Goal: Contribute content: Contribute content

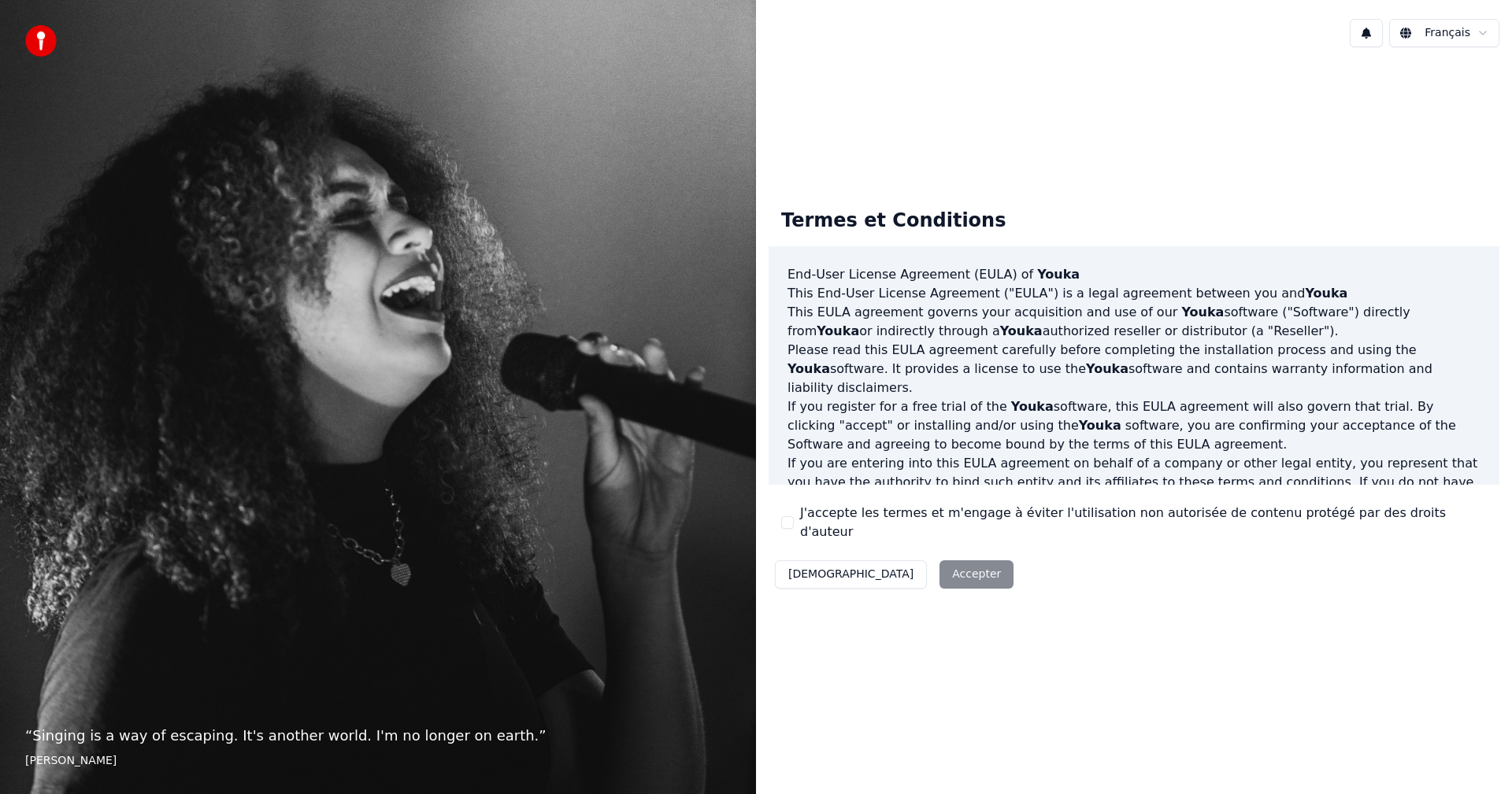
click at [801, 518] on label "J'accepte les termes et m'engage à éviter l'utilisation non autorisée de conten…" at bounding box center [1143, 522] width 687 height 37
click at [794, 518] on button "J'accepte les termes et m'engage à éviter l'utilisation non autorisée de conten…" at bounding box center [787, 522] width 12 height 12
click at [939, 561] on button "Accepter" at bounding box center [975, 575] width 74 height 28
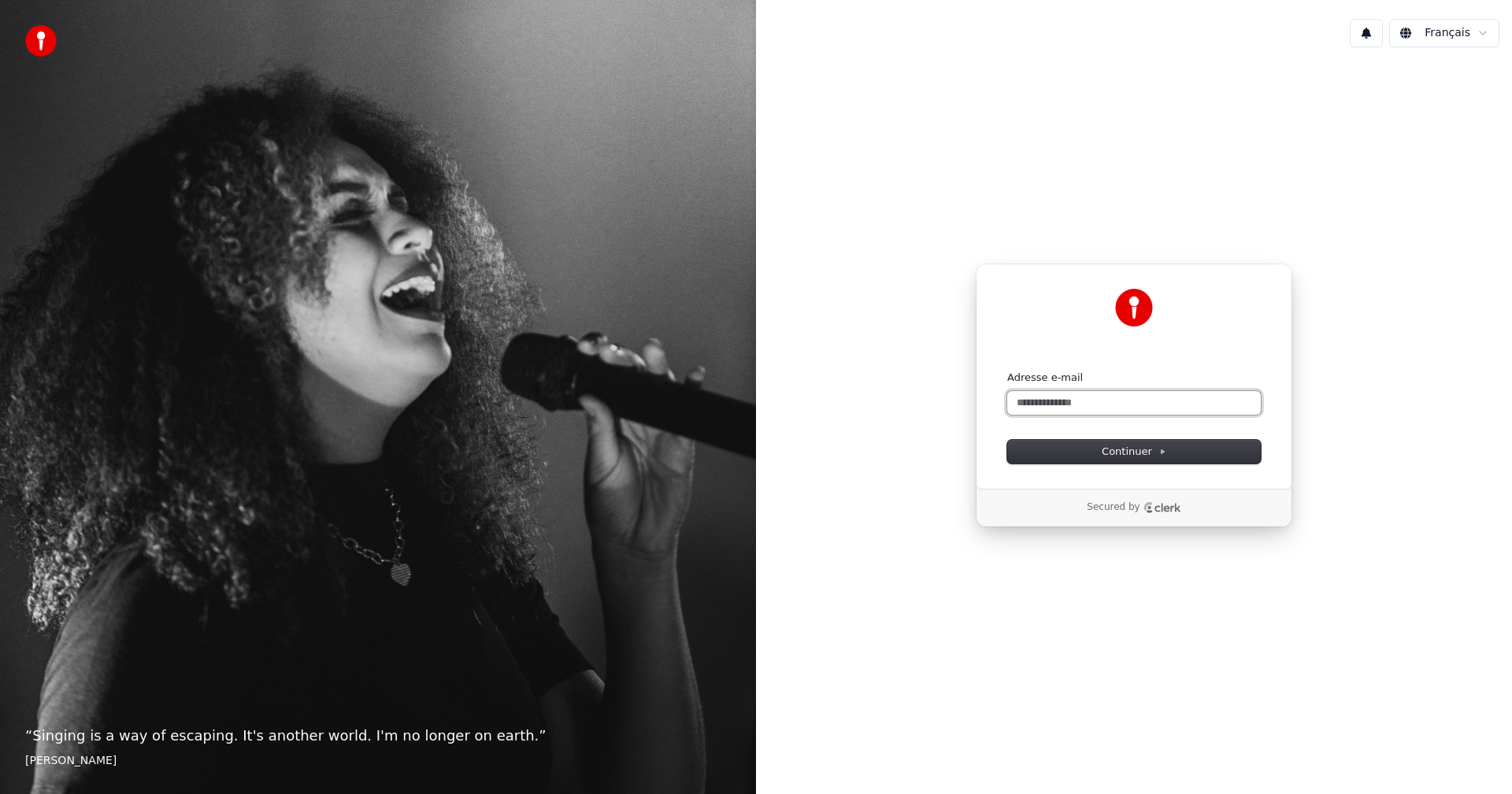
click at [1100, 402] on input "Adresse e-mail" at bounding box center [1134, 402] width 253 height 23
click at [1137, 461] on button "Continuer" at bounding box center [1134, 451] width 253 height 23
click at [1122, 398] on input "**********" at bounding box center [1134, 402] width 253 height 23
click at [1087, 402] on input "**********" at bounding box center [1134, 402] width 253 height 23
drag, startPoint x: 1117, startPoint y: 403, endPoint x: 1060, endPoint y: 397, distance: 57.3
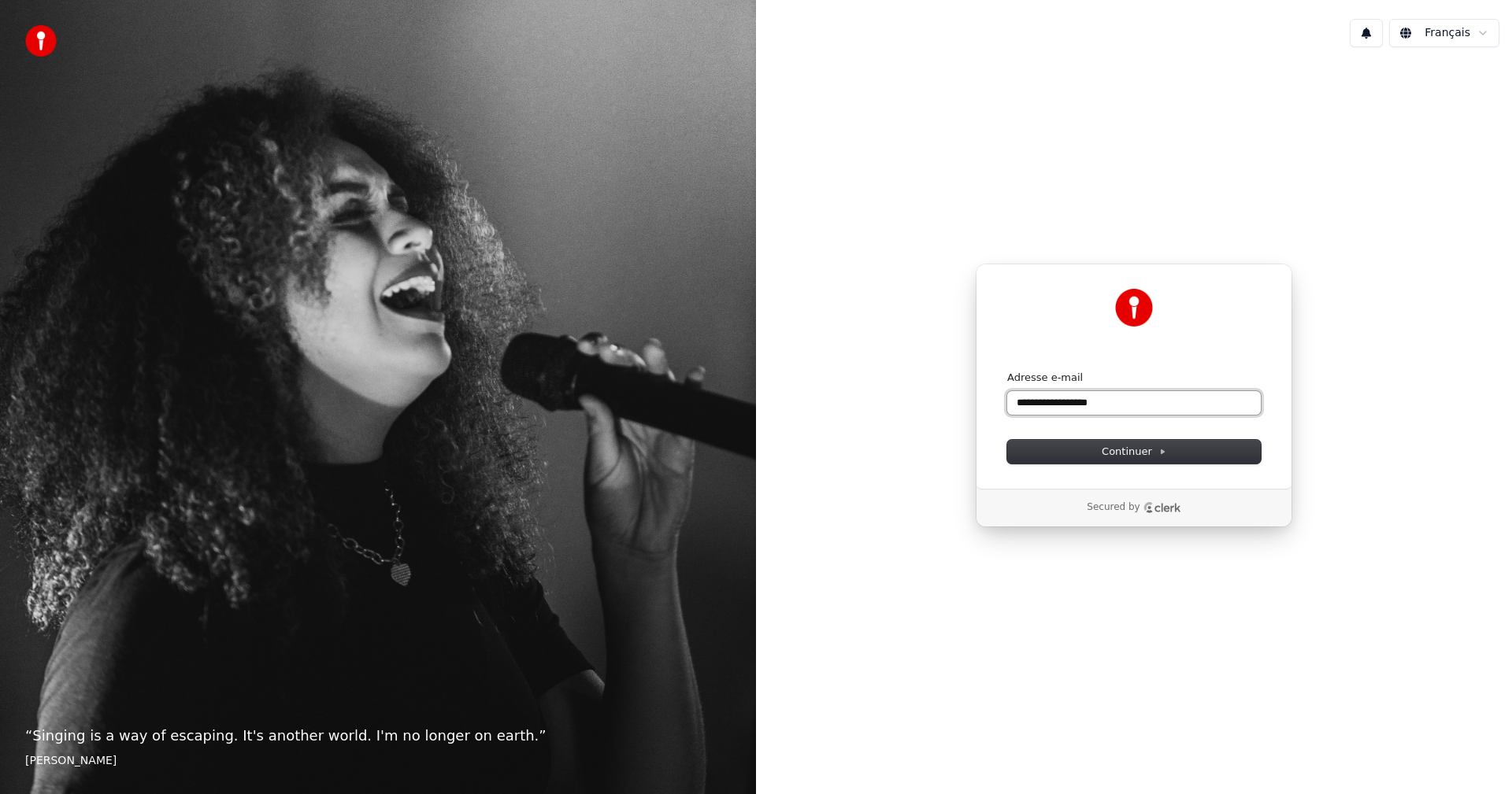
click at [1059, 397] on input "**********" at bounding box center [1134, 402] width 253 height 23
click at [1007, 370] on button "submit" at bounding box center [1007, 370] width 0 height 0
type input "**********"
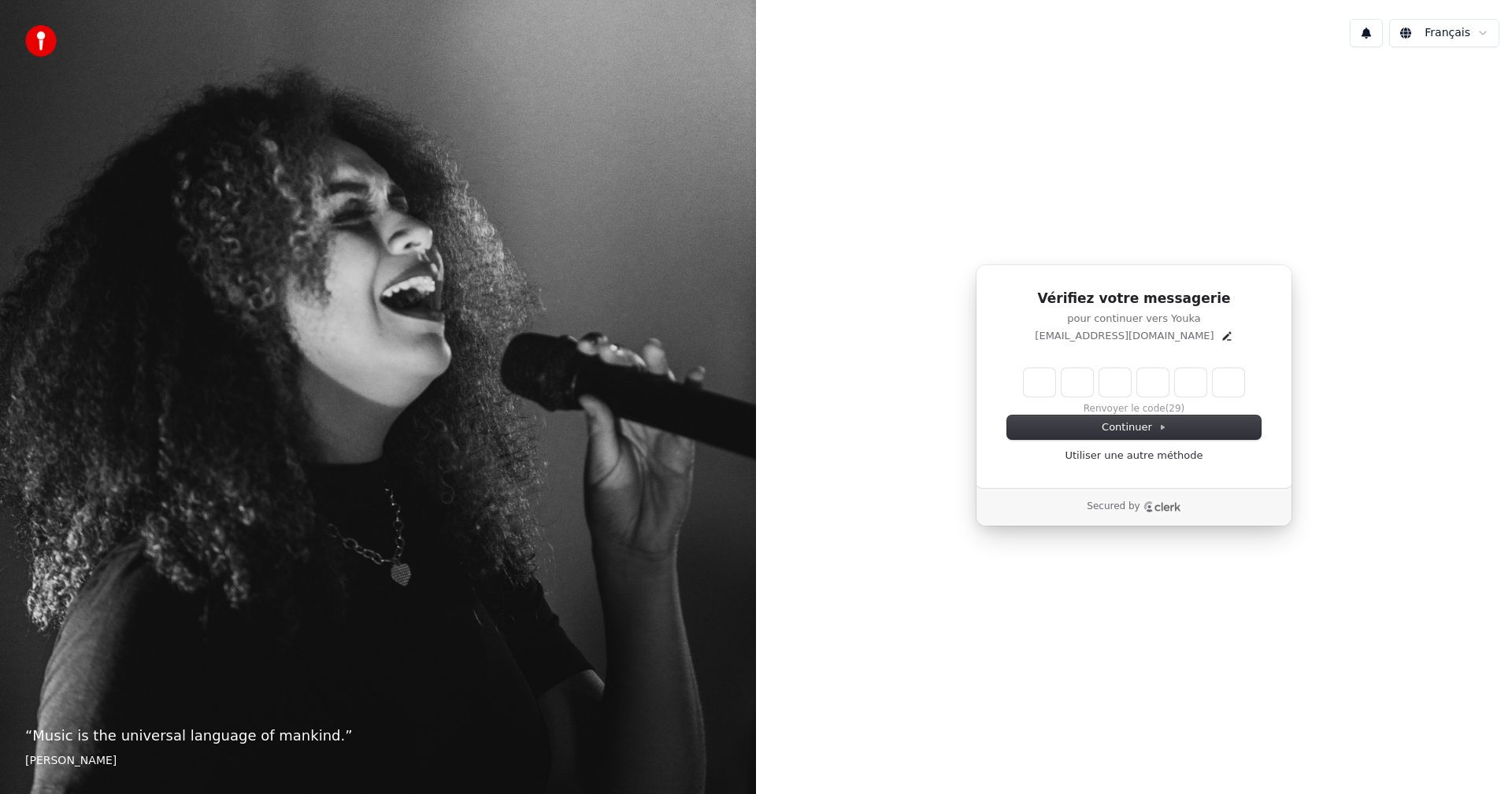
click at [1051, 383] on input "Enter verification code" at bounding box center [1133, 382] width 220 height 28
type input "******"
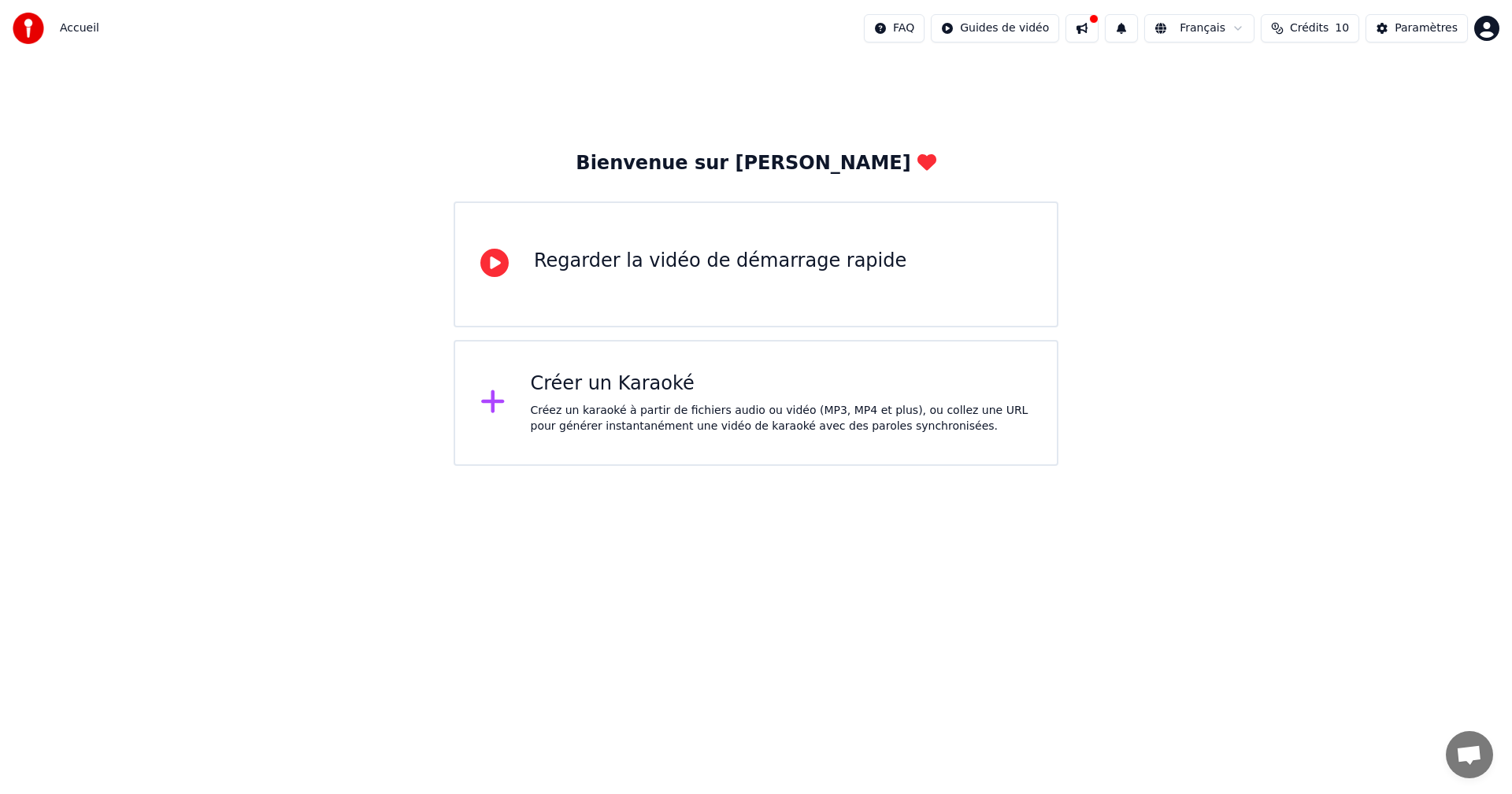
click at [596, 255] on div "Regarder la vidéo de démarrage rapide" at bounding box center [719, 261] width 372 height 25
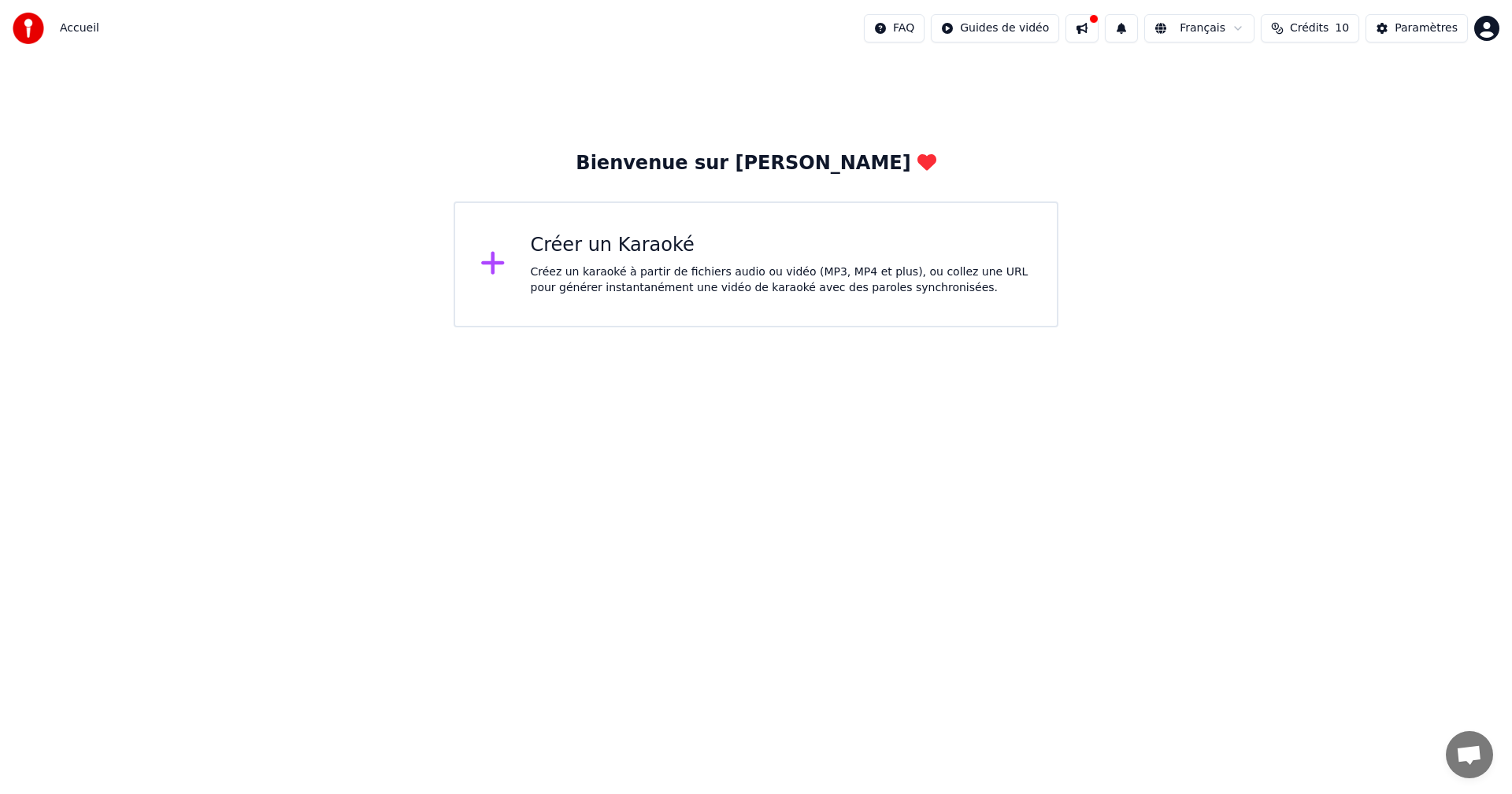
click at [1282, 327] on html "Accueil FAQ Guides de vidéo Français Crédits 10 Paramètres Bienvenue sur [PERSO…" at bounding box center [756, 163] width 1512 height 327
click at [503, 261] on icon at bounding box center [492, 262] width 25 height 28
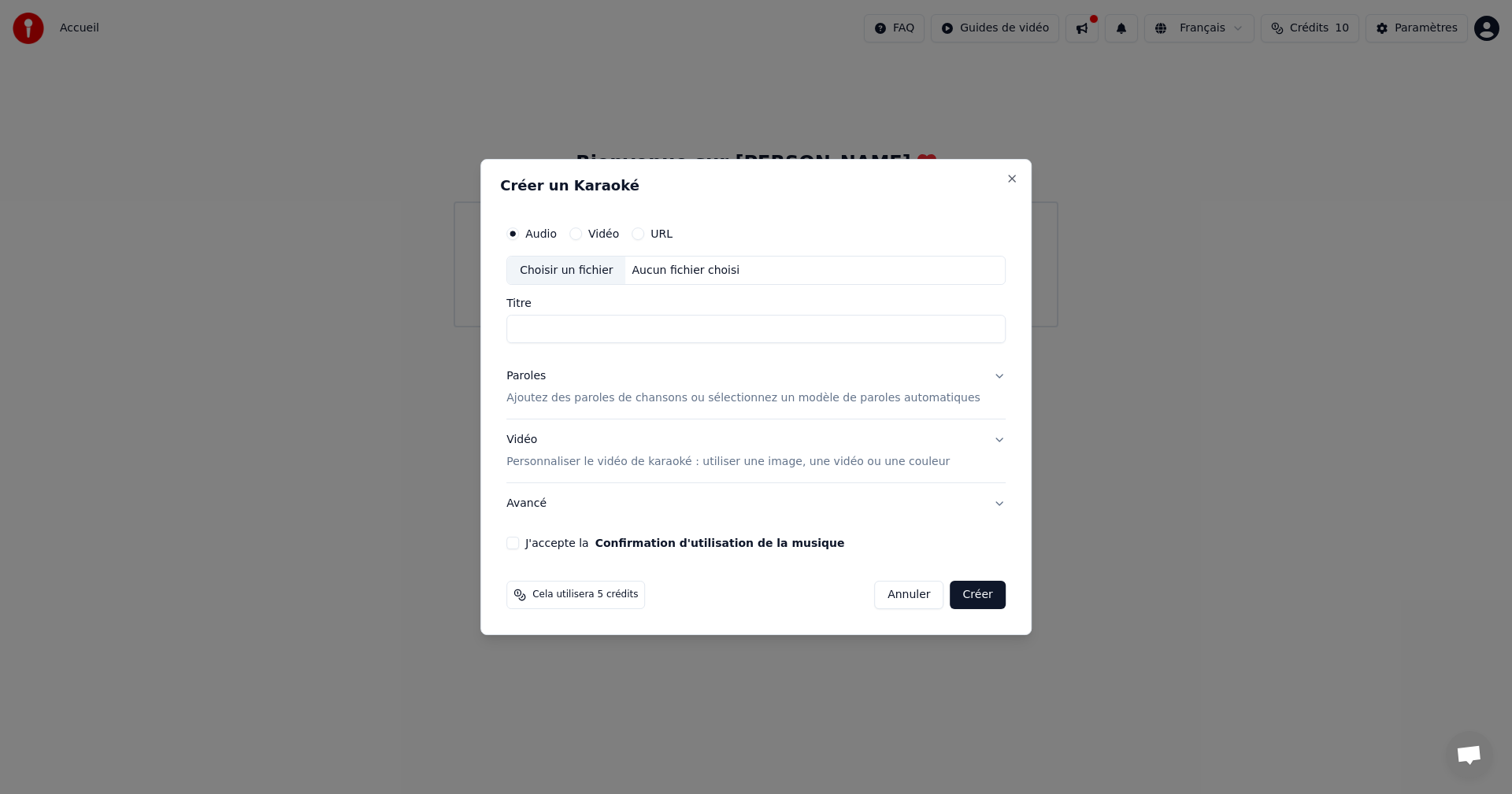
click at [601, 331] on input "Titre" at bounding box center [756, 330] width 499 height 28
paste input "**********"
click at [608, 276] on div "Choisir un fichier" at bounding box center [567, 271] width 118 height 28
type input "**********"
click at [883, 398] on p "Ajoutez des paroles de chansons ou sélectionnez un modèle de paroles automatiqu…" at bounding box center [743, 398] width 474 height 16
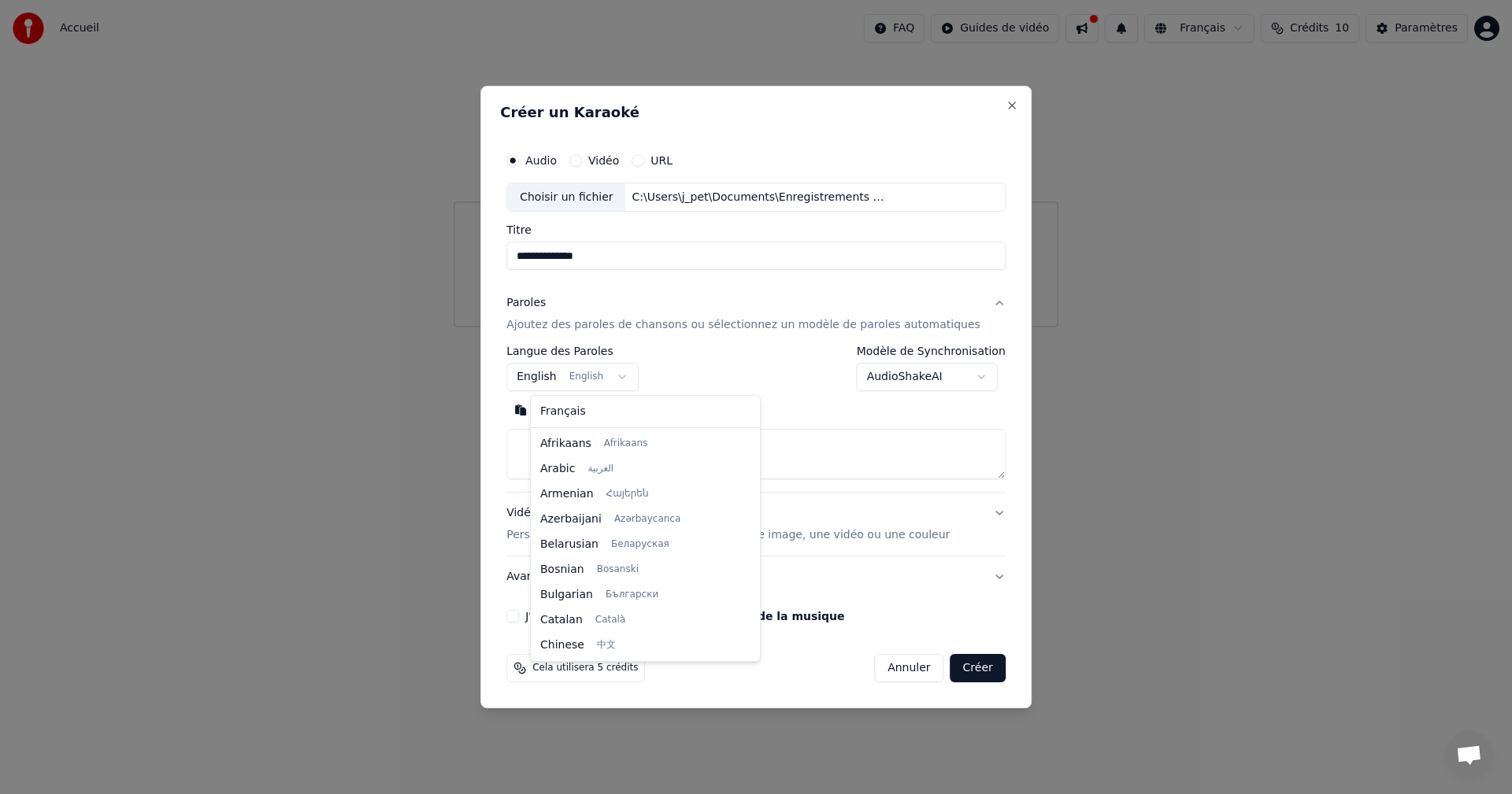
click at [635, 327] on body "**********" at bounding box center [756, 163] width 1512 height 327
select select "**"
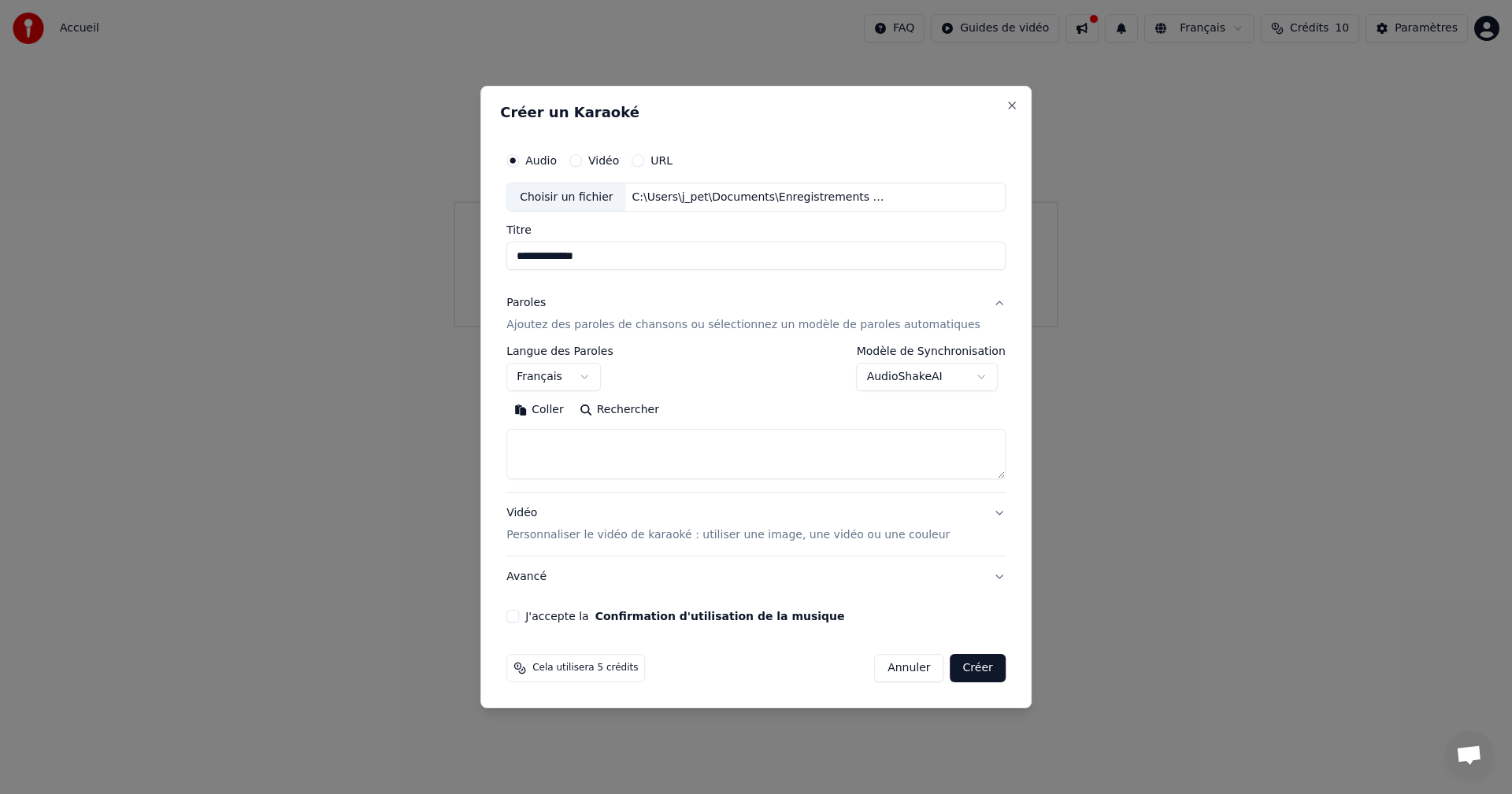
click at [961, 327] on body "**********" at bounding box center [756, 163] width 1512 height 327
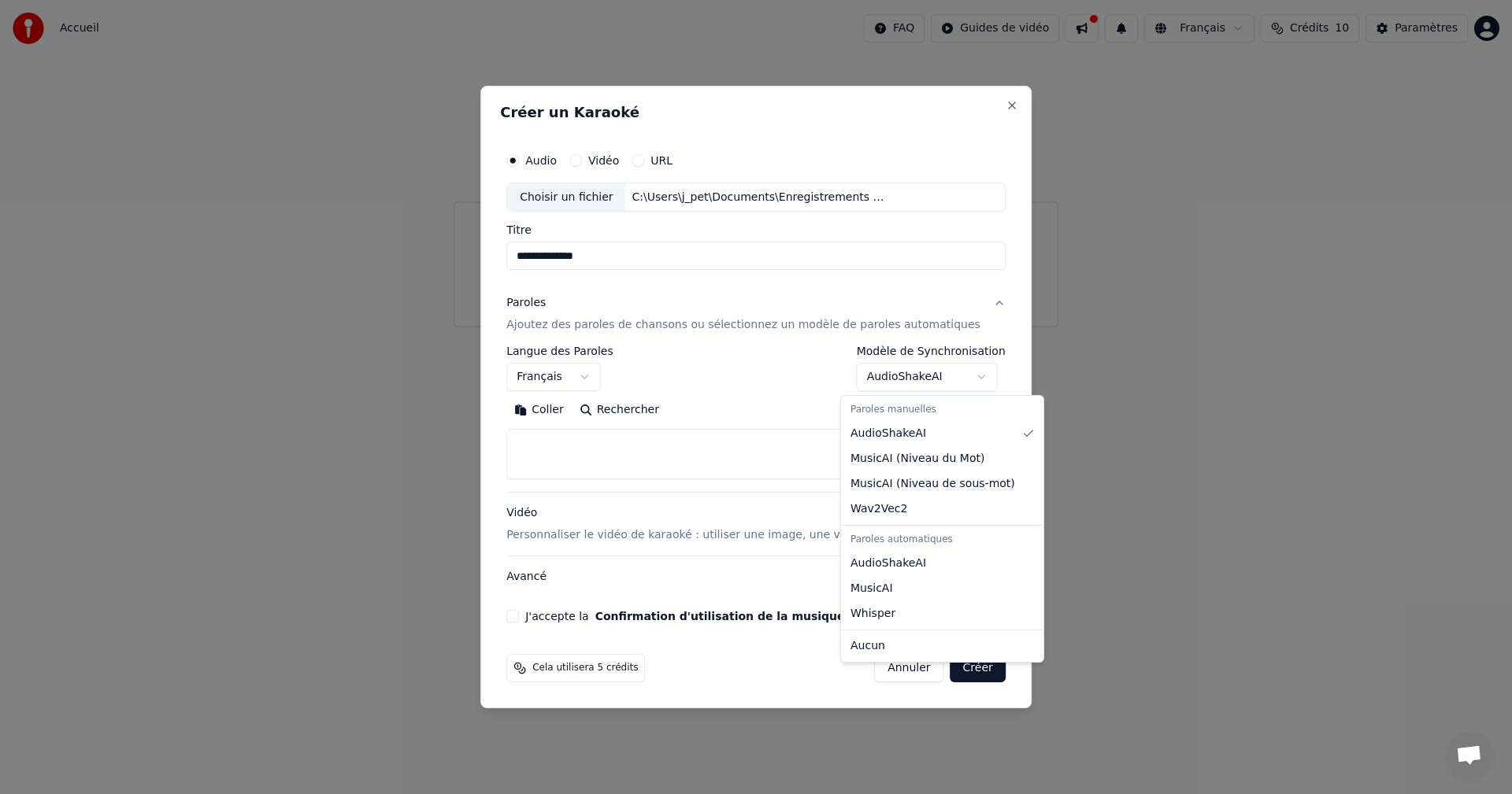
click at [630, 327] on body "**********" at bounding box center [756, 163] width 1512 height 327
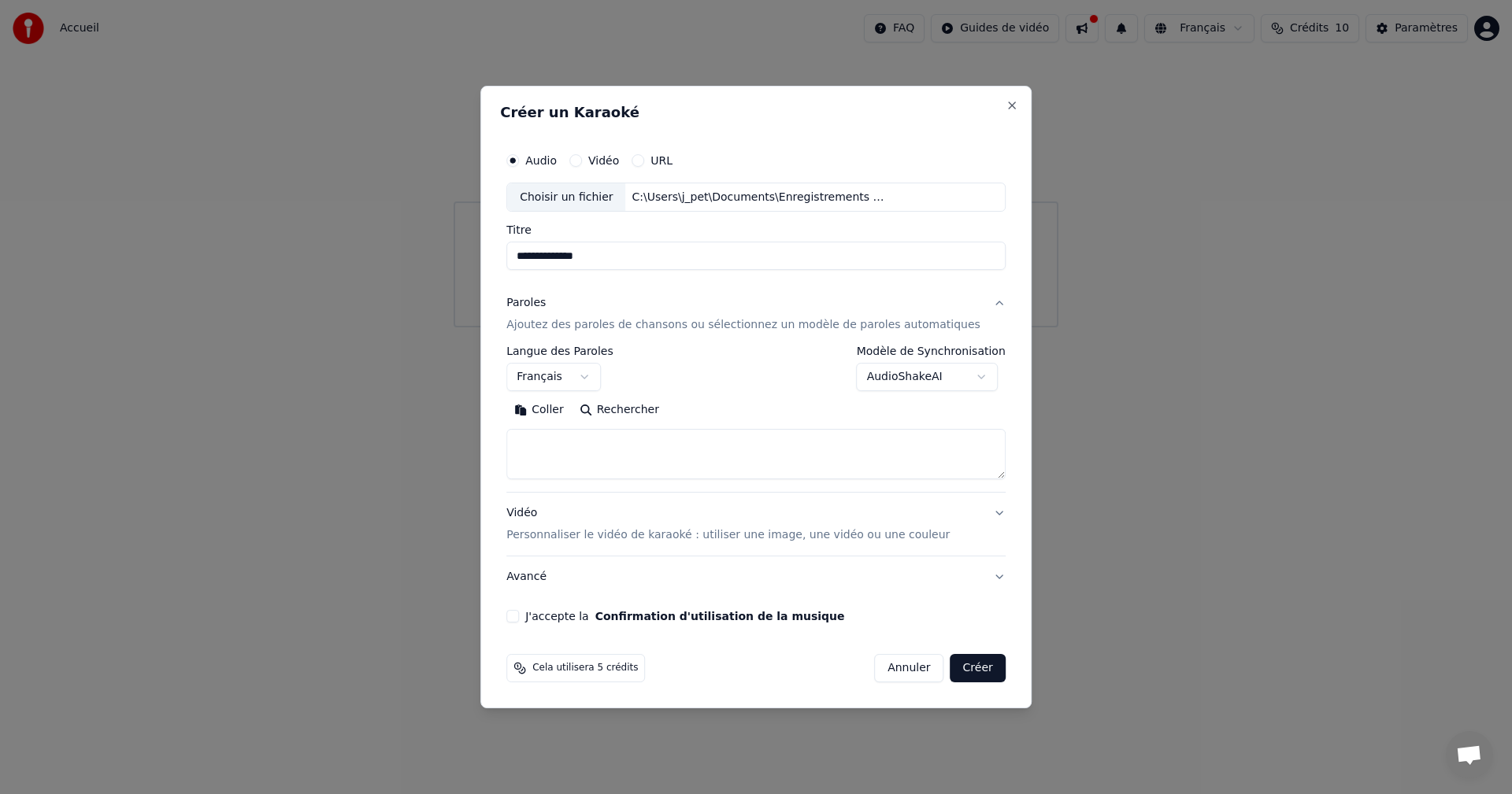
click at [571, 436] on textarea at bounding box center [756, 455] width 499 height 51
click at [551, 433] on textarea at bounding box center [756, 455] width 499 height 51
paste textarea "**********"
type textarea "**********"
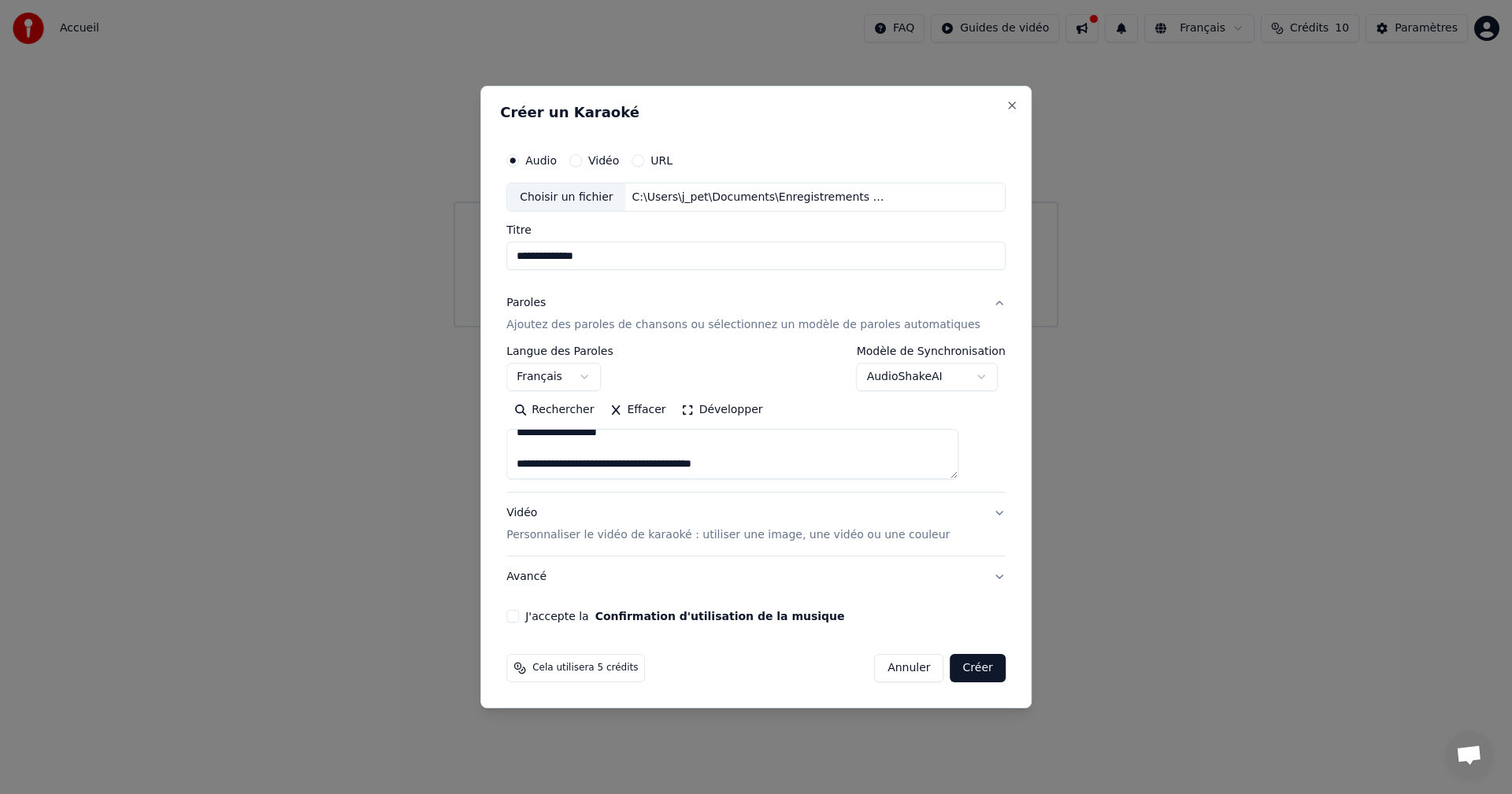
click at [519, 618] on button "J'accepte la Confirmation d'utilisation de la musique" at bounding box center [512, 615] width 12 height 12
click at [975, 577] on button "Avancé" at bounding box center [756, 577] width 499 height 41
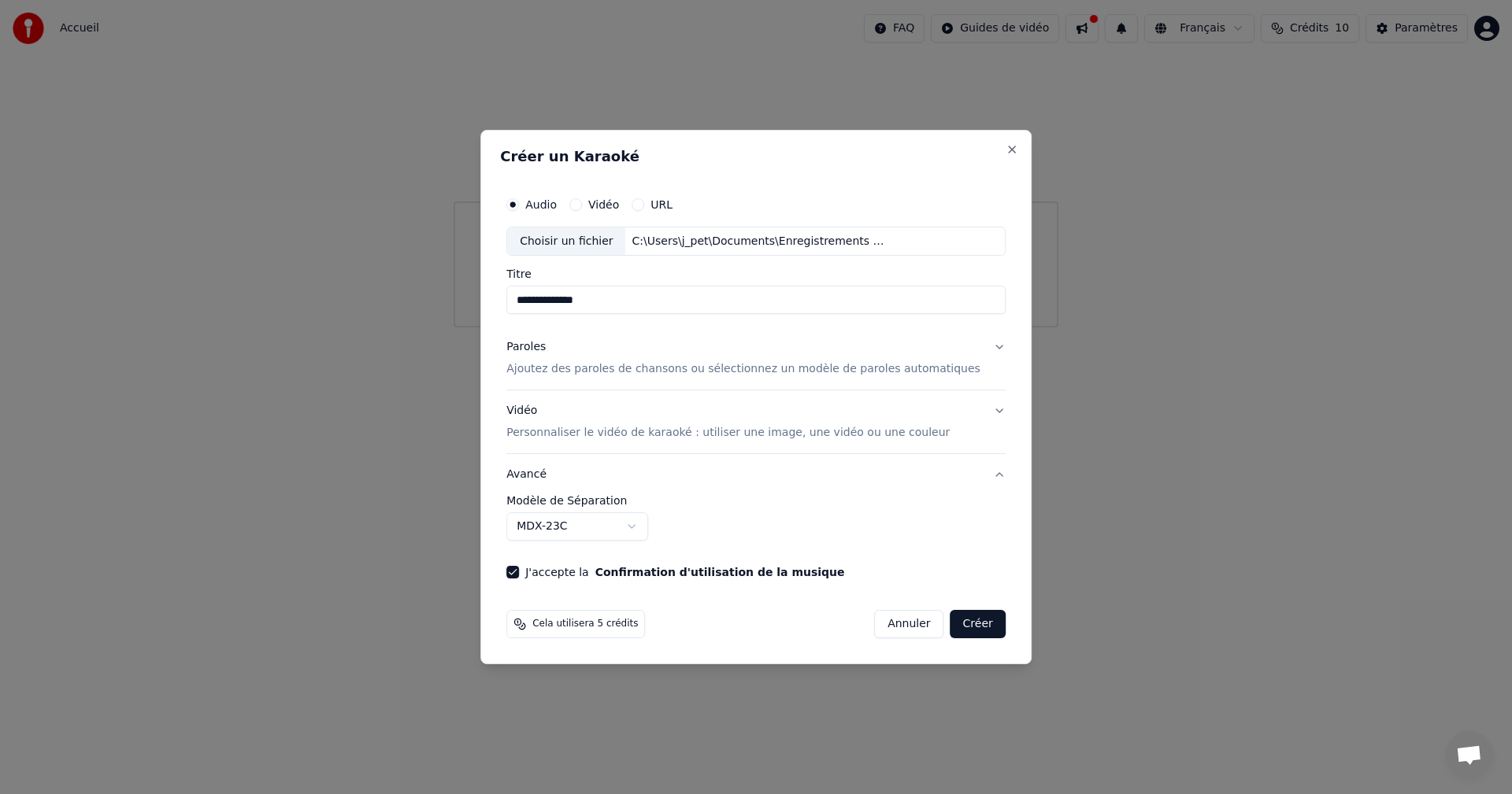
click at [656, 327] on body "**********" at bounding box center [756, 163] width 1512 height 327
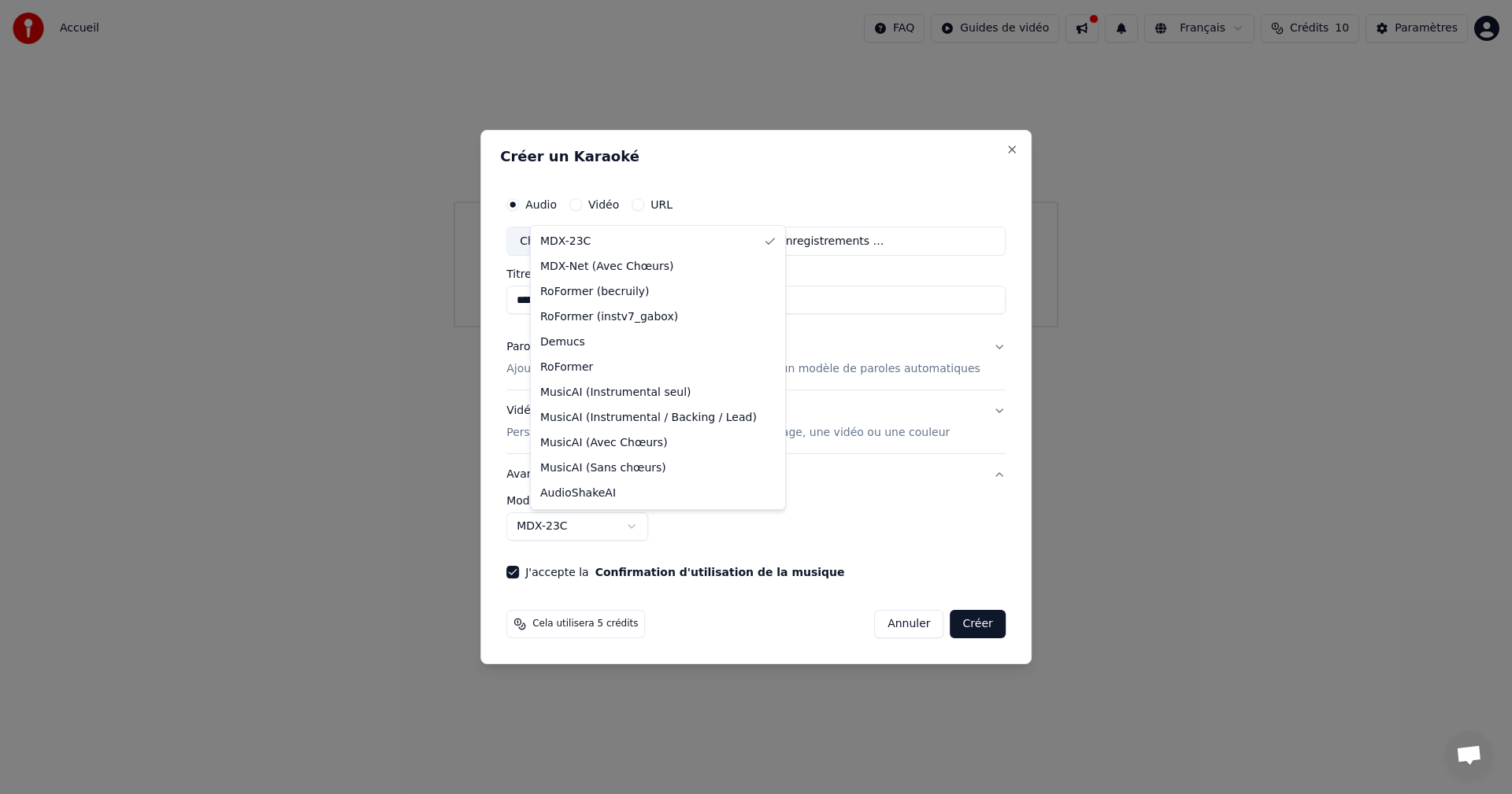
click at [656, 528] on div at bounding box center [756, 397] width 1512 height 794
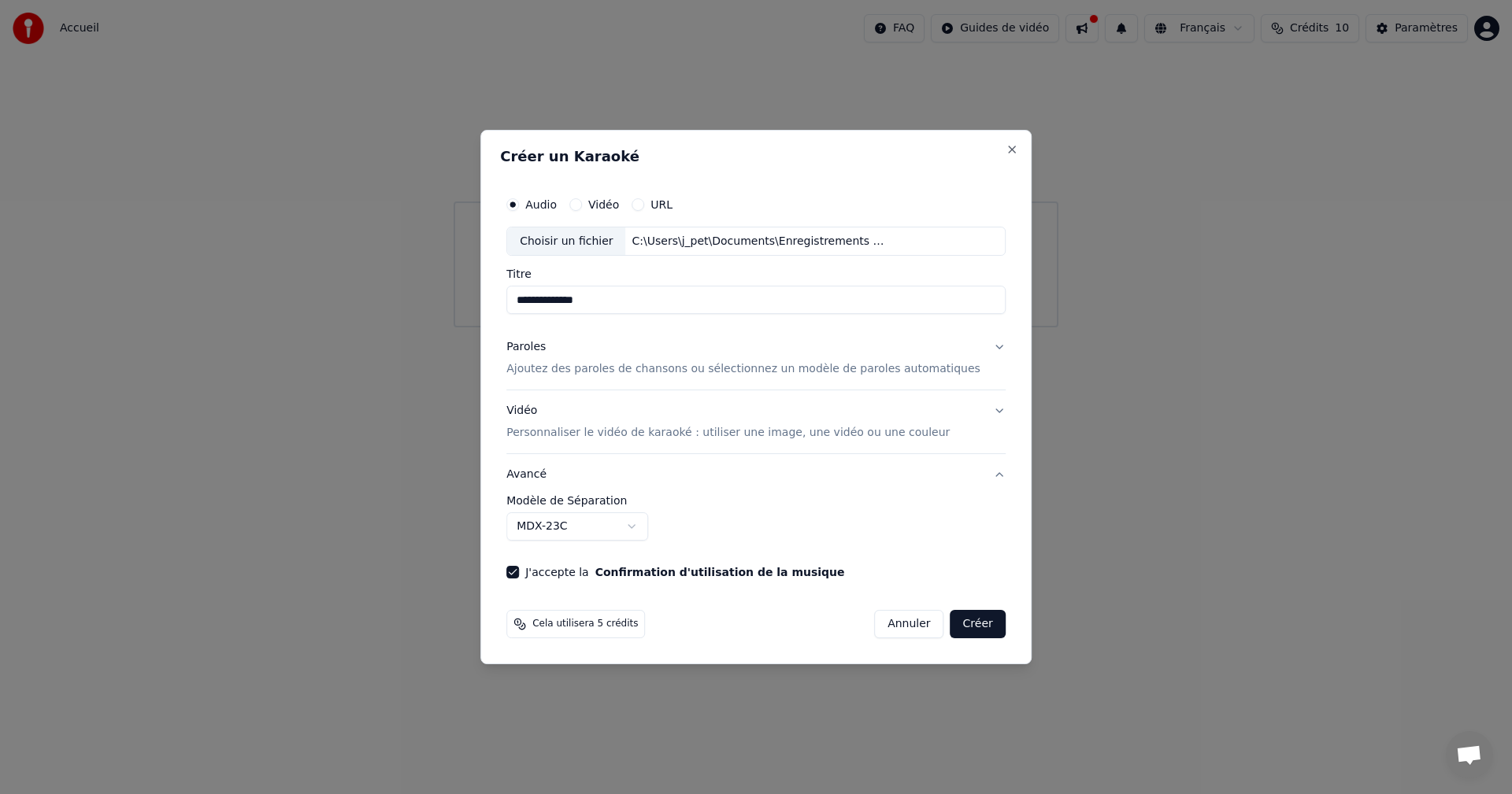
click at [958, 621] on button "Créer" at bounding box center [977, 623] width 55 height 28
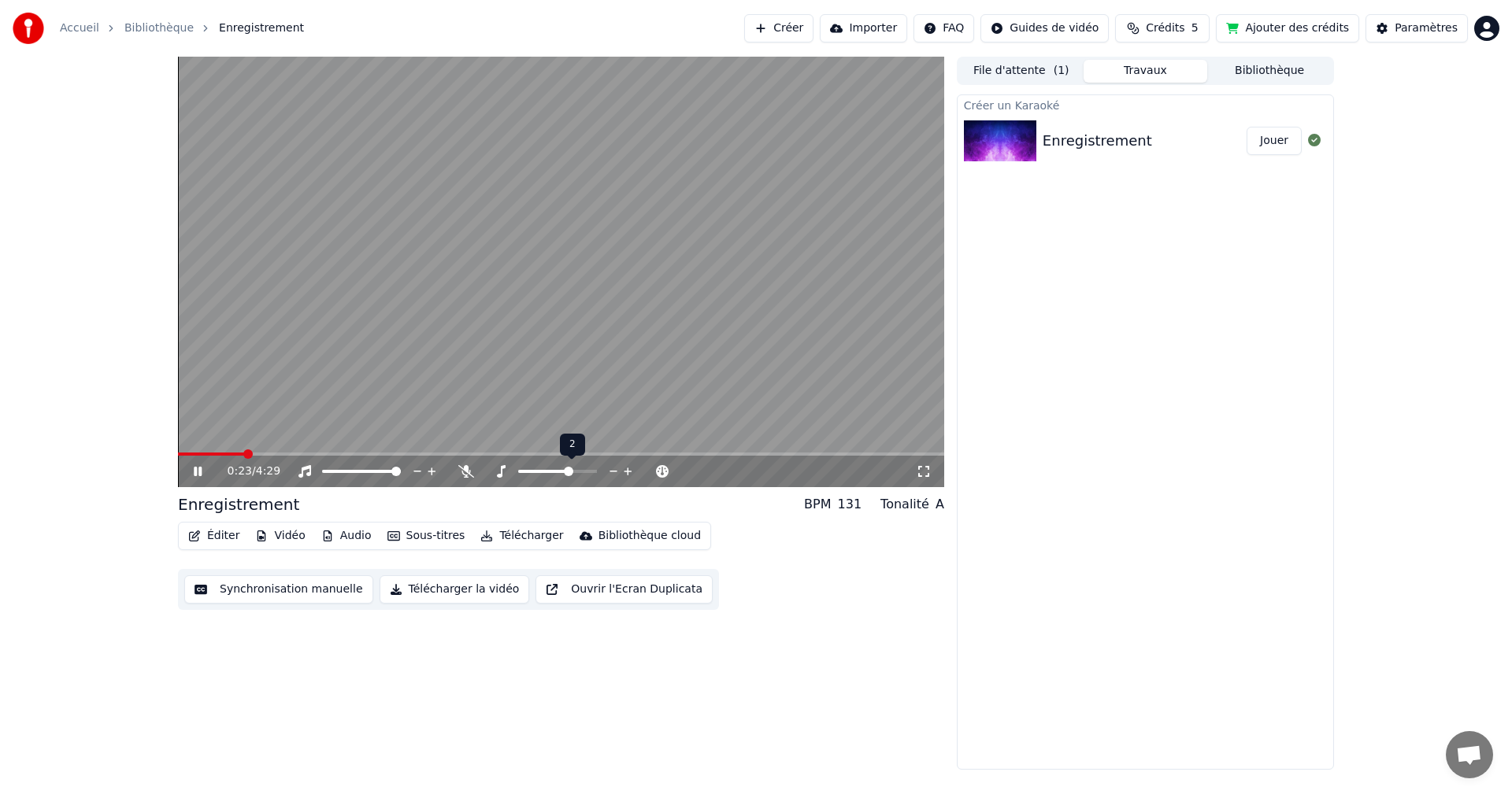
click at [568, 471] on span at bounding box center [568, 472] width 9 height 9
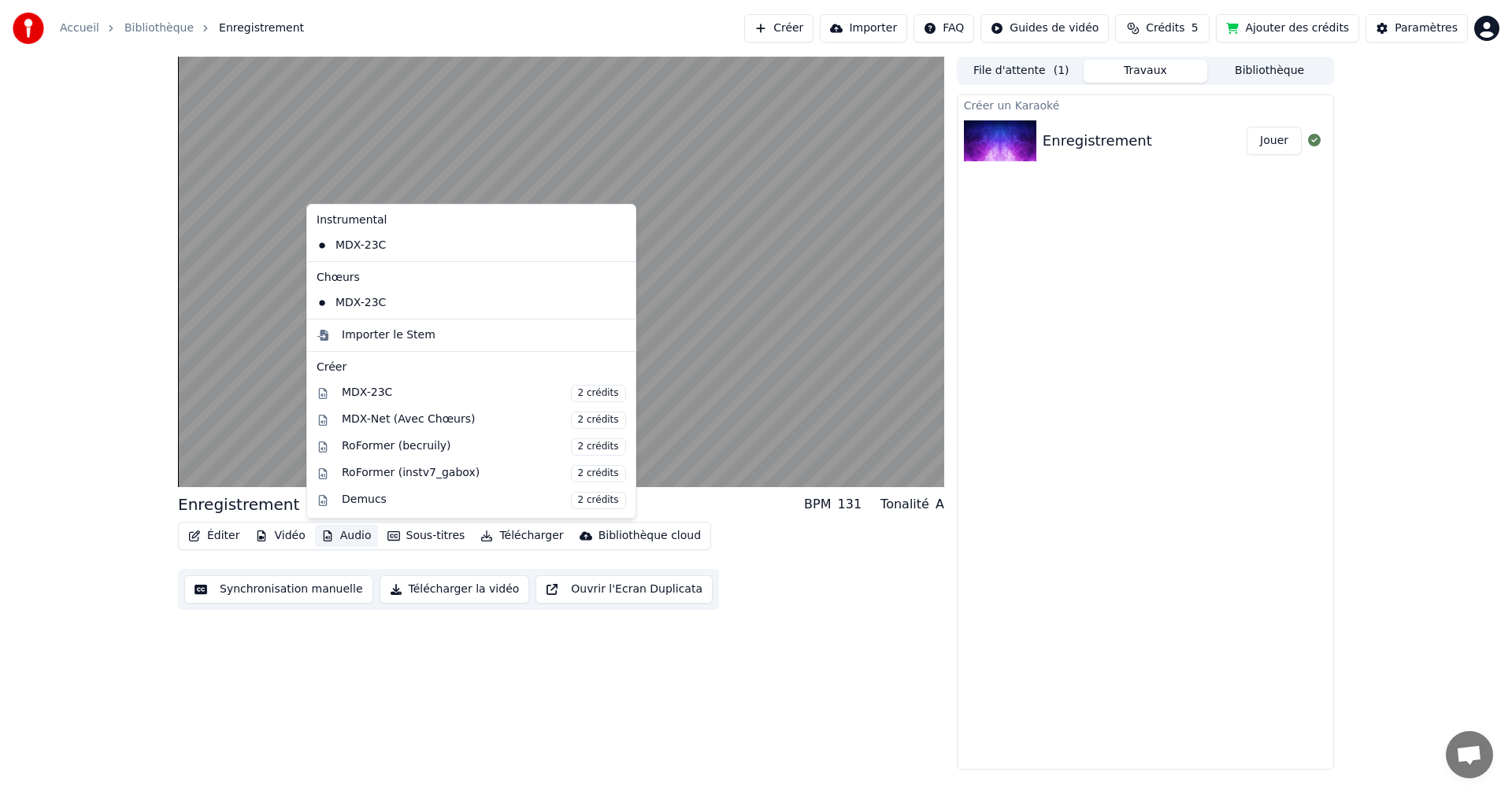
click at [349, 536] on button "Audio" at bounding box center [346, 536] width 63 height 22
click at [387, 333] on div "Importer le Stem" at bounding box center [388, 335] width 94 height 16
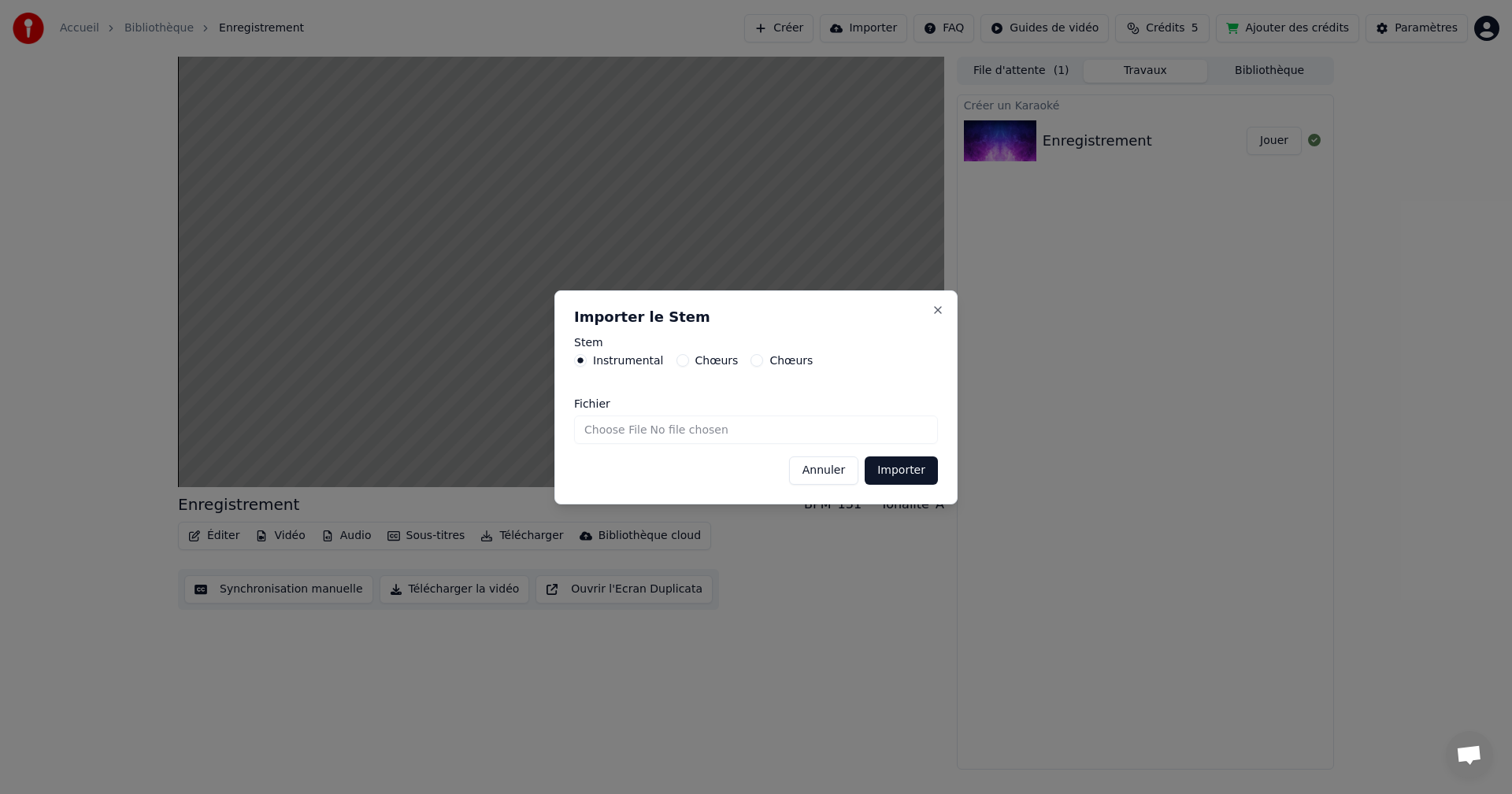
click at [769, 429] on input "Fichier" at bounding box center [756, 429] width 364 height 28
type input "**********"
click at [914, 468] on button "Importer" at bounding box center [901, 471] width 73 height 28
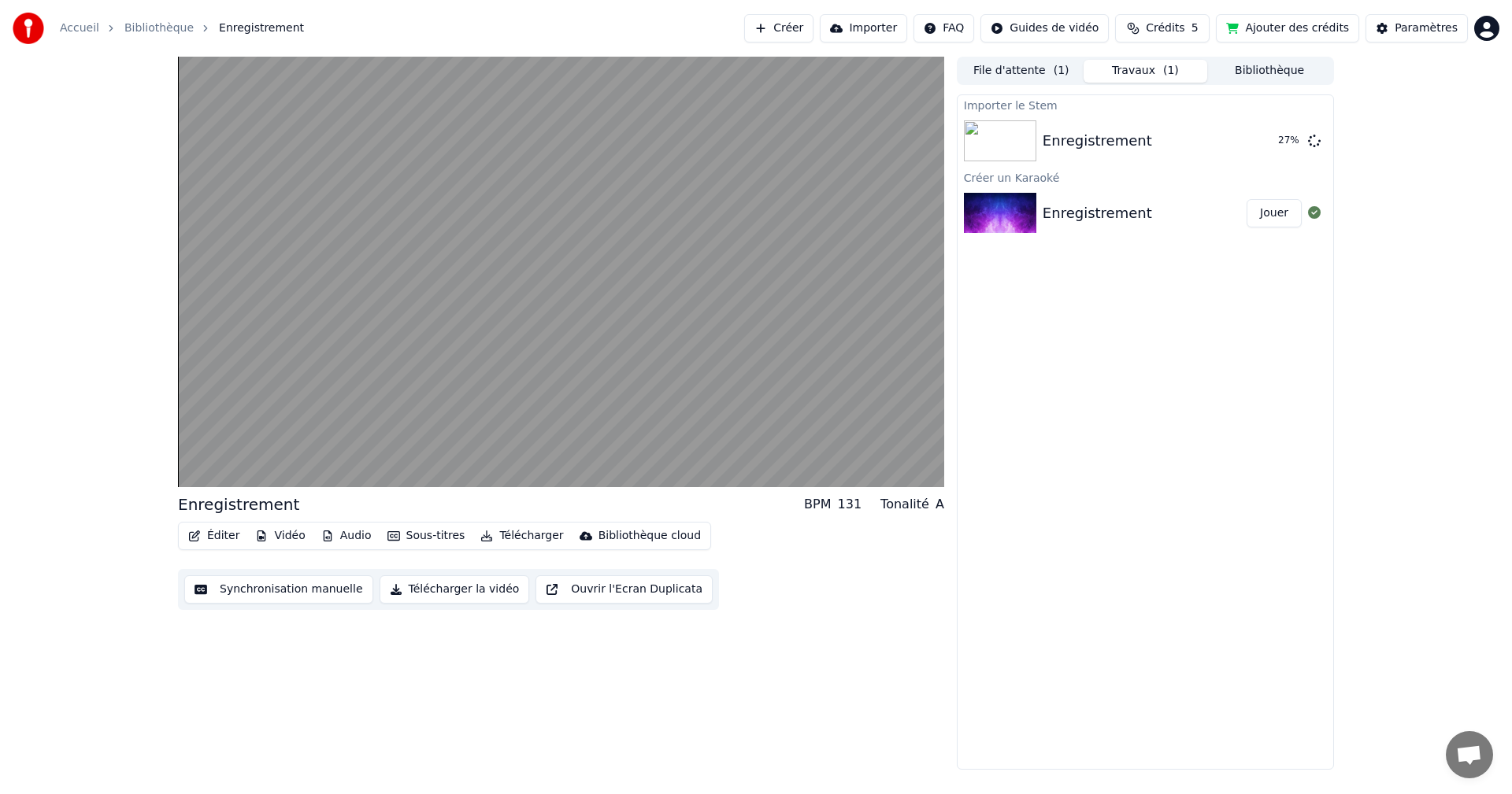
click at [292, 534] on button "Vidéo" at bounding box center [280, 536] width 62 height 22
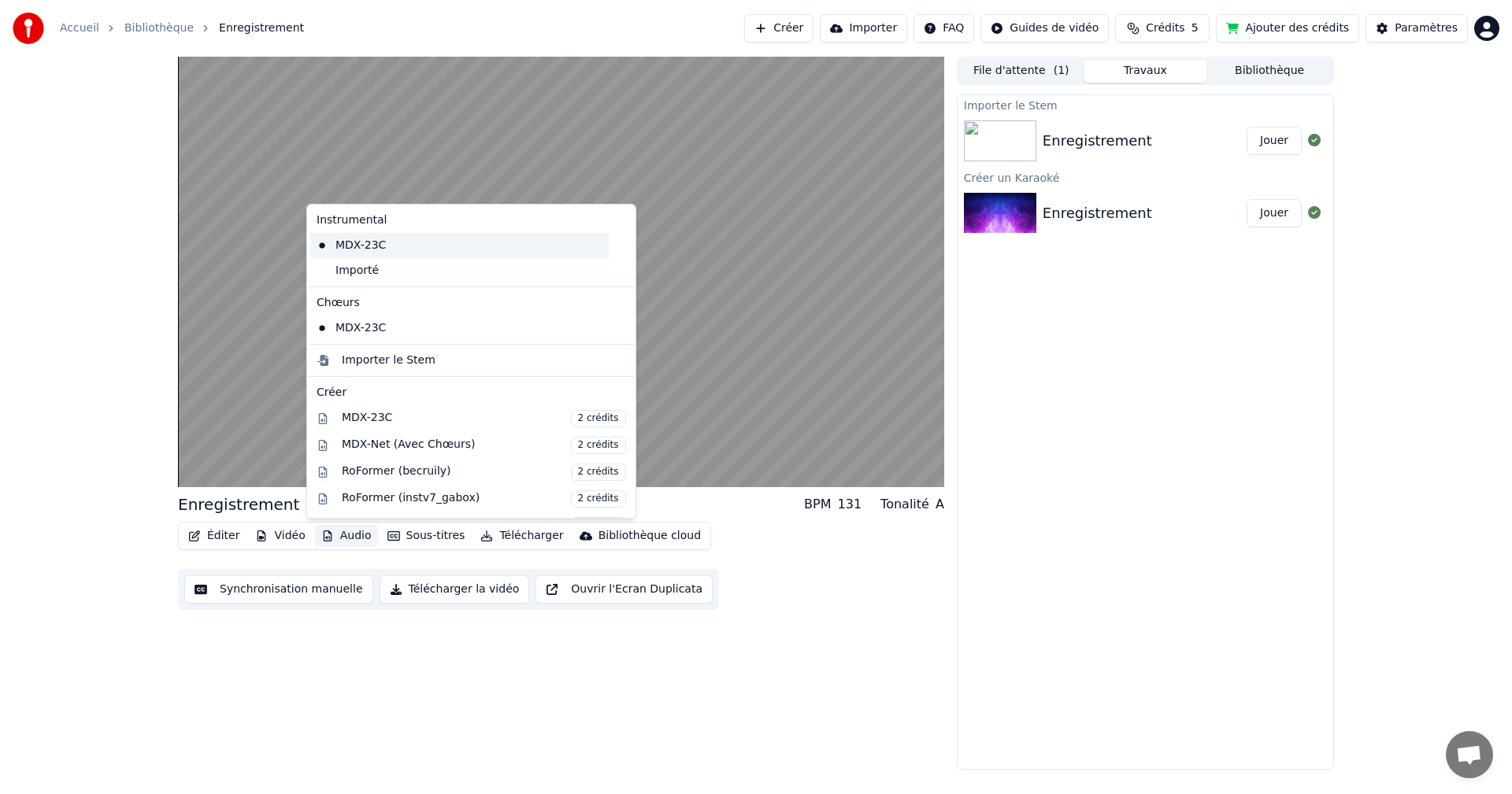
click at [365, 247] on div "MDX-23C" at bounding box center [460, 245] width 298 height 25
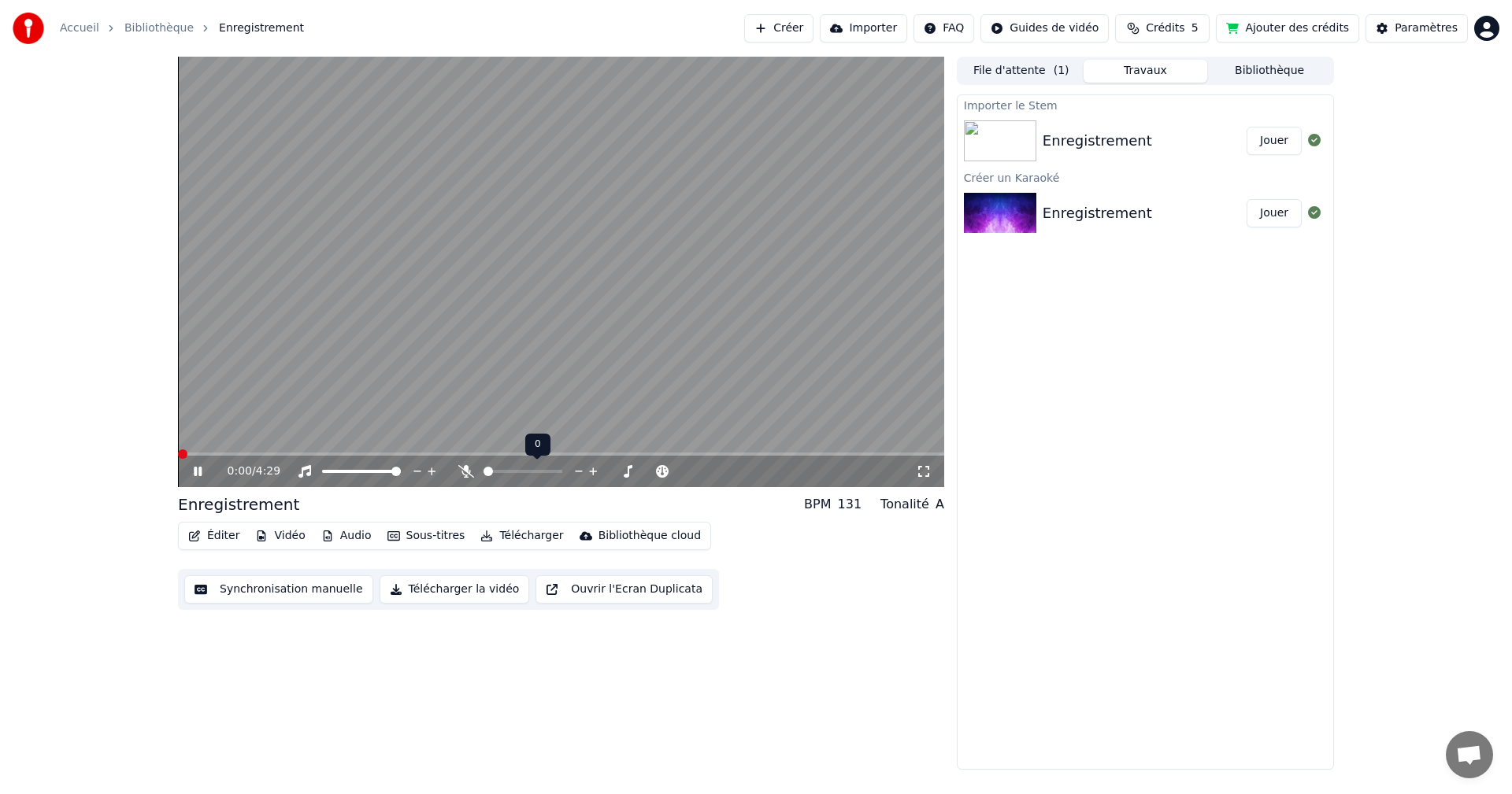
click at [178, 449] on span at bounding box center [183, 454] width 9 height 9
click at [201, 471] on icon at bounding box center [197, 472] width 8 height 9
click at [200, 471] on icon at bounding box center [198, 472] width 9 height 11
click at [401, 470] on span at bounding box center [396, 472] width 9 height 9
click at [432, 471] on icon at bounding box center [431, 472] width 8 height 7
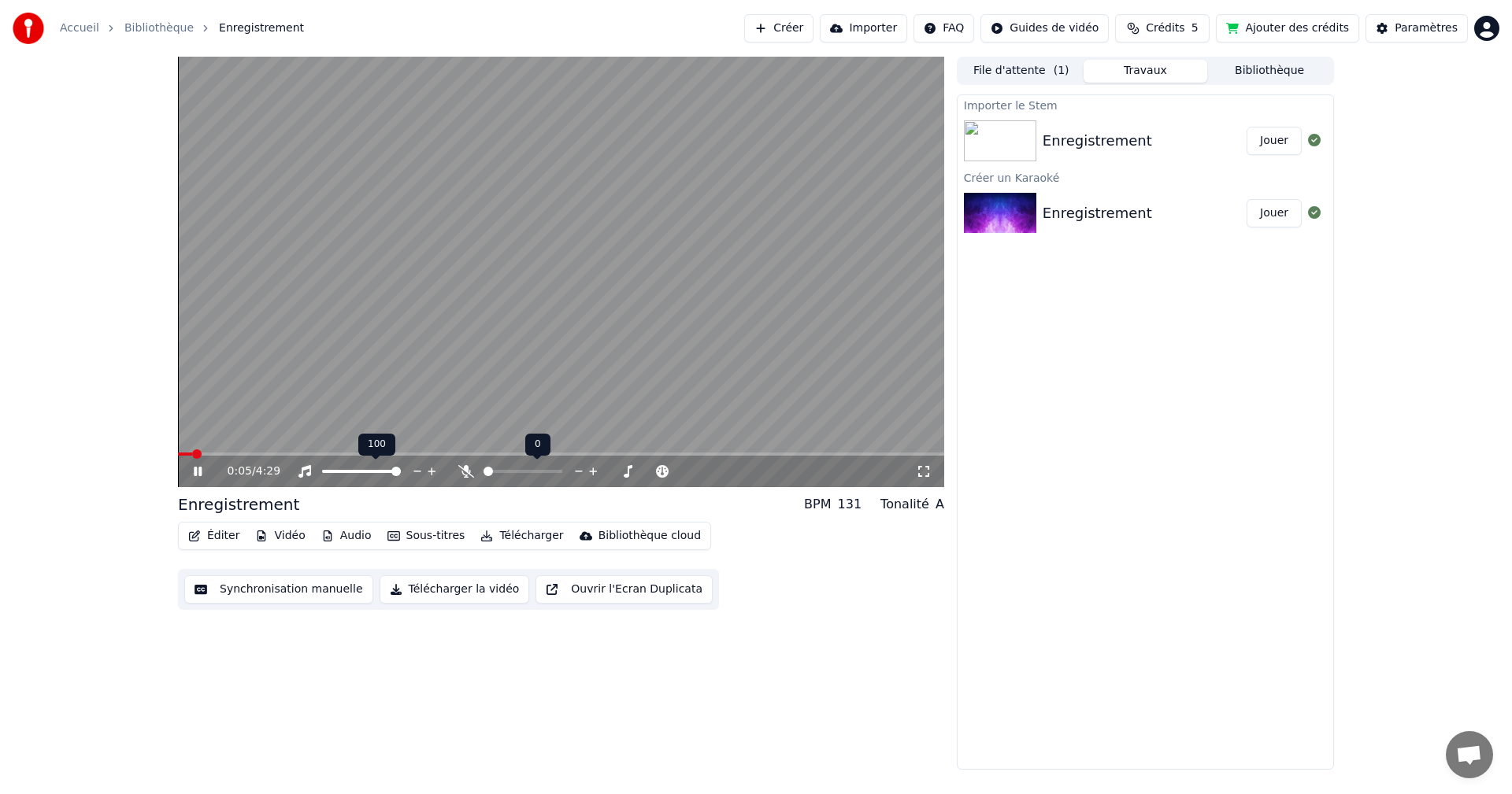
click at [432, 471] on icon at bounding box center [431, 472] width 8 height 7
click at [178, 449] on span at bounding box center [183, 454] width 9 height 9
click at [178, 456] on span at bounding box center [183, 454] width 9 height 9
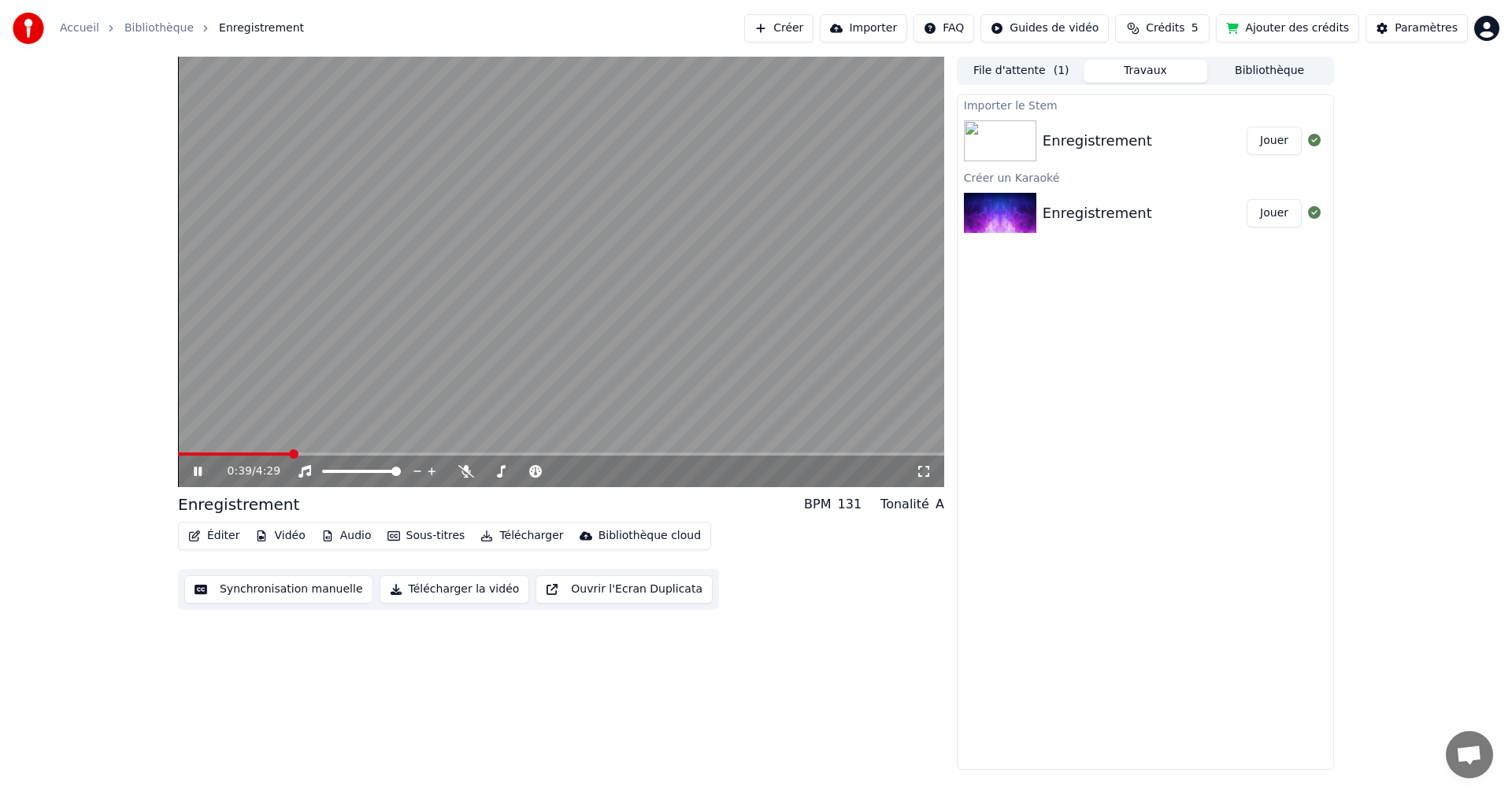
click at [1277, 142] on button "Jouer" at bounding box center [1274, 141] width 55 height 28
click at [467, 472] on icon at bounding box center [466, 471] width 16 height 12
click at [522, 472] on span at bounding box center [522, 472] width 9 height 9
click at [495, 470] on span at bounding box center [498, 472] width 9 height 9
click at [492, 471] on span at bounding box center [496, 472] width 9 height 9
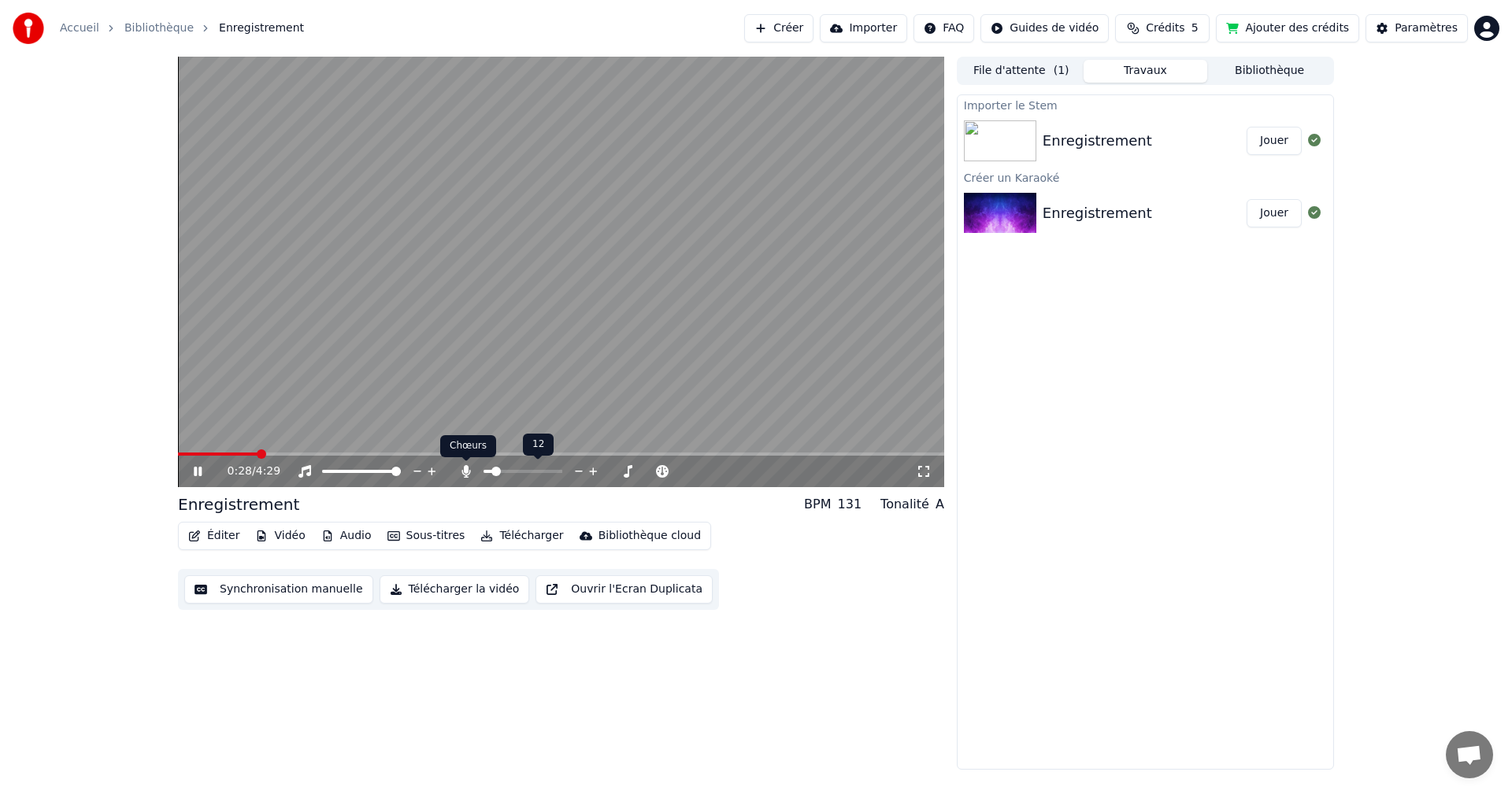
click at [467, 471] on icon at bounding box center [465, 471] width 8 height 12
click at [939, 505] on div "A" at bounding box center [939, 504] width 8 height 19
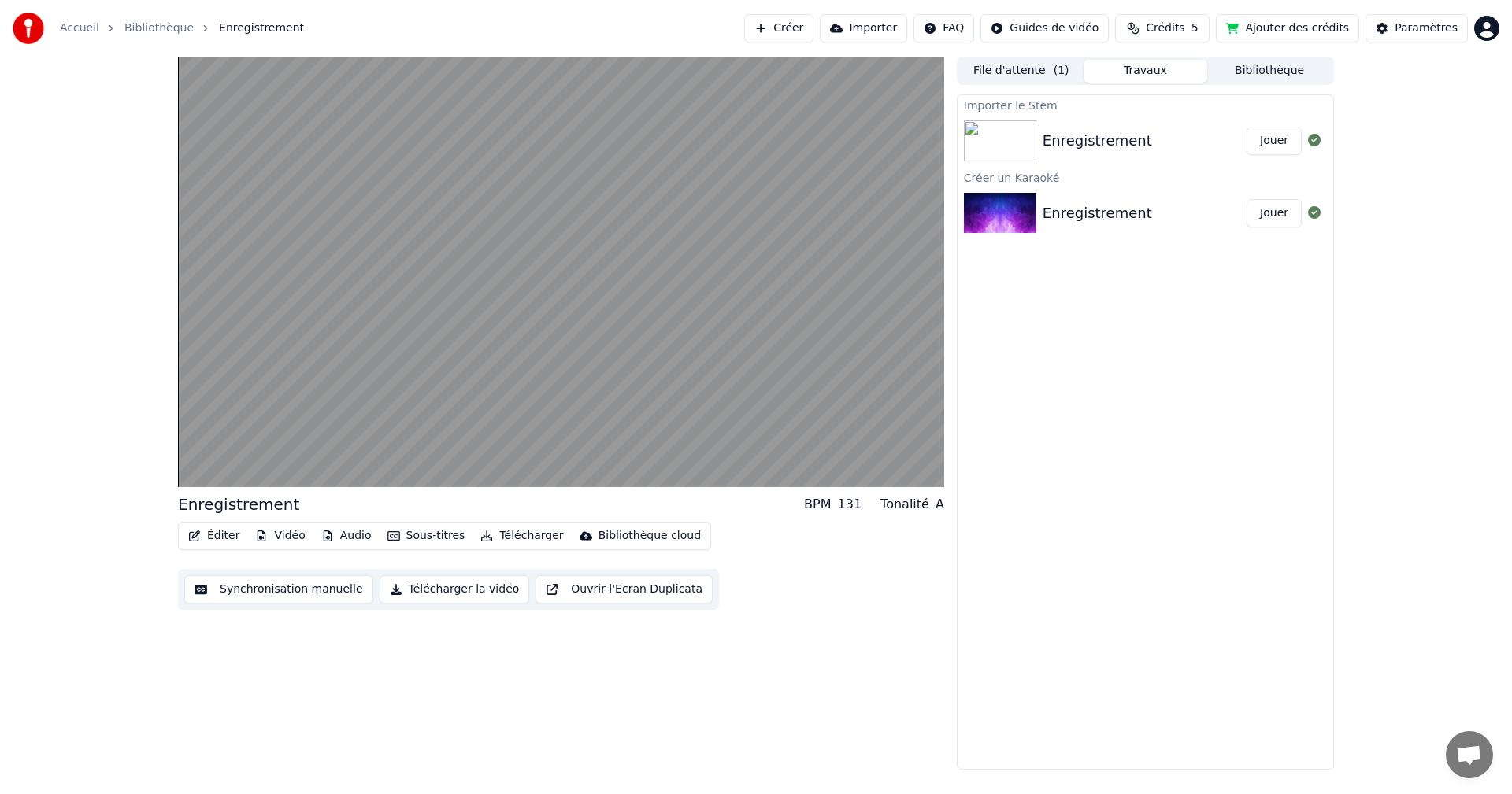
click at [905, 505] on div "Tonalité" at bounding box center [904, 504] width 49 height 19
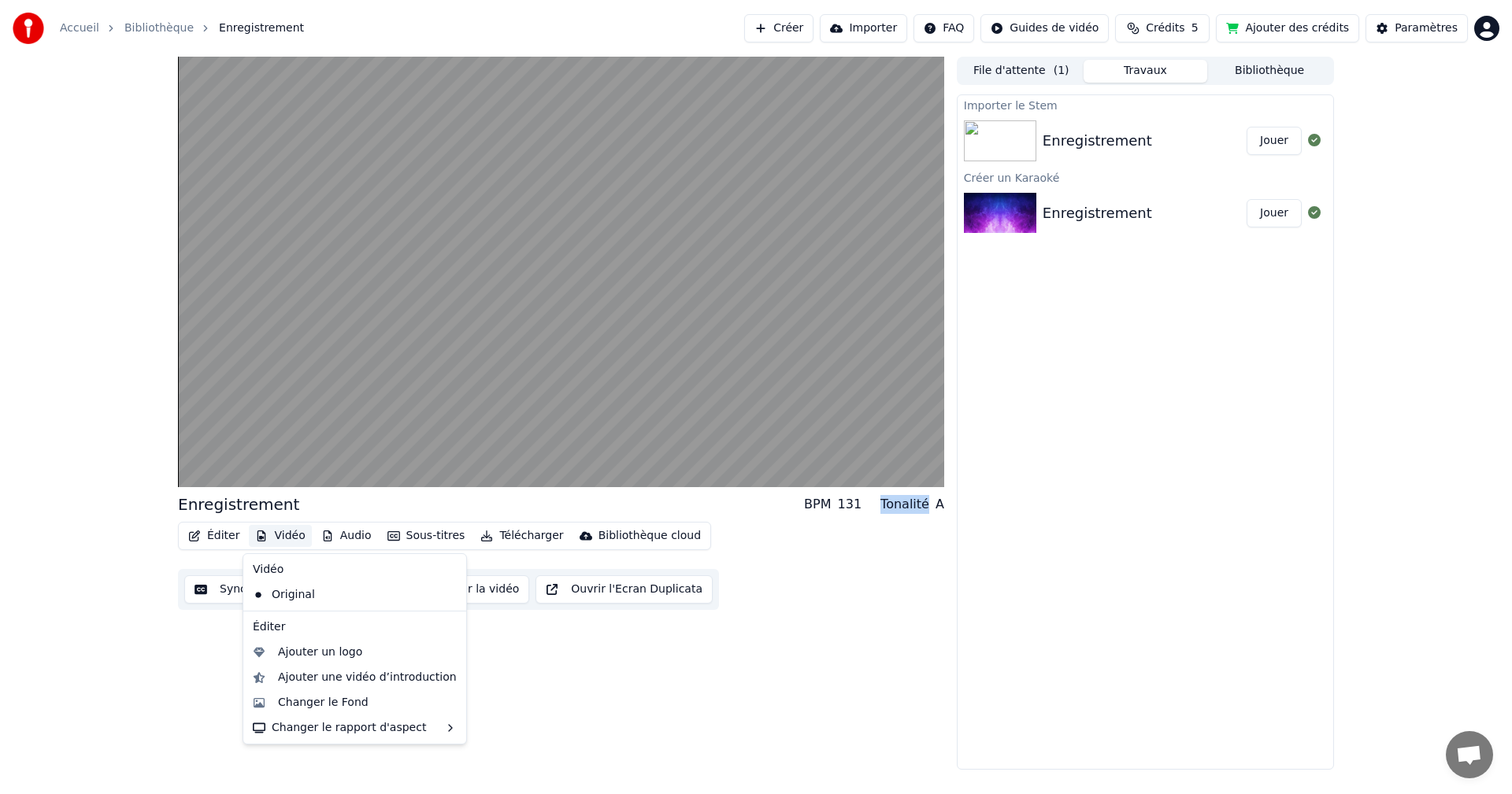
click at [285, 538] on button "Vidéo" at bounding box center [280, 536] width 62 height 22
click at [340, 703] on div "Changer le Fond" at bounding box center [323, 702] width 91 height 16
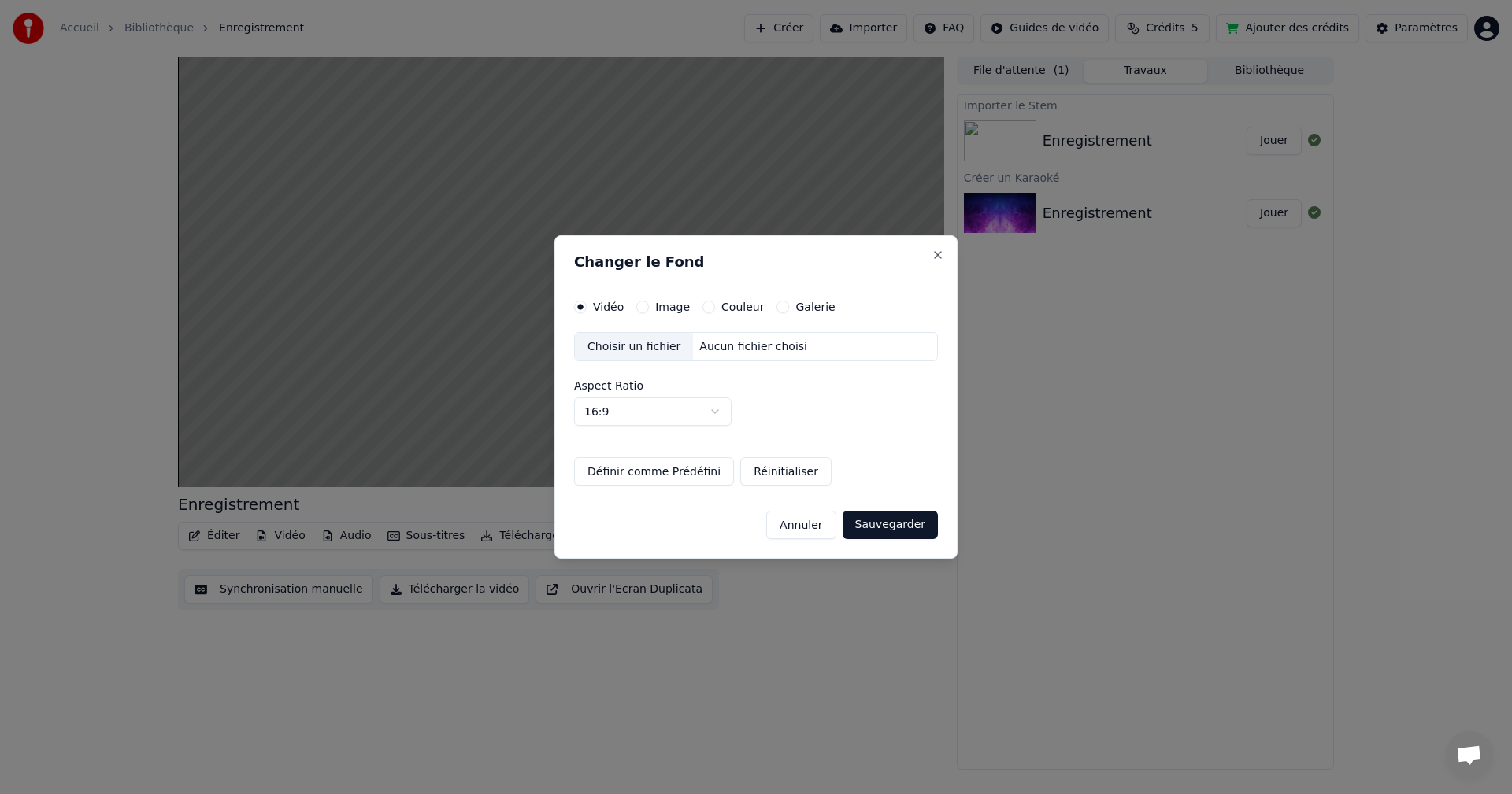
click at [703, 307] on button "Couleur" at bounding box center [708, 307] width 12 height 12
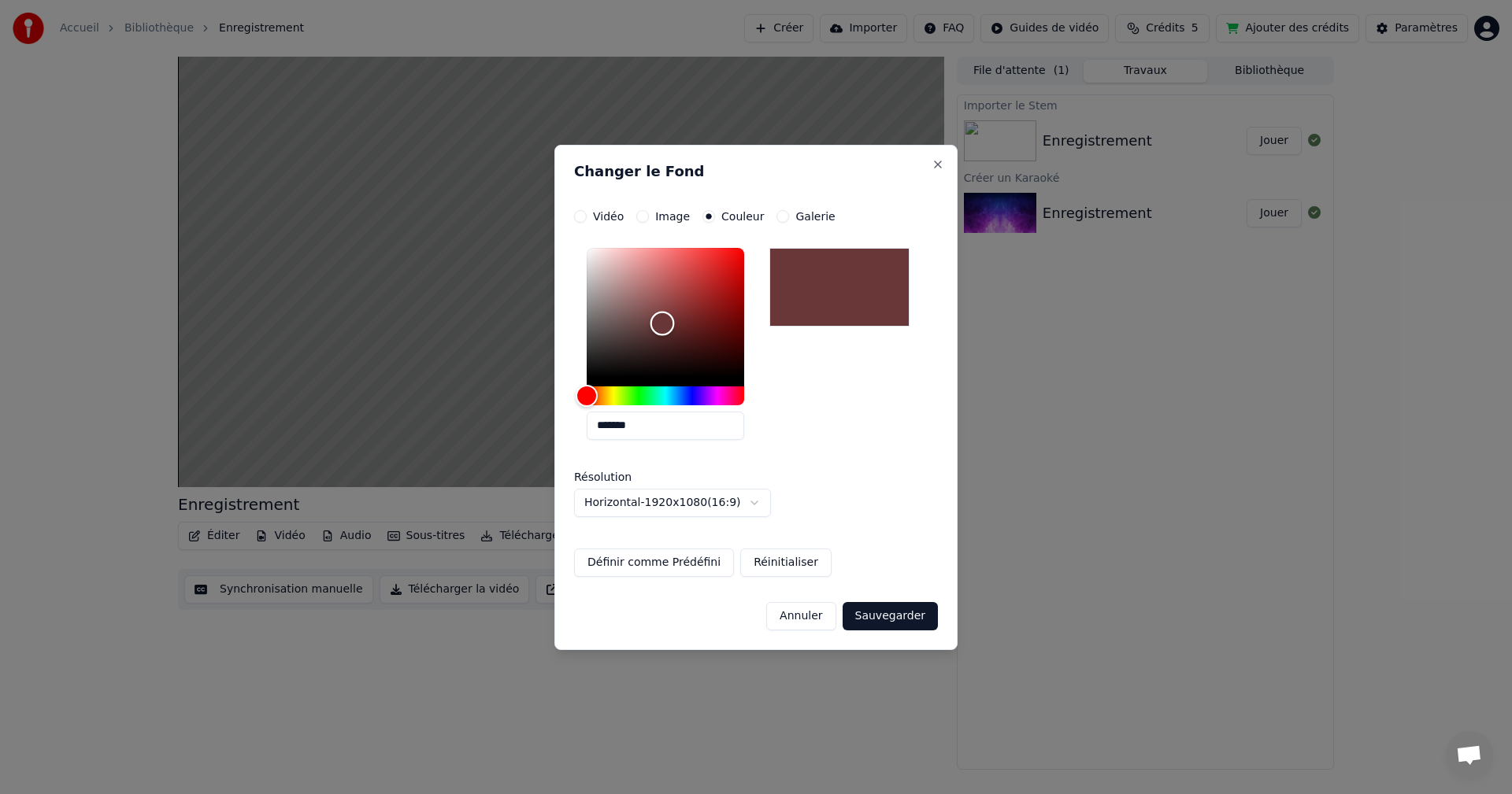
type input "*******"
drag, startPoint x: 587, startPoint y: 369, endPoint x: 662, endPoint y: 322, distance: 88.5
click at [662, 322] on div "Color" at bounding box center [662, 322] width 24 height 24
click at [885, 613] on button "Sauvegarder" at bounding box center [890, 616] width 96 height 28
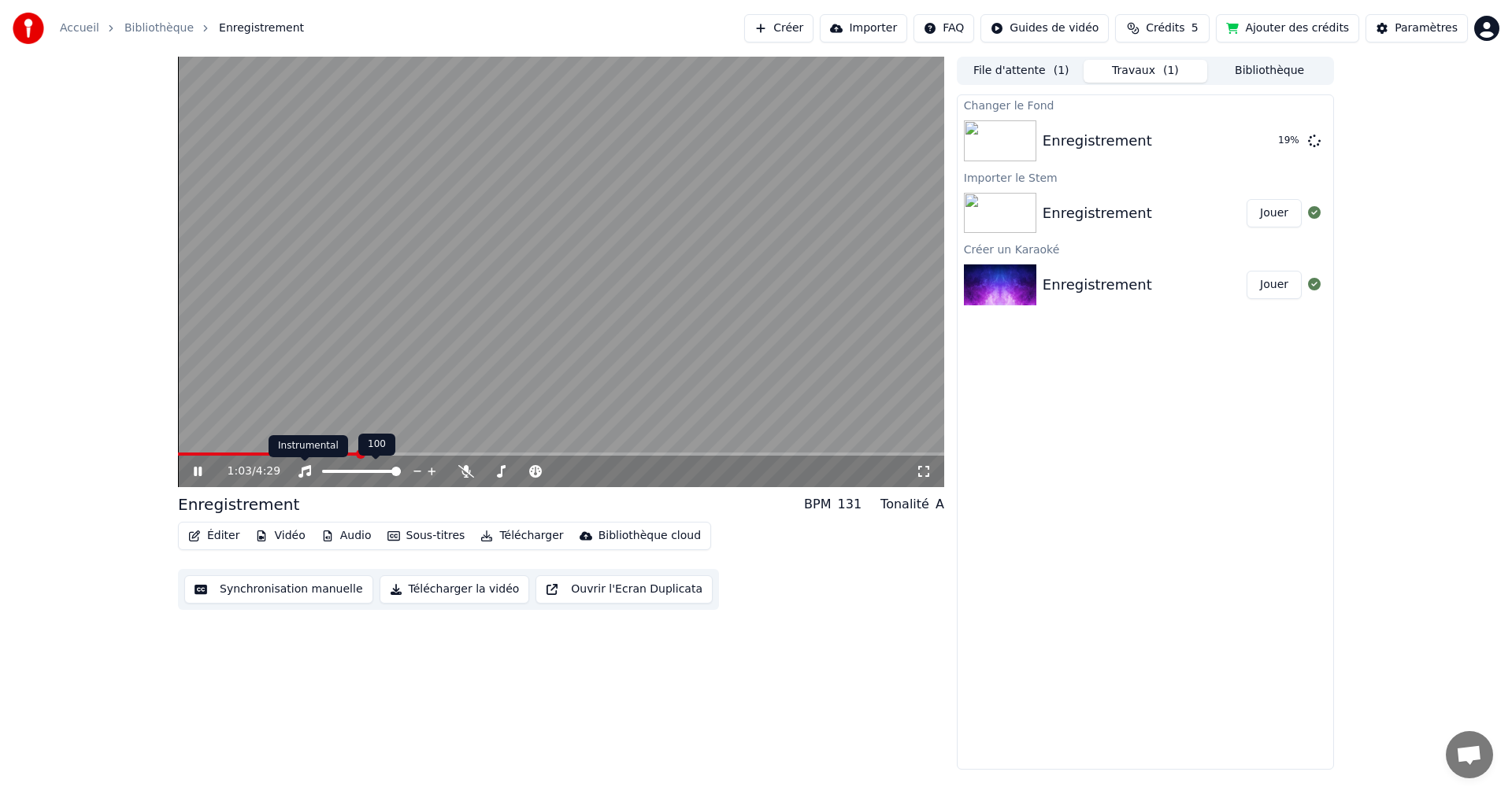
click at [301, 471] on icon at bounding box center [304, 471] width 12 height 12
click at [301, 471] on icon at bounding box center [304, 471] width 16 height 12
click at [434, 471] on icon at bounding box center [431, 471] width 15 height 16
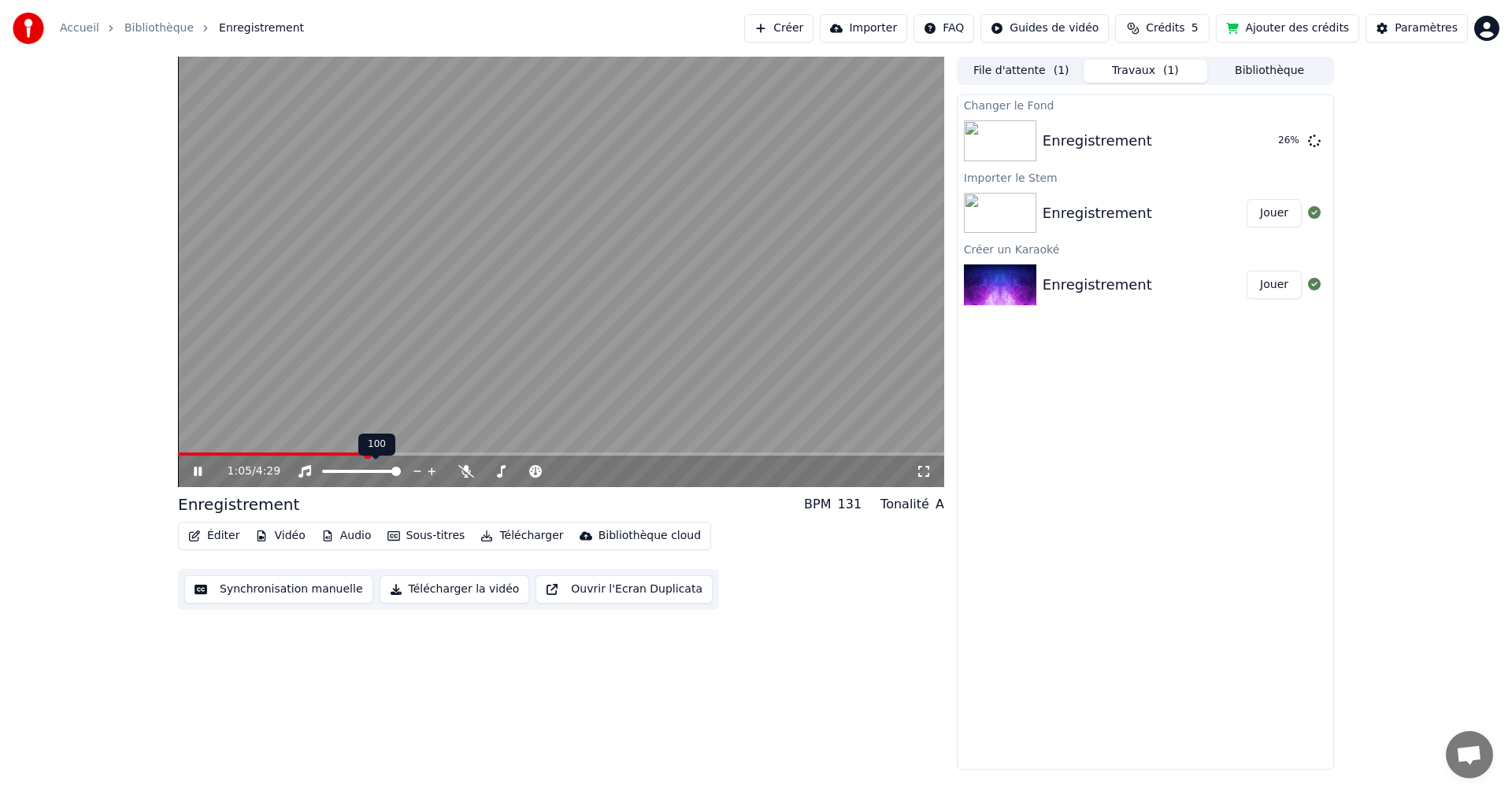
click at [434, 471] on icon at bounding box center [431, 471] width 15 height 16
click at [432, 470] on icon at bounding box center [431, 472] width 8 height 7
click at [485, 468] on div at bounding box center [537, 471] width 127 height 16
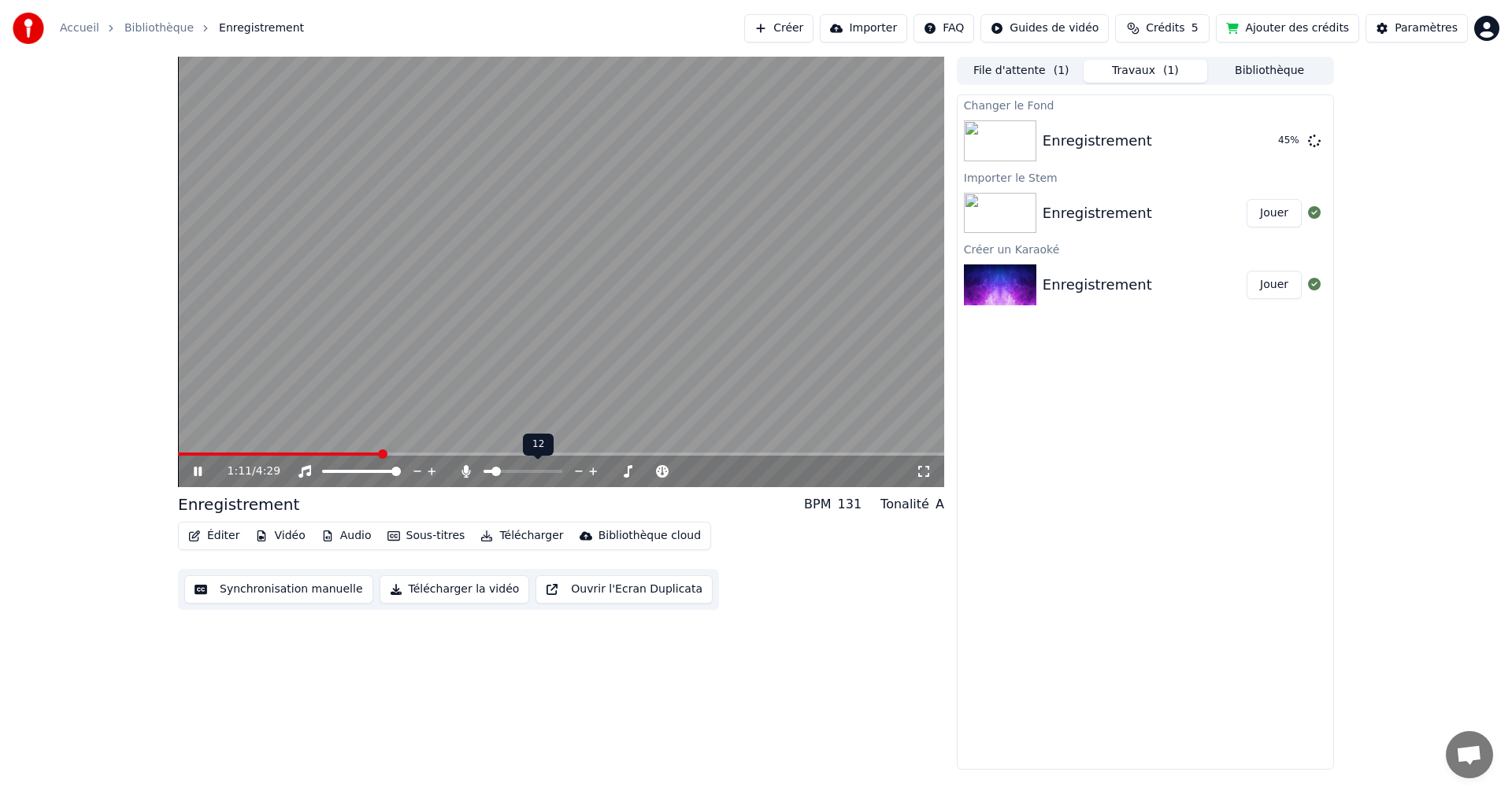
click at [492, 468] on span at bounding box center [496, 472] width 9 height 9
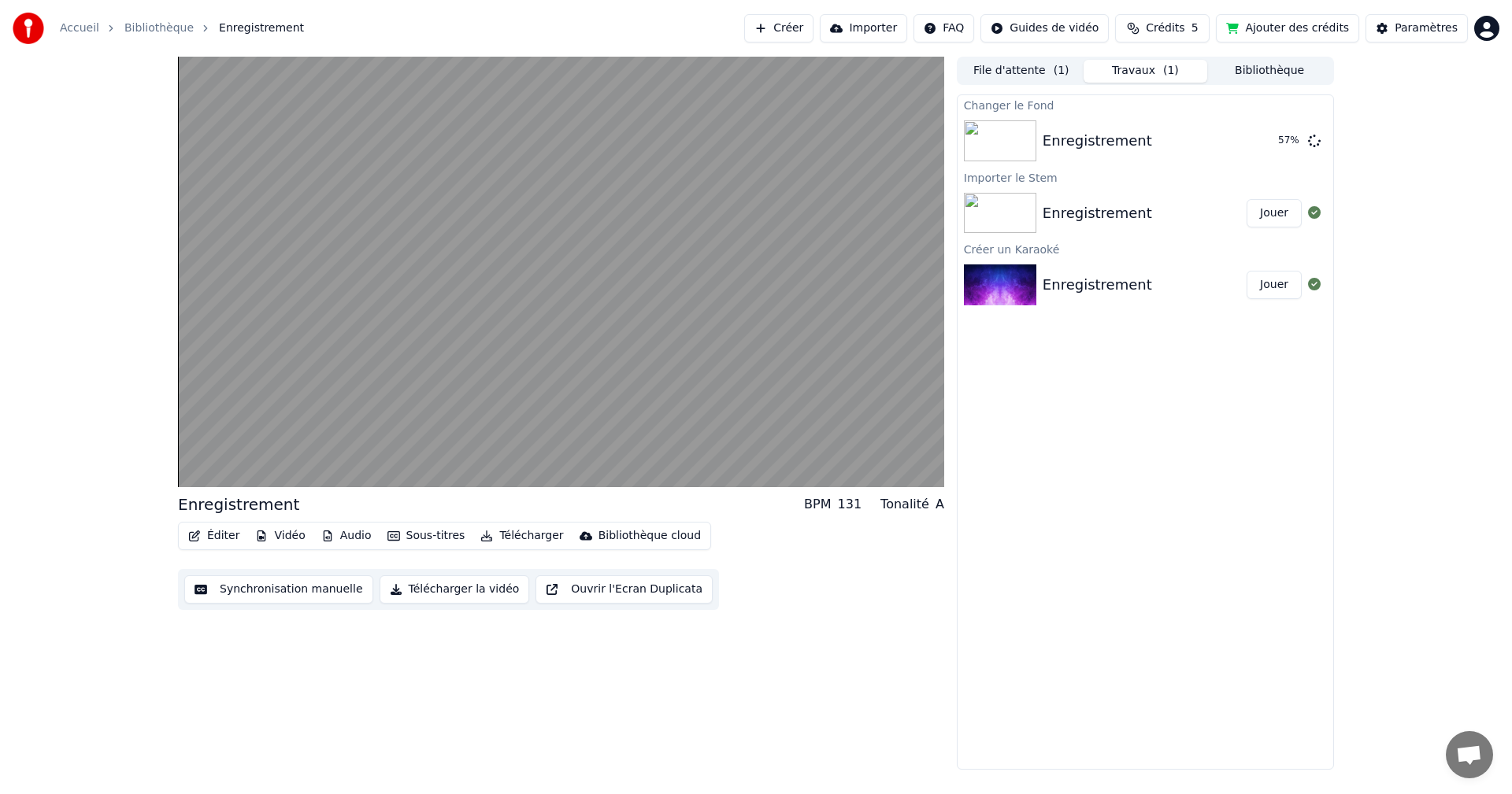
click at [311, 594] on button "Synchronisation manuelle" at bounding box center [278, 590] width 189 height 28
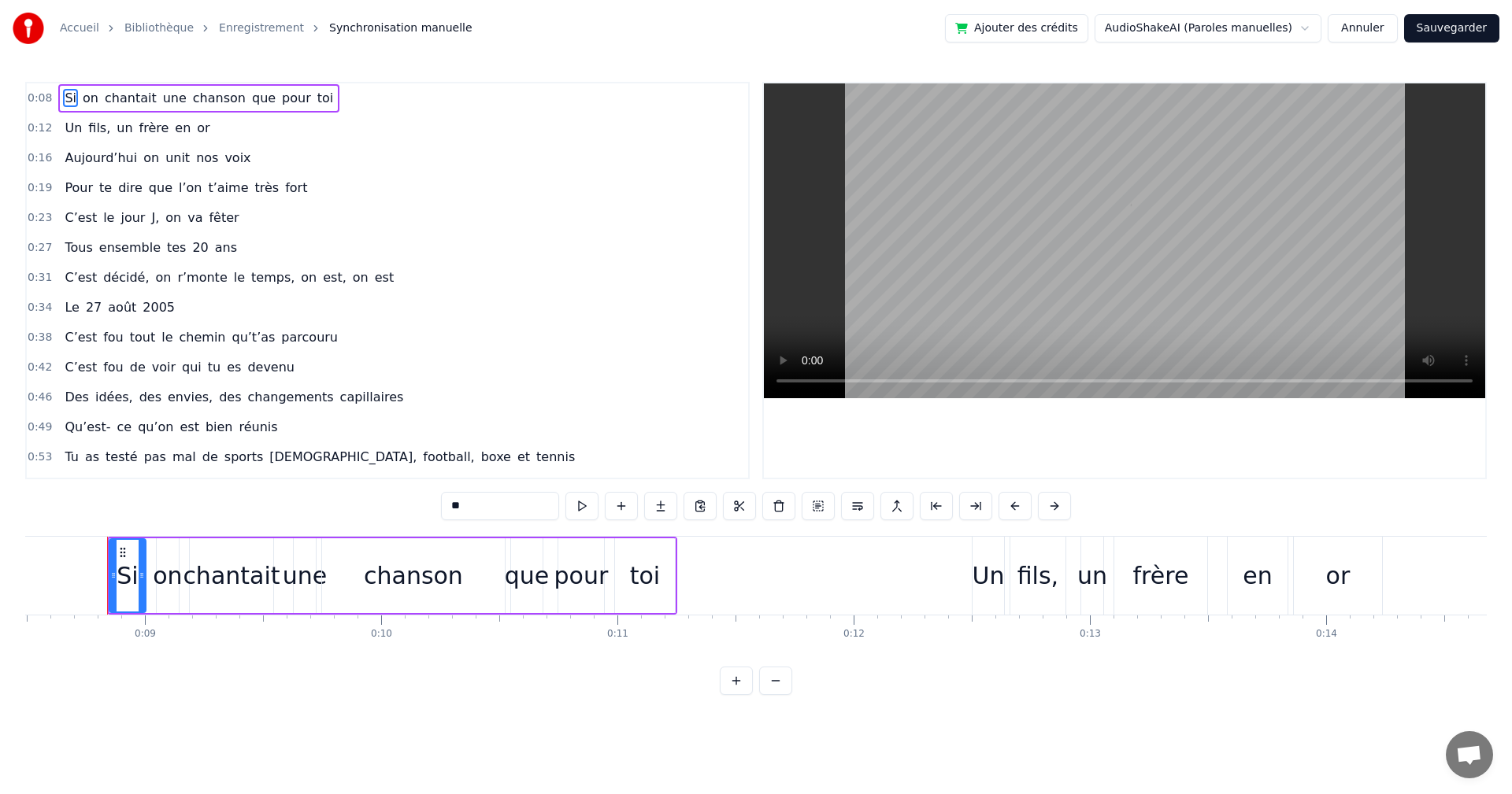
scroll to position [0, 2008]
click at [263, 29] on link "Enregistrement" at bounding box center [261, 28] width 85 height 16
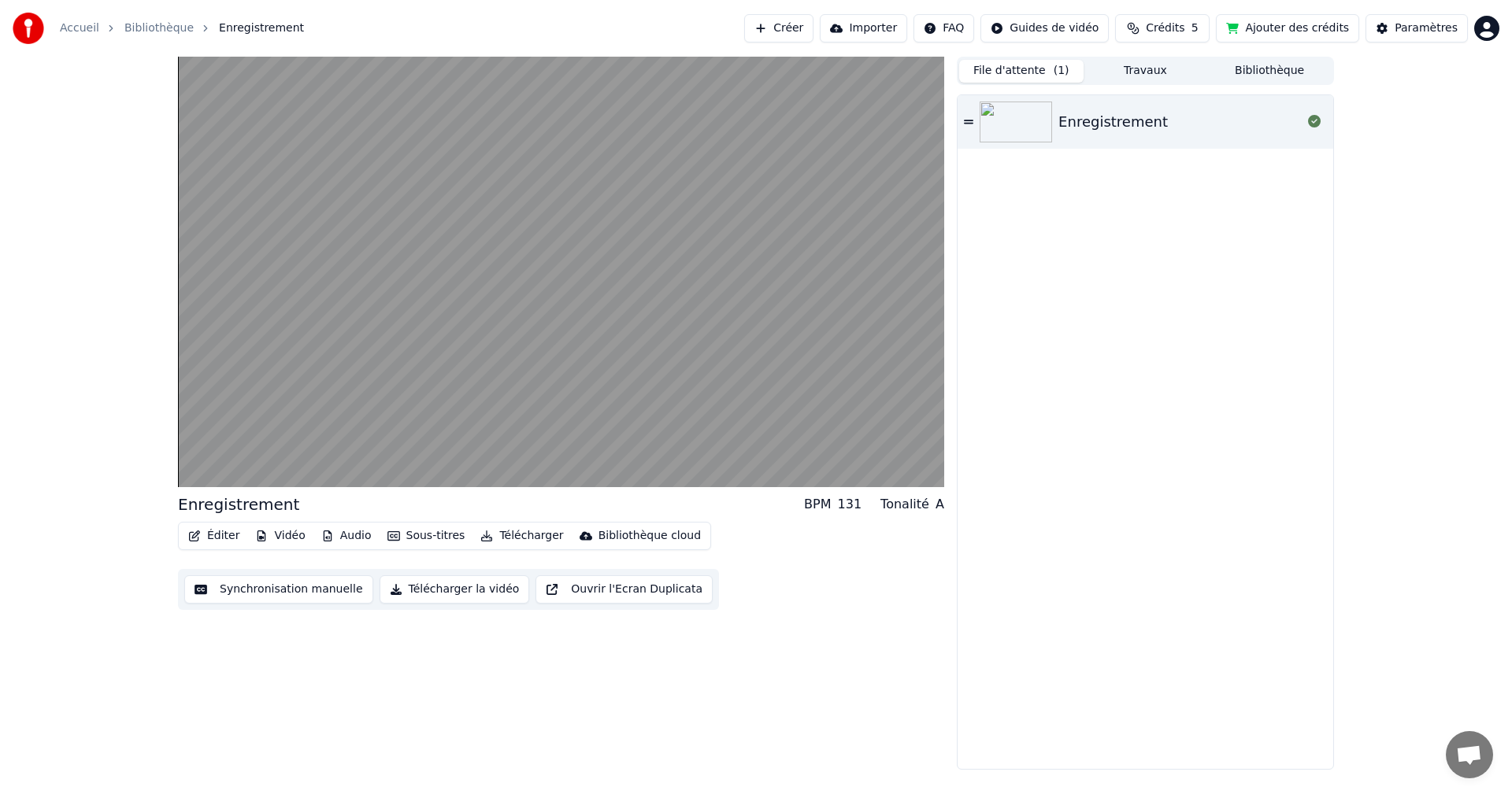
click at [1007, 67] on button "File d'attente ( 1 )" at bounding box center [1021, 71] width 125 height 22
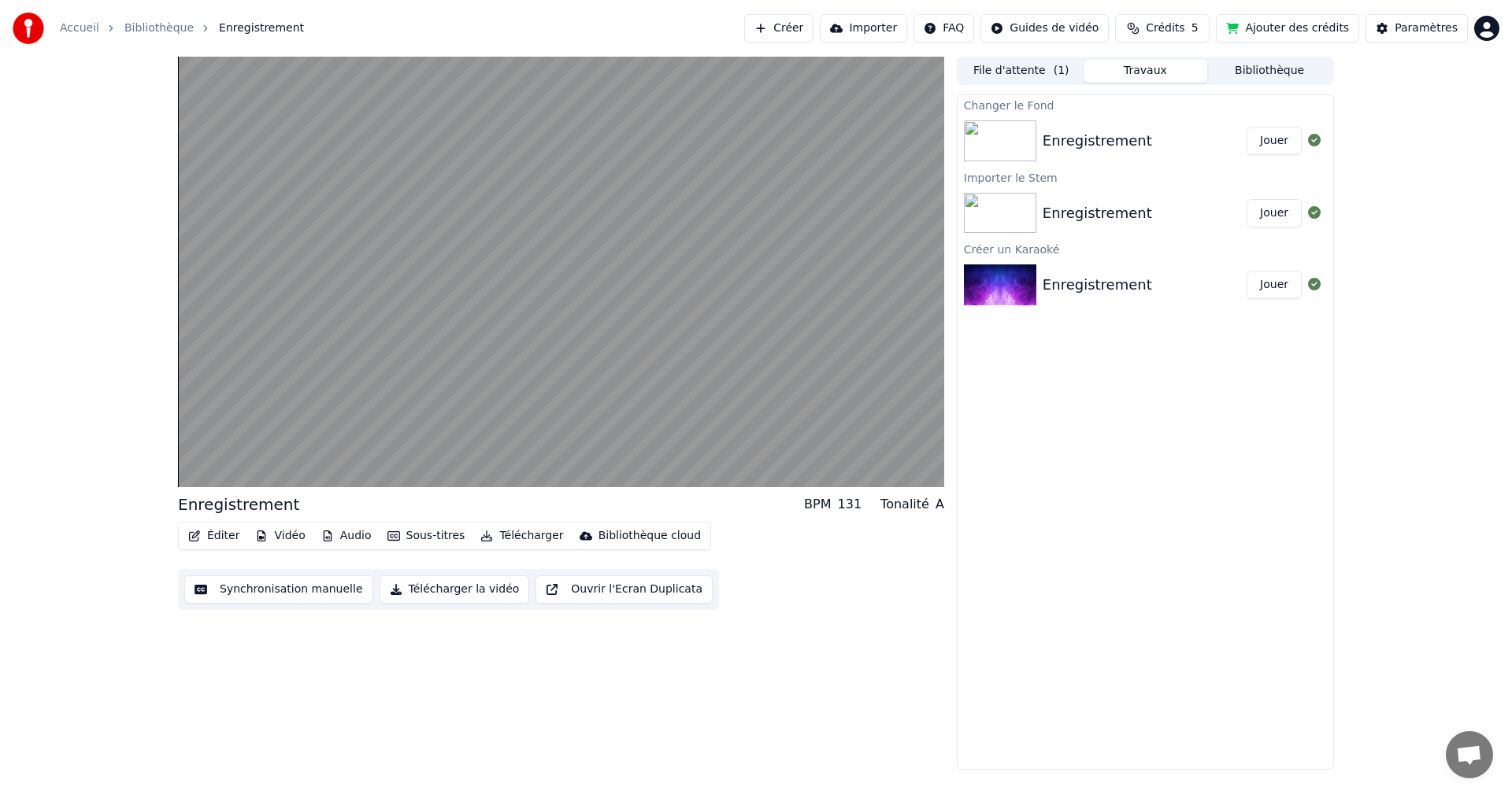
click at [1158, 72] on button "Travaux" at bounding box center [1145, 71] width 125 height 22
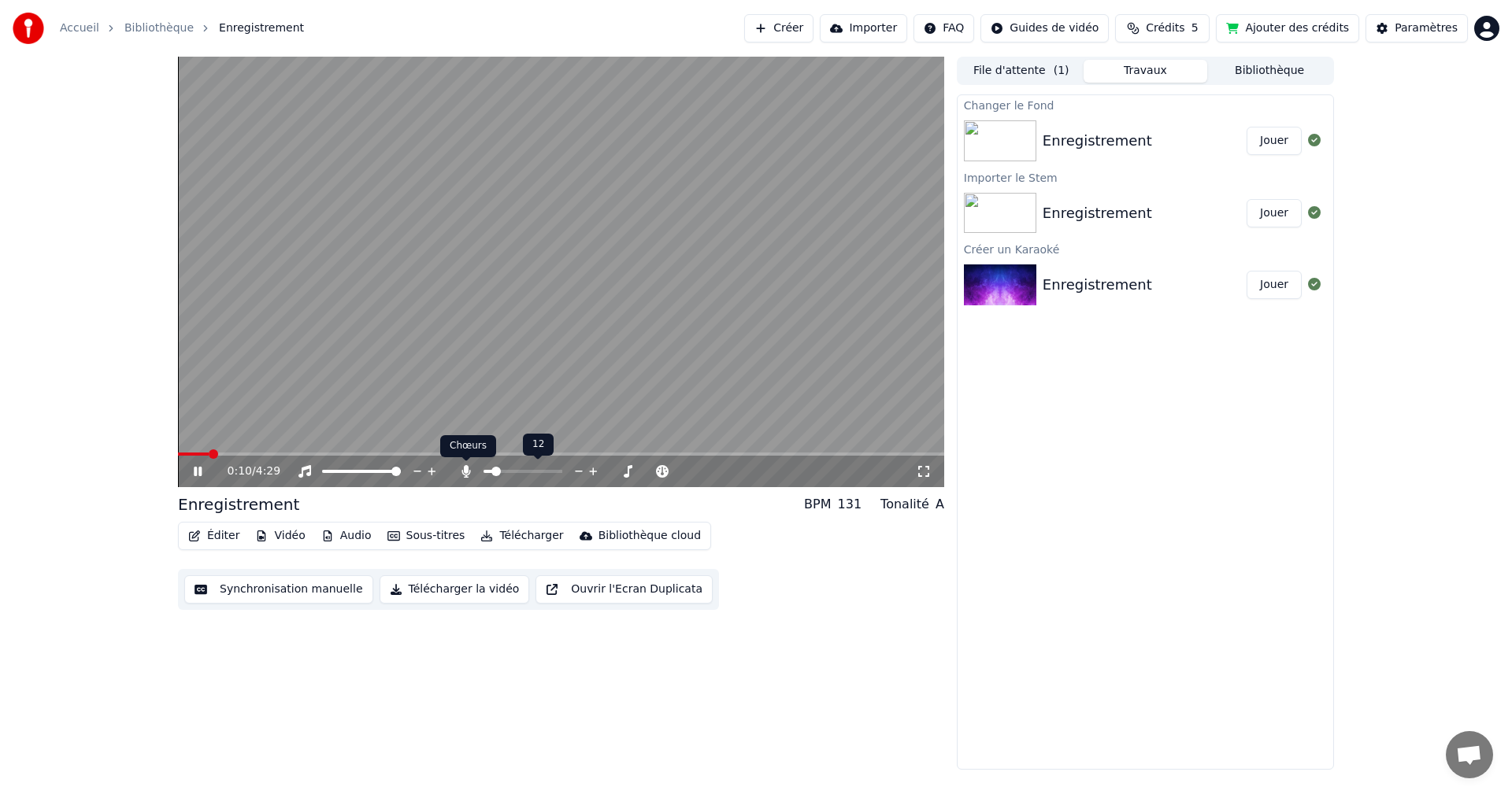
click at [467, 472] on icon at bounding box center [465, 471] width 8 height 12
click at [491, 468] on span at bounding box center [493, 472] width 9 height 9
click at [502, 472] on icon at bounding box center [501, 471] width 8 height 12
click at [199, 471] on icon at bounding box center [208, 471] width 37 height 12
click at [348, 536] on button "Audio" at bounding box center [346, 536] width 63 height 22
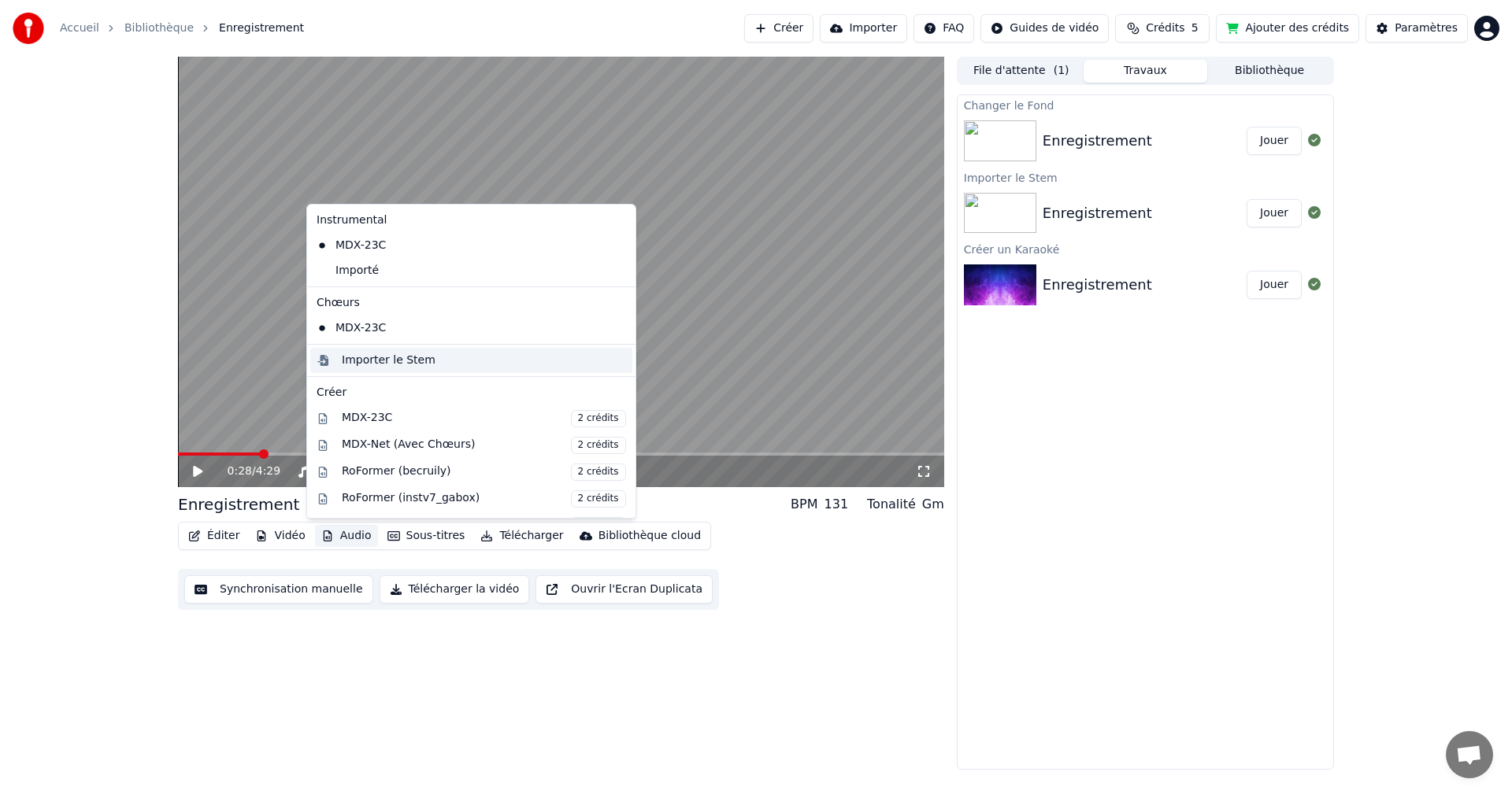
click at [434, 361] on div "Importer le Stem" at bounding box center [483, 360] width 284 height 16
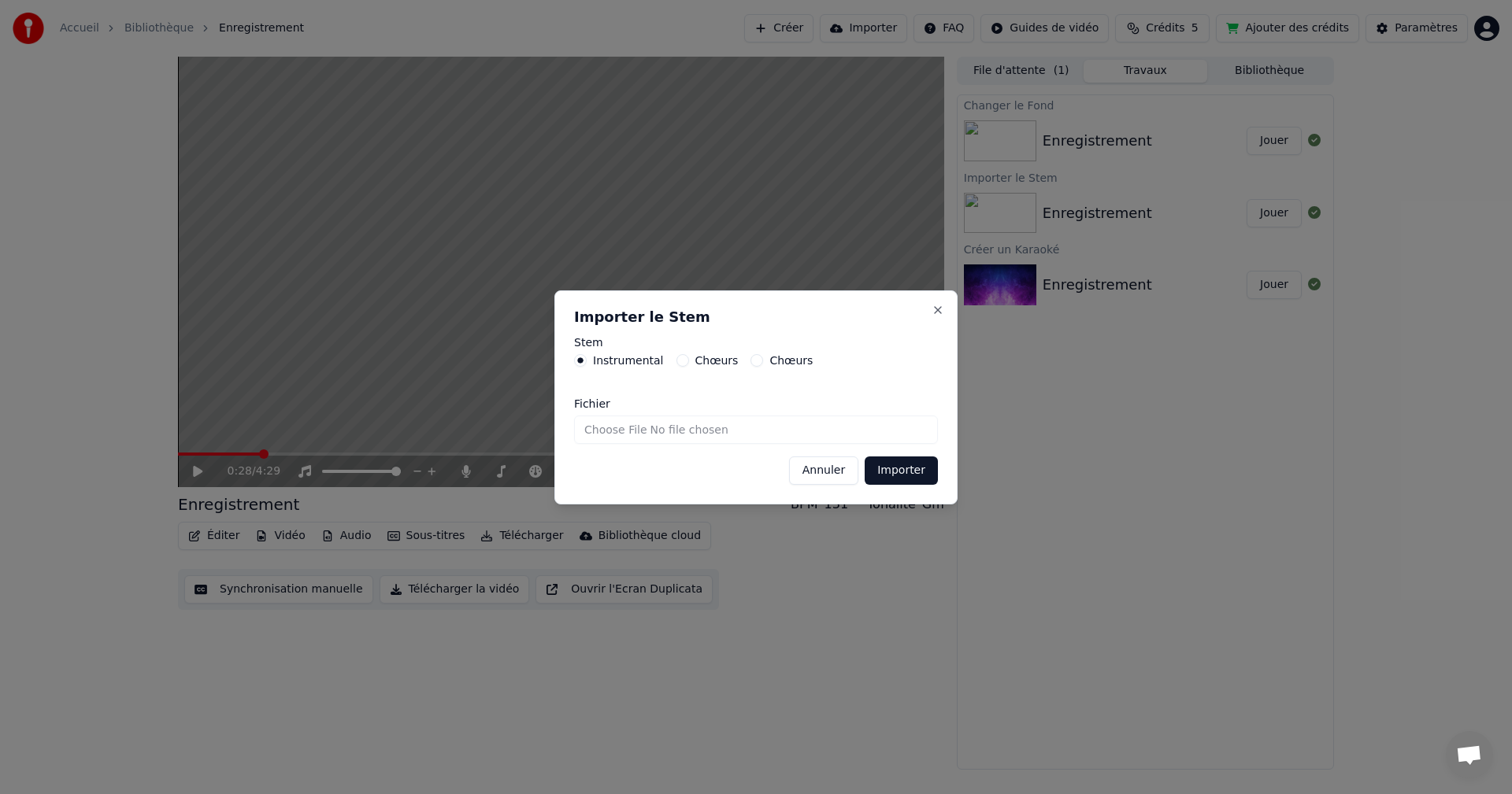
click at [809, 427] on input "Fichier" at bounding box center [756, 429] width 364 height 28
type input "**********"
click at [911, 468] on button "Importer" at bounding box center [901, 471] width 73 height 28
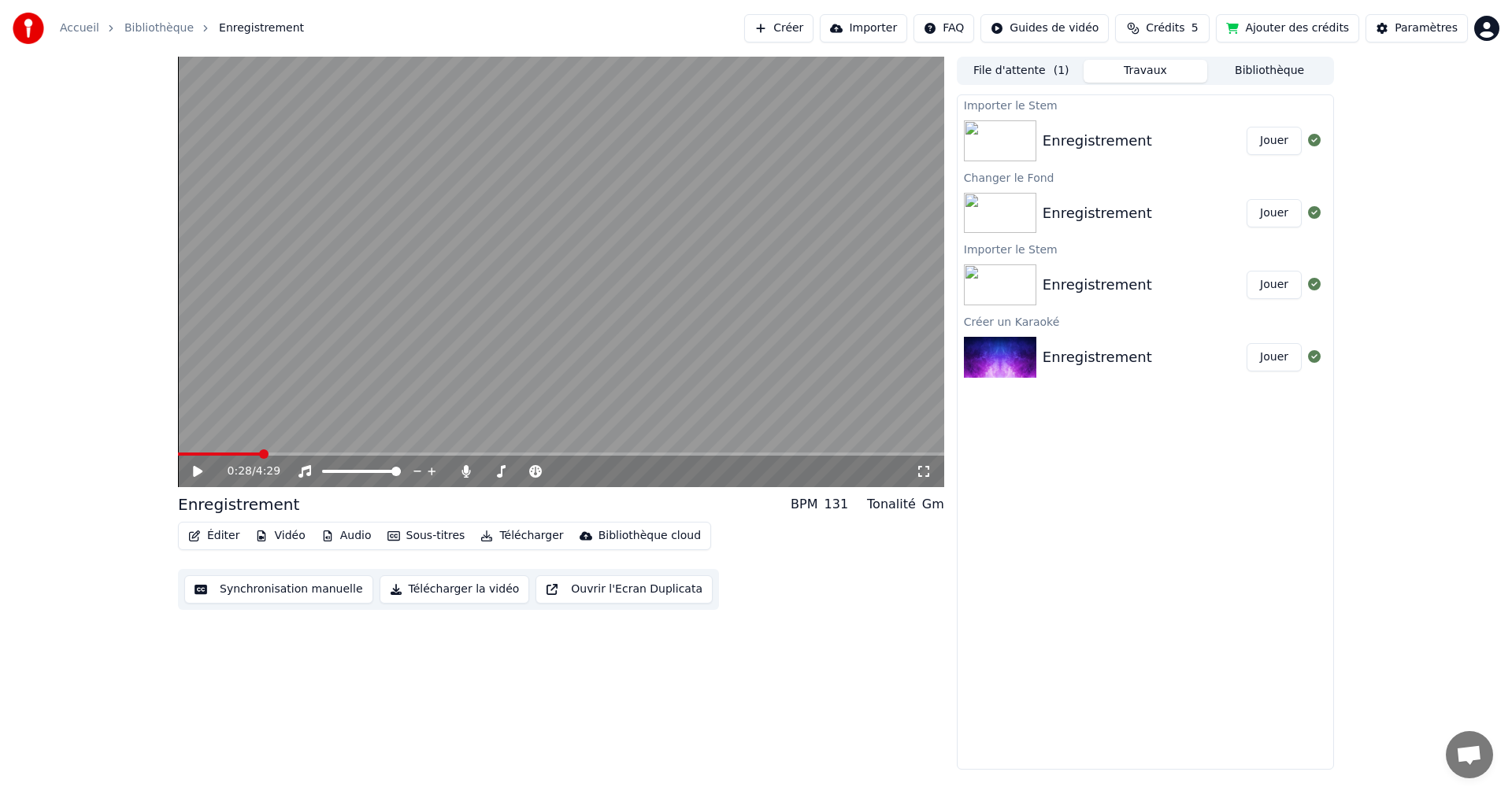
click at [1279, 144] on button "Jouer" at bounding box center [1274, 141] width 55 height 28
click at [461, 473] on icon at bounding box center [466, 471] width 16 height 12
click at [196, 470] on icon at bounding box center [197, 472] width 8 height 9
click at [178, 450] on span at bounding box center [183, 454] width 9 height 9
click at [446, 591] on button "Télécharger la vidéo" at bounding box center [455, 590] width 150 height 28
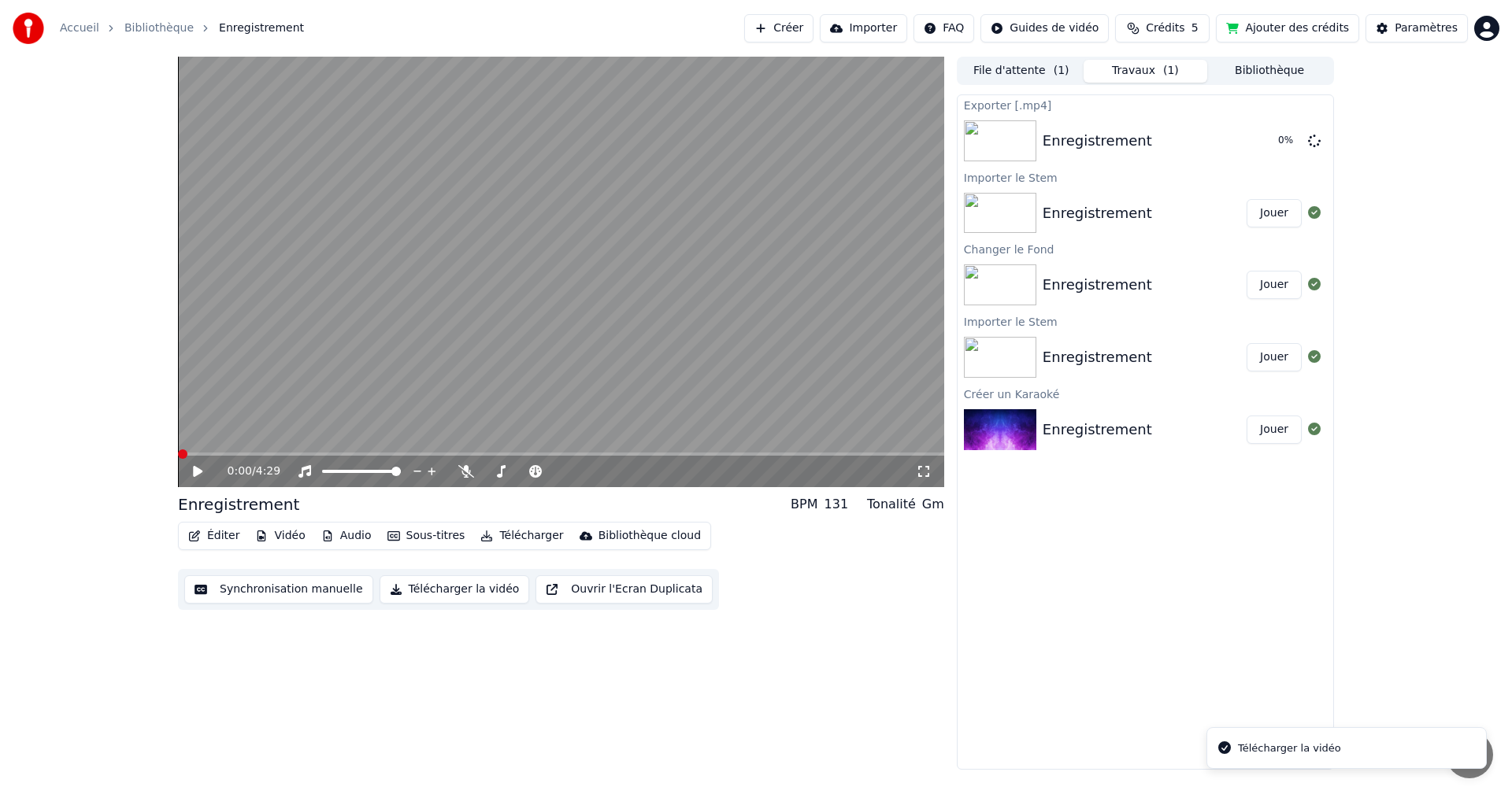
click at [446, 591] on button "Télécharger la vidéo" at bounding box center [455, 590] width 150 height 28
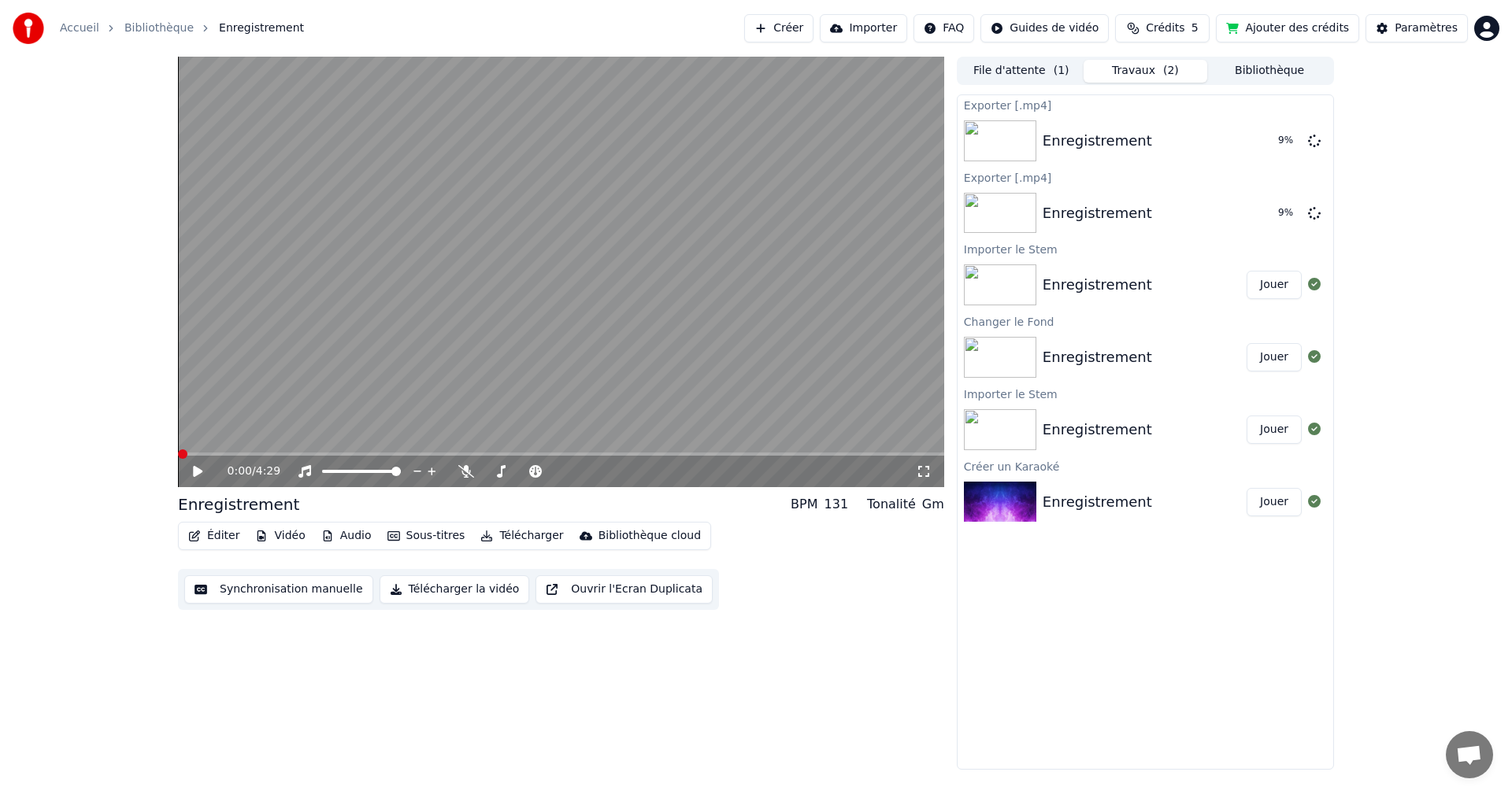
click at [199, 534] on icon "button" at bounding box center [194, 536] width 12 height 11
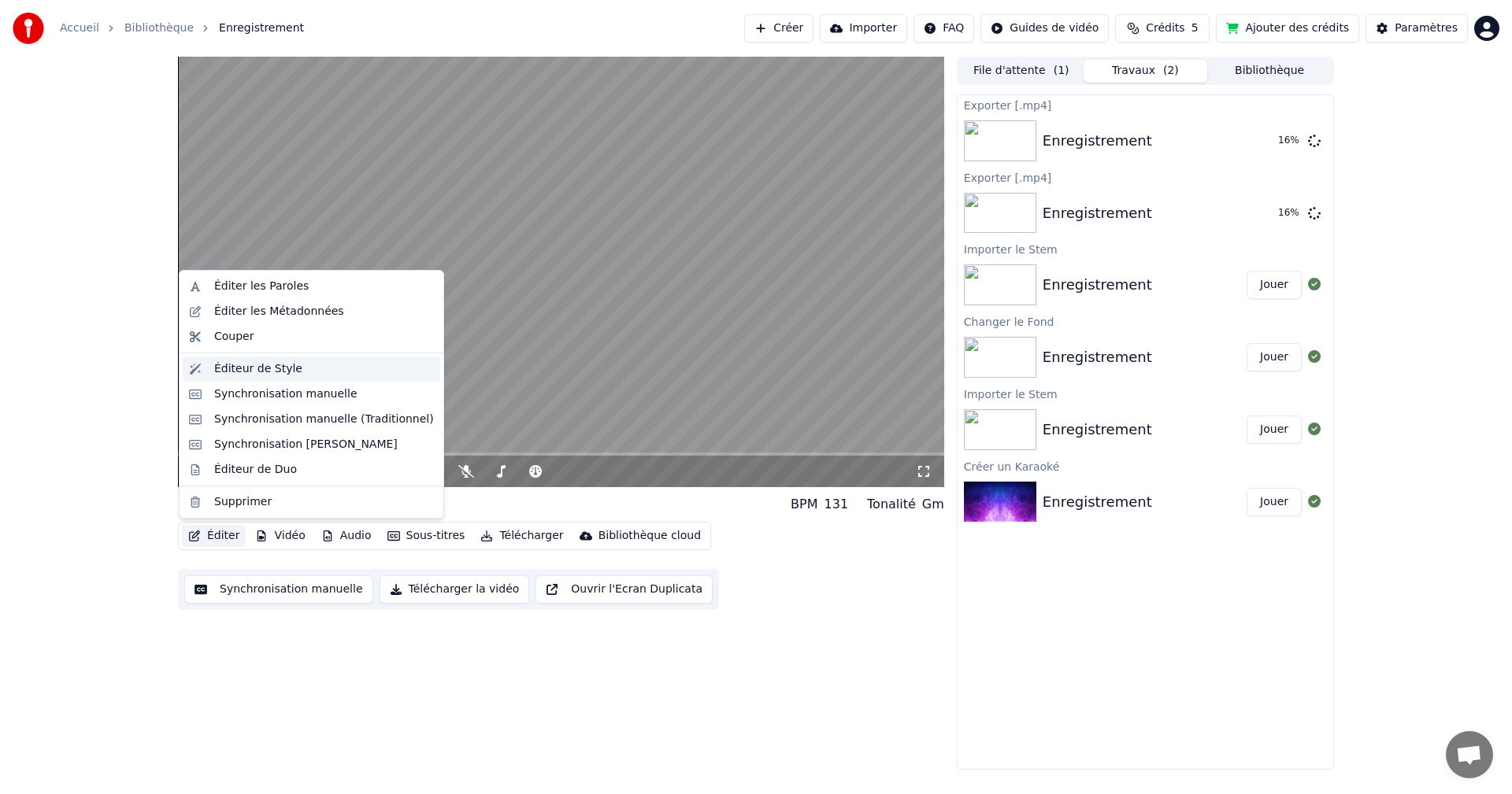
click at [273, 376] on div "Éditeur de Style" at bounding box center [258, 368] width 88 height 16
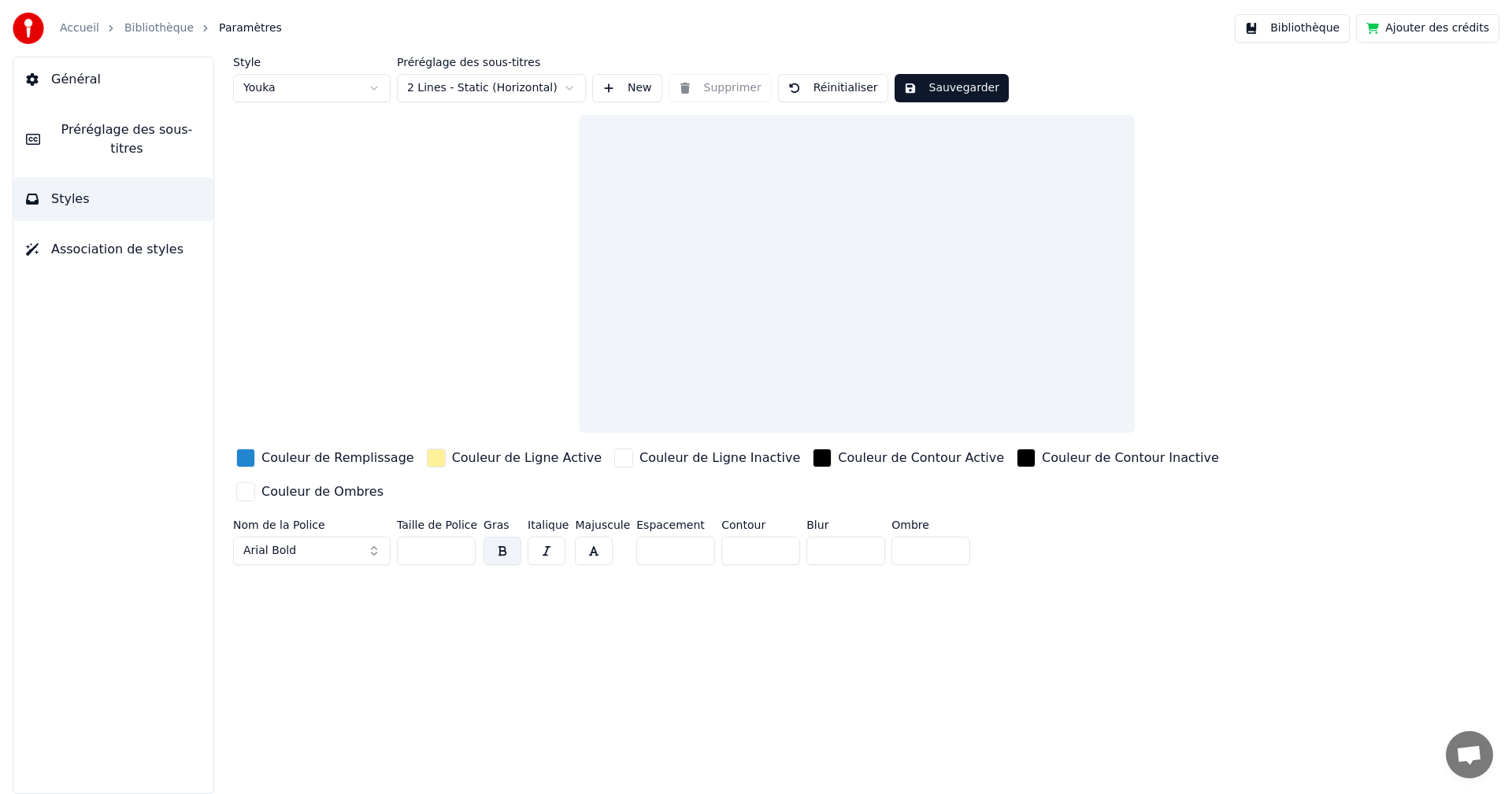
click at [825, 303] on div at bounding box center [856, 274] width 556 height 318
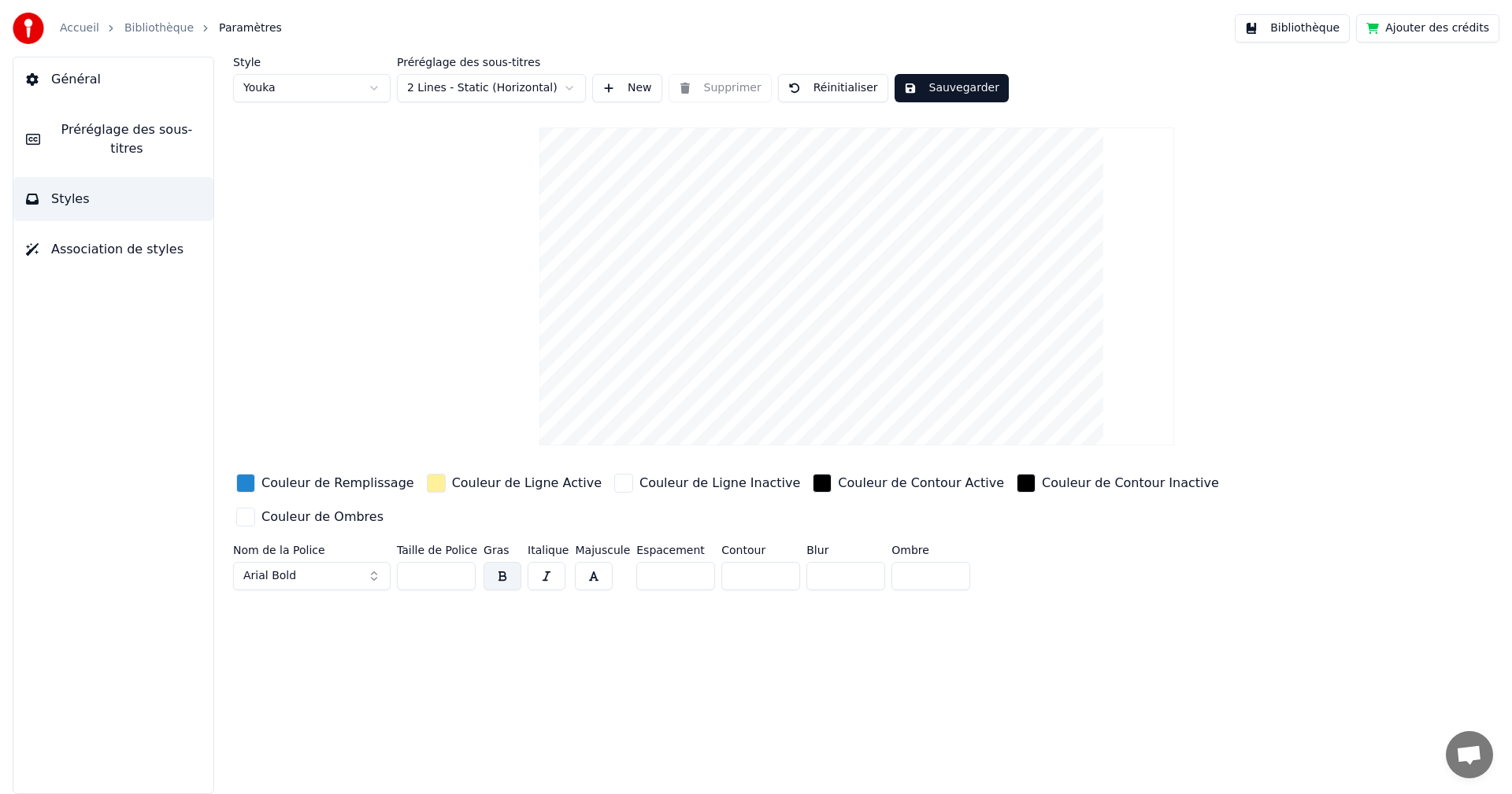
click at [154, 29] on link "Bibliothèque" at bounding box center [159, 28] width 69 height 16
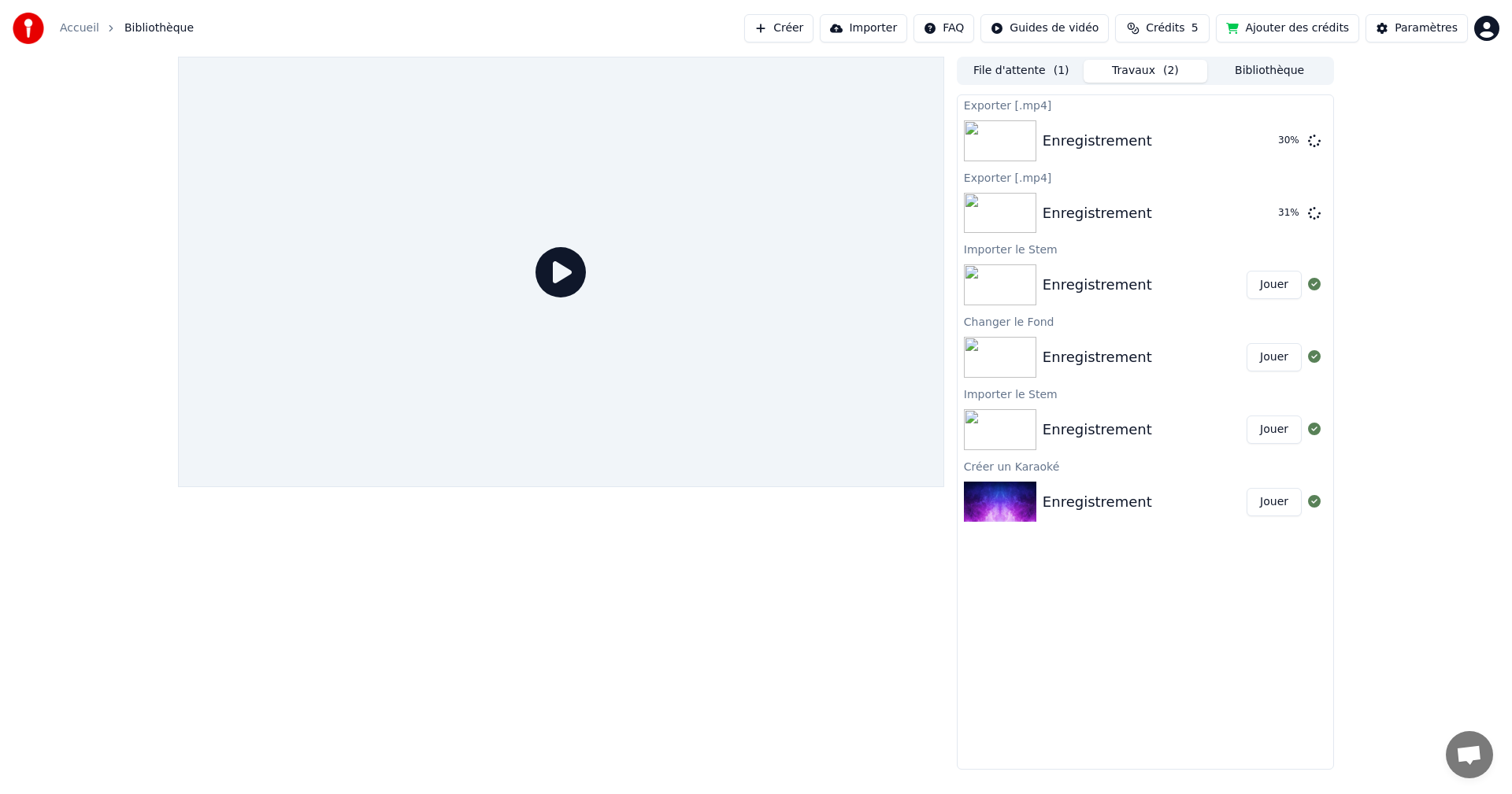
click at [1101, 282] on div "Enregistrement" at bounding box center [1096, 285] width 110 height 22
click at [1272, 285] on button "Jouer" at bounding box center [1274, 285] width 55 height 28
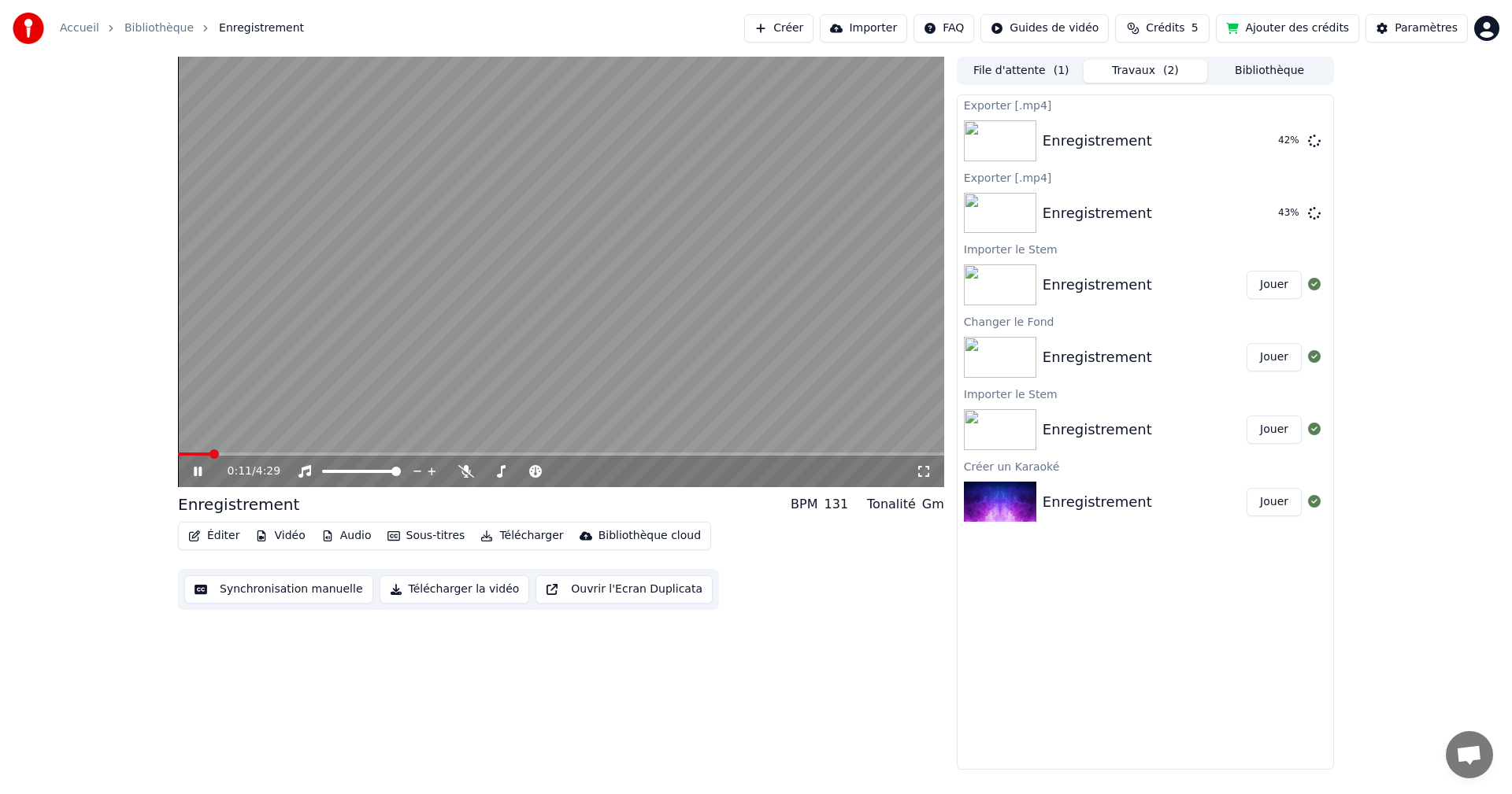
click at [200, 472] on icon at bounding box center [197, 472] width 8 height 9
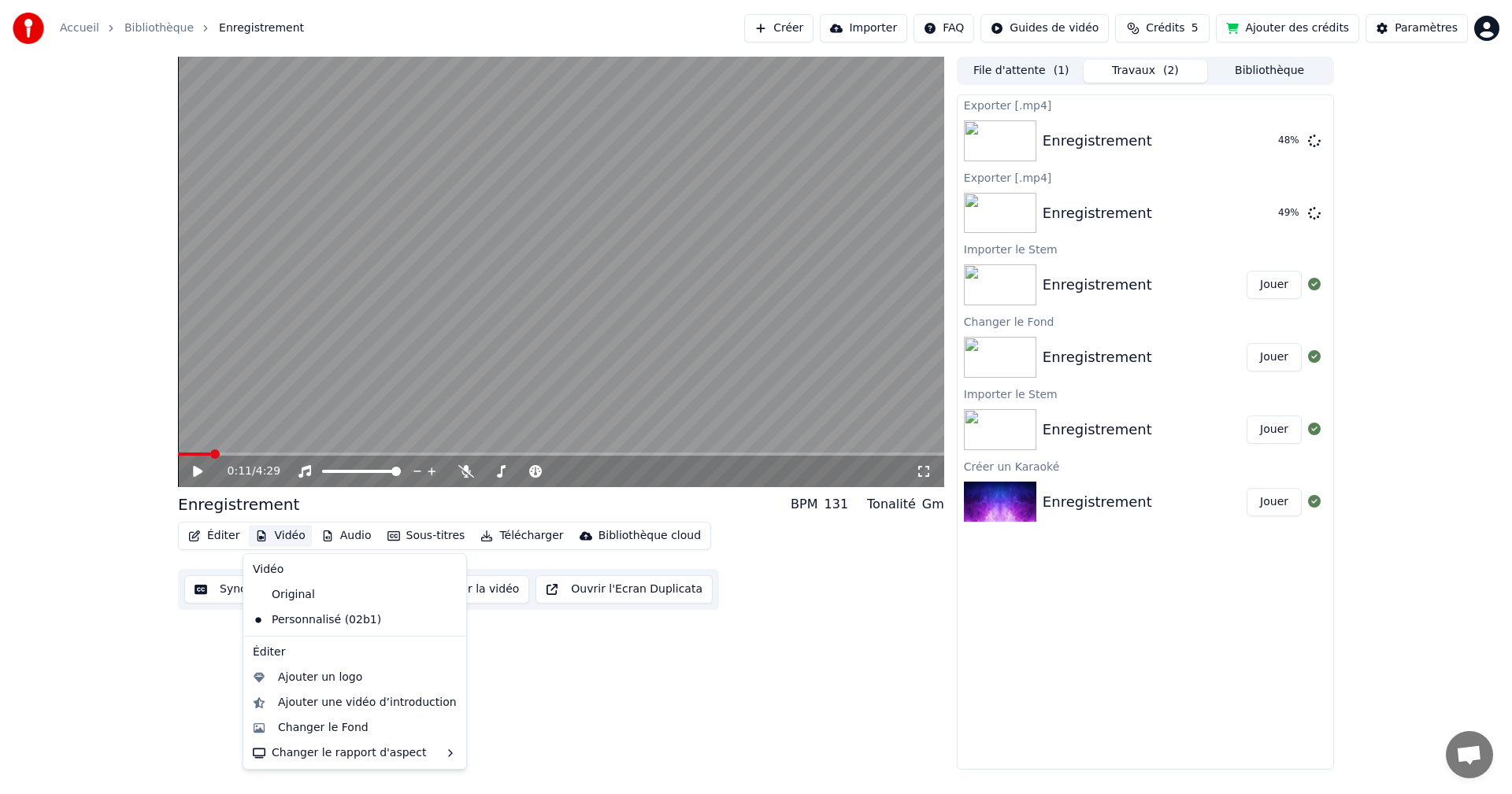
click at [282, 536] on button "Vidéo" at bounding box center [280, 536] width 62 height 22
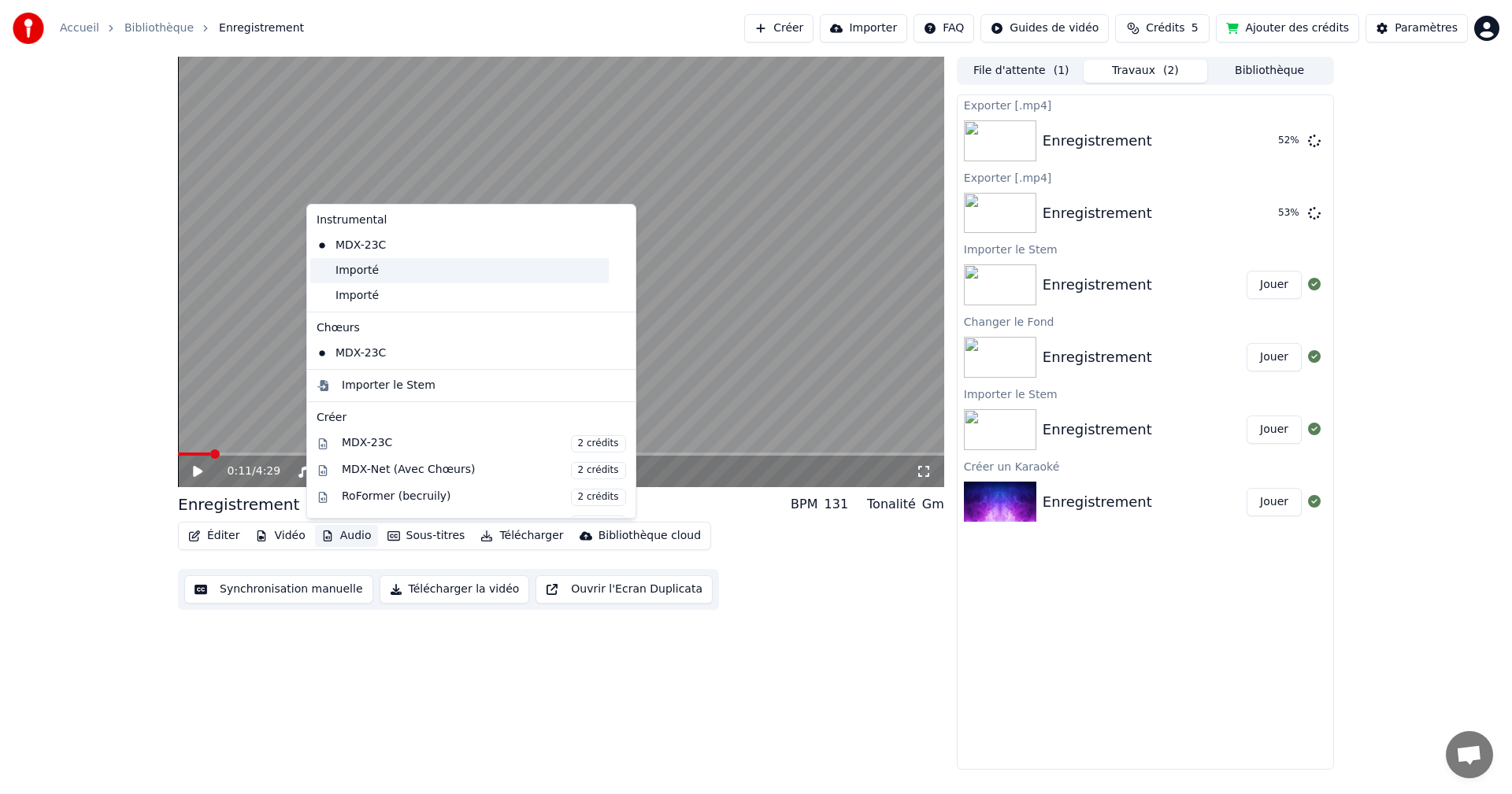
click at [374, 268] on div "Importé" at bounding box center [460, 270] width 298 height 25
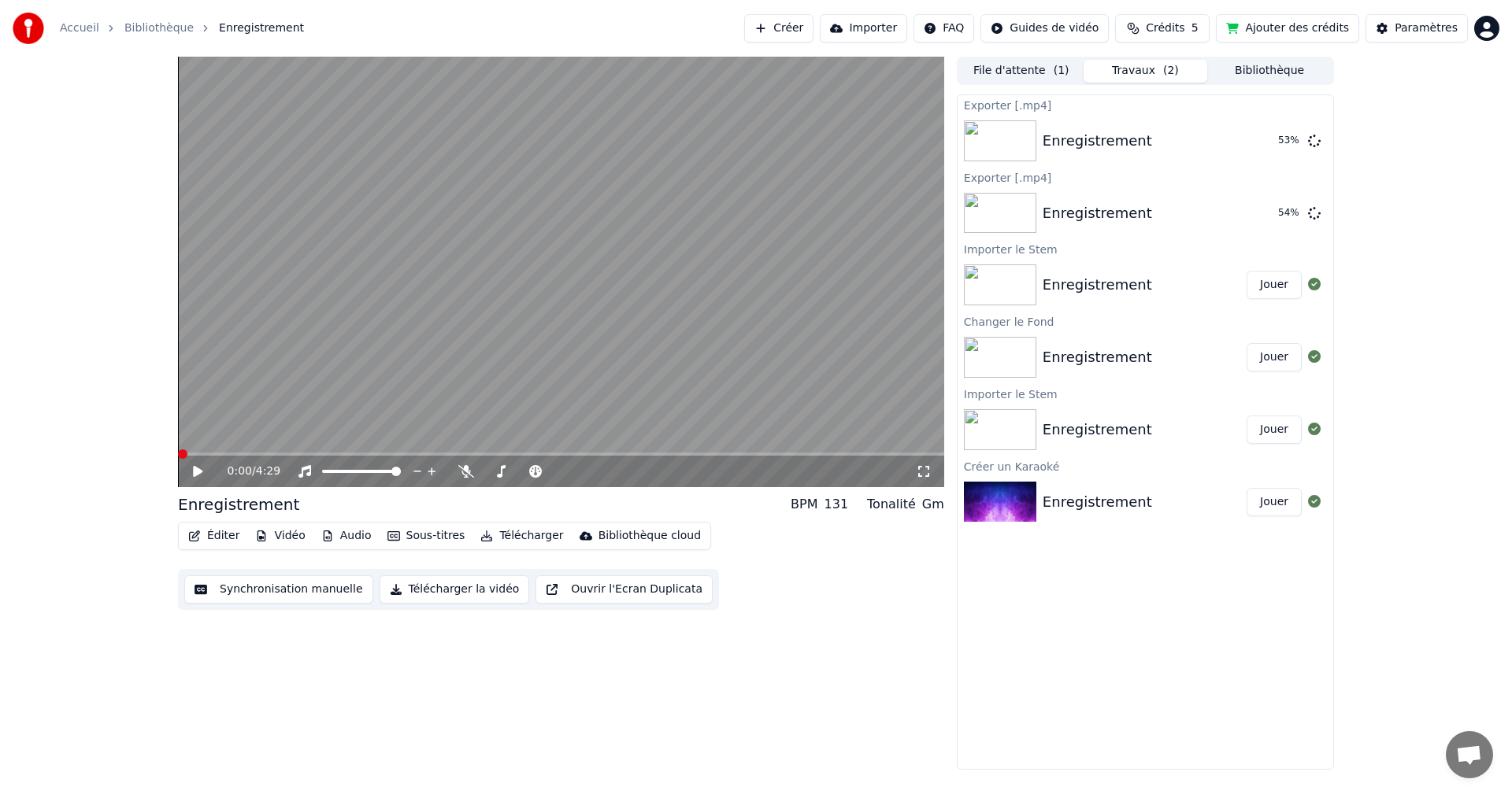
click at [200, 469] on icon at bounding box center [208, 471] width 37 height 12
click at [444, 595] on button "Télécharger la vidéo" at bounding box center [455, 590] width 150 height 28
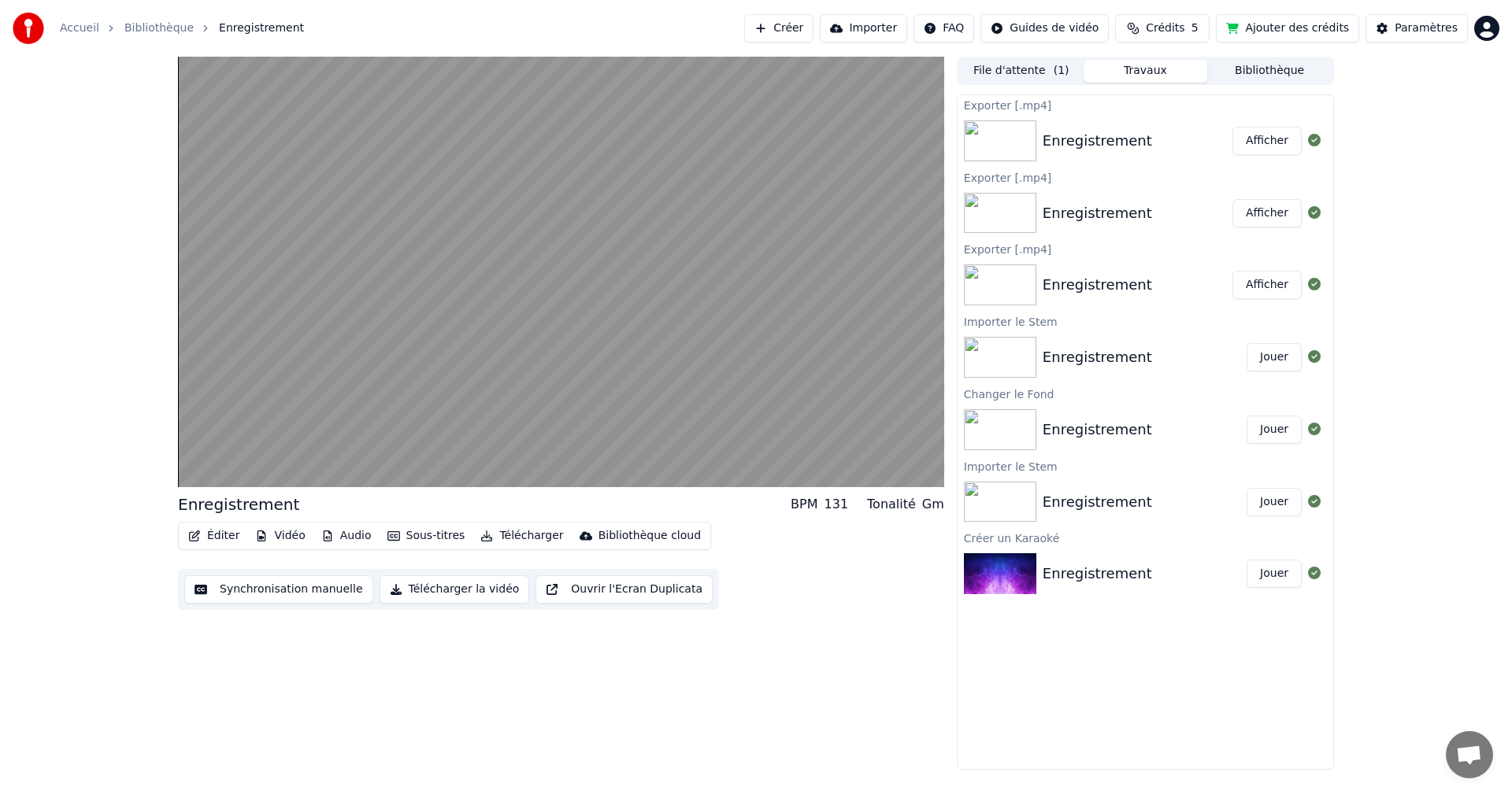
click at [1273, 135] on button "Afficher" at bounding box center [1267, 141] width 69 height 28
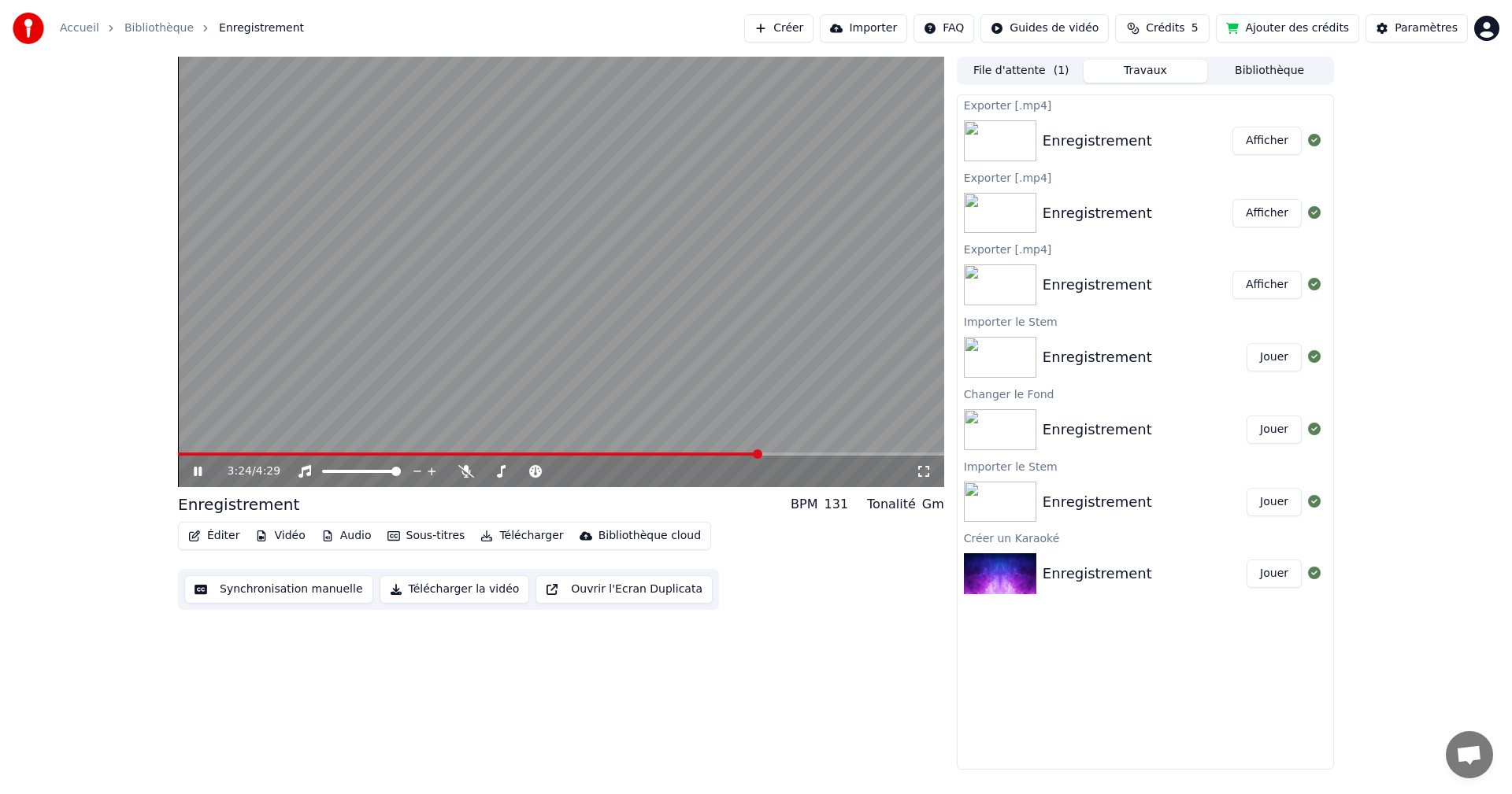
click at [190, 473] on div "3:24 / 4:29" at bounding box center [560, 471] width 753 height 16
click at [199, 475] on icon at bounding box center [208, 471] width 37 height 12
click at [279, 491] on div "3:26 / 4:29 Enregistrement BPM 131 Tonalité Gm Éditer Vidéo Audio Sous-titres T…" at bounding box center [561, 412] width 766 height 712
click at [272, 501] on div "Enregistrement" at bounding box center [238, 504] width 121 height 22
click at [272, 505] on div "Enregistrement" at bounding box center [238, 504] width 121 height 22
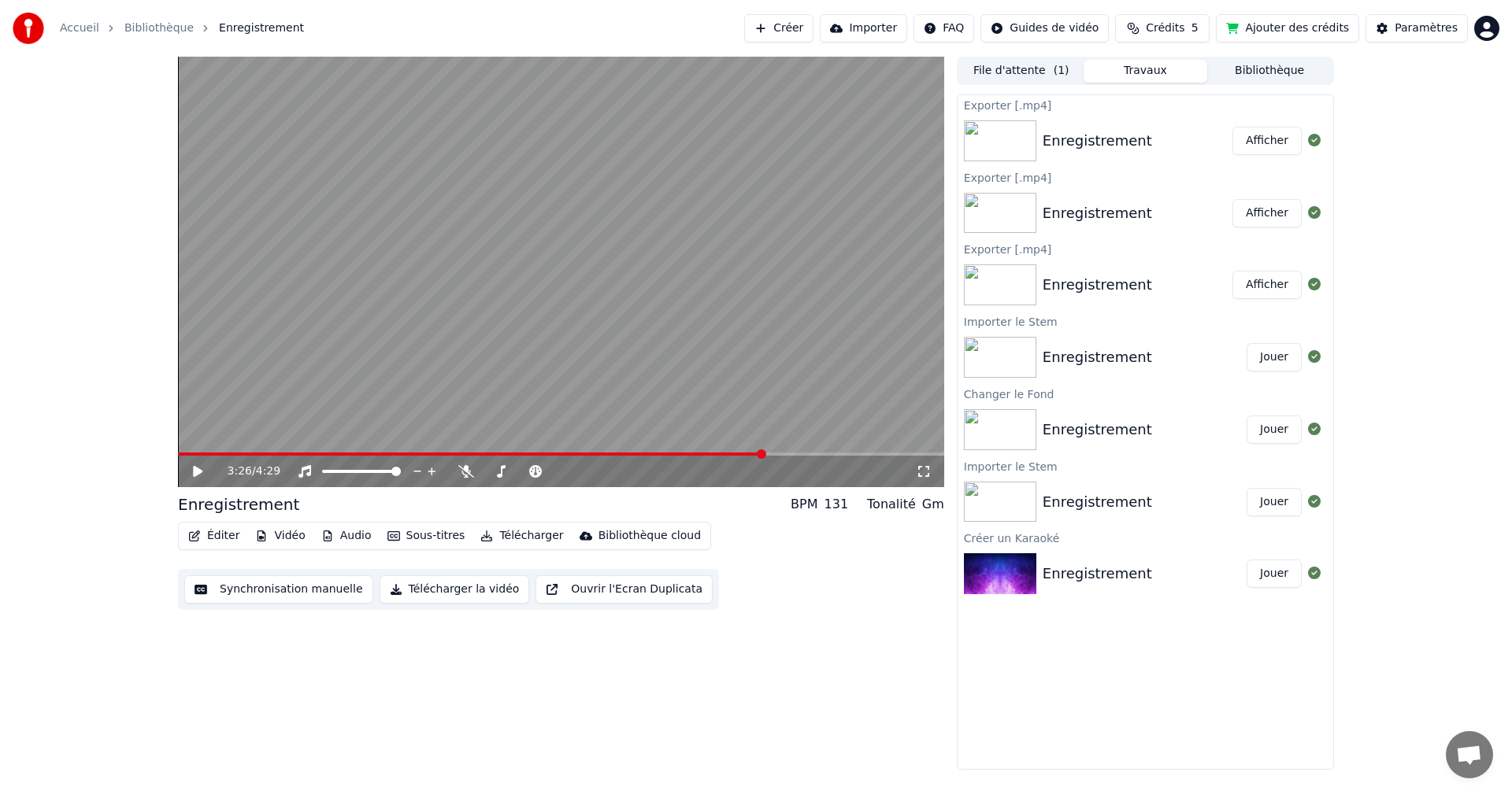
click at [272, 506] on div "Enregistrement" at bounding box center [238, 504] width 121 height 22
click at [261, 507] on div "Enregistrement" at bounding box center [238, 504] width 121 height 22
click at [295, 503] on div "Enregistrement BPM 131 Tonalité Gm" at bounding box center [561, 504] width 766 height 22
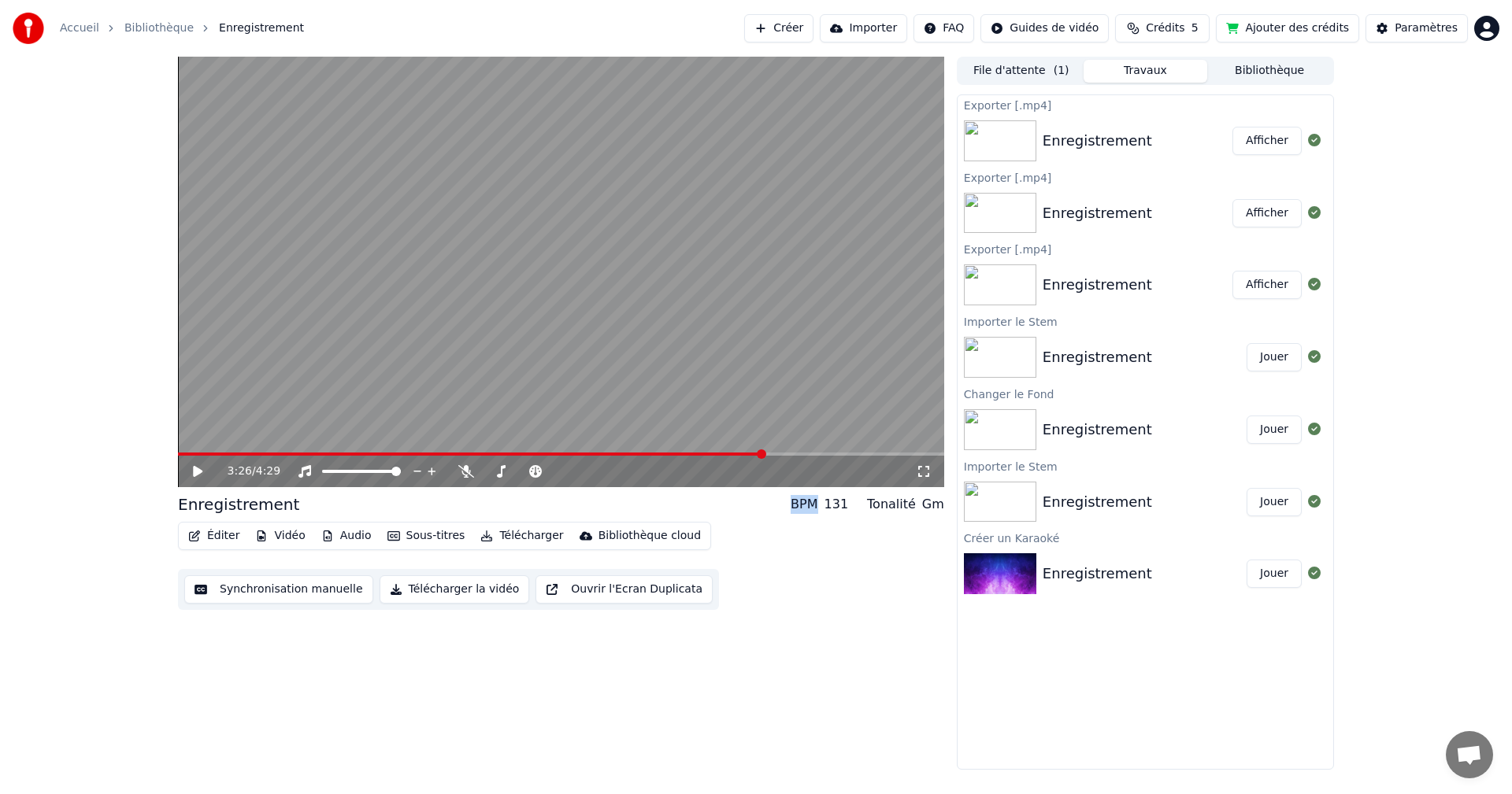
click at [295, 503] on div "Enregistrement BPM 131 Tonalité Gm" at bounding box center [561, 504] width 766 height 22
click at [297, 498] on div "Enregistrement BPM 131 Tonalité Gm" at bounding box center [561, 504] width 766 height 22
click at [148, 30] on link "Bibliothèque" at bounding box center [159, 28] width 69 height 16
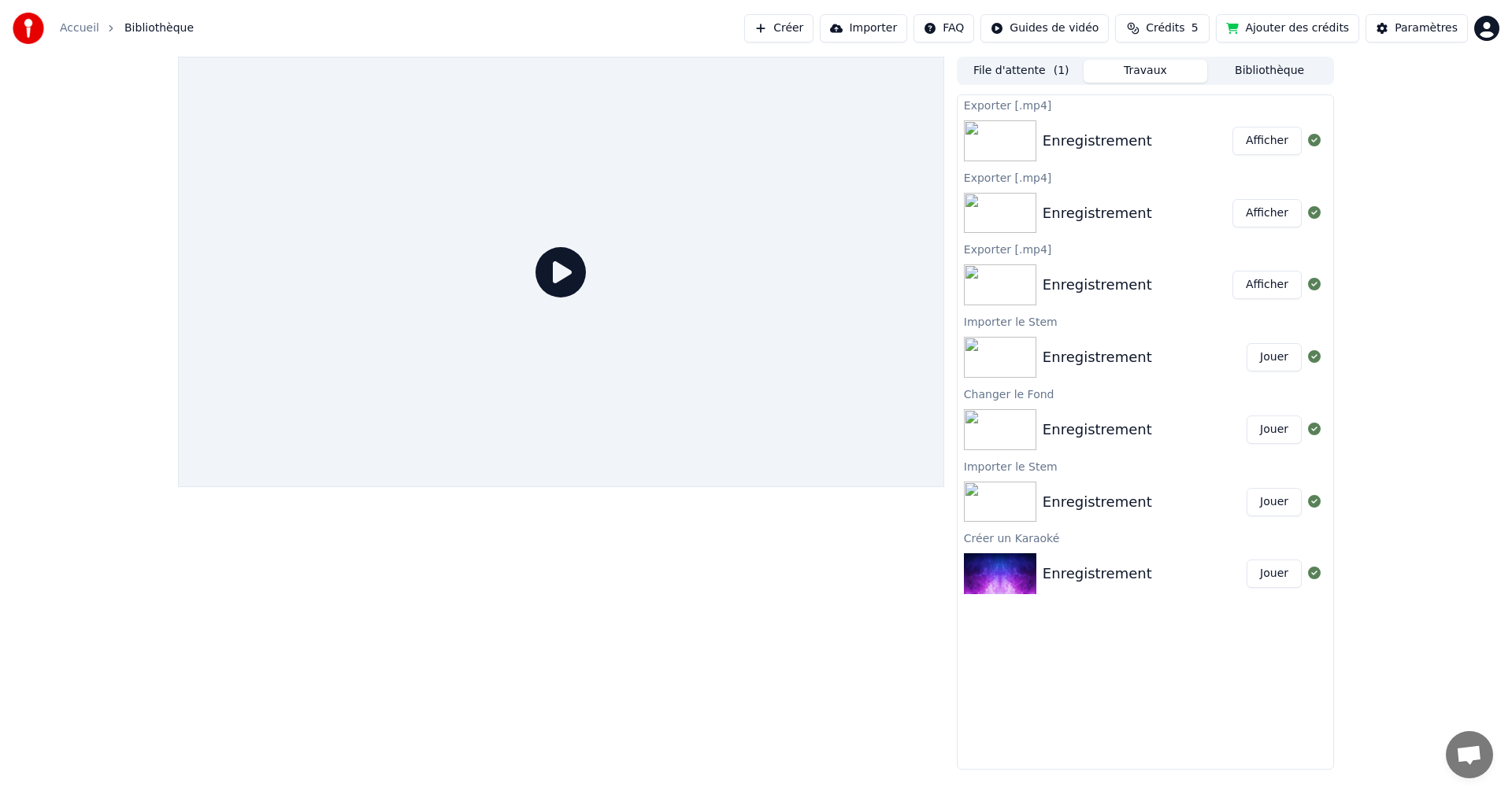
click at [163, 26] on span "Bibliothèque" at bounding box center [159, 28] width 69 height 16
click at [1143, 724] on div "Exporter [.mp4] Enregistrement Afficher Exporter [.mp4] Enregistrement Afficher…" at bounding box center [1145, 432] width 377 height 675
click at [1262, 218] on button "Afficher" at bounding box center [1267, 213] width 69 height 28
click at [997, 349] on img at bounding box center [999, 357] width 72 height 41
click at [142, 31] on span "Bibliothèque" at bounding box center [159, 28] width 69 height 16
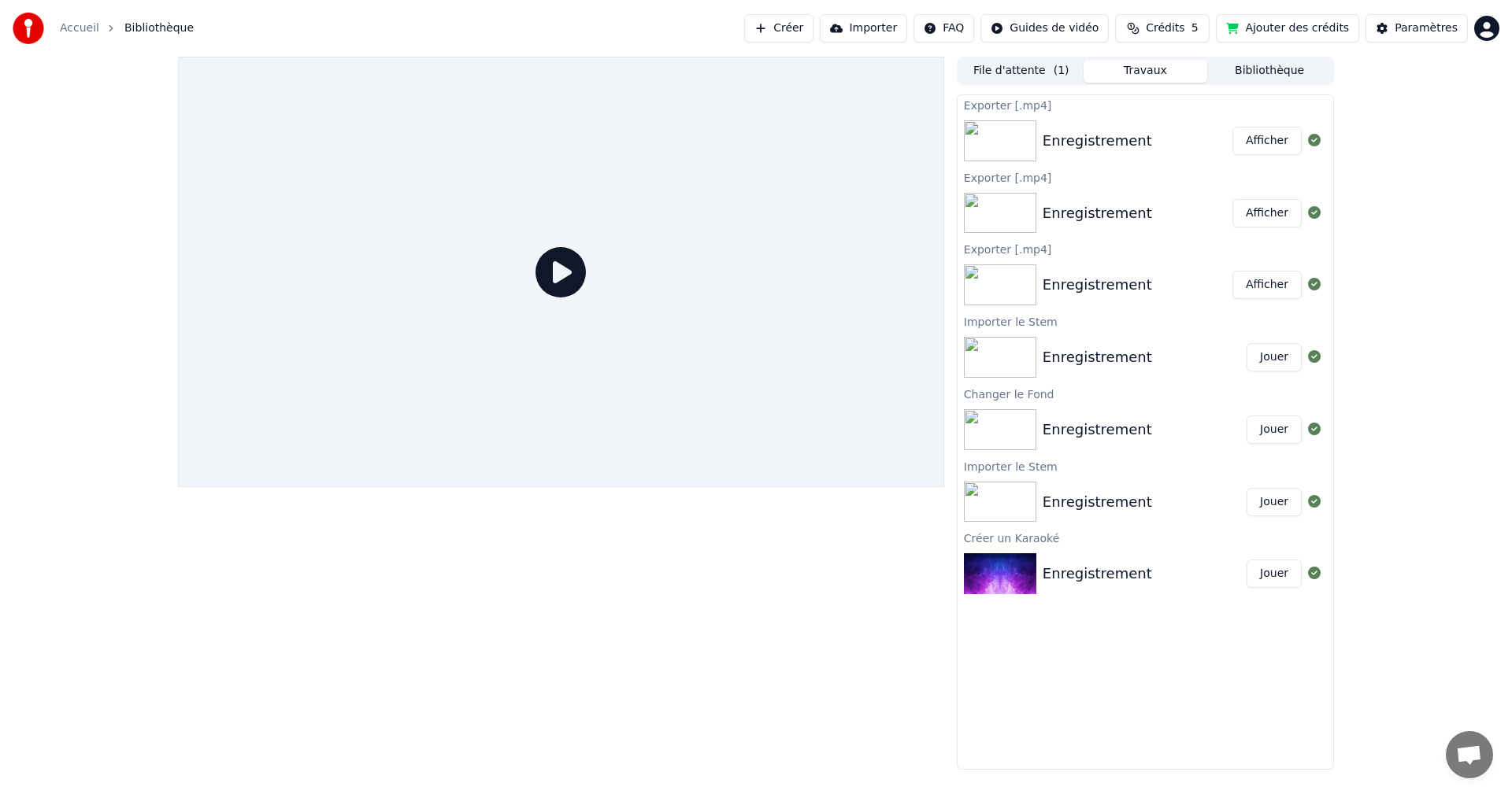
click at [1259, 66] on button "Bibliothèque" at bounding box center [1269, 71] width 125 height 22
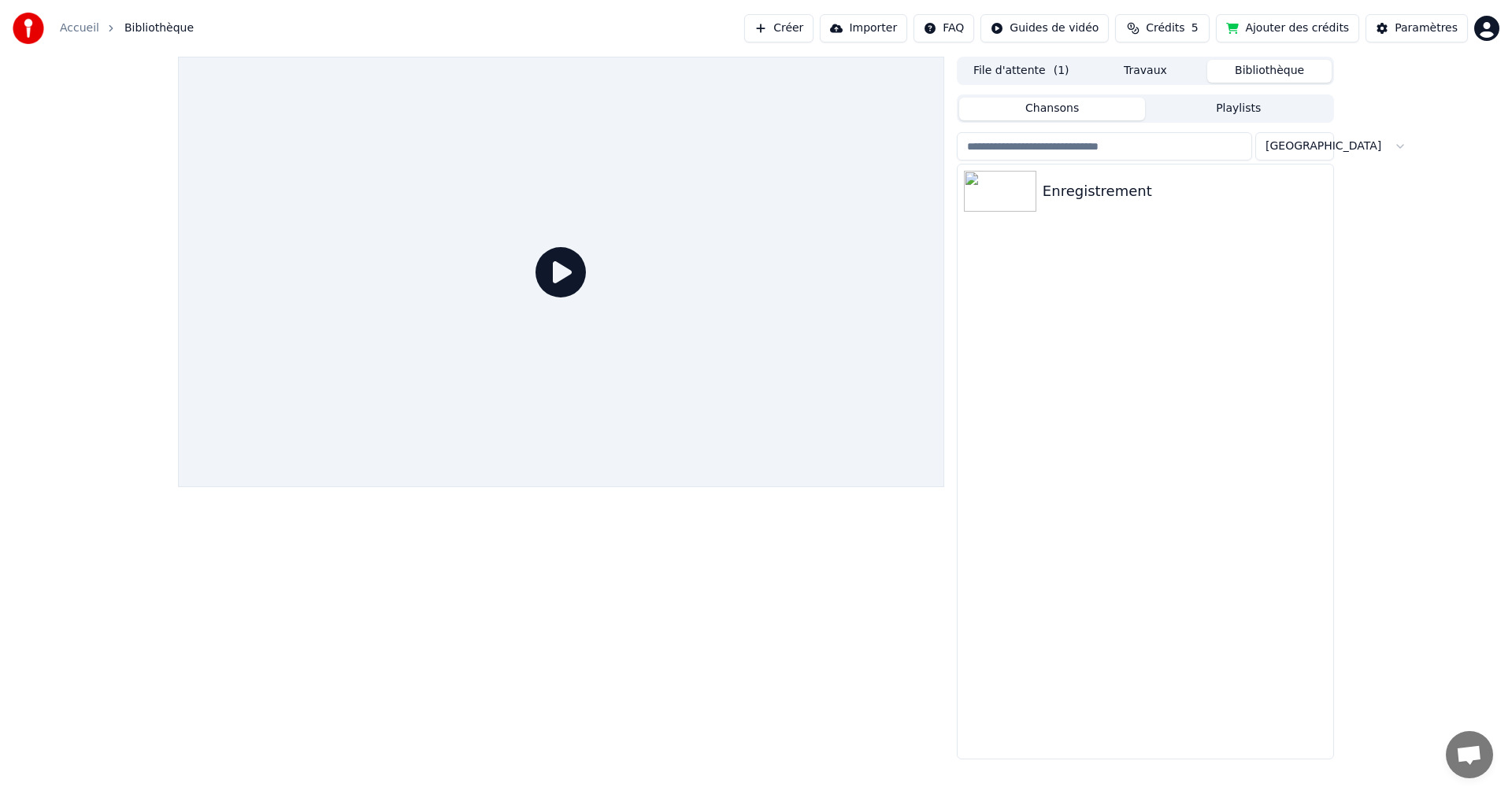
click at [1032, 65] on button "File d'attente ( 1 )" at bounding box center [1021, 71] width 125 height 22
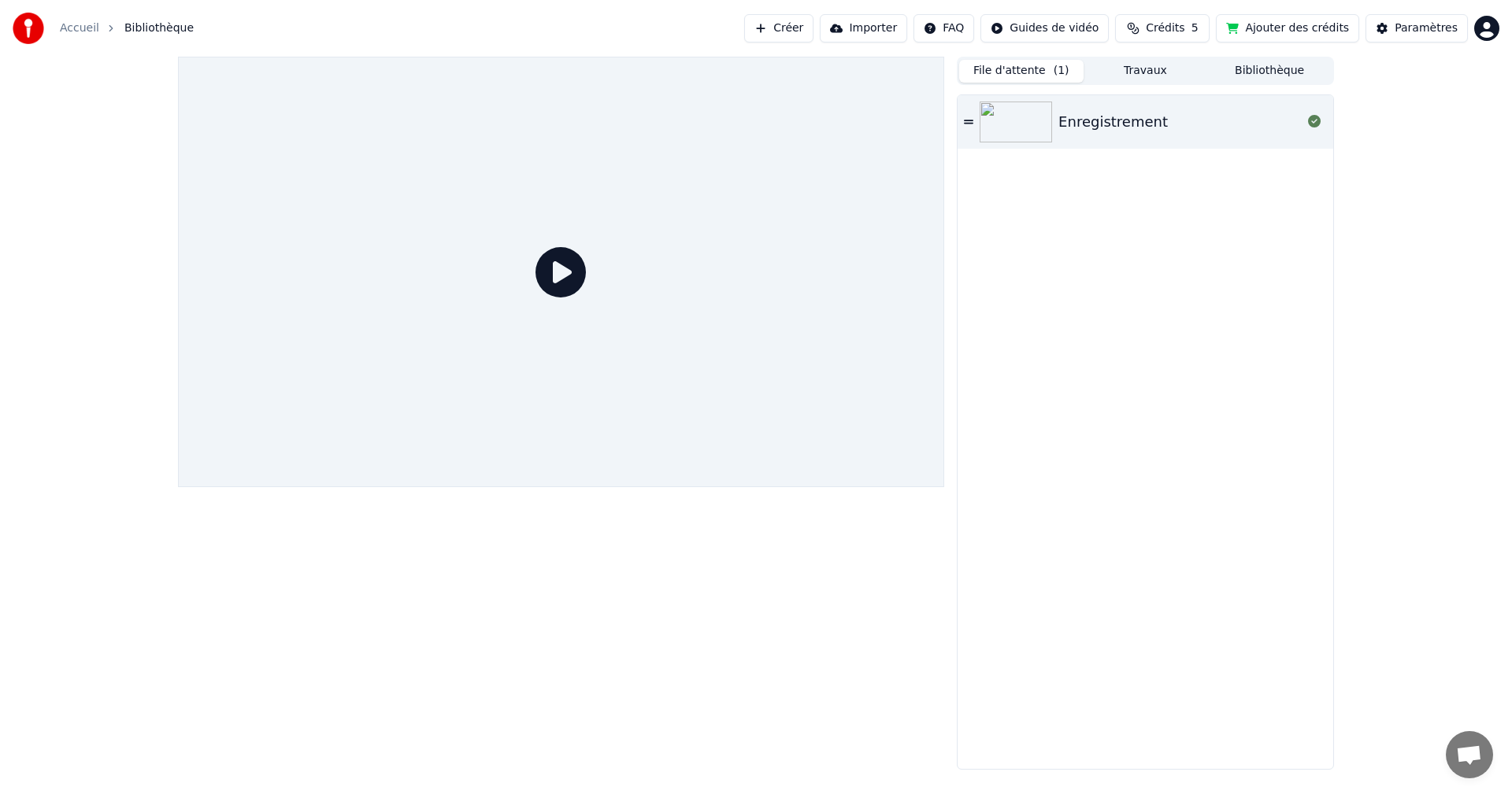
click at [1090, 112] on div "Enregistrement" at bounding box center [1112, 122] width 110 height 22
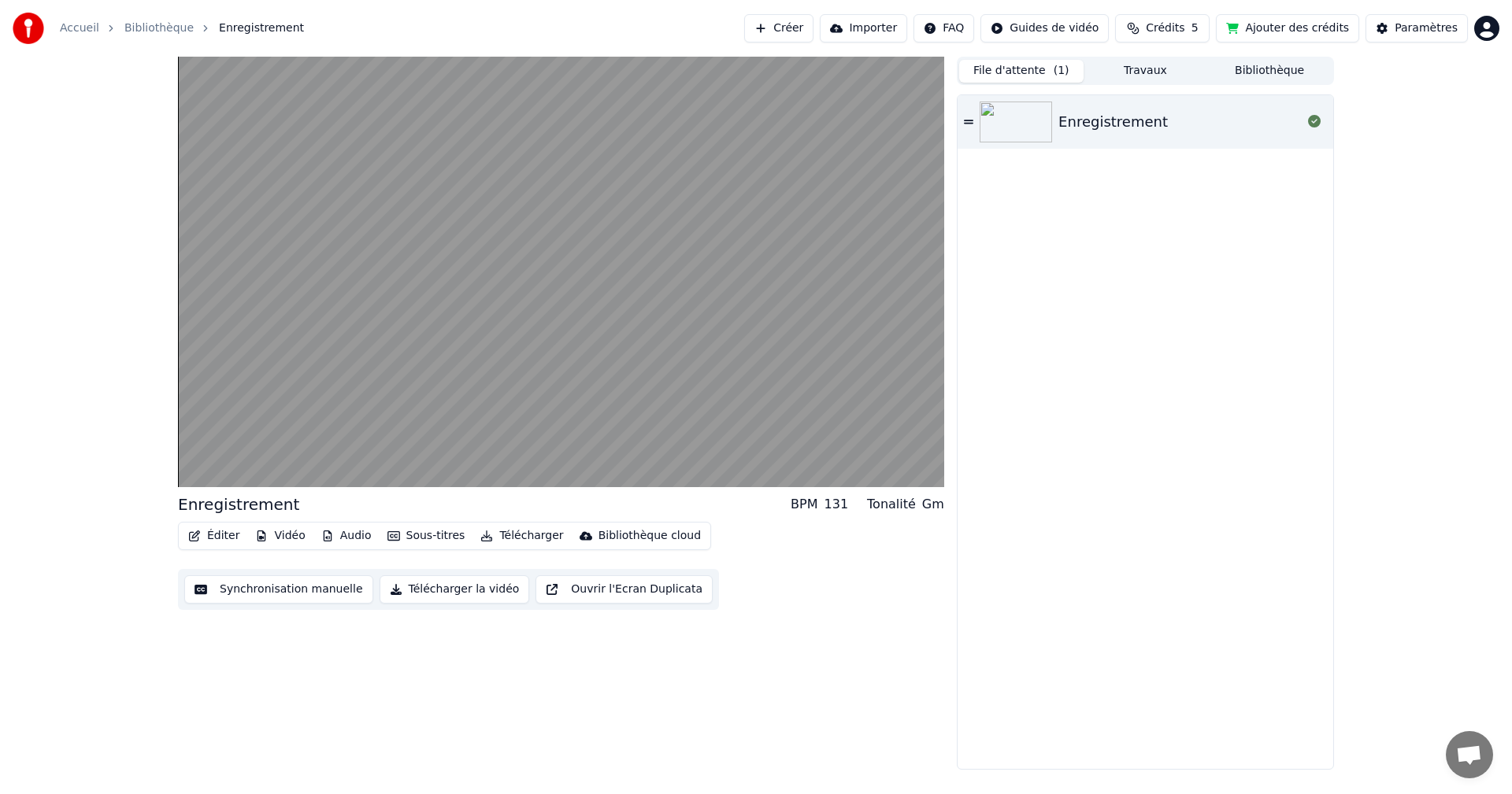
click at [966, 121] on icon at bounding box center [968, 122] width 9 height 4
click at [1257, 75] on button "Bibliothèque" at bounding box center [1269, 71] width 125 height 22
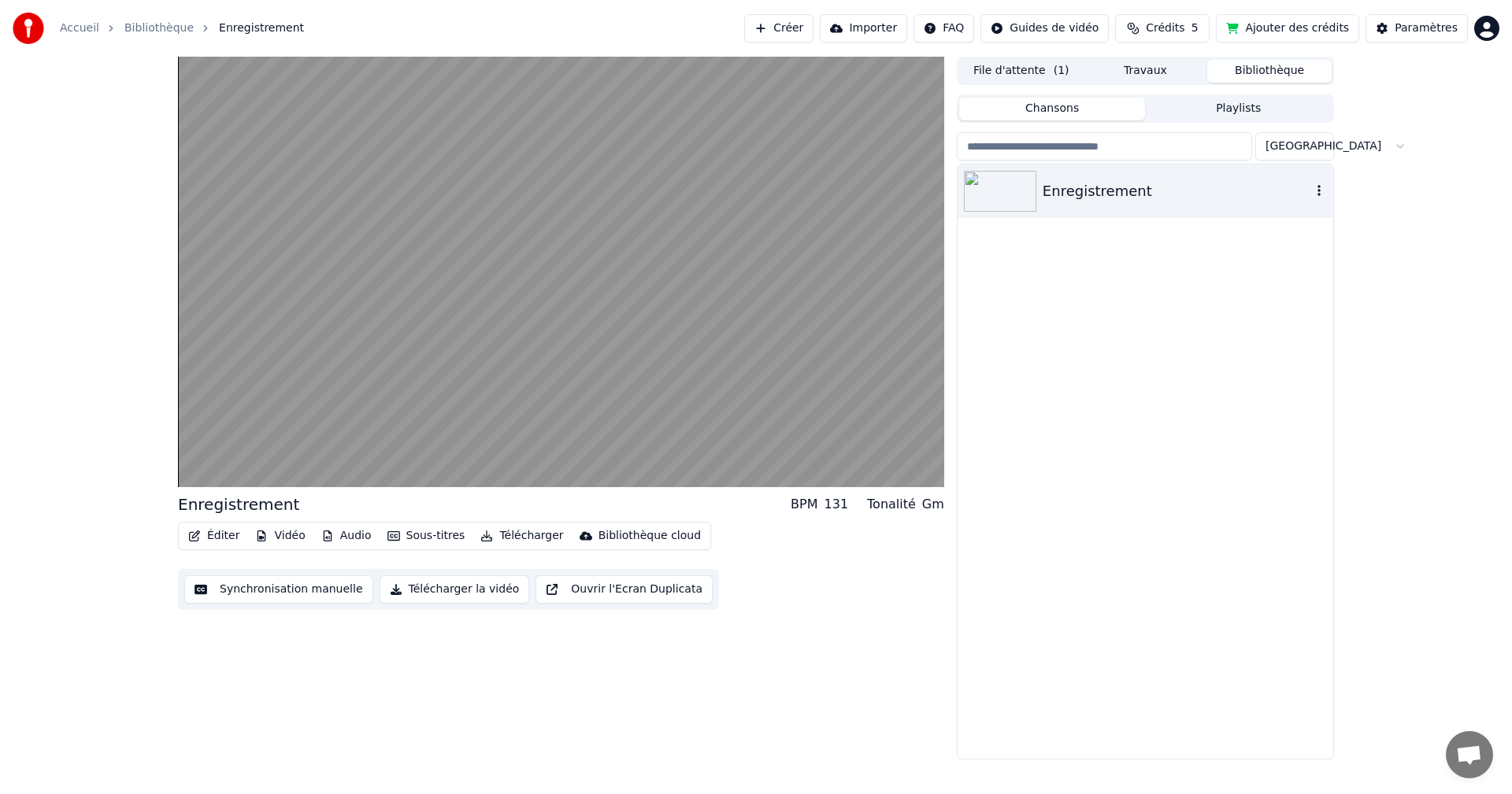
click at [1076, 192] on div "Enregistrement" at bounding box center [1176, 191] width 268 height 22
click at [1320, 192] on icon "button" at bounding box center [1318, 190] width 3 height 11
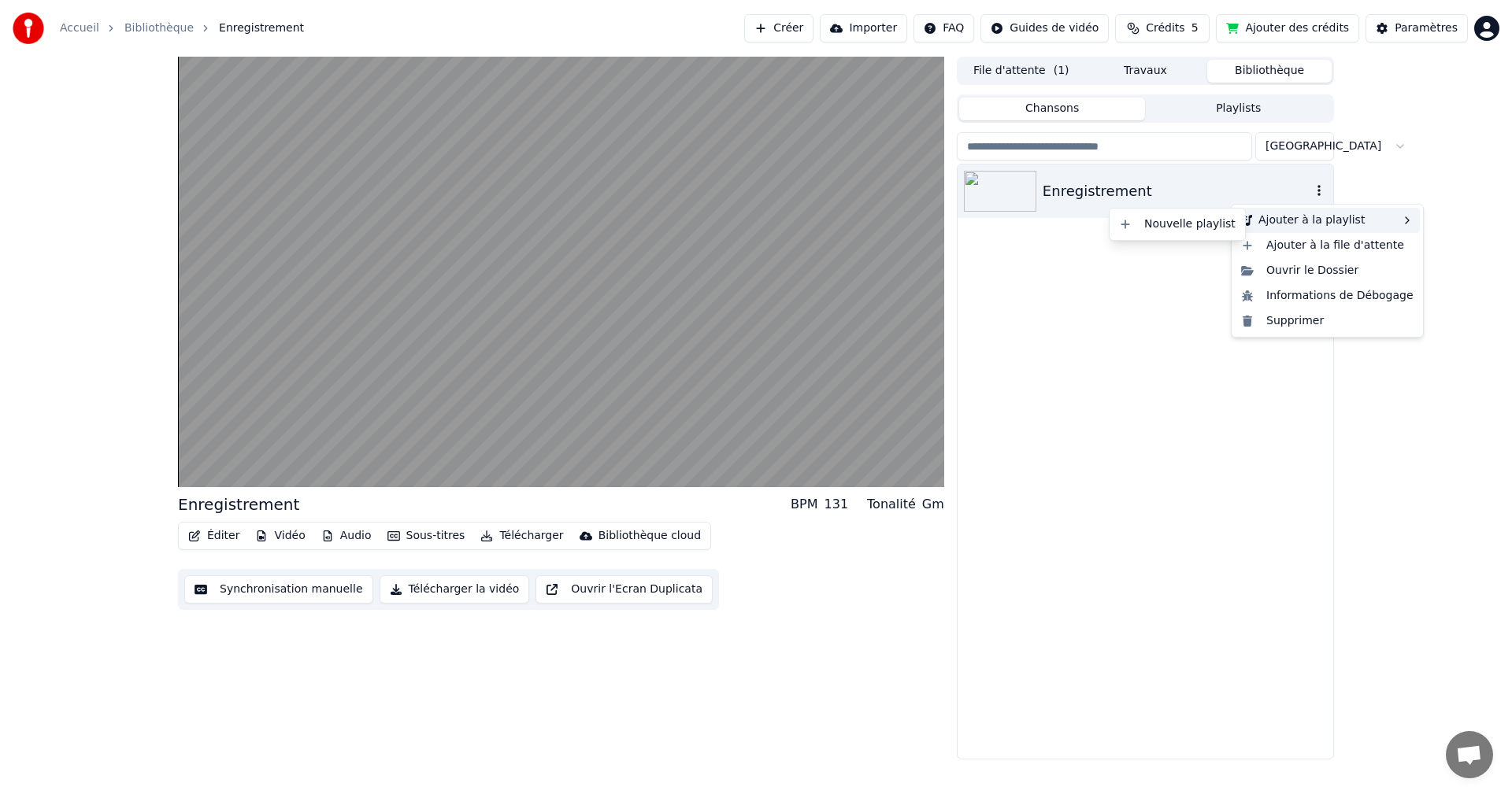
click at [1381, 223] on div "Ajouter à la playlist" at bounding box center [1326, 220] width 185 height 25
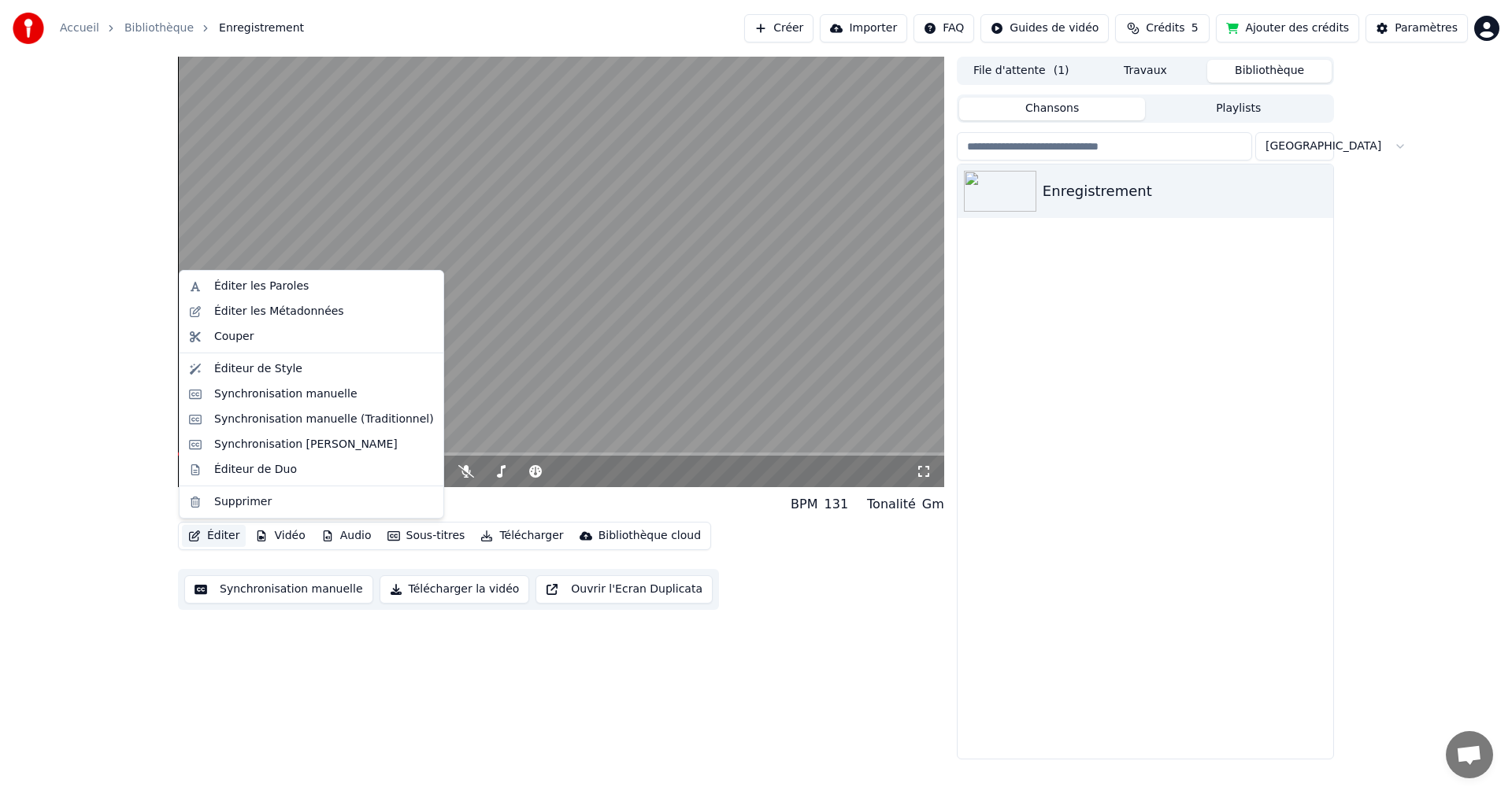
click at [208, 531] on button "Éditer" at bounding box center [214, 536] width 64 height 22
click at [276, 329] on div "Couper" at bounding box center [324, 337] width 219 height 16
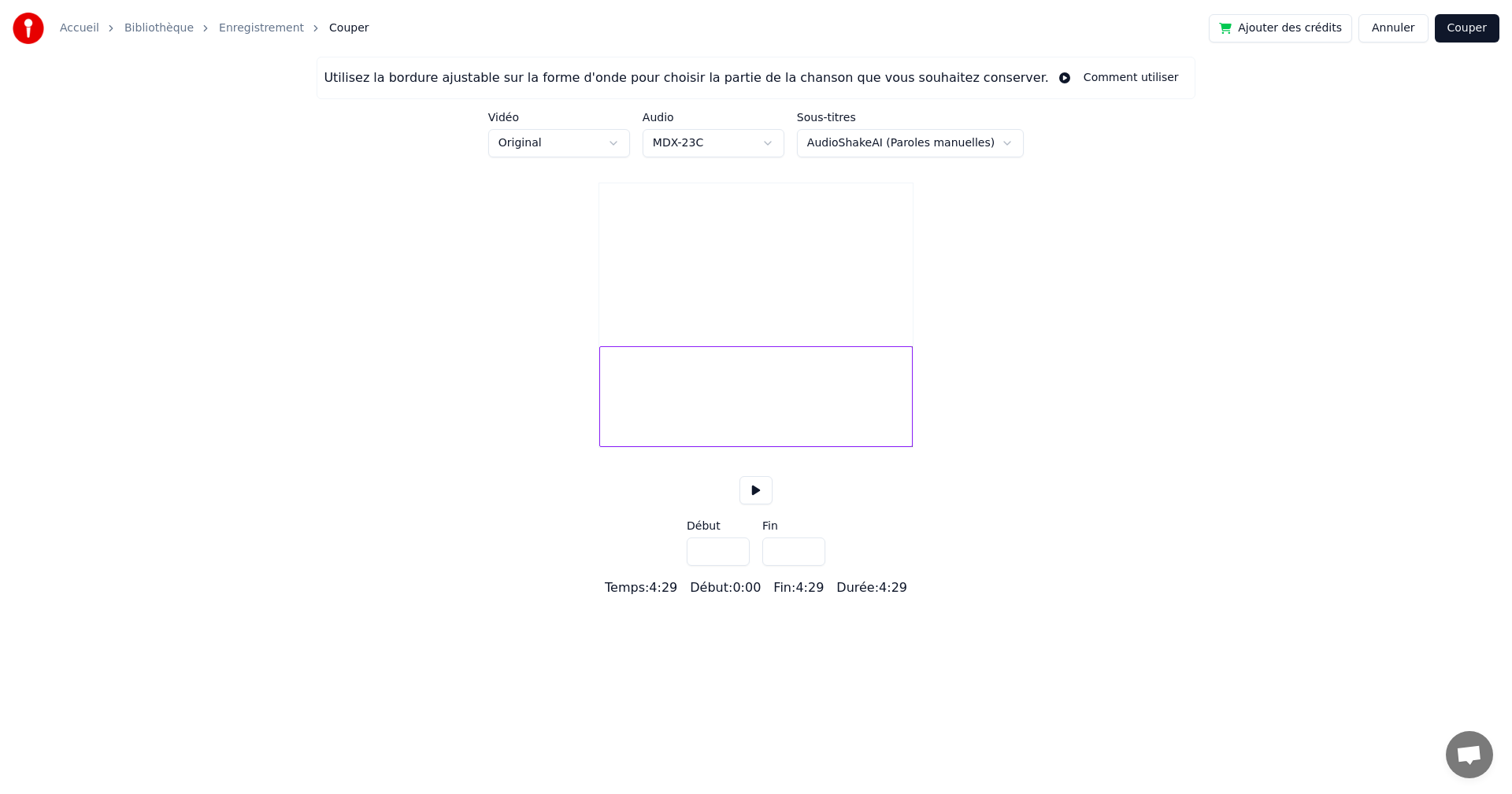
click at [258, 32] on link "Enregistrement" at bounding box center [261, 28] width 85 height 16
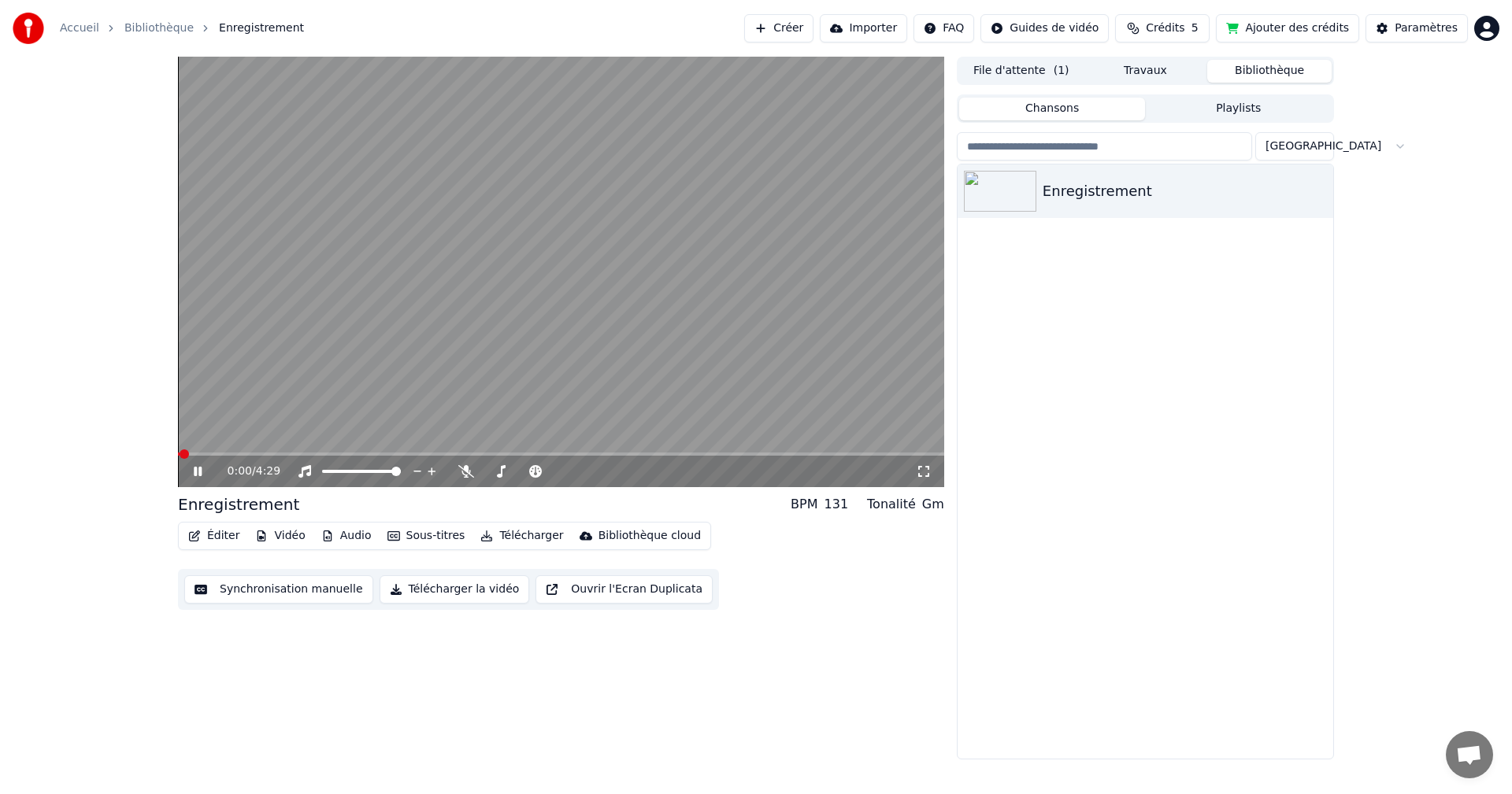
click at [210, 535] on button "Éditer" at bounding box center [214, 536] width 64 height 22
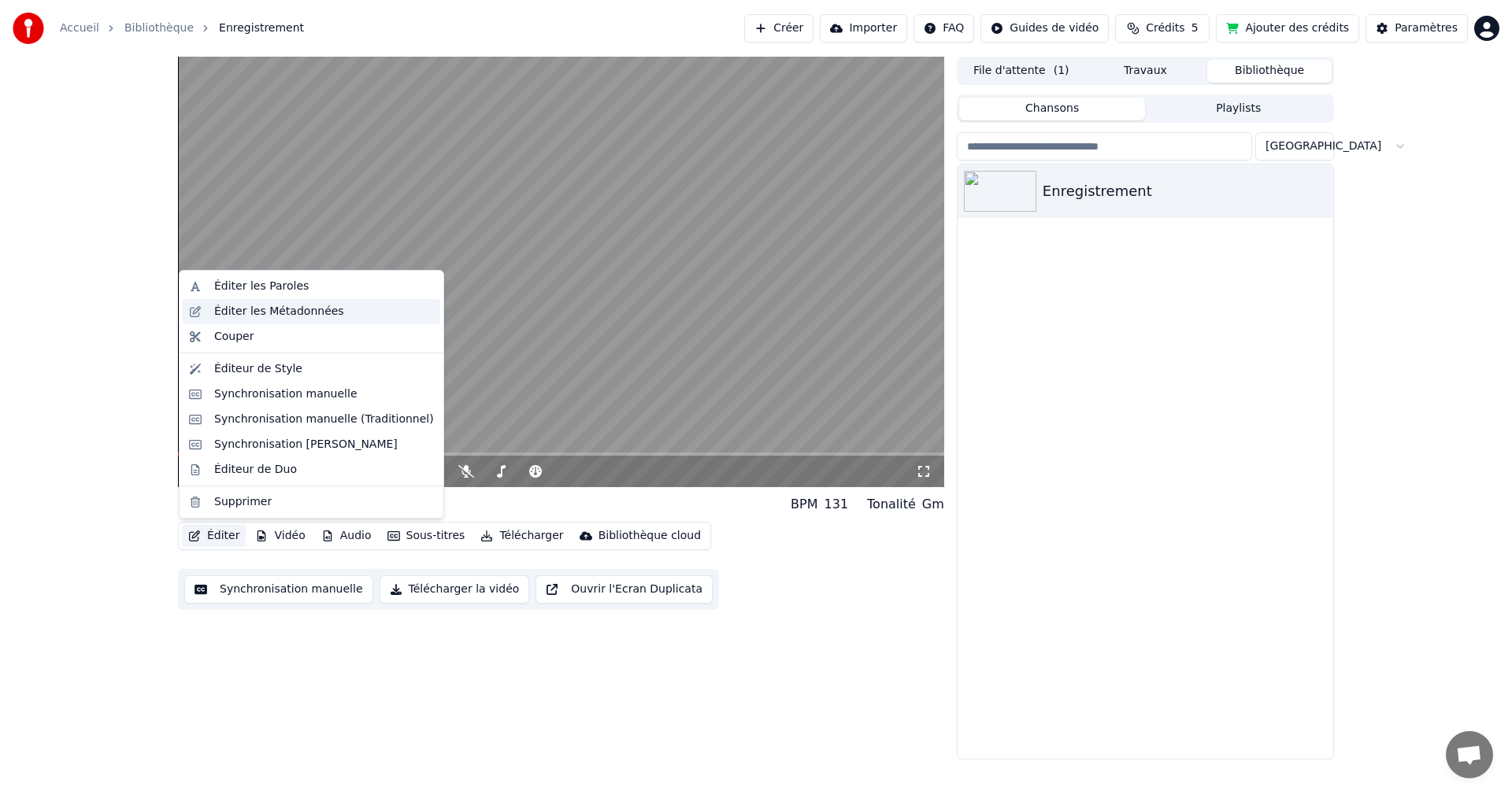
click at [243, 316] on div "Éditer les Métadonnées" at bounding box center [279, 311] width 129 height 16
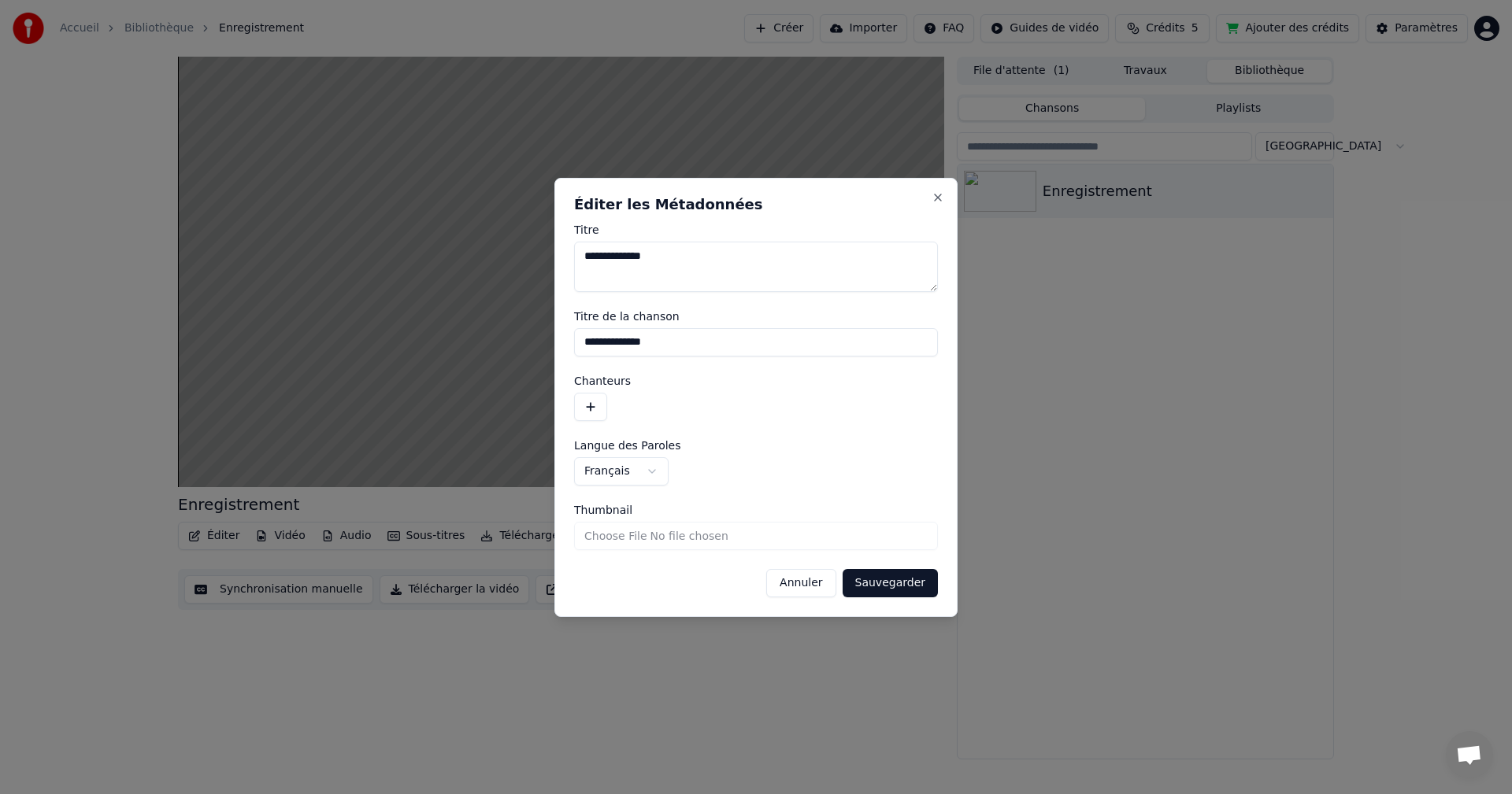
drag, startPoint x: 691, startPoint y: 254, endPoint x: 449, endPoint y: 237, distance: 242.6
click at [449, 237] on body "**********" at bounding box center [756, 397] width 1512 height 794
paste textarea "**********"
type textarea "**********"
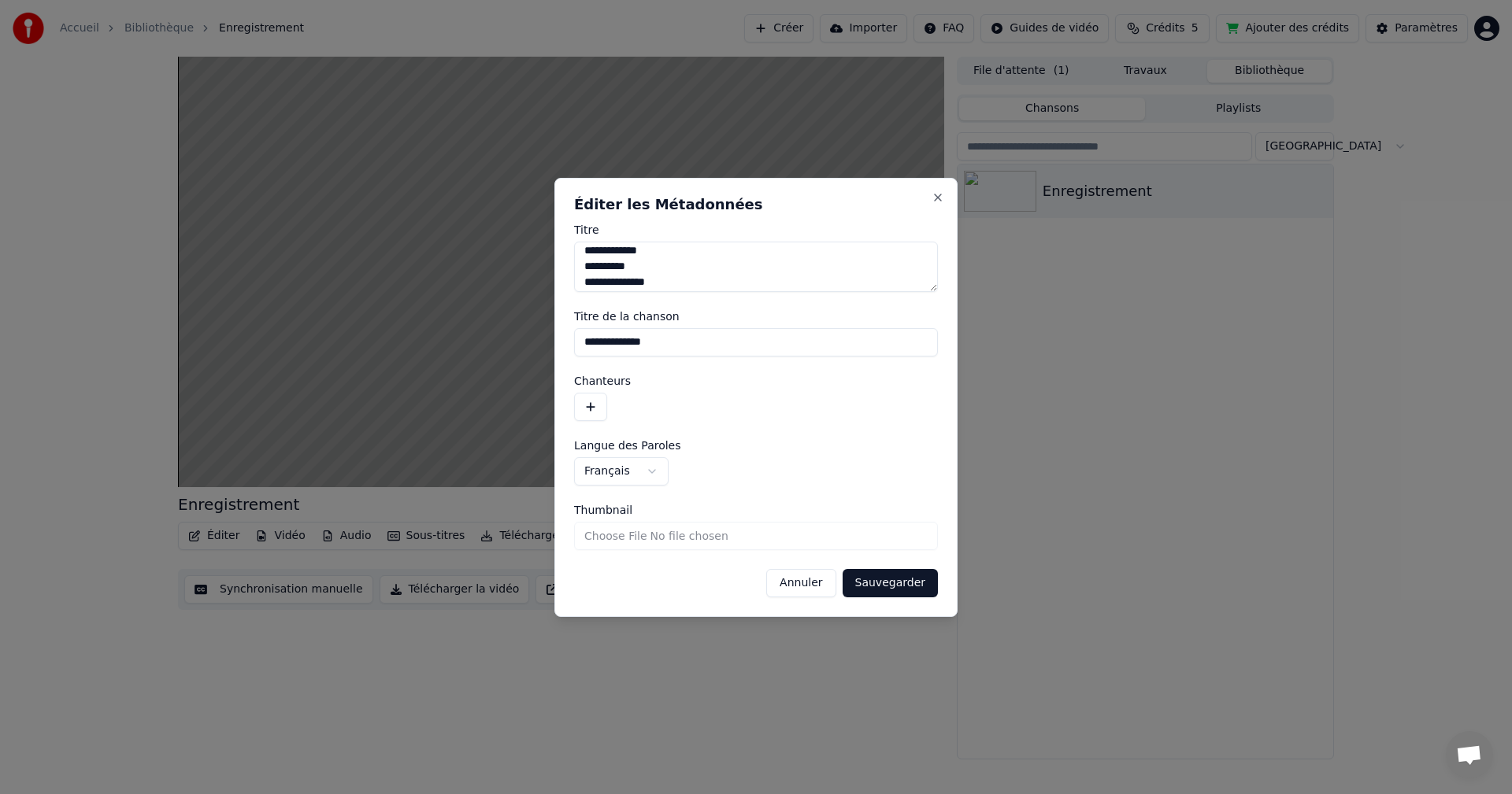
click at [892, 591] on button "Sauvegarder" at bounding box center [890, 583] width 96 height 28
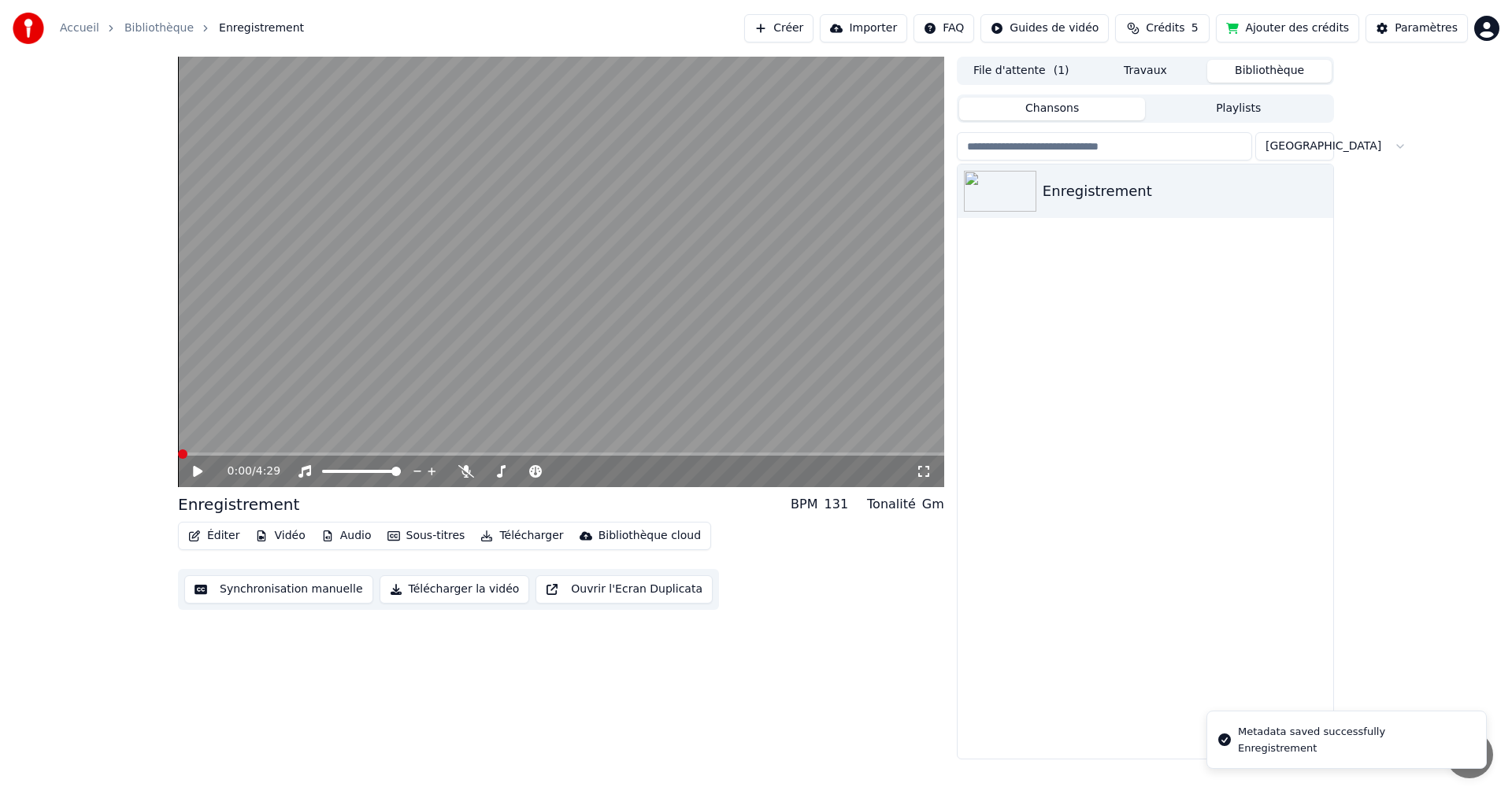
click at [892, 591] on div "Éditer Vidéo Audio Sous-titres Télécharger Bibliothèque cloud Synchronisation m…" at bounding box center [561, 565] width 766 height 88
click at [181, 453] on span at bounding box center [299, 454] width 242 height 3
click at [494, 173] on video at bounding box center [561, 271] width 766 height 430
click at [217, 534] on button "Éditer" at bounding box center [214, 536] width 64 height 22
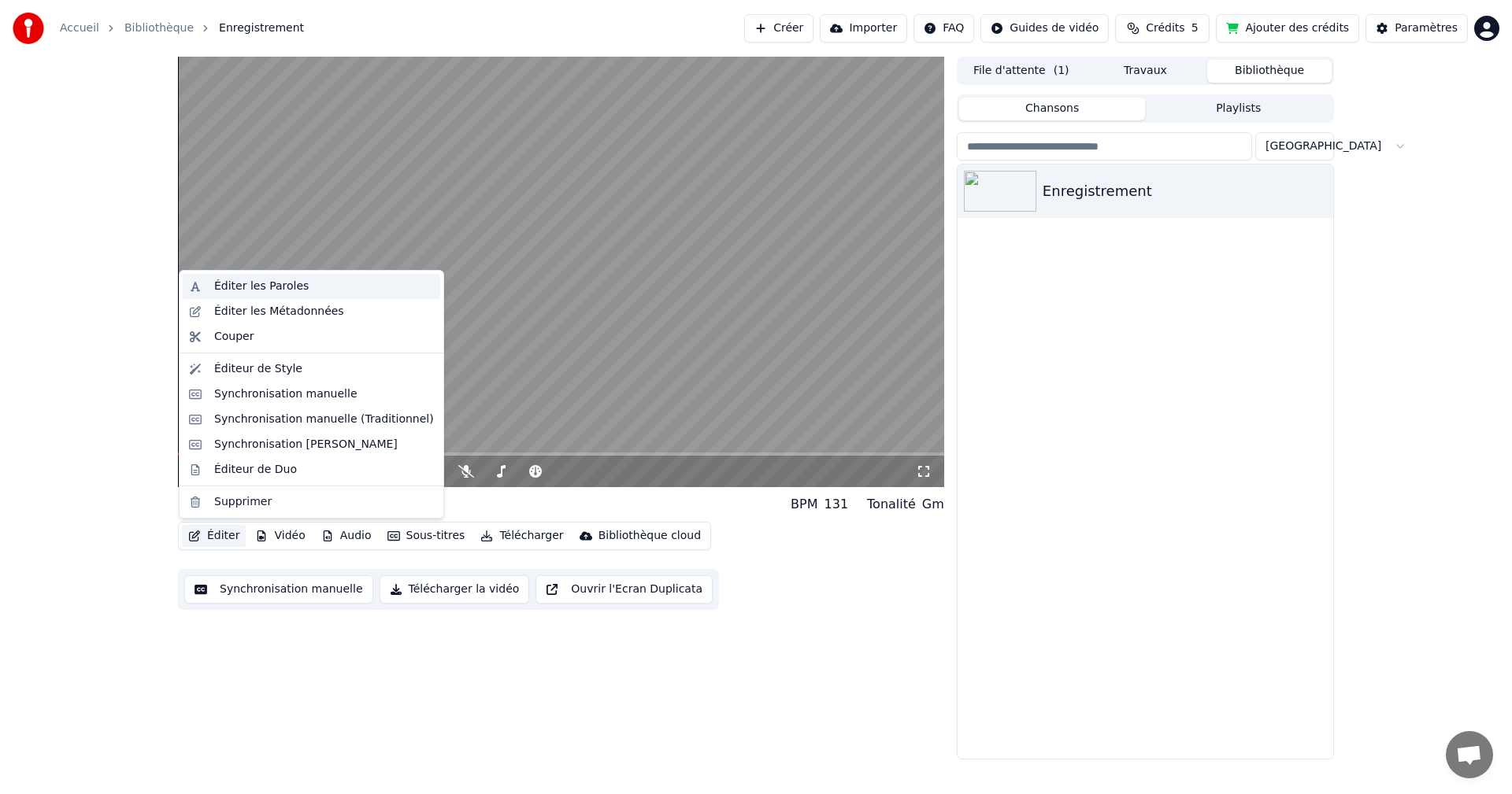
click at [305, 281] on div "Éditer les Paroles" at bounding box center [324, 286] width 219 height 16
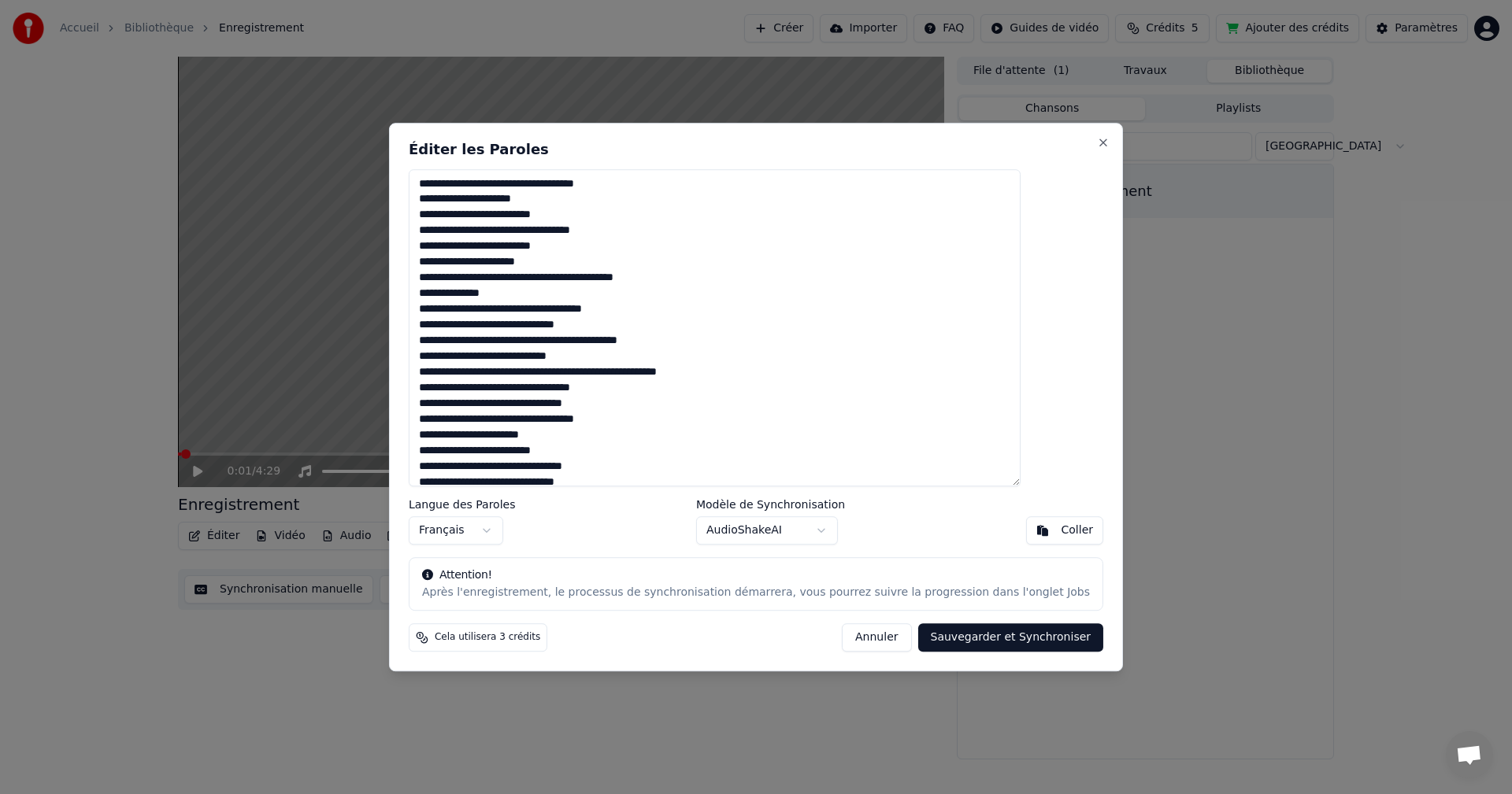
click at [861, 639] on button "Annuler" at bounding box center [876, 637] width 69 height 28
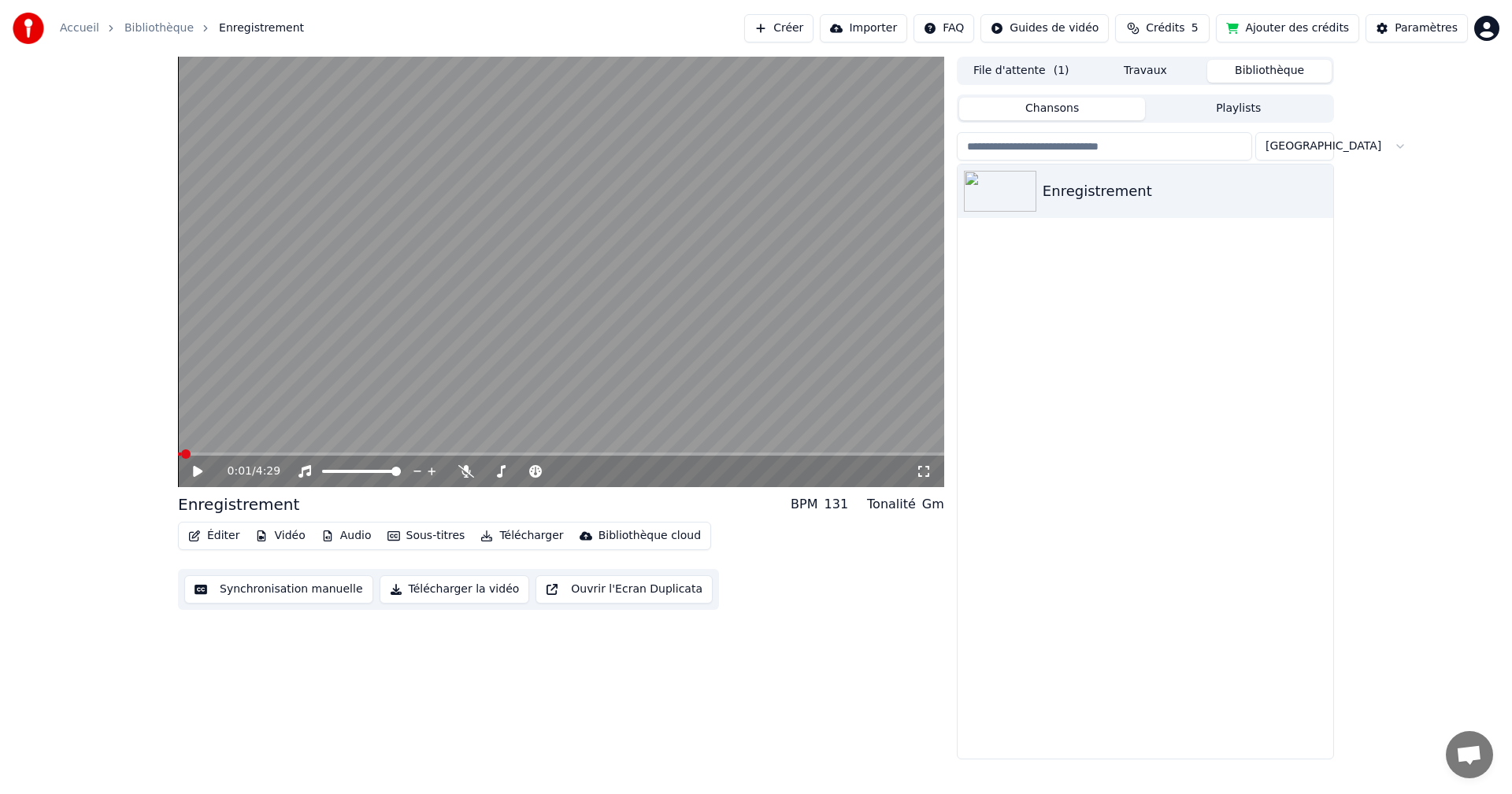
click at [213, 534] on button "Éditer" at bounding box center [214, 536] width 64 height 22
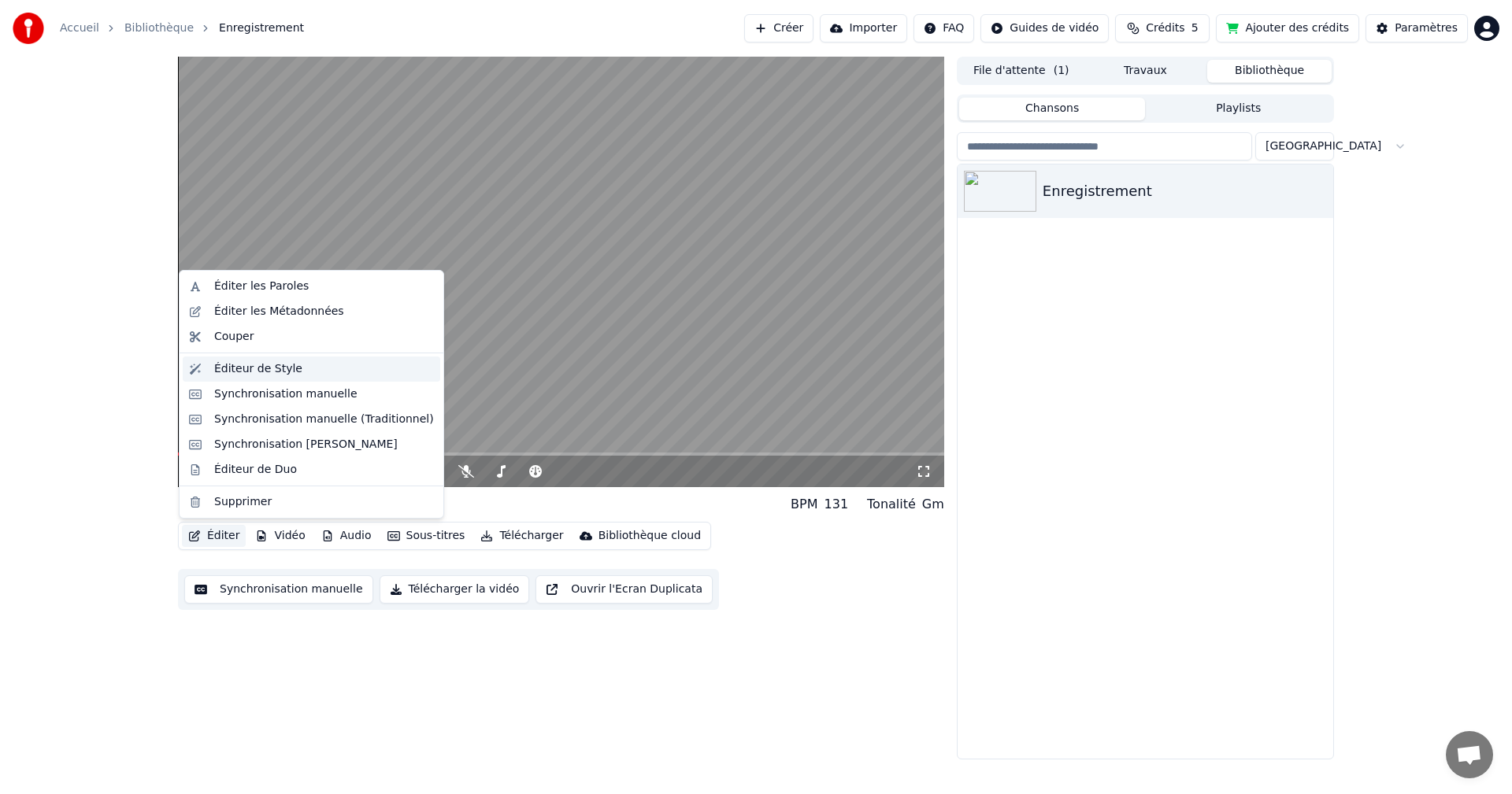
click at [238, 374] on div "Éditeur de Style" at bounding box center [258, 368] width 88 height 16
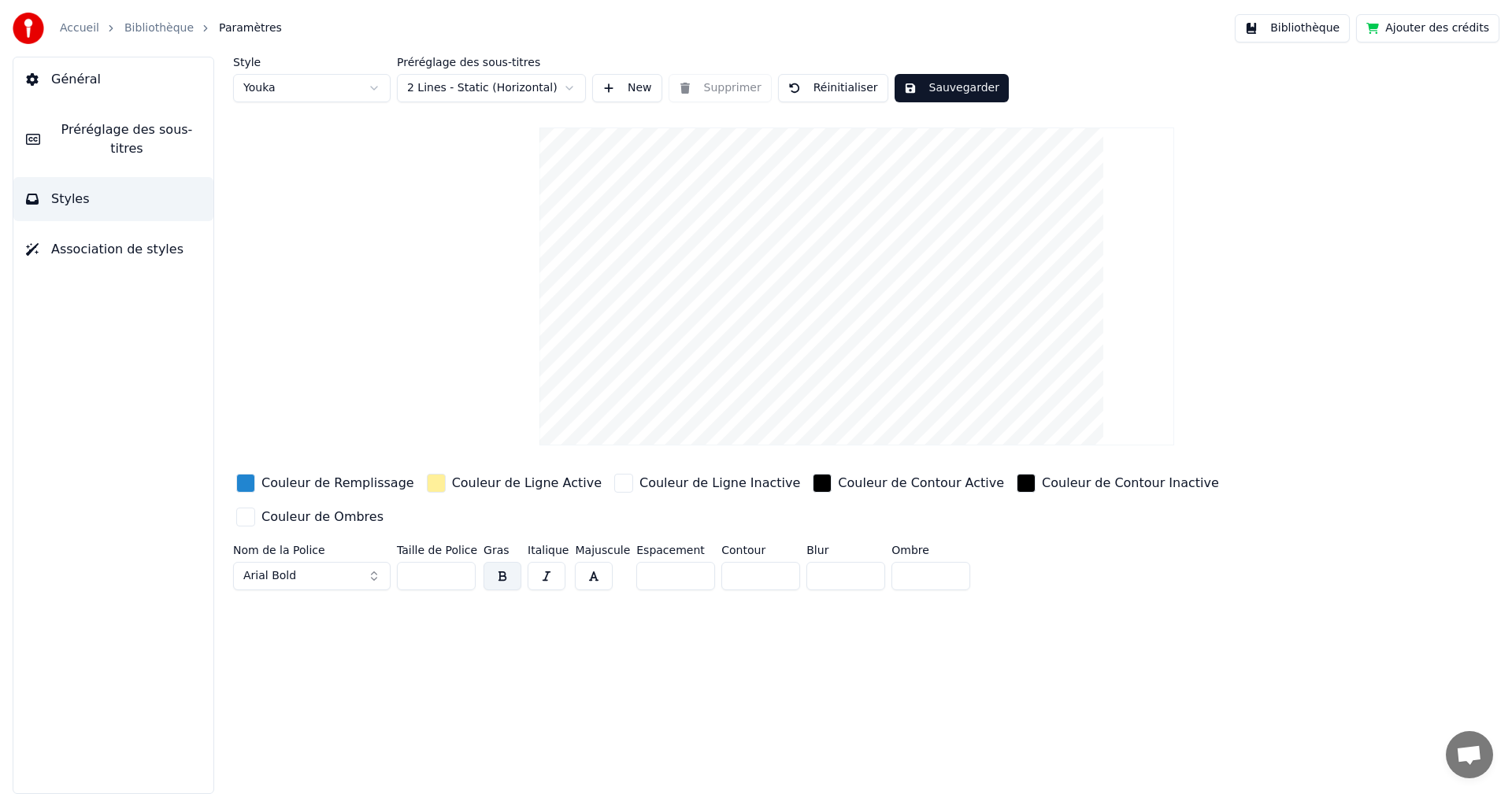
click at [571, 87] on html "Accueil Bibliothèque Paramètres Bibliothèque Ajouter des crédits Général Prérég…" at bounding box center [756, 397] width 1512 height 794
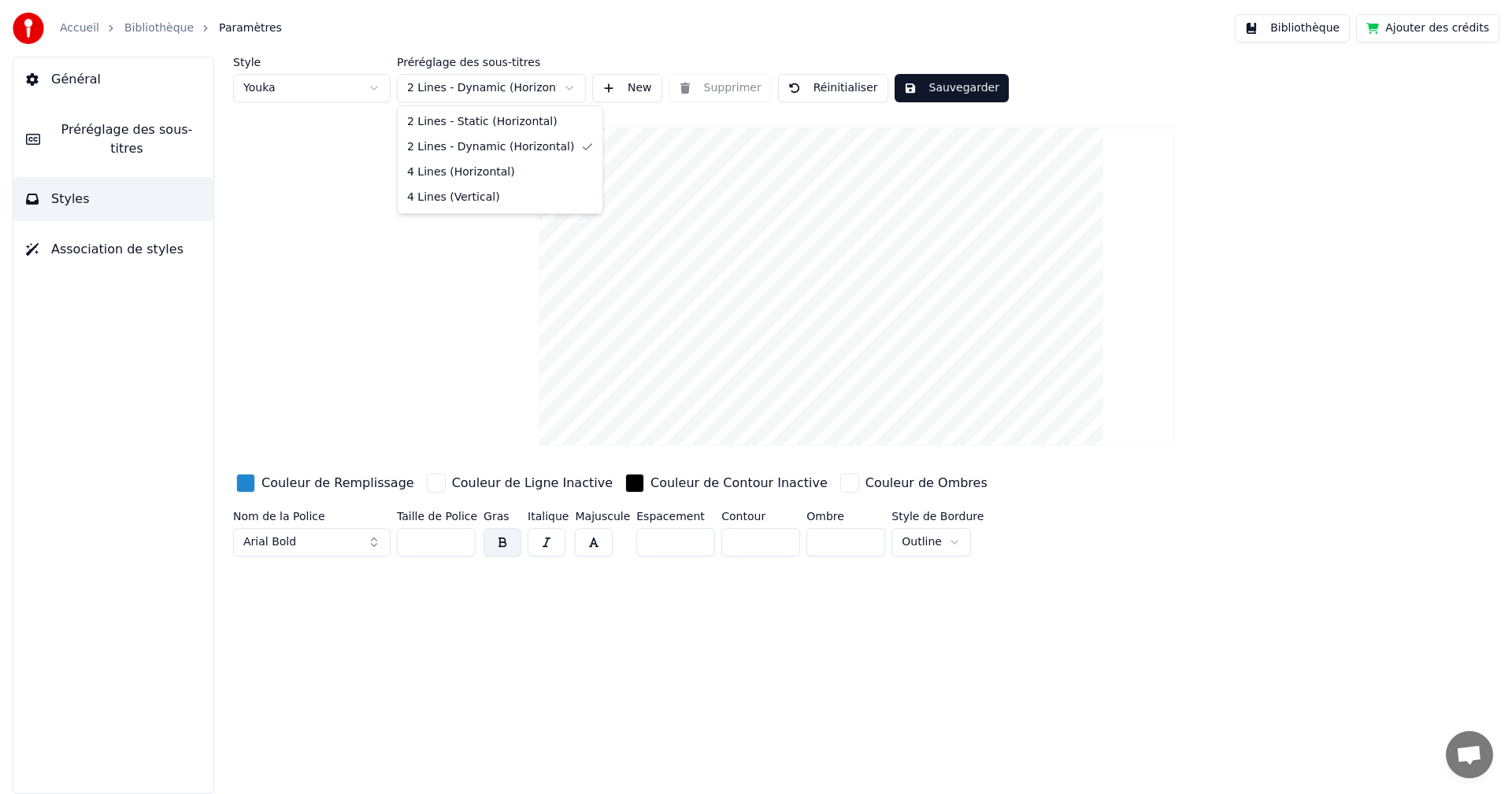
click at [570, 84] on html "Accueil Bibliothèque Paramètres Bibliothèque Ajouter des crédits Général Prérég…" at bounding box center [756, 397] width 1512 height 794
click at [574, 86] on html "Accueil Bibliothèque Paramètres Bibliothèque Ajouter des crédits Général Prérég…" at bounding box center [756, 397] width 1512 height 794
click at [570, 83] on html "Accueil Bibliothèque Paramètres Bibliothèque Ajouter des crédits Général Prérég…" at bounding box center [756, 397] width 1512 height 794
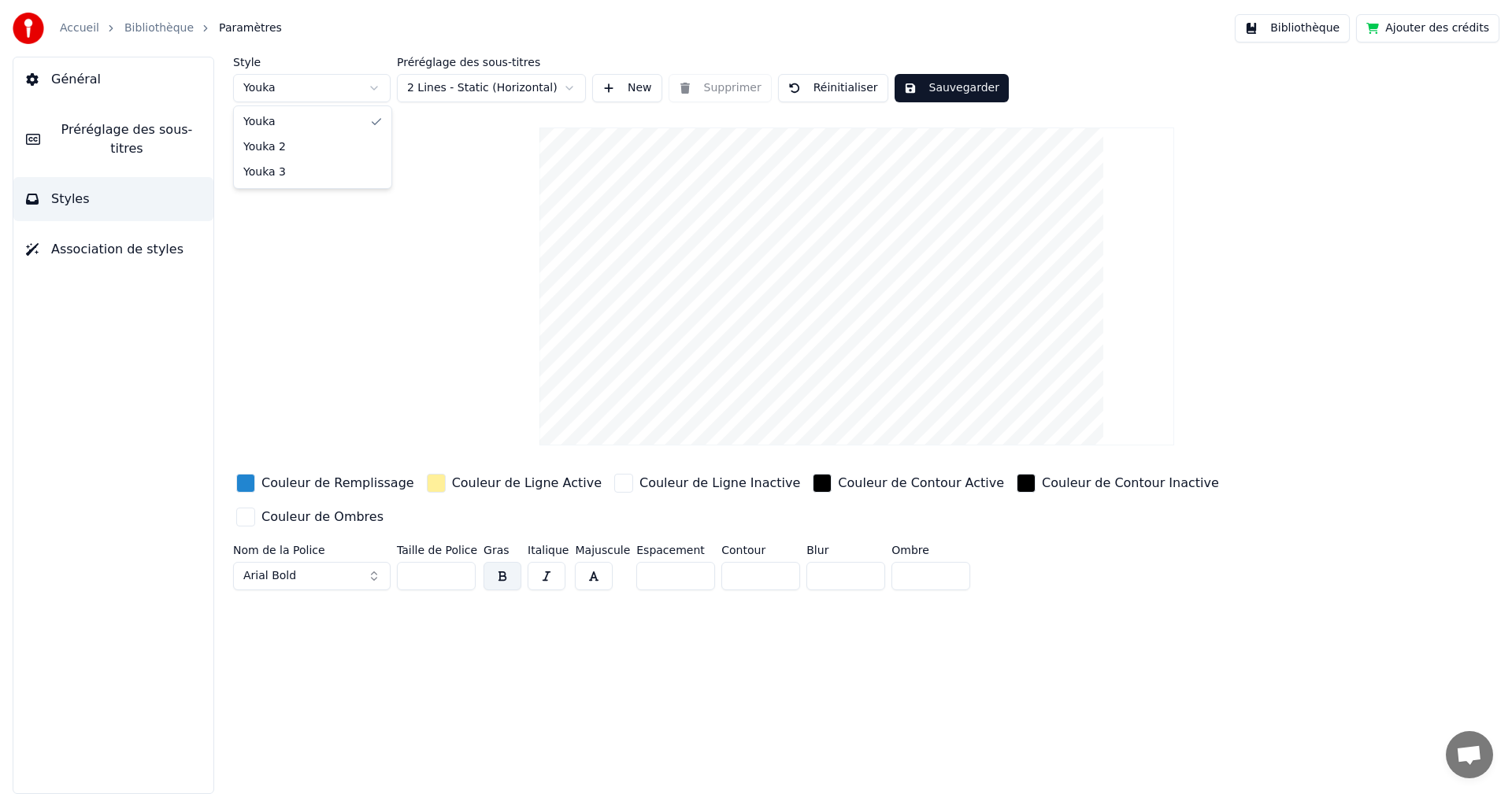
click at [340, 90] on html "Accueil Bibliothèque Paramètres Bibliothèque Ajouter des crédits Général Prérég…" at bounding box center [756, 397] width 1512 height 794
click at [353, 88] on html "Accueil Bibliothèque Paramètres Bibliothèque Ajouter des crédits Général Prérég…" at bounding box center [756, 397] width 1512 height 794
click at [154, 134] on span "Préréglage des sous-titres" at bounding box center [127, 139] width 148 height 37
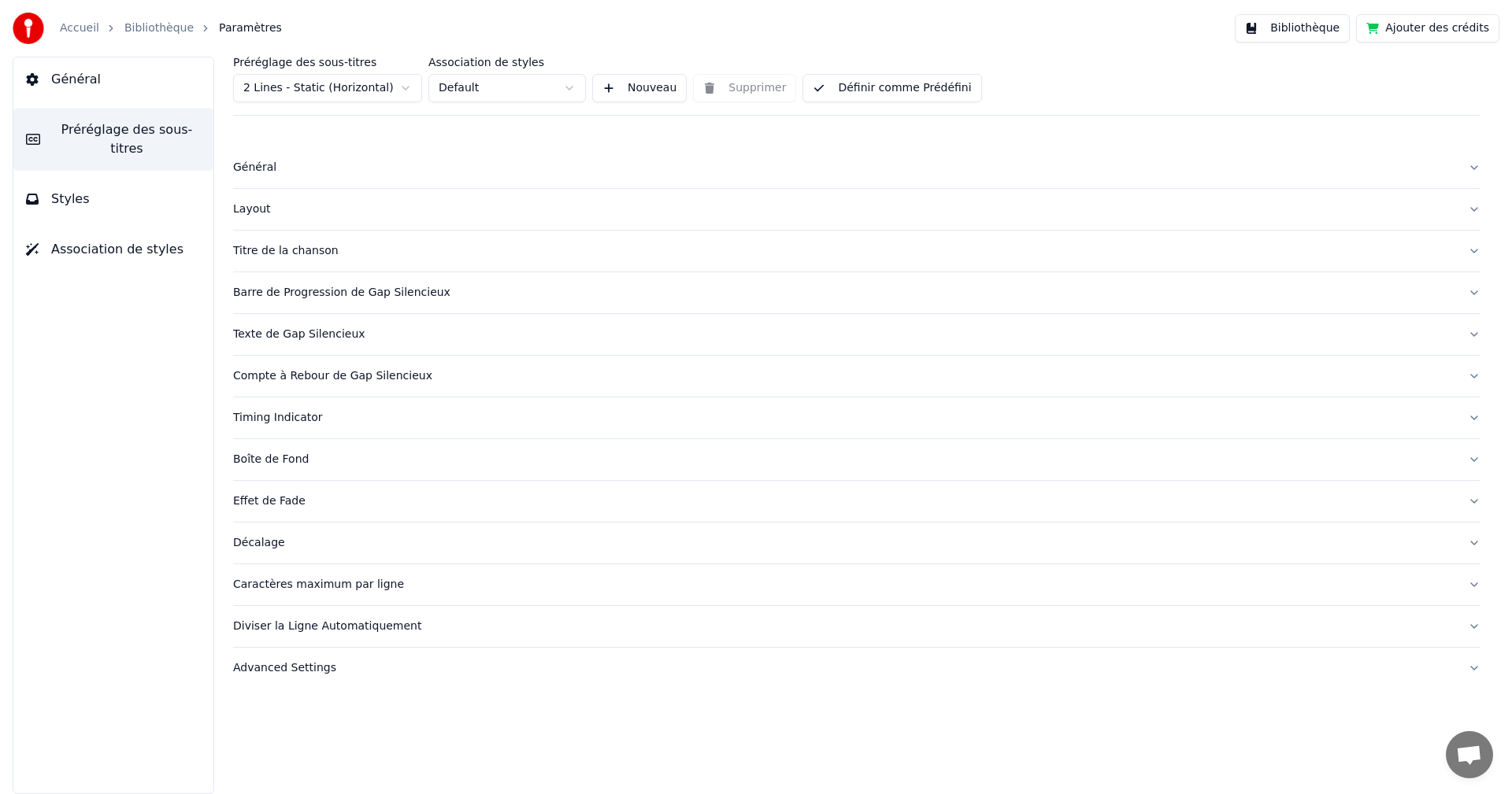
click at [280, 251] on div "Titre de la chanson" at bounding box center [843, 250] width 1222 height 16
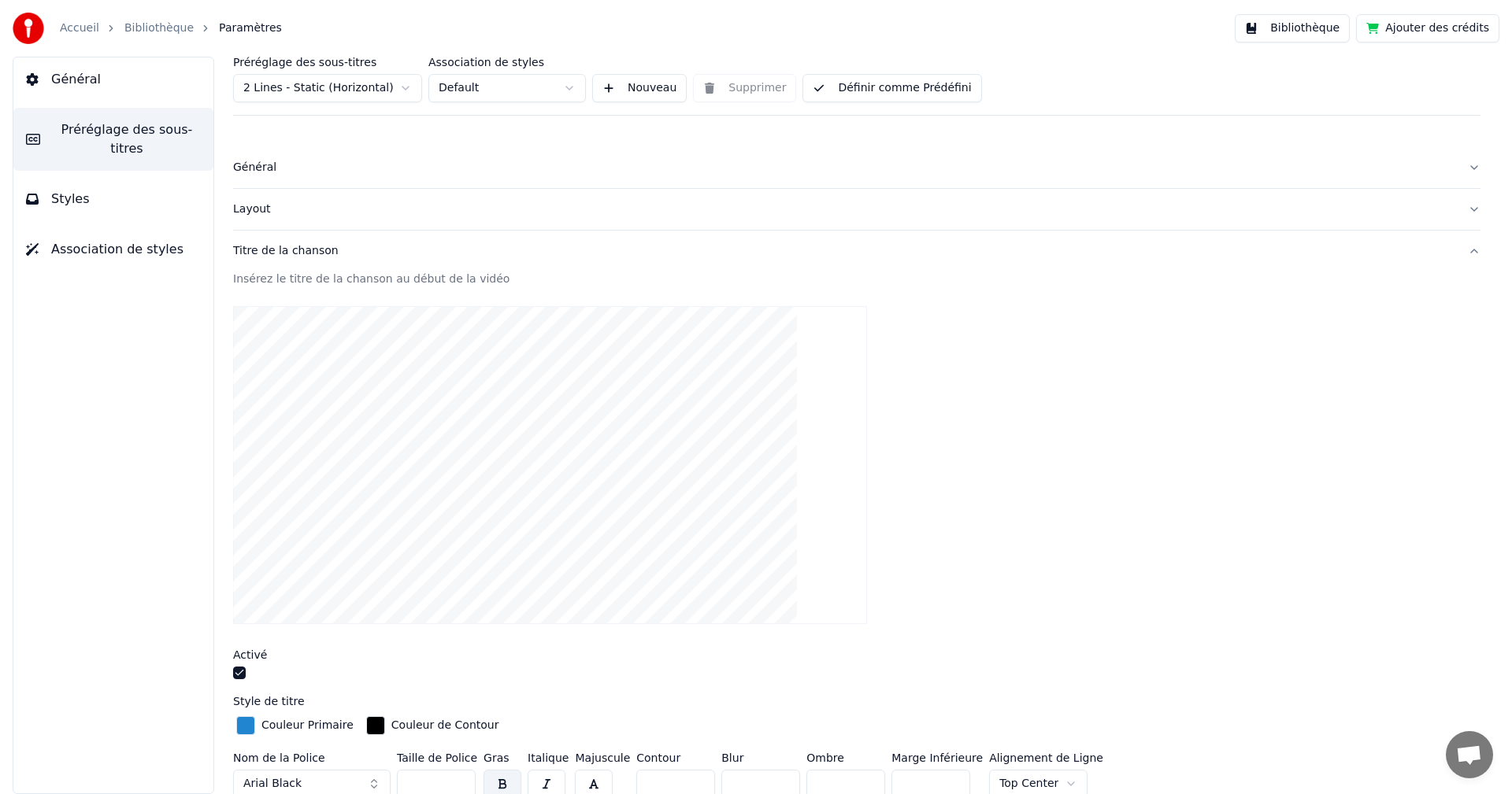
scroll to position [38, 0]
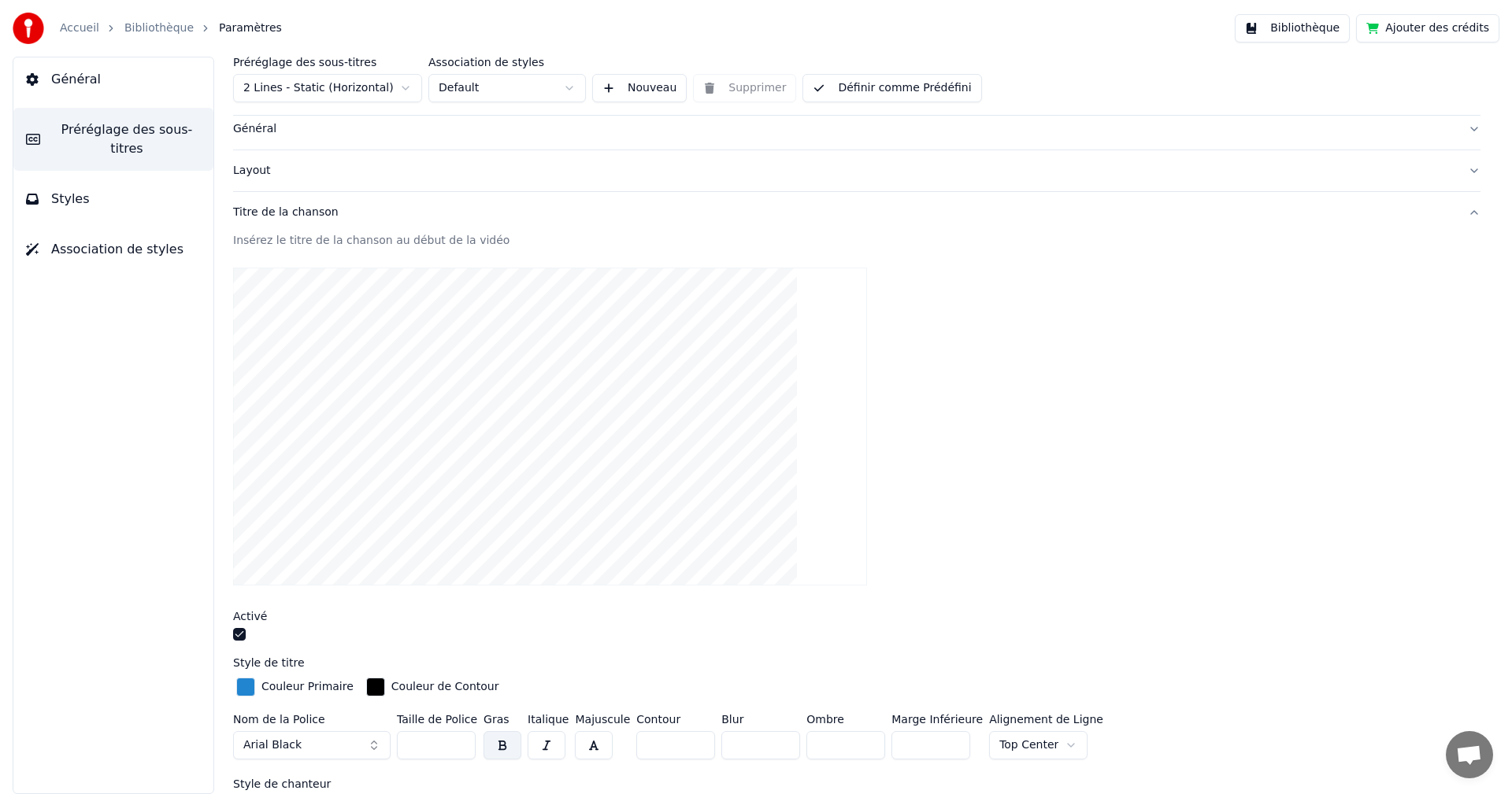
click at [71, 189] on span "Styles" at bounding box center [70, 199] width 38 height 19
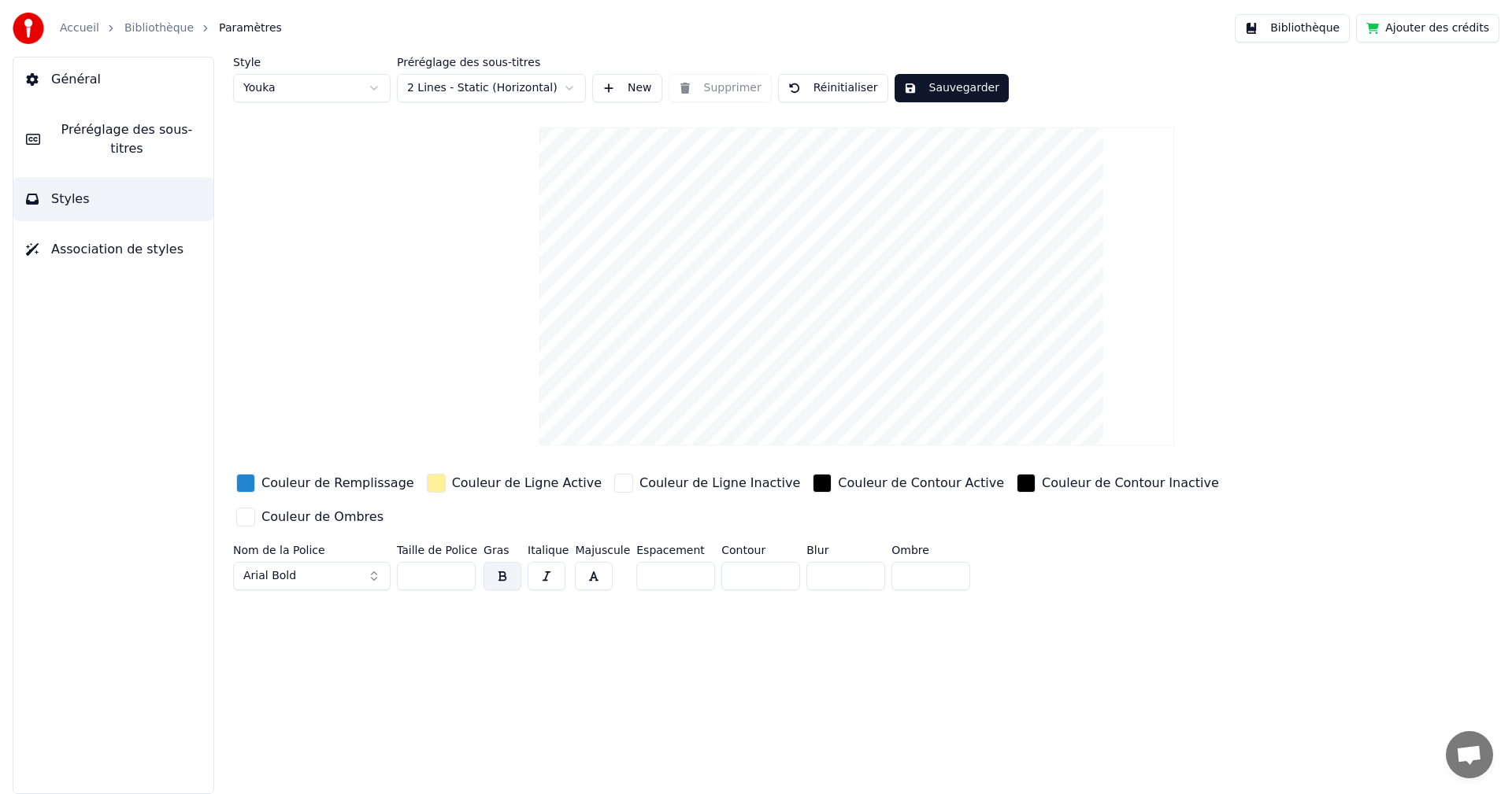
scroll to position [0, 0]
click at [61, 80] on span "Général" at bounding box center [76, 80] width 50 height 19
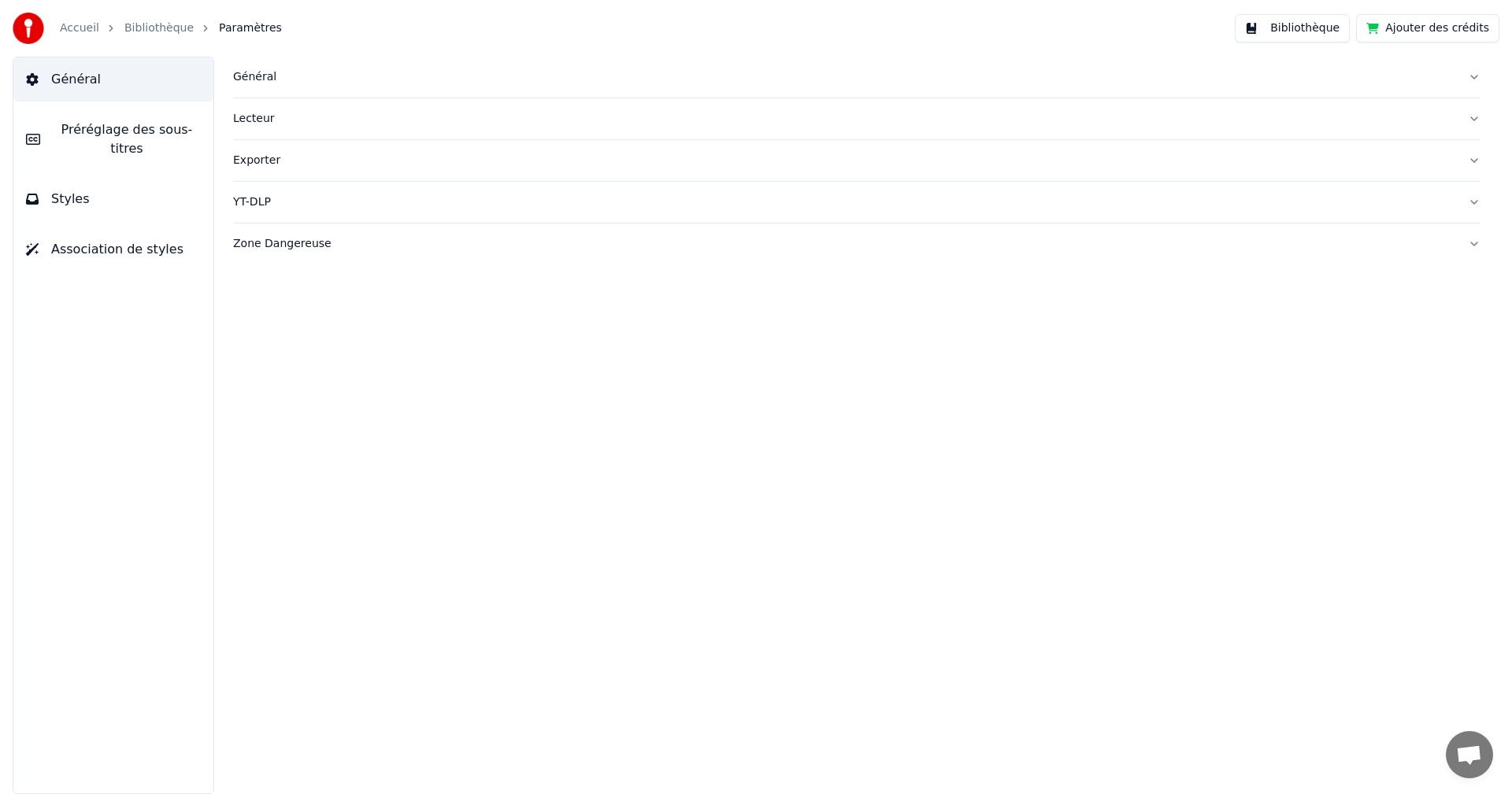
click at [156, 20] on div "Accueil Bibliothèque Paramètres" at bounding box center [146, 28] width 269 height 32
click at [150, 30] on link "Bibliothèque" at bounding box center [159, 28] width 69 height 16
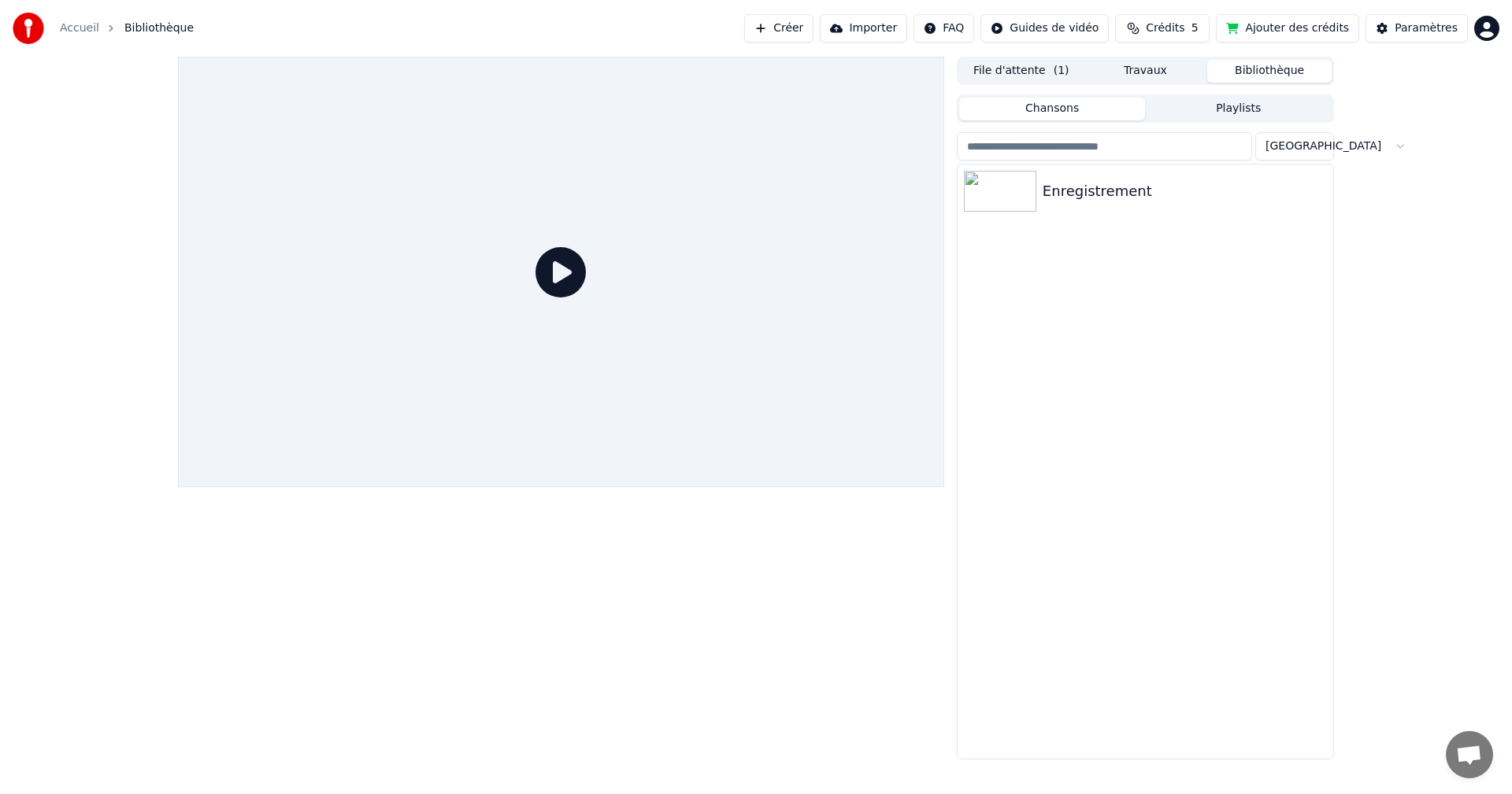
click at [1287, 63] on button "Bibliothèque" at bounding box center [1269, 71] width 125 height 22
click at [1275, 72] on button "Bibliothèque" at bounding box center [1269, 71] width 125 height 22
click at [1051, 193] on div "Enregistrement" at bounding box center [1176, 191] width 268 height 22
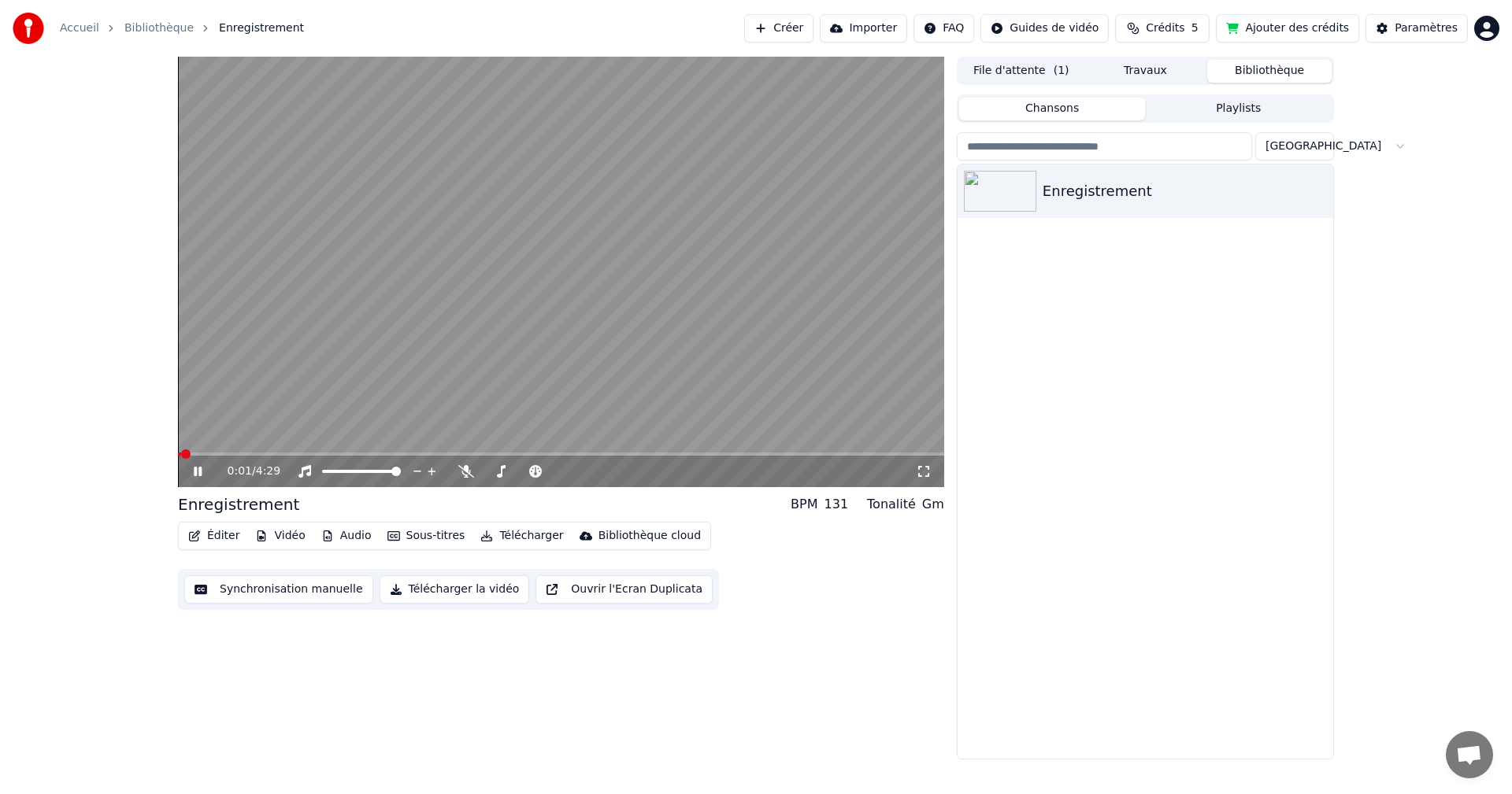
click at [191, 471] on icon at bounding box center [208, 471] width 37 height 12
click at [223, 532] on button "Éditer" at bounding box center [214, 536] width 64 height 22
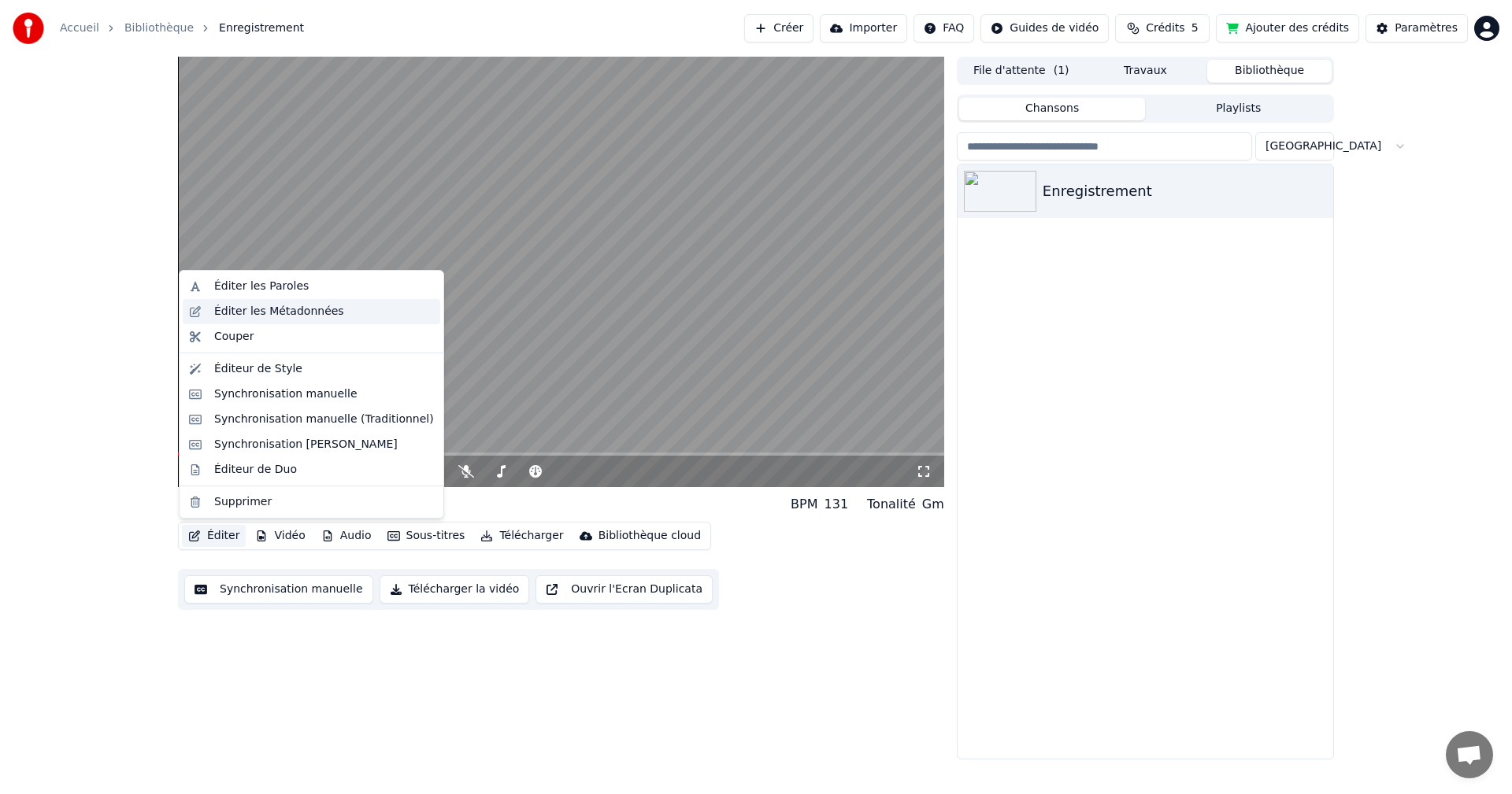
click at [275, 314] on div "Éditer les Métadonnées" at bounding box center [279, 311] width 129 height 16
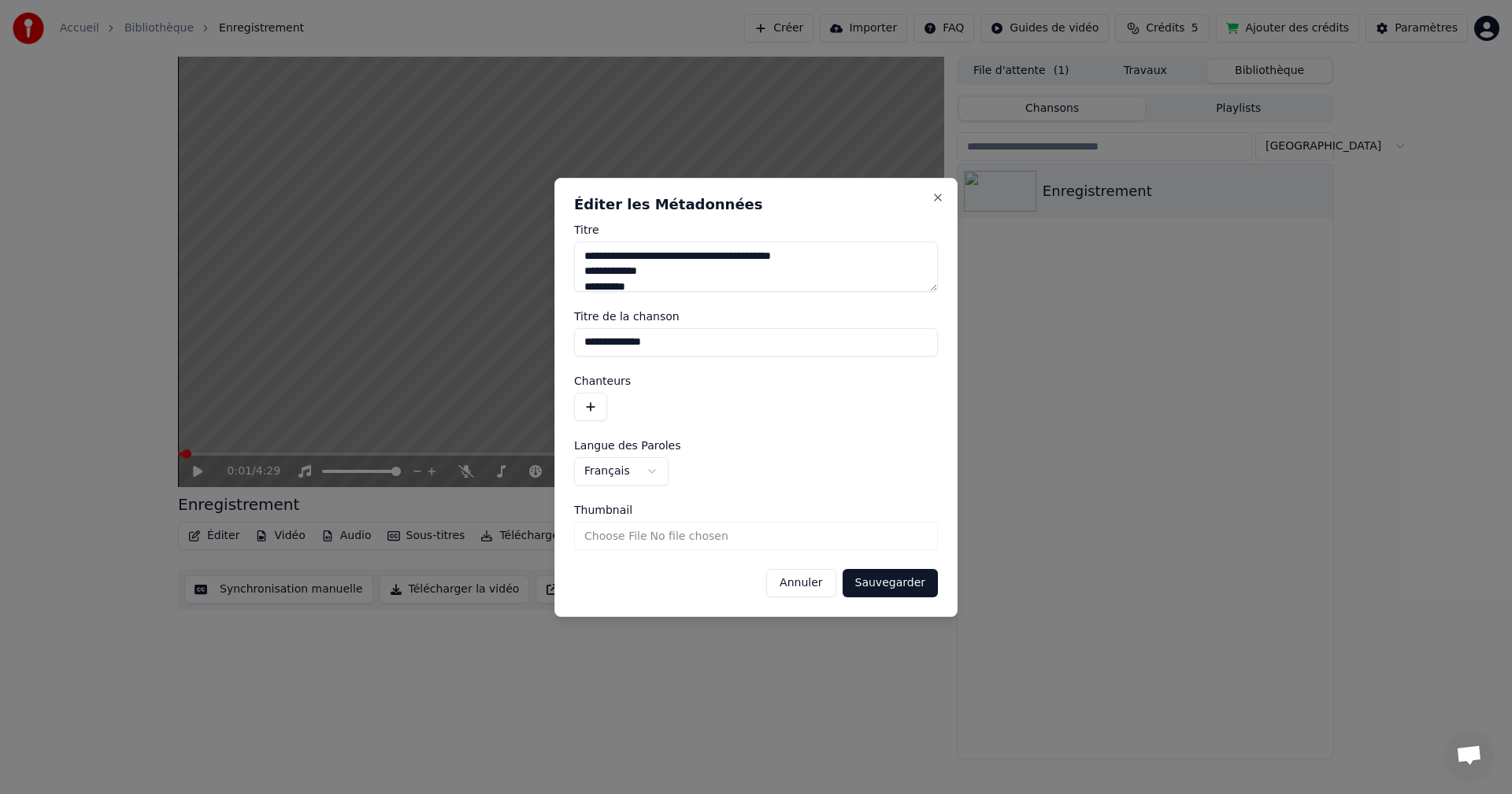
drag, startPoint x: 706, startPoint y: 350, endPoint x: 570, endPoint y: 336, distance: 136.7
click at [570, 336] on div "**********" at bounding box center [756, 397] width 403 height 439
drag, startPoint x: 728, startPoint y: 283, endPoint x: 552, endPoint y: 243, distance: 180.5
click at [552, 243] on body "**********" at bounding box center [756, 397] width 1512 height 794
drag, startPoint x: 677, startPoint y: 345, endPoint x: 521, endPoint y: 332, distance: 156.5
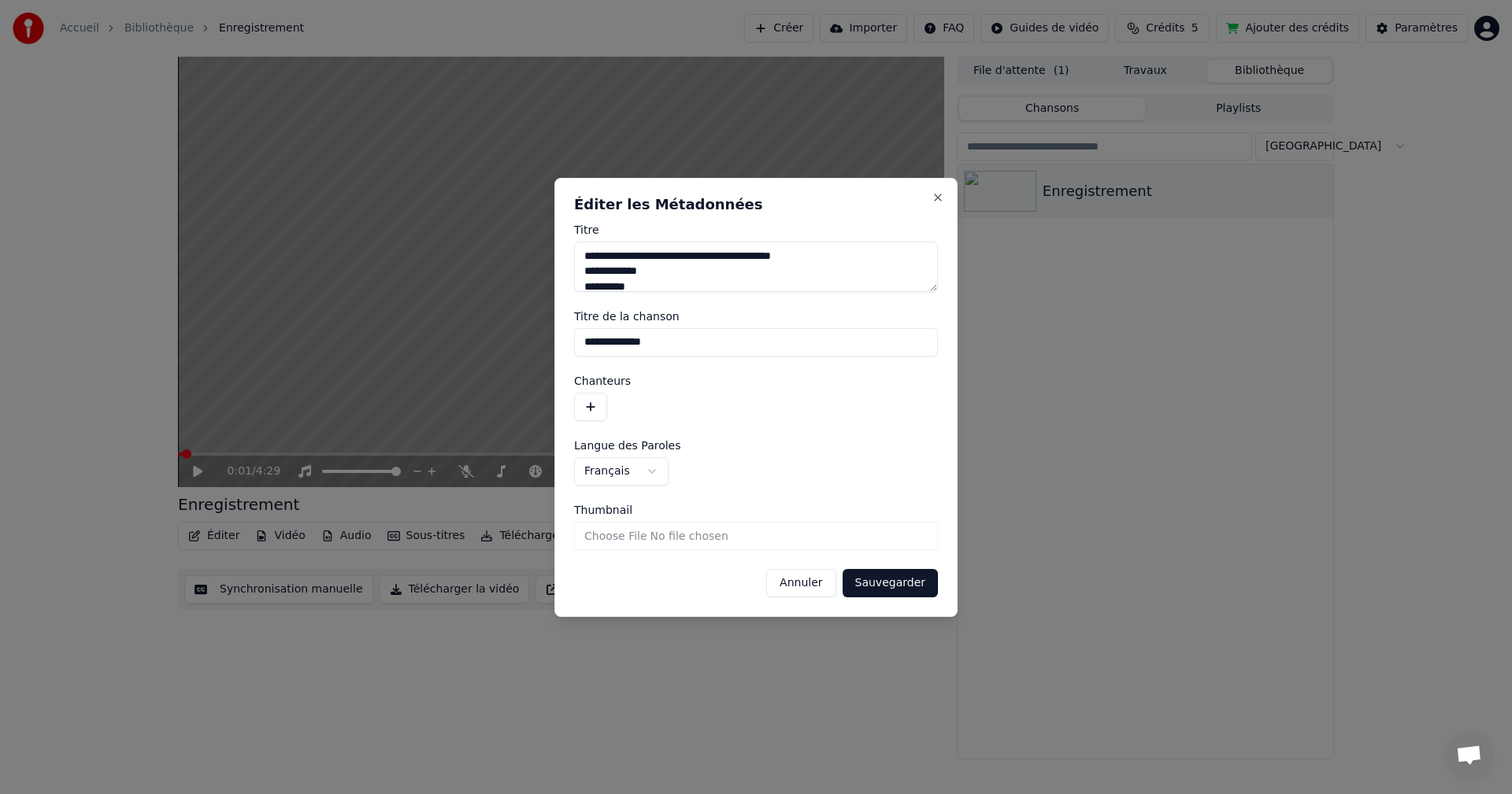
click at [521, 332] on body "**********" at bounding box center [756, 397] width 1512 height 794
paste input "**********"
click at [806, 340] on input "**********" at bounding box center [756, 342] width 364 height 28
click at [589, 403] on button "button" at bounding box center [590, 407] width 33 height 28
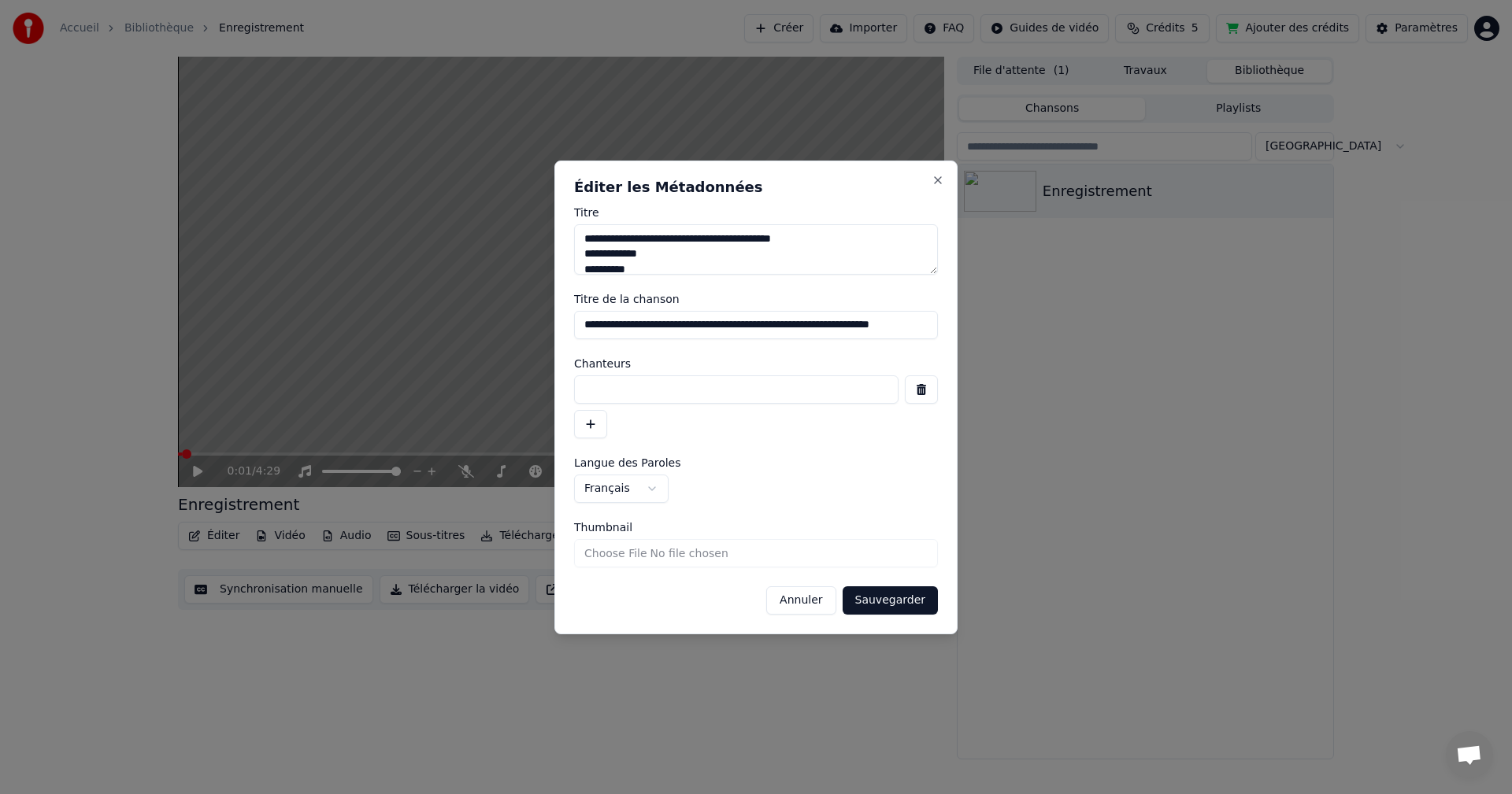
click at [860, 322] on input "**********" at bounding box center [756, 325] width 364 height 28
drag, startPoint x: 809, startPoint y: 325, endPoint x: 953, endPoint y: 329, distance: 144.1
click at [953, 329] on div "**********" at bounding box center [756, 397] width 403 height 473
click at [812, 321] on input "**********" at bounding box center [756, 325] width 364 height 28
drag, startPoint x: 806, startPoint y: 324, endPoint x: 953, endPoint y: 328, distance: 147.1
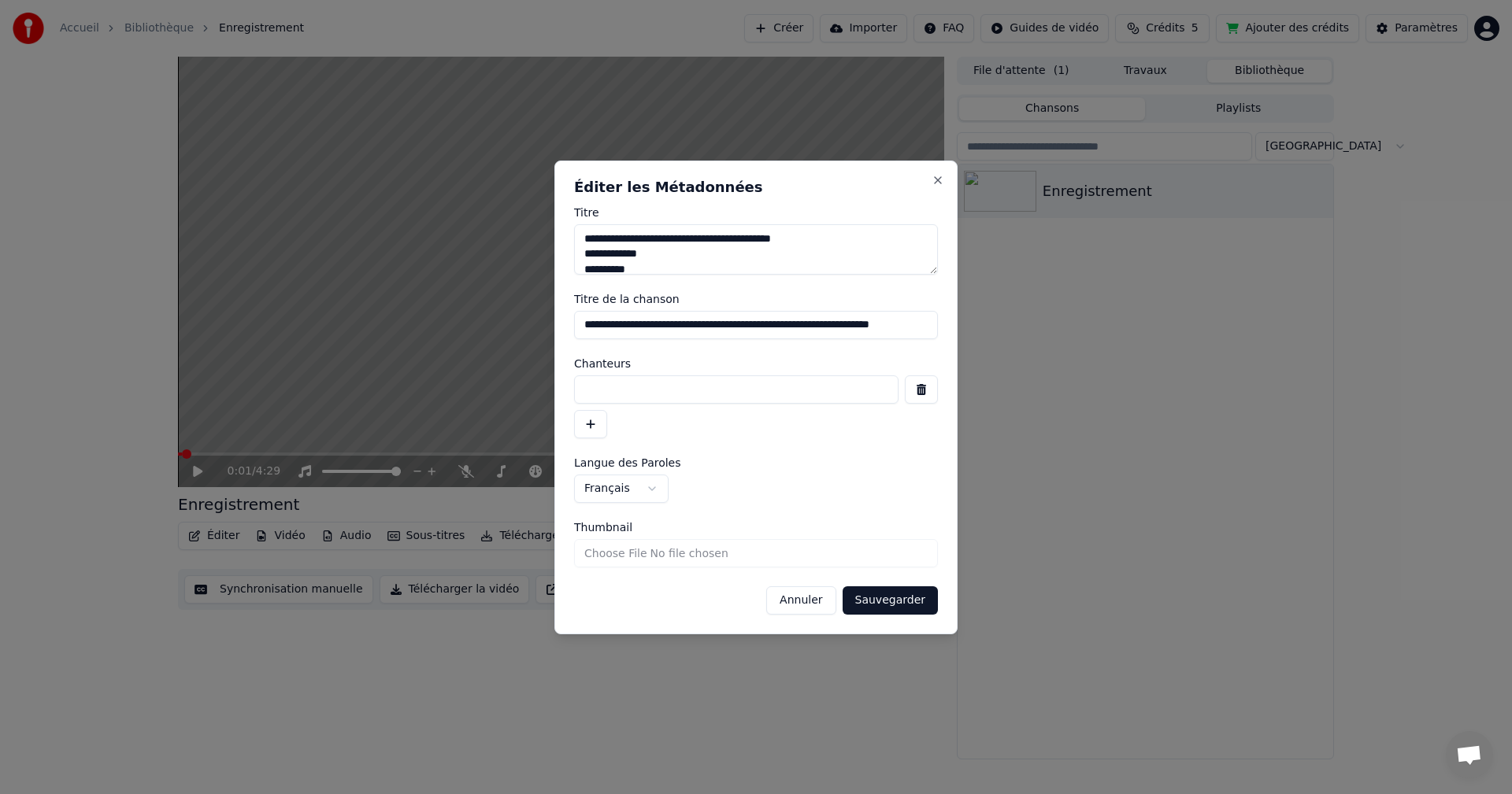
click at [953, 328] on div "**********" at bounding box center [756, 397] width 403 height 473
type input "**********"
click at [618, 391] on input at bounding box center [736, 389] width 325 height 28
paste input "**********"
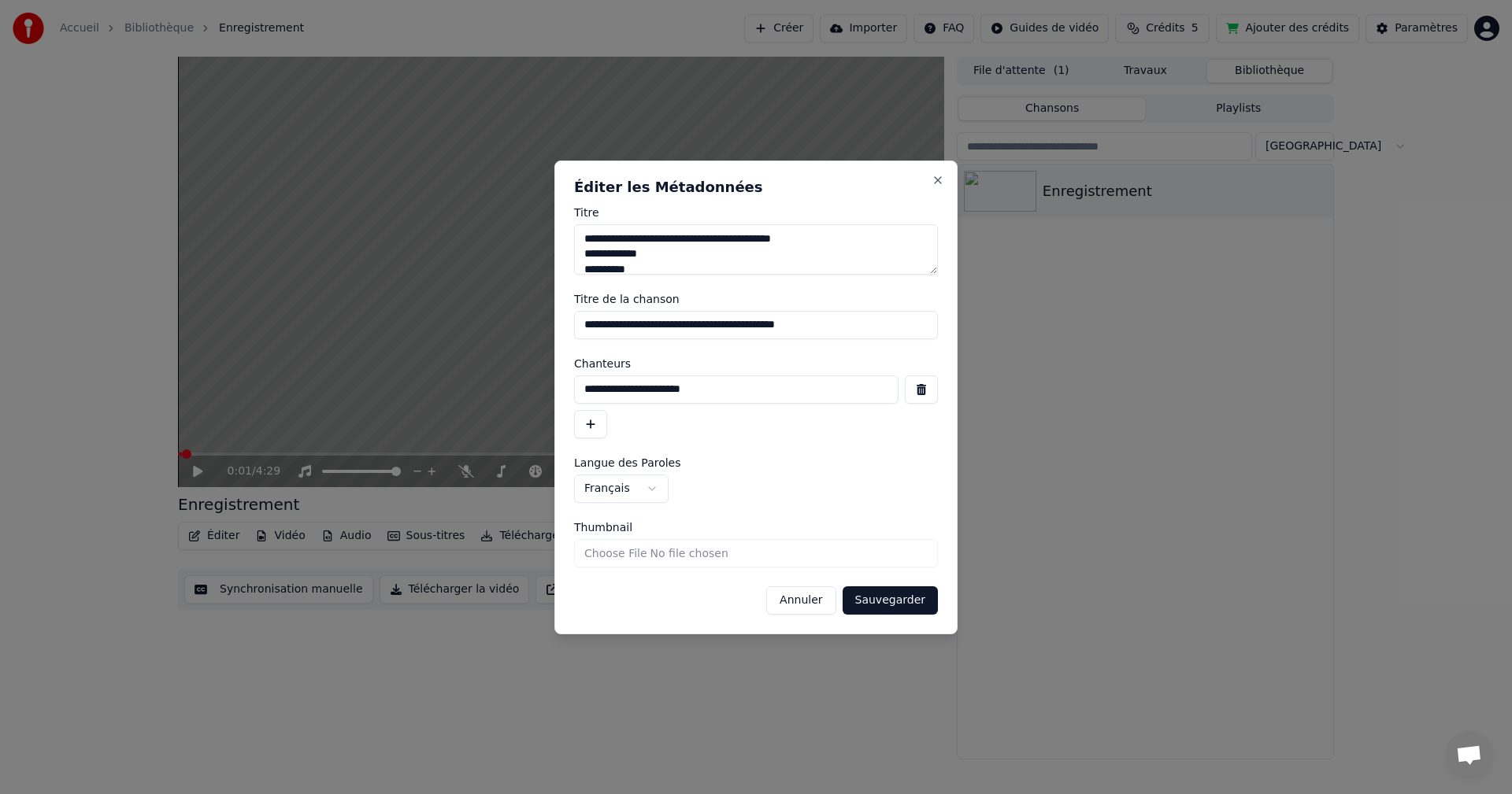
click at [596, 423] on button "button" at bounding box center [590, 424] width 33 height 28
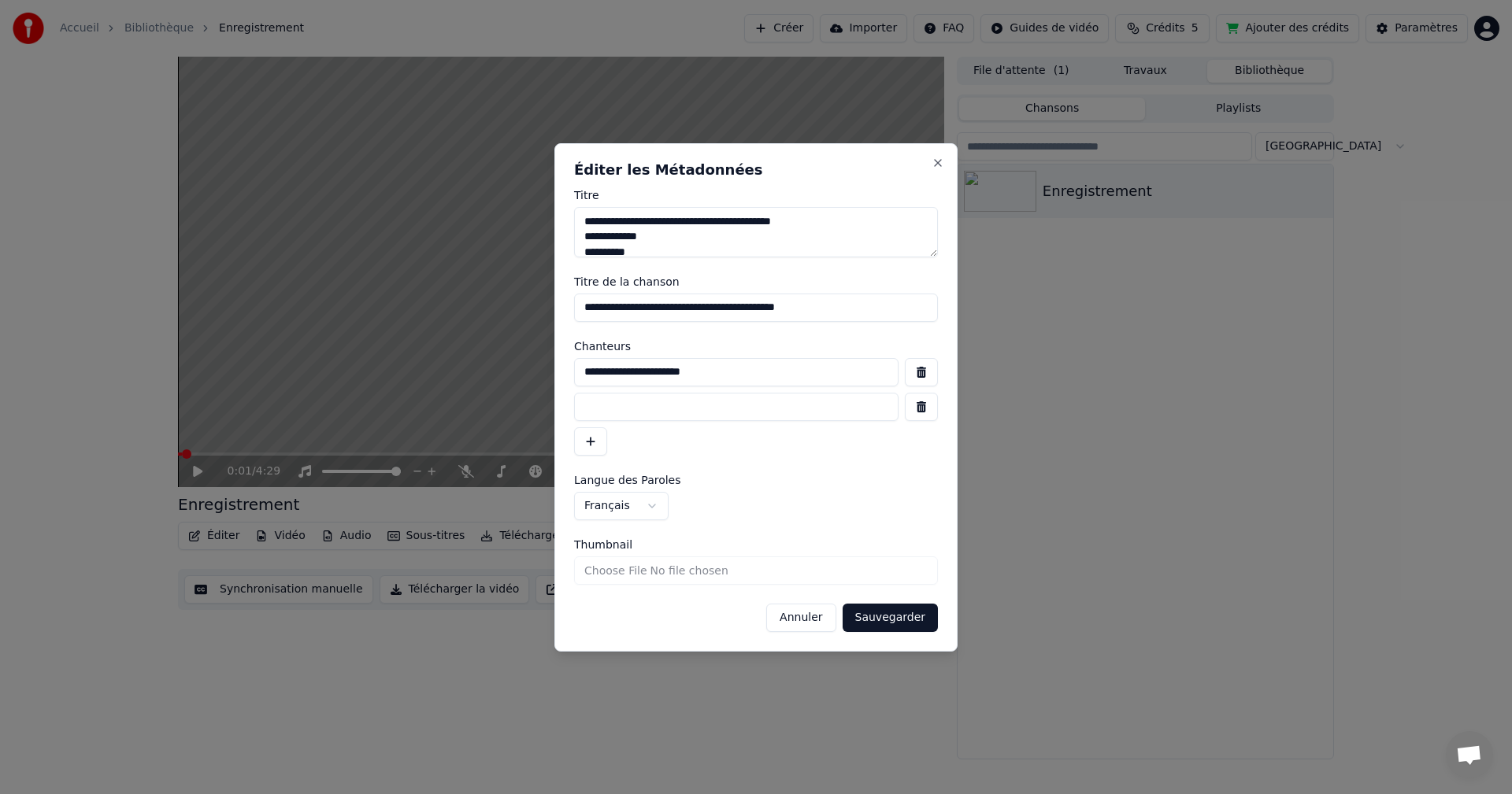
drag, startPoint x: 654, startPoint y: 371, endPoint x: 756, endPoint y: 376, distance: 102.1
click at [756, 376] on input "**********" at bounding box center [736, 372] width 325 height 28
type input "**********"
click at [582, 409] on input at bounding box center [736, 407] width 325 height 28
paste input "**********"
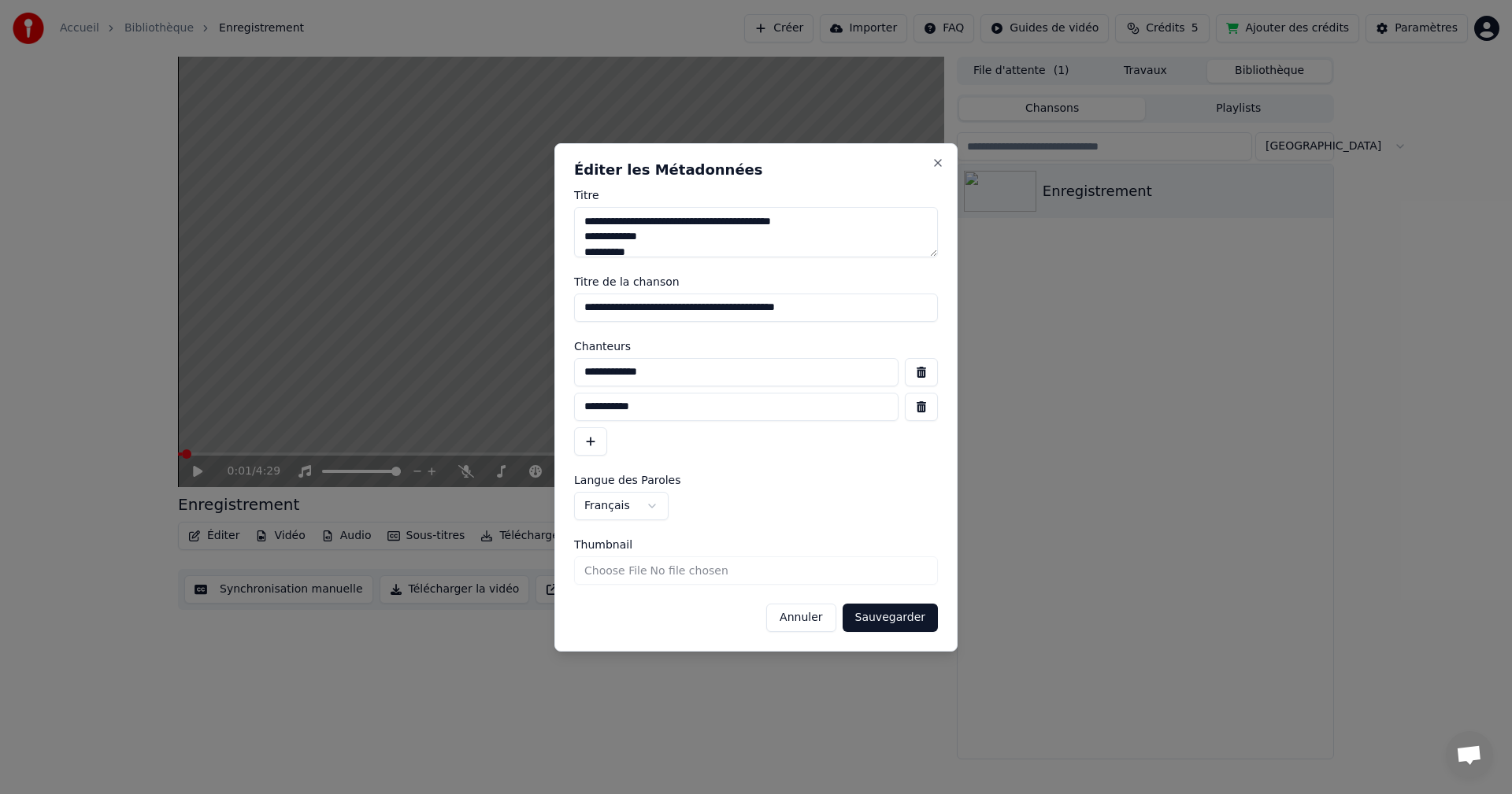
click at [610, 404] on input "**********" at bounding box center [736, 407] width 325 height 28
type input "**********"
click at [895, 617] on button "Sauvegarder" at bounding box center [890, 618] width 96 height 28
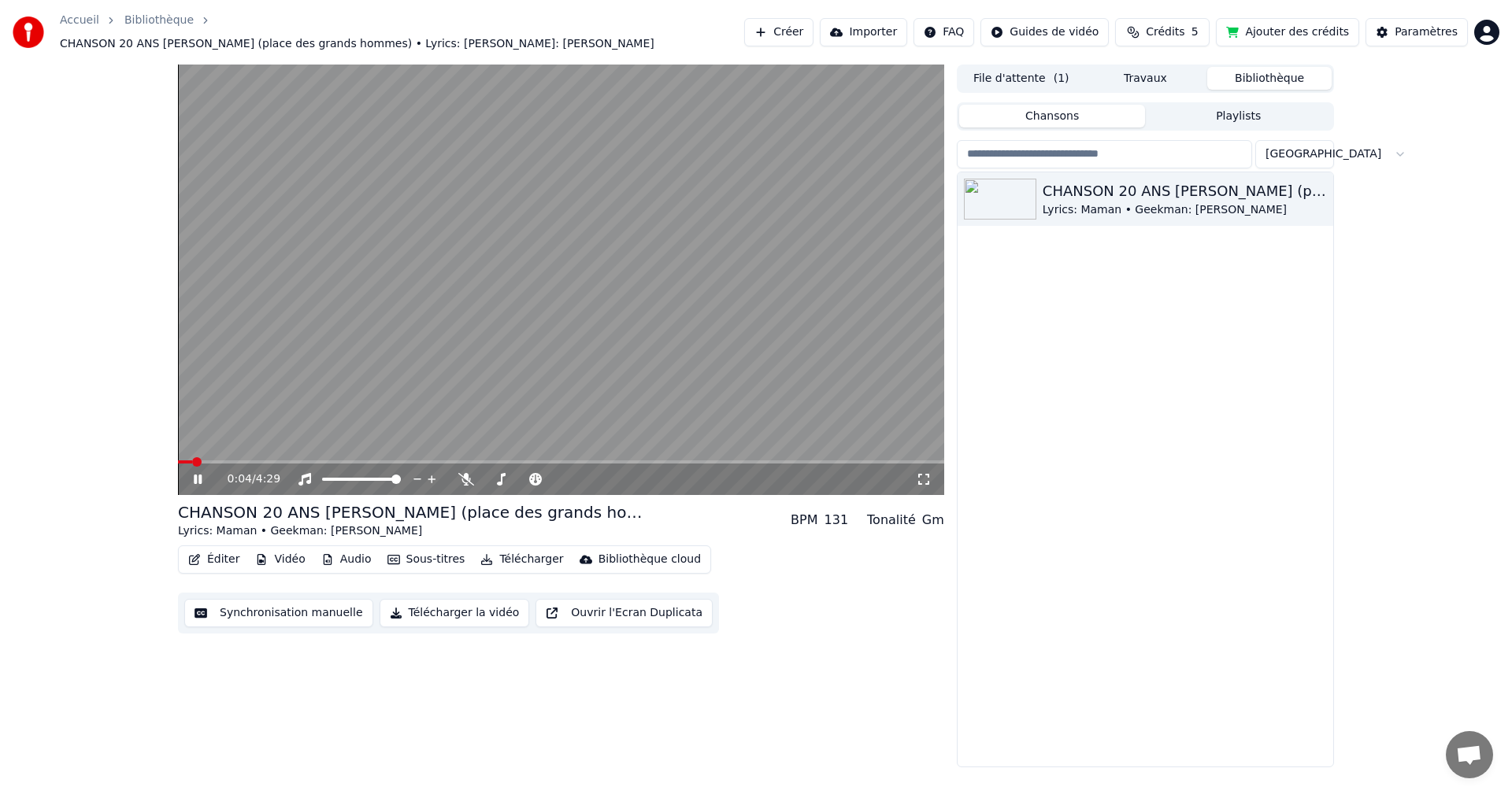
click at [213, 553] on button "Éditer" at bounding box center [214, 560] width 64 height 22
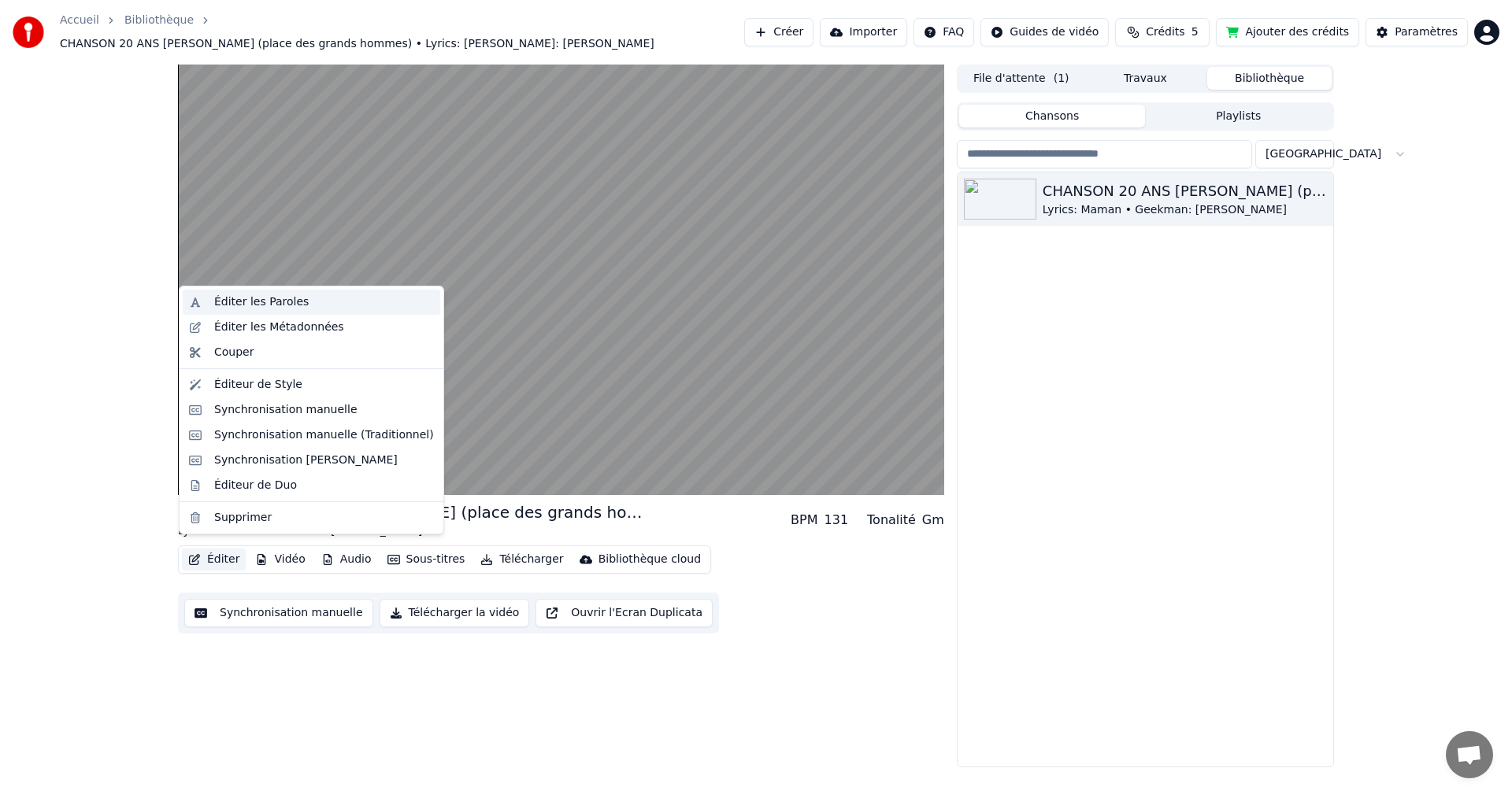
click at [248, 303] on div "Éditer les Paroles" at bounding box center [261, 302] width 95 height 16
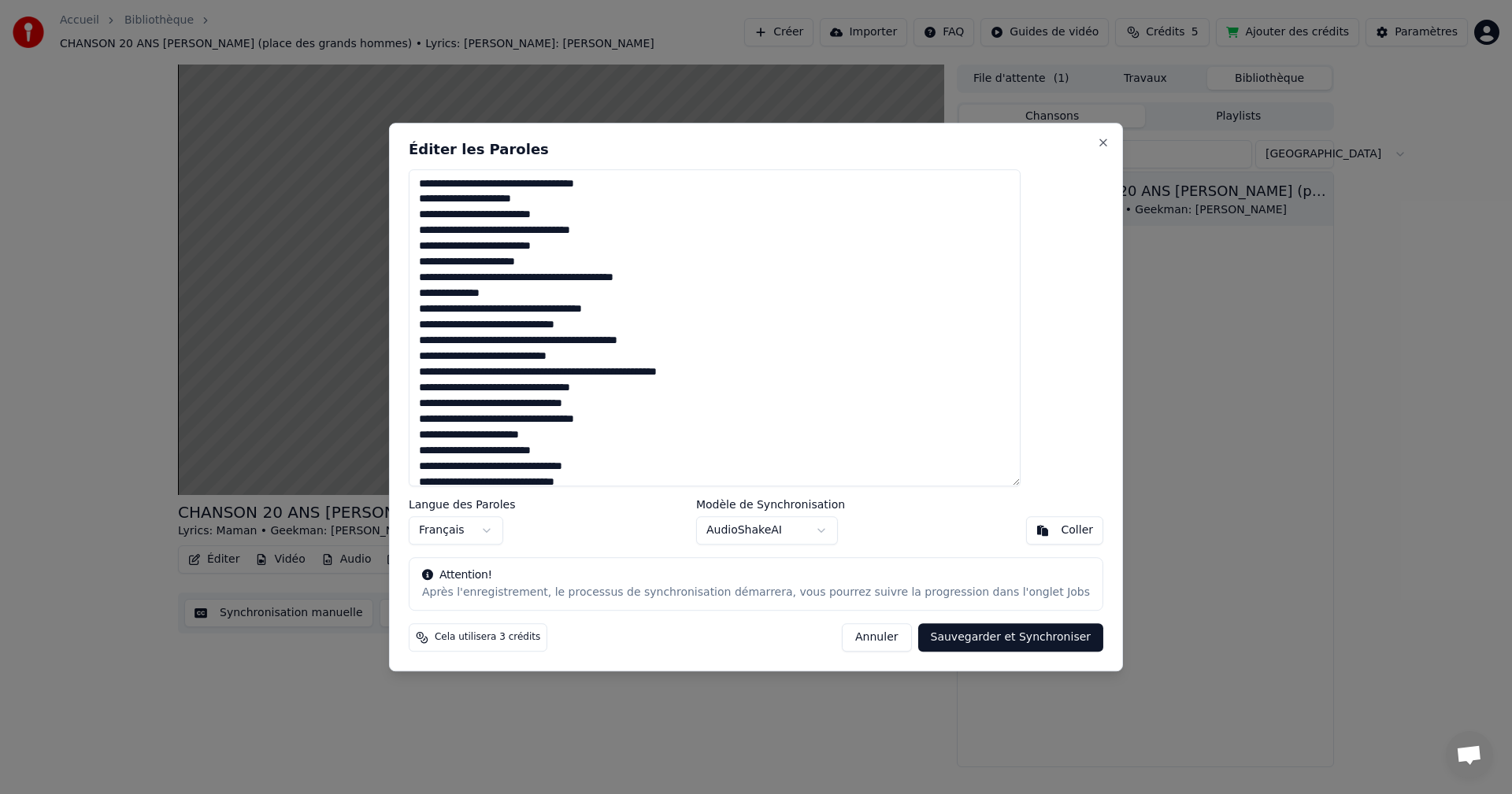
click at [843, 635] on button "Annuler" at bounding box center [876, 637] width 69 height 28
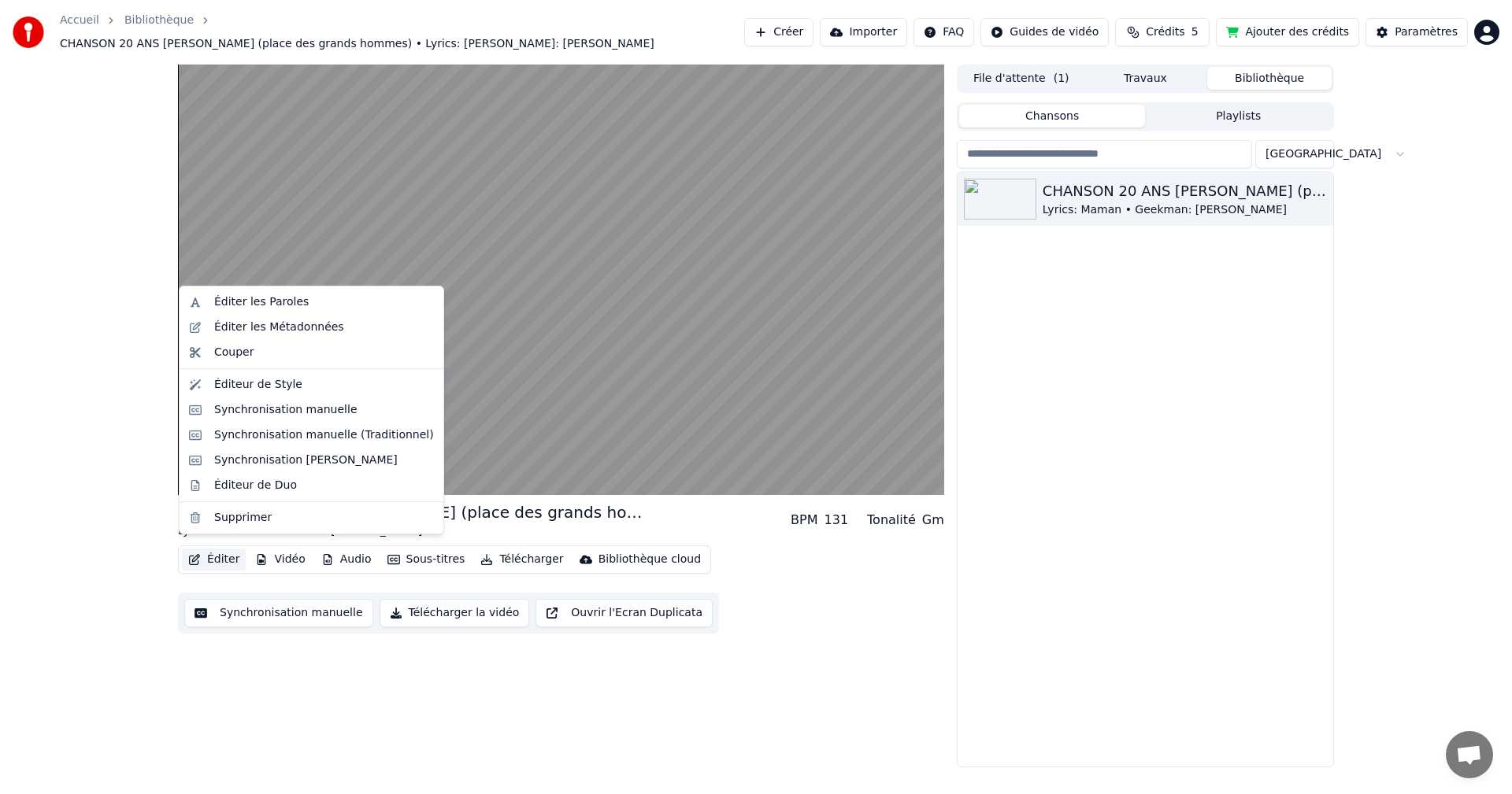
click at [214, 551] on button "Éditer" at bounding box center [214, 560] width 64 height 22
click at [250, 325] on div "Éditer les Métadonnées" at bounding box center [279, 327] width 129 height 16
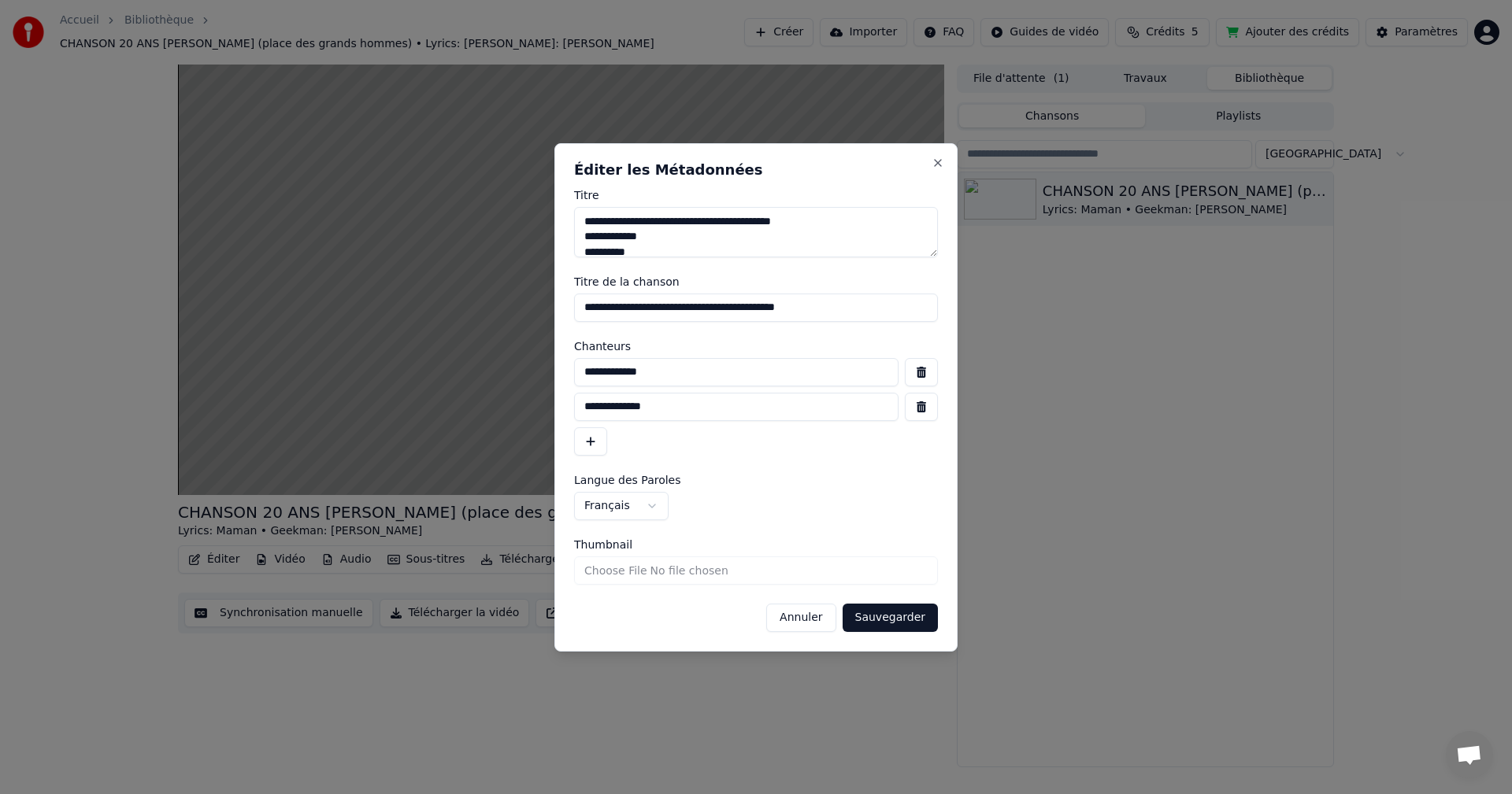
drag, startPoint x: 862, startPoint y: 311, endPoint x: 708, endPoint y: 311, distance: 154.0
click at [708, 311] on input "**********" at bounding box center [756, 307] width 364 height 28
type input "**********"
click at [900, 621] on button "Sauvegarder" at bounding box center [890, 618] width 96 height 28
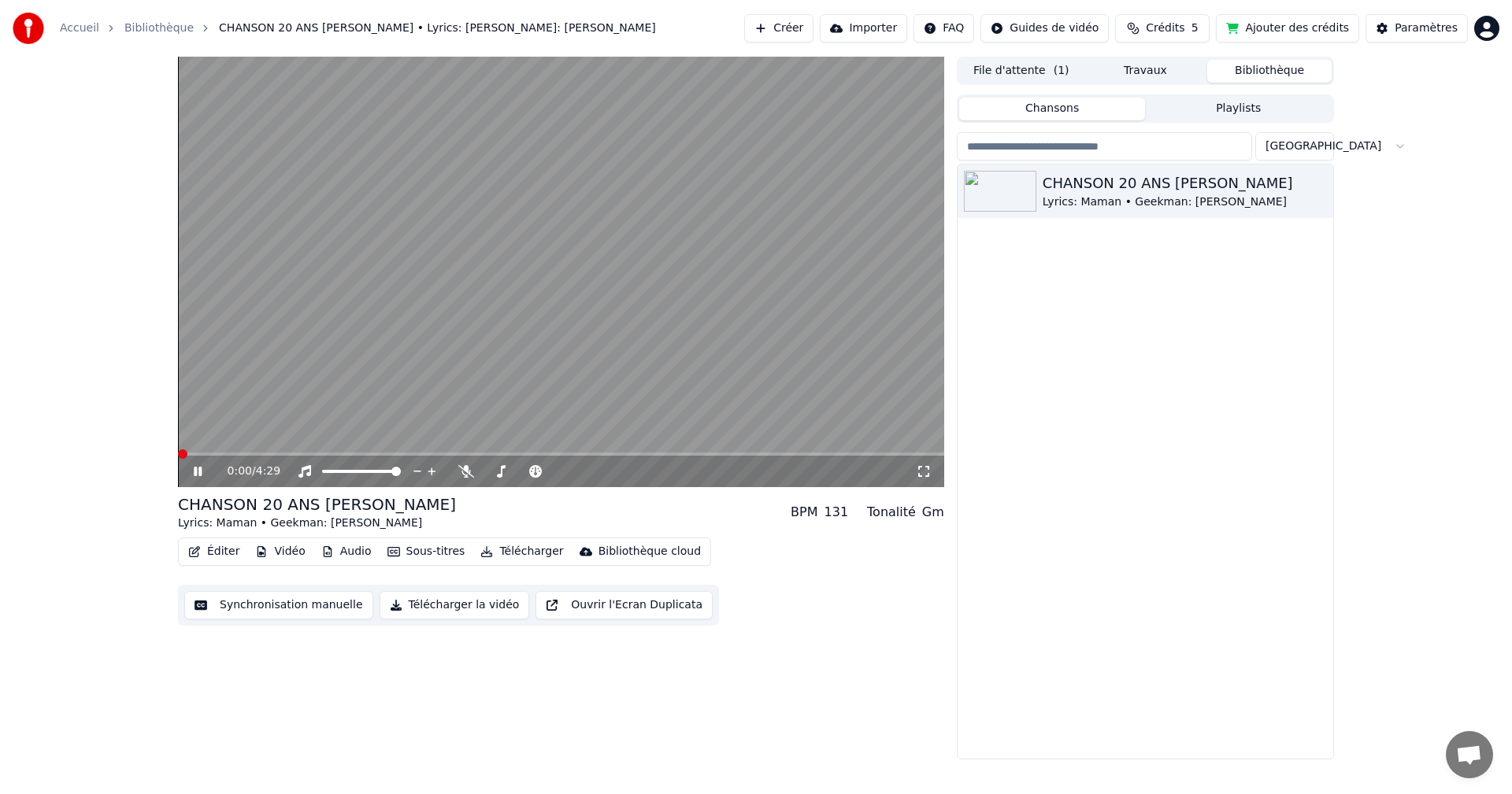
click at [178, 449] on span at bounding box center [183, 454] width 9 height 9
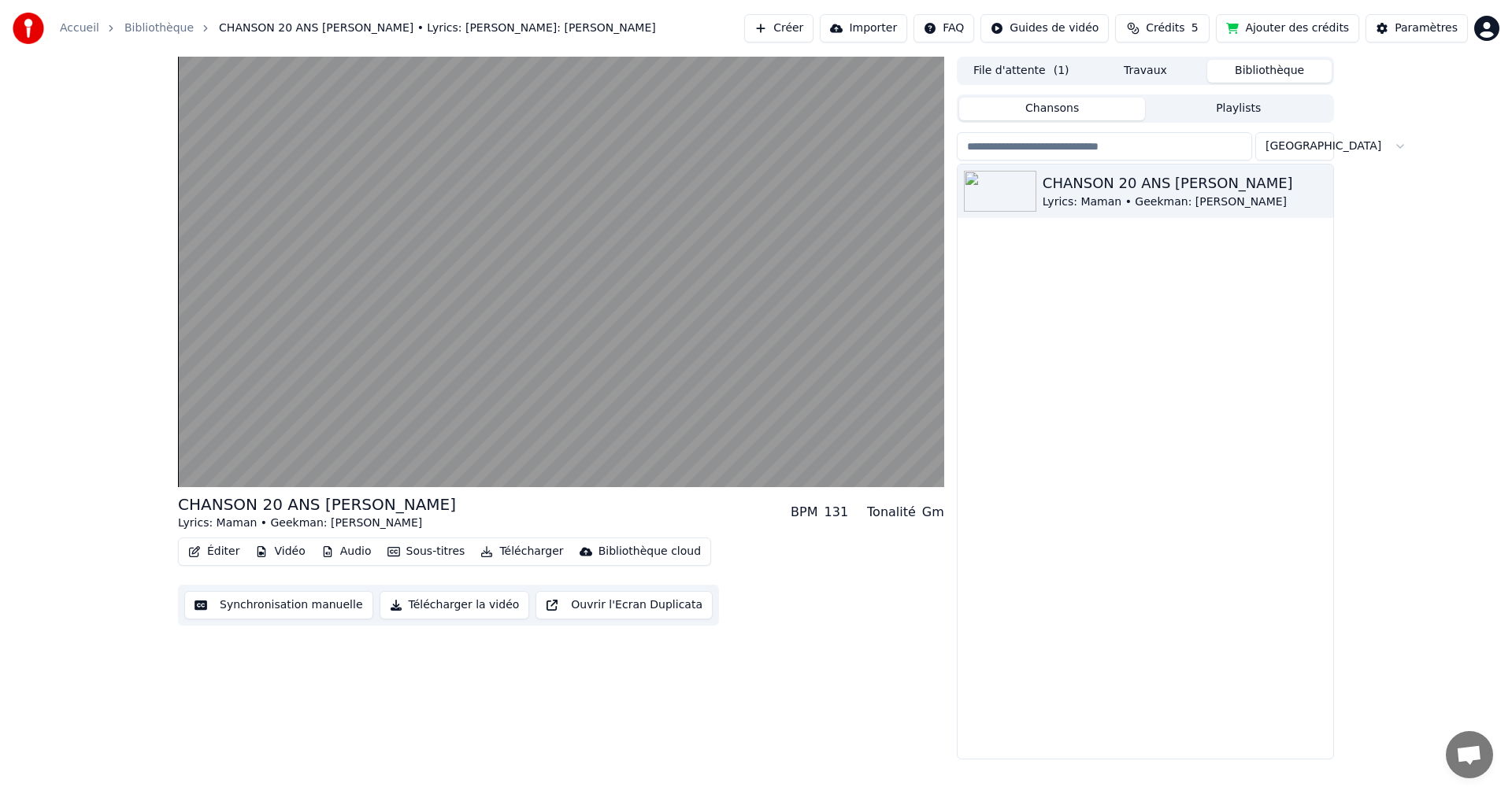
click at [274, 551] on button "Vidéo" at bounding box center [280, 552] width 62 height 22
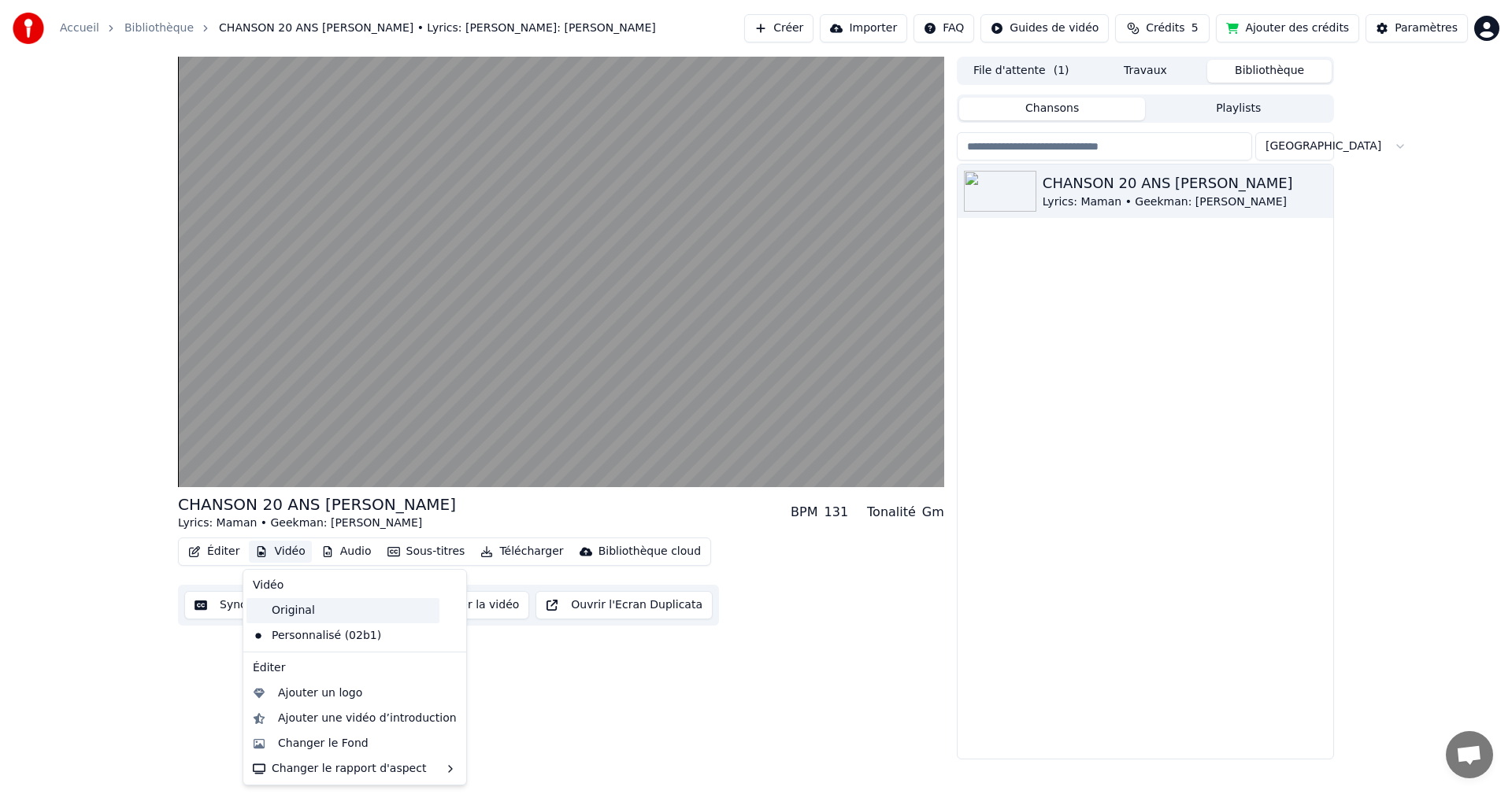
click at [301, 619] on div "Original" at bounding box center [343, 610] width 193 height 25
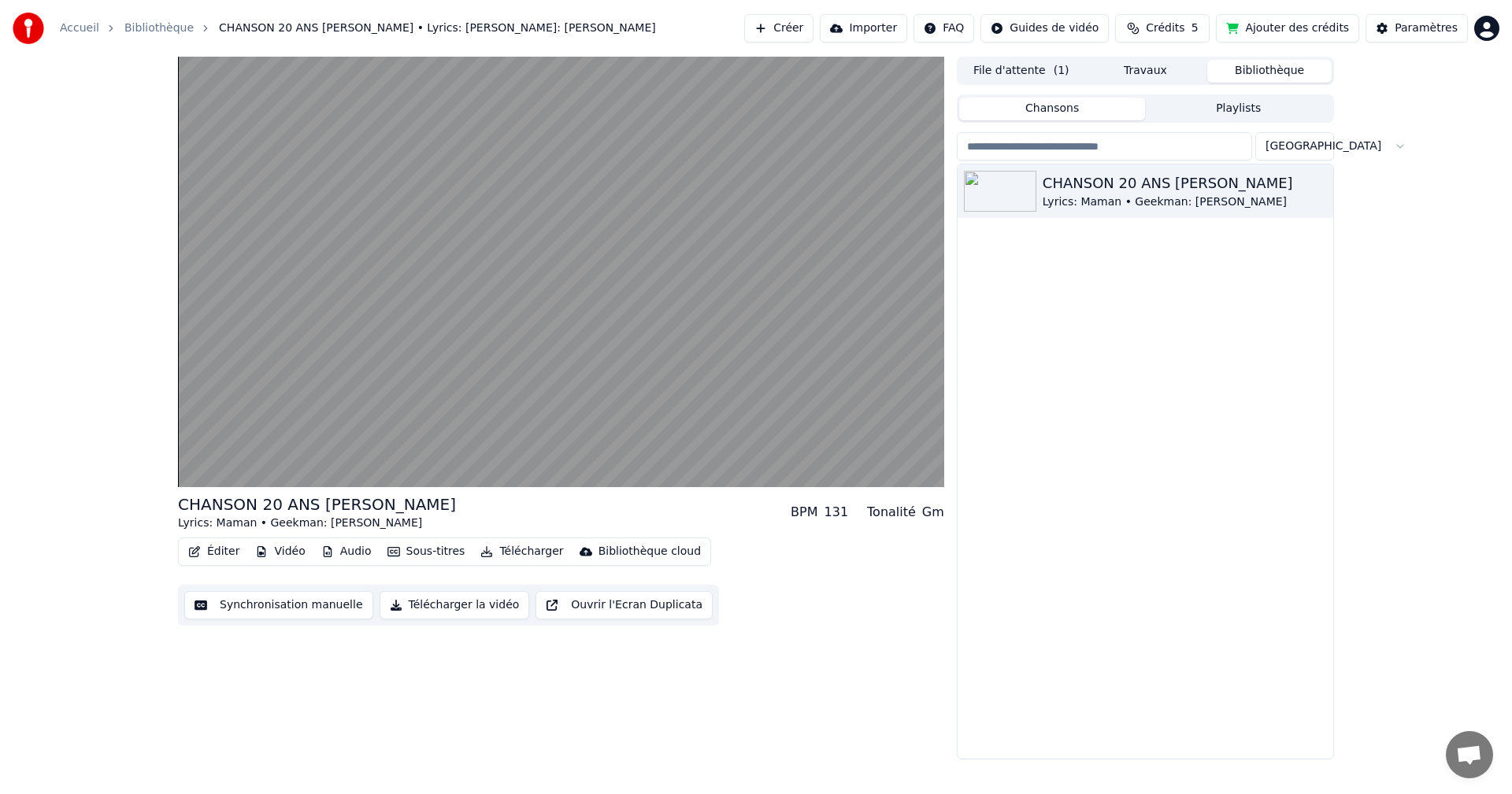
click at [271, 556] on button "Vidéo" at bounding box center [280, 552] width 62 height 22
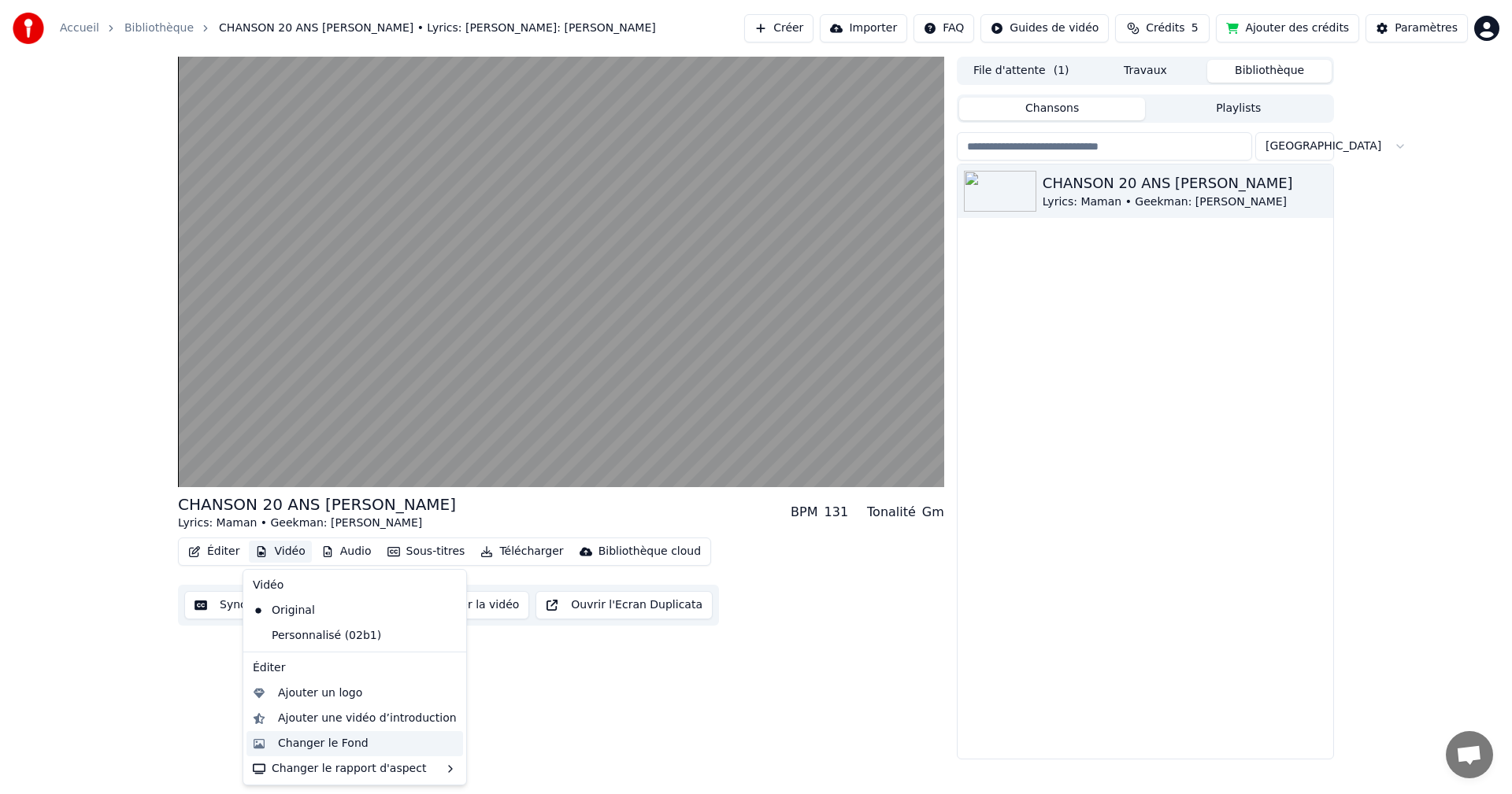
click at [368, 743] on div "Changer le Fond" at bounding box center [367, 743] width 179 height 16
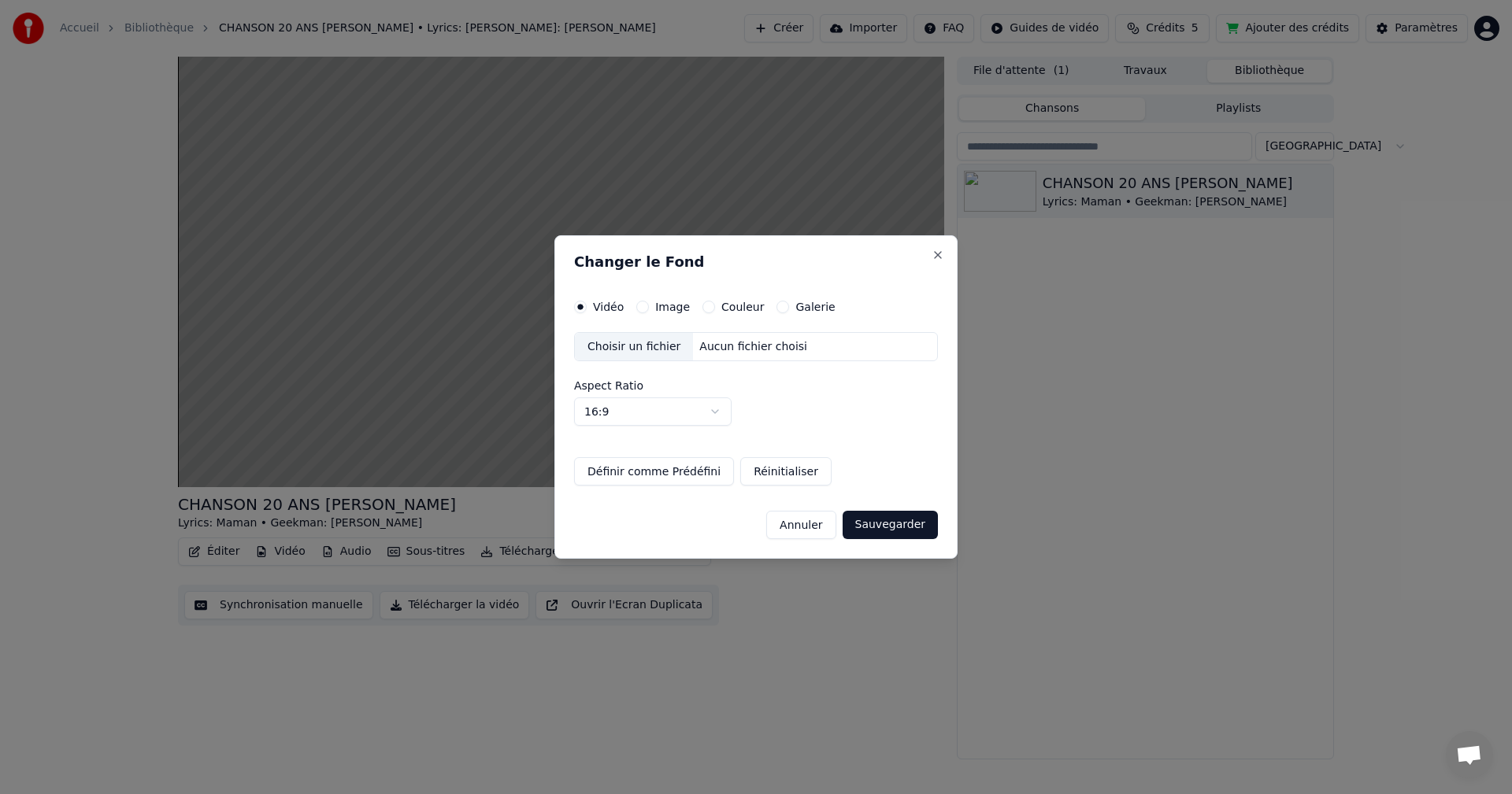
click at [648, 310] on div "Image" at bounding box center [662, 307] width 53 height 12
click at [644, 307] on button "Image" at bounding box center [642, 307] width 12 height 12
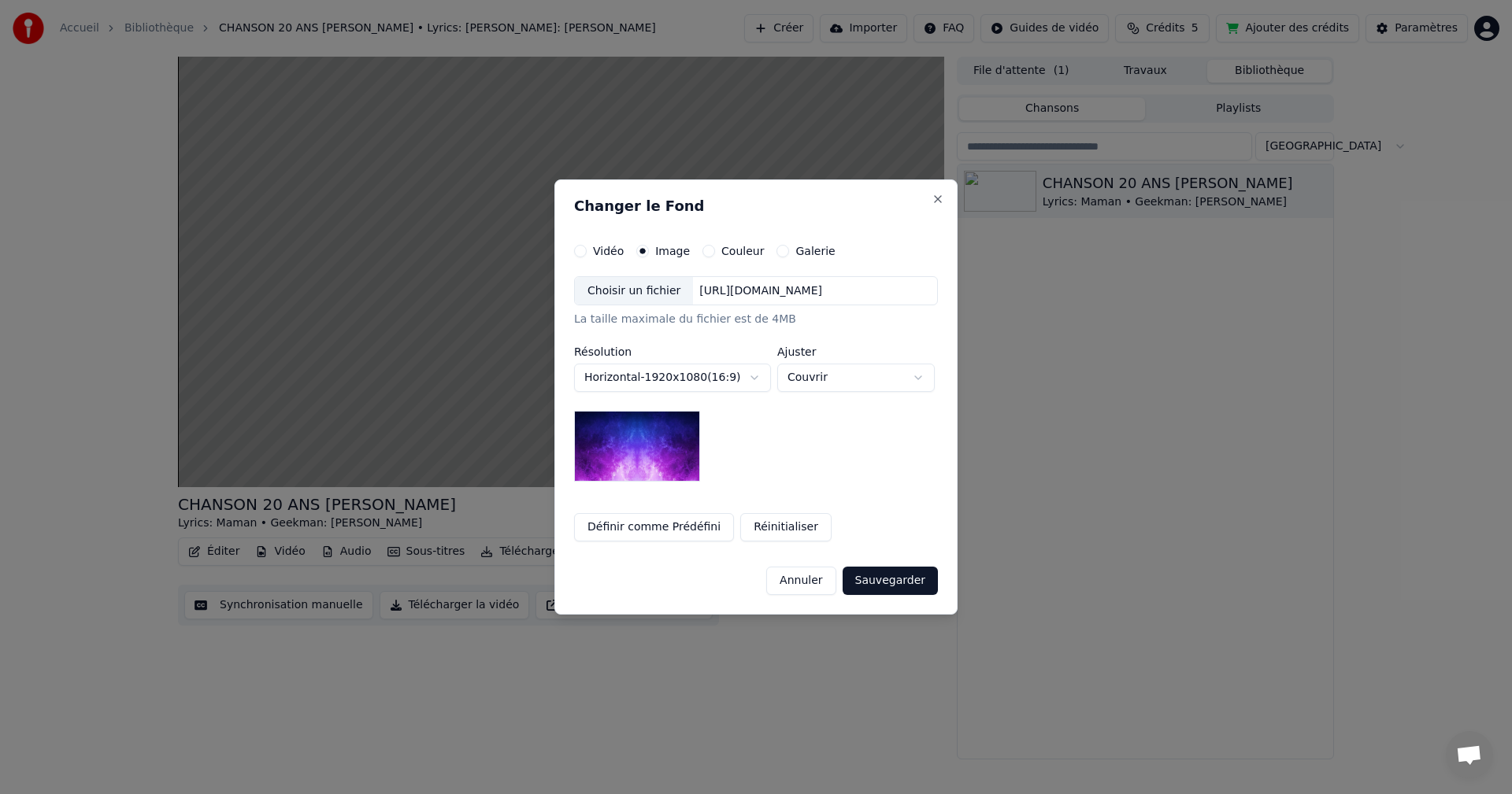
click at [779, 252] on div "Galerie" at bounding box center [806, 250] width 58 height 12
click at [777, 251] on button "Galerie" at bounding box center [782, 250] width 12 height 12
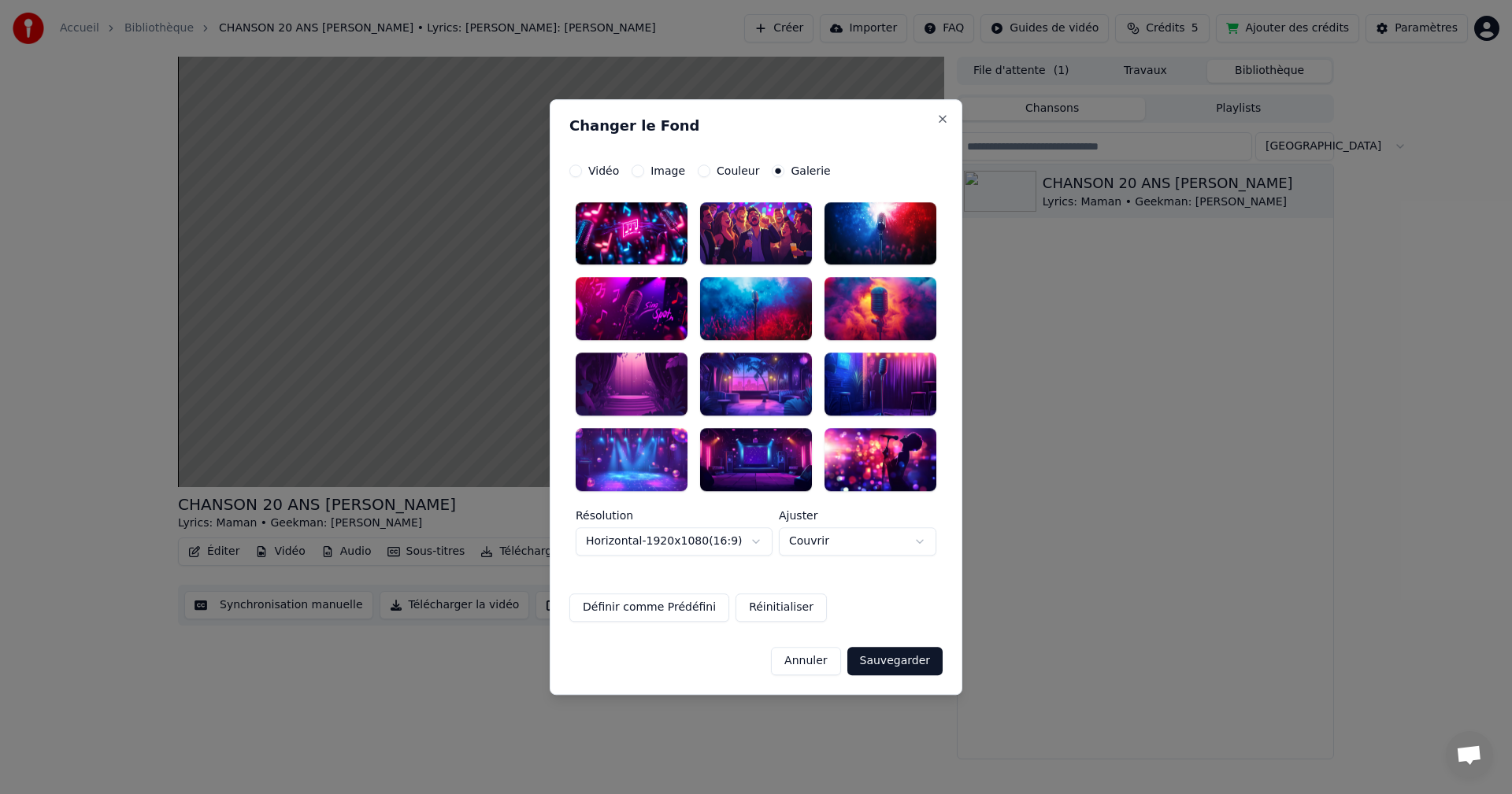
click at [856, 316] on div at bounding box center [880, 308] width 112 height 63
click at [893, 542] on body "**********" at bounding box center [756, 397] width 1512 height 794
click at [890, 664] on button "Sauvegarder" at bounding box center [895, 661] width 96 height 28
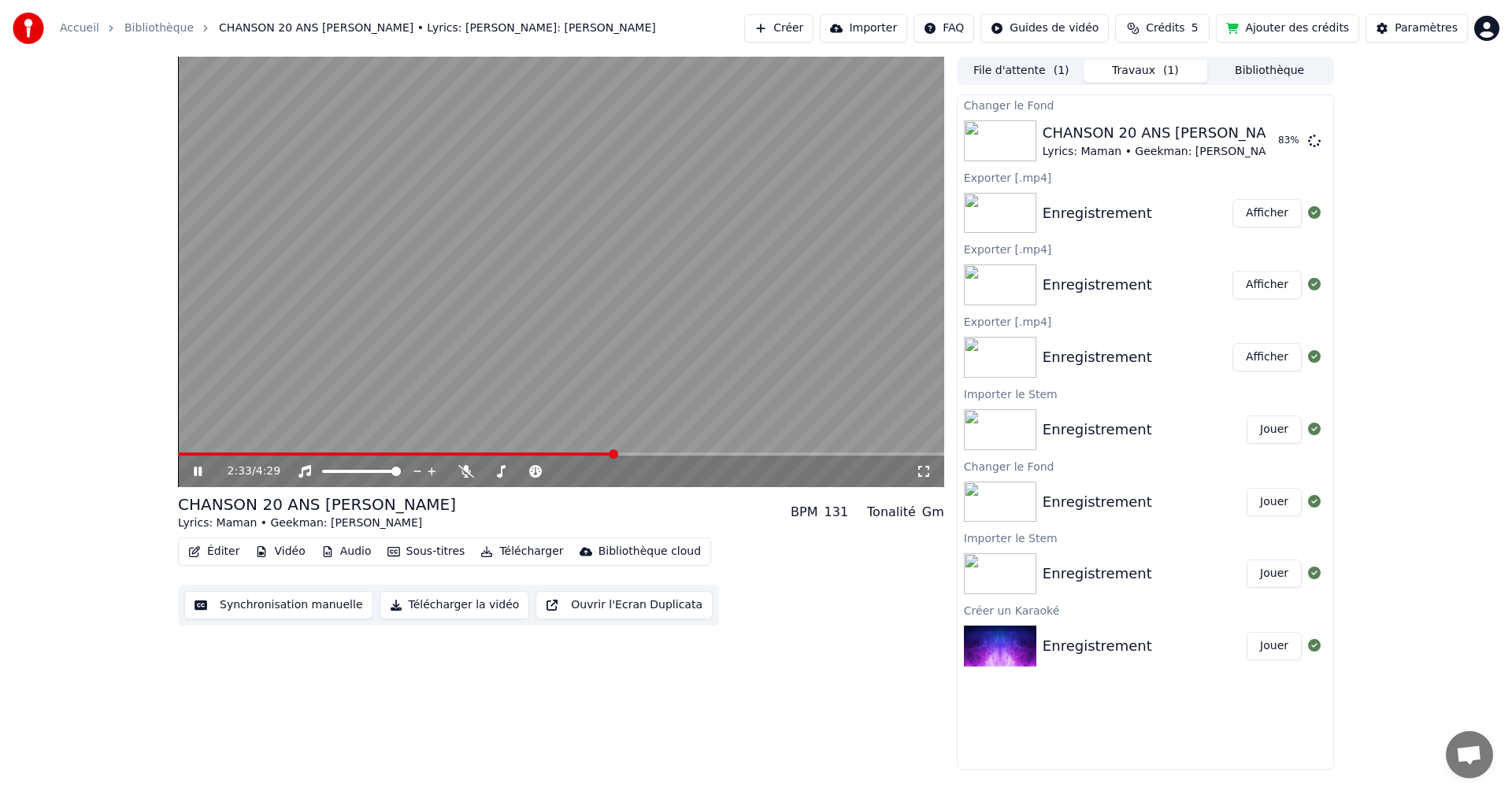
click at [404, 552] on button "Sous-titres" at bounding box center [426, 552] width 91 height 22
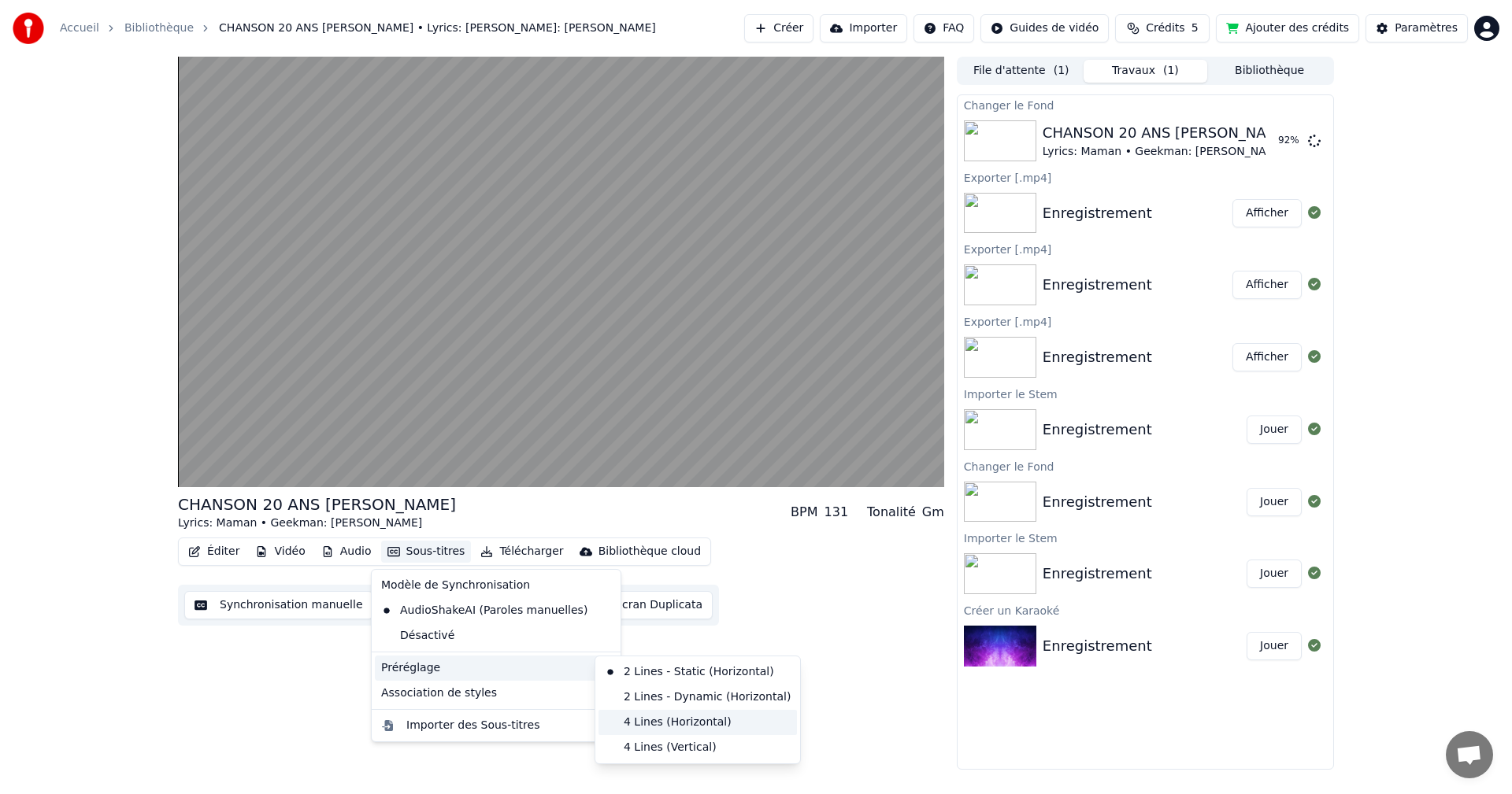
click at [716, 717] on div "4 Lines (Horizontal)" at bounding box center [698, 722] width 199 height 25
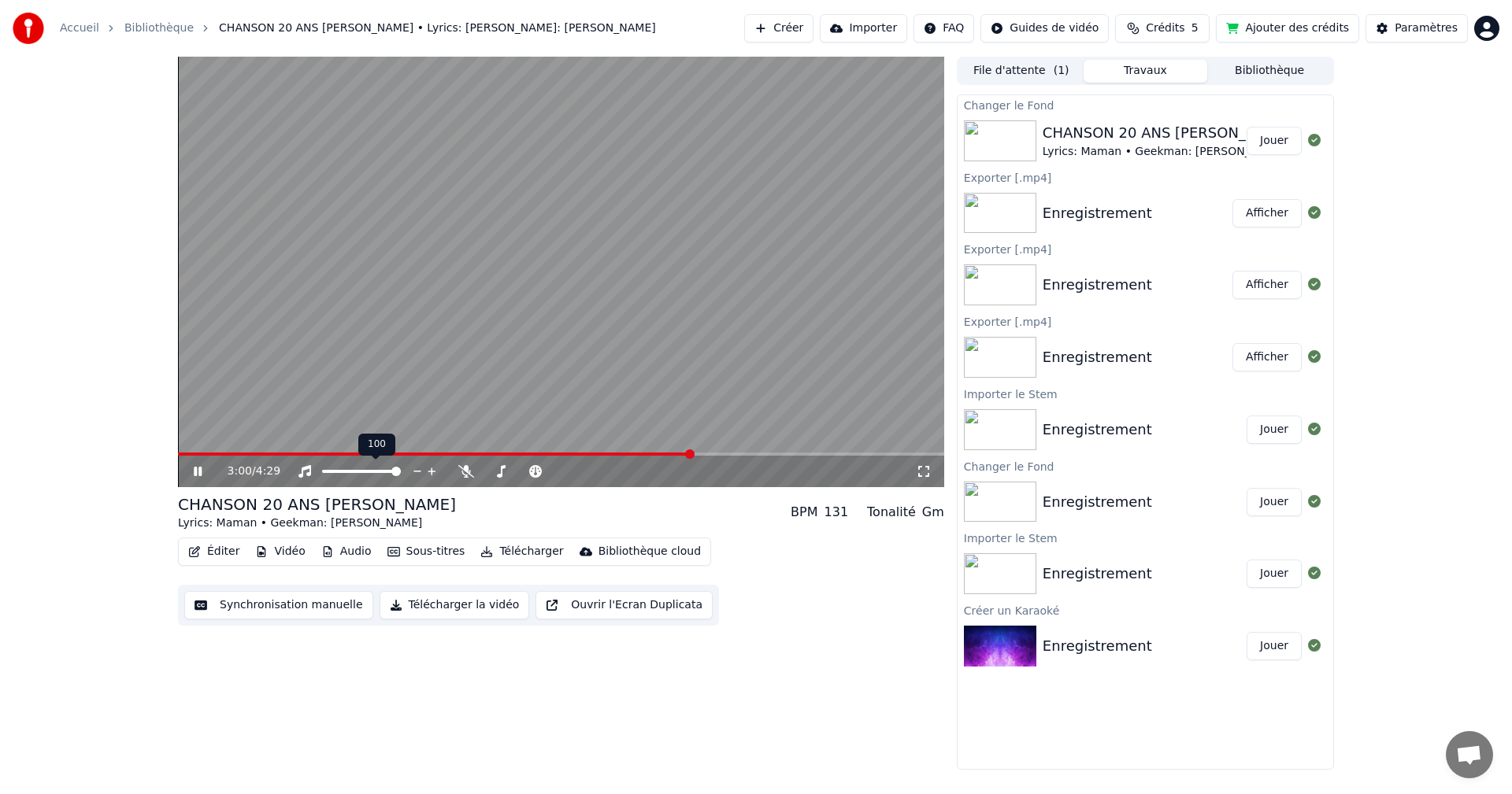
click at [395, 470] on span at bounding box center [396, 472] width 9 height 9
click at [1184, 27] on span "Crédits" at bounding box center [1164, 28] width 38 height 16
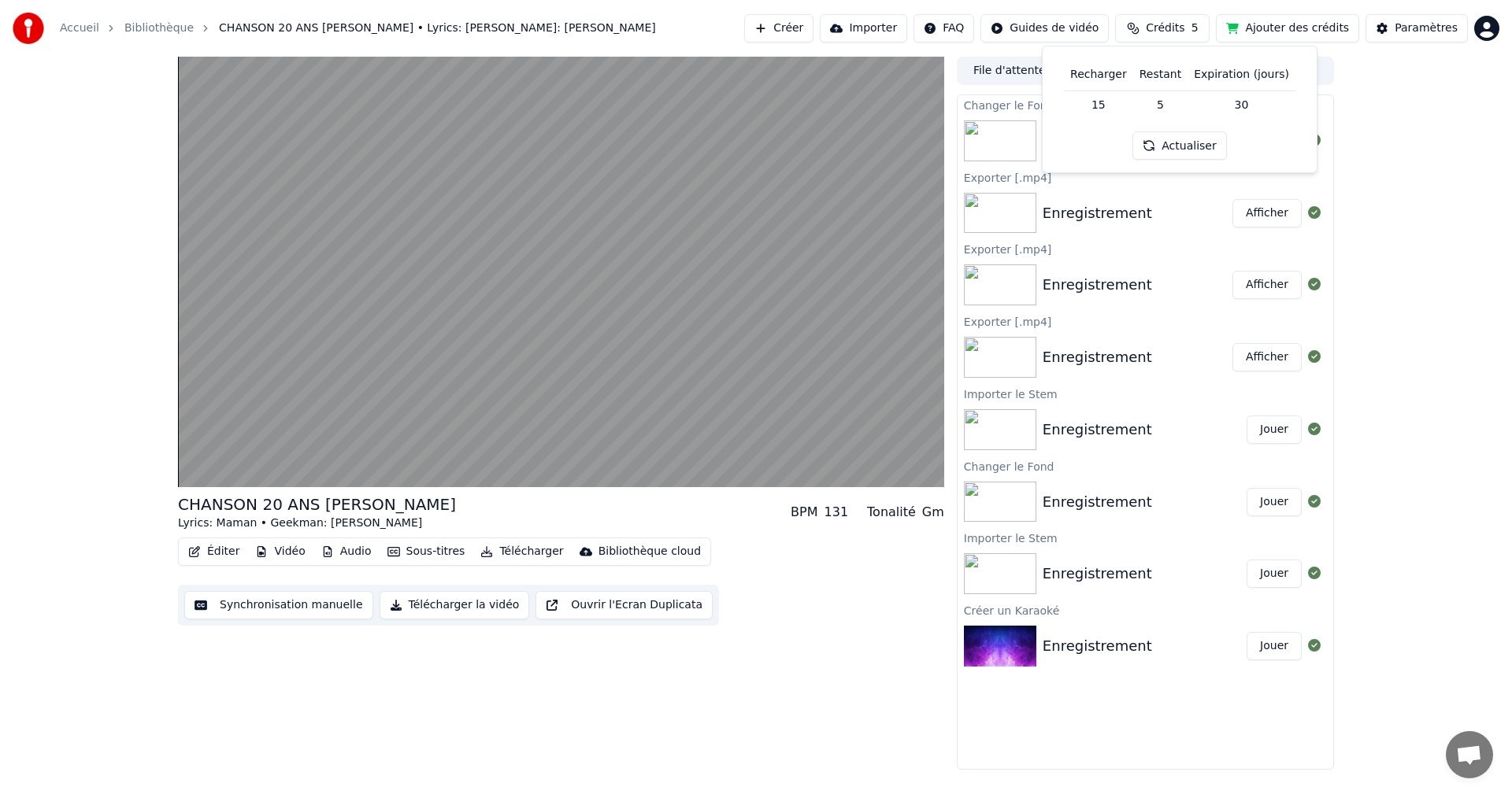
click at [1285, 27] on button "Ajouter des crédits" at bounding box center [1287, 28] width 144 height 28
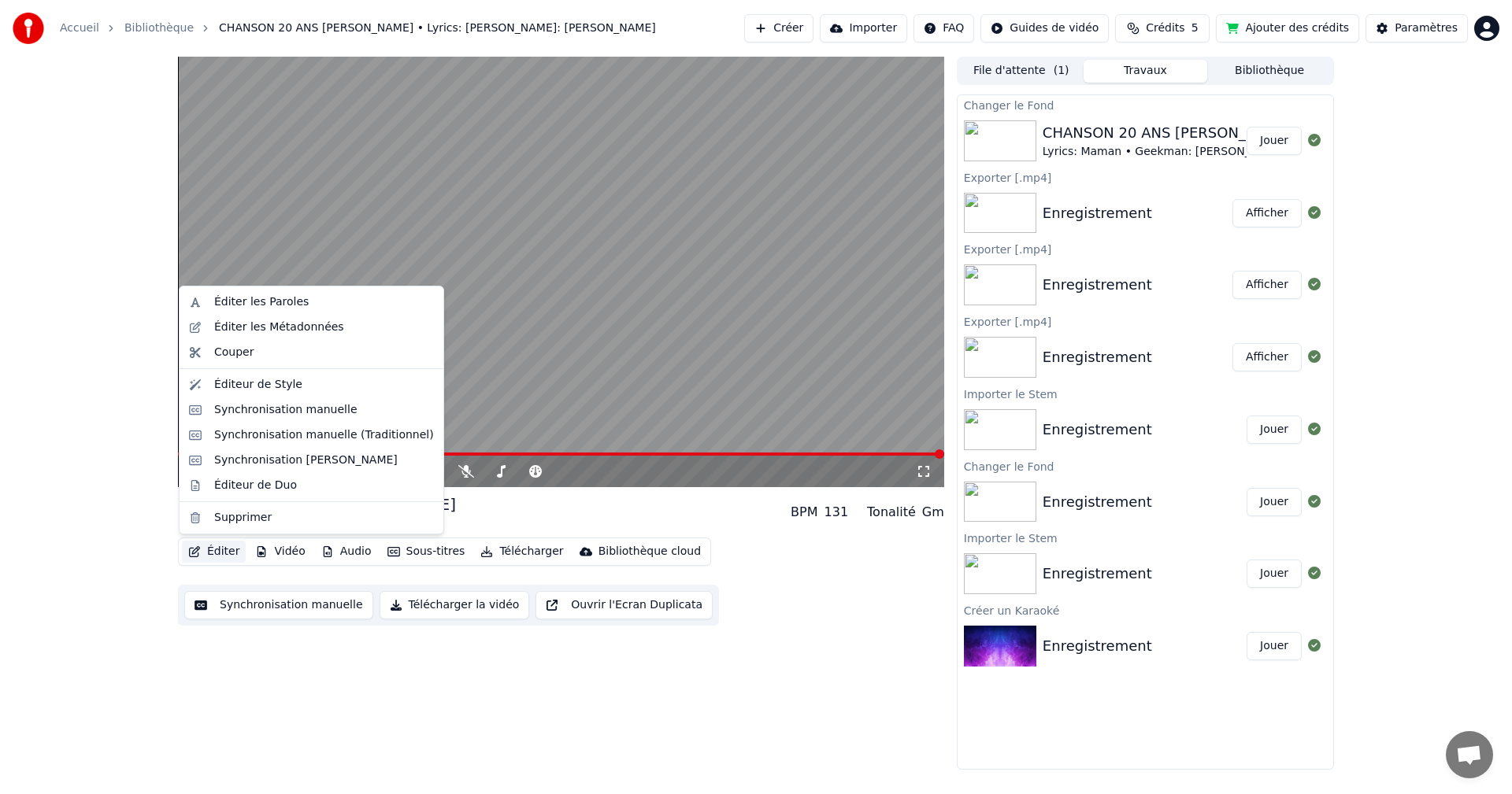
click at [225, 549] on button "Éditer" at bounding box center [214, 552] width 64 height 22
click at [326, 384] on div "Éditeur de Style" at bounding box center [324, 384] width 219 height 16
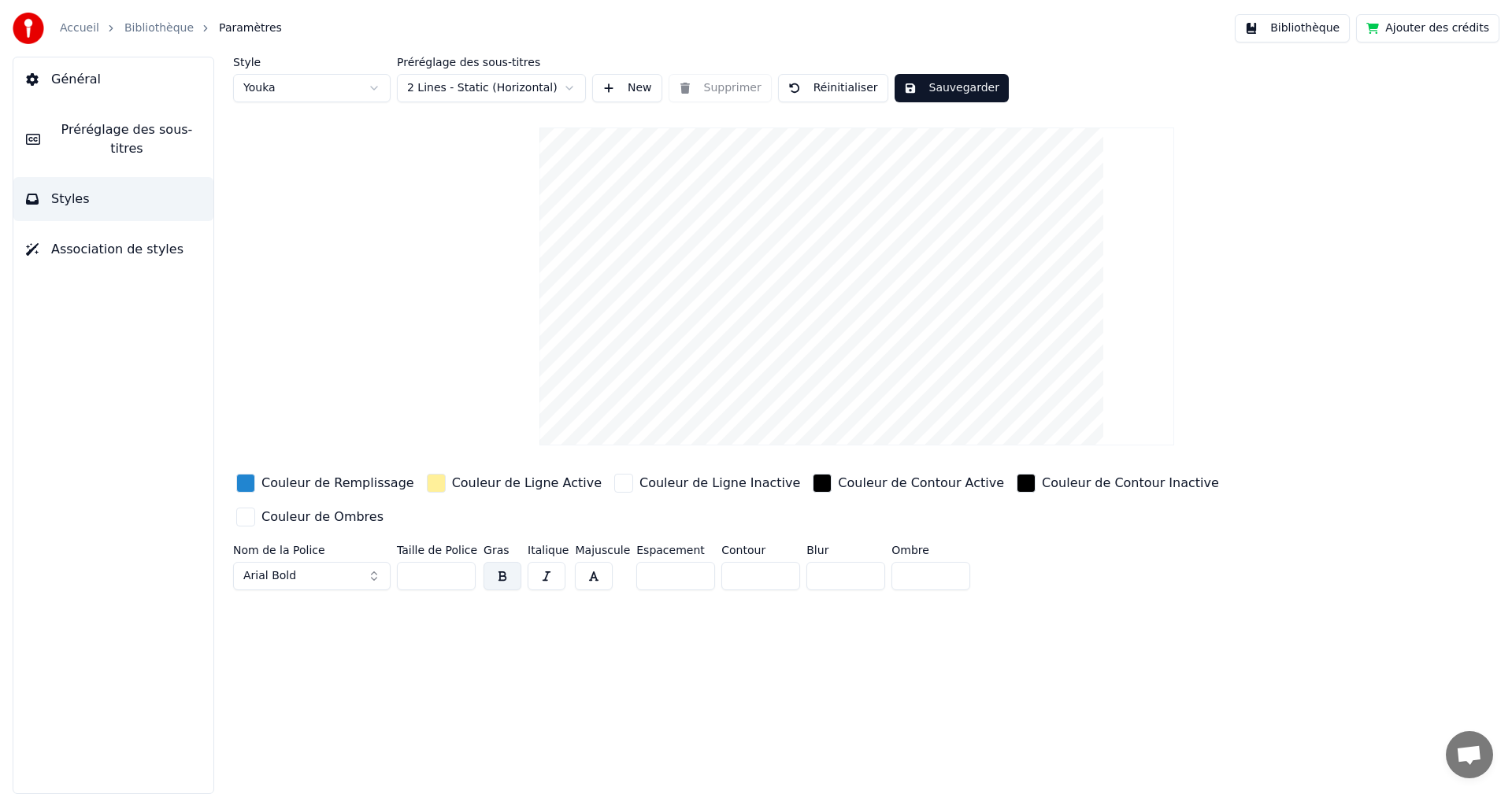
click at [572, 89] on html "Accueil Bibliothèque Paramètres Bibliothèque Ajouter des crédits Général Prérég…" at bounding box center [756, 397] width 1512 height 794
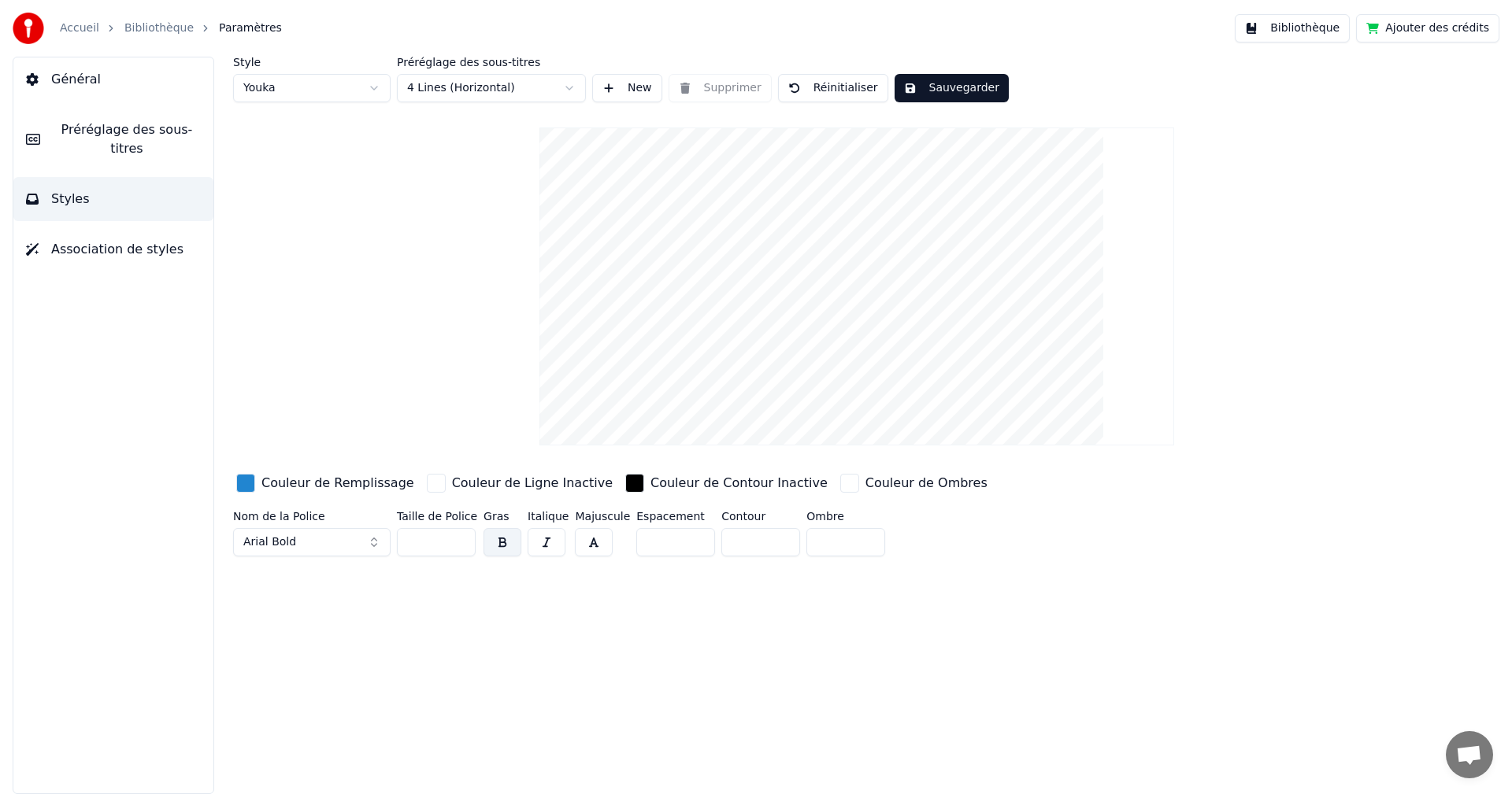
click at [356, 91] on html "Accueil Bibliothèque Paramètres Bibliothèque Ajouter des crédits Général Prérég…" at bounding box center [756, 397] width 1512 height 794
click at [340, 88] on html "Accueil Bibliothèque Paramètres Bibliothèque Ajouter des crédits Général Prérég…" at bounding box center [756, 397] width 1512 height 794
click at [606, 91] on button "New" at bounding box center [627, 88] width 70 height 28
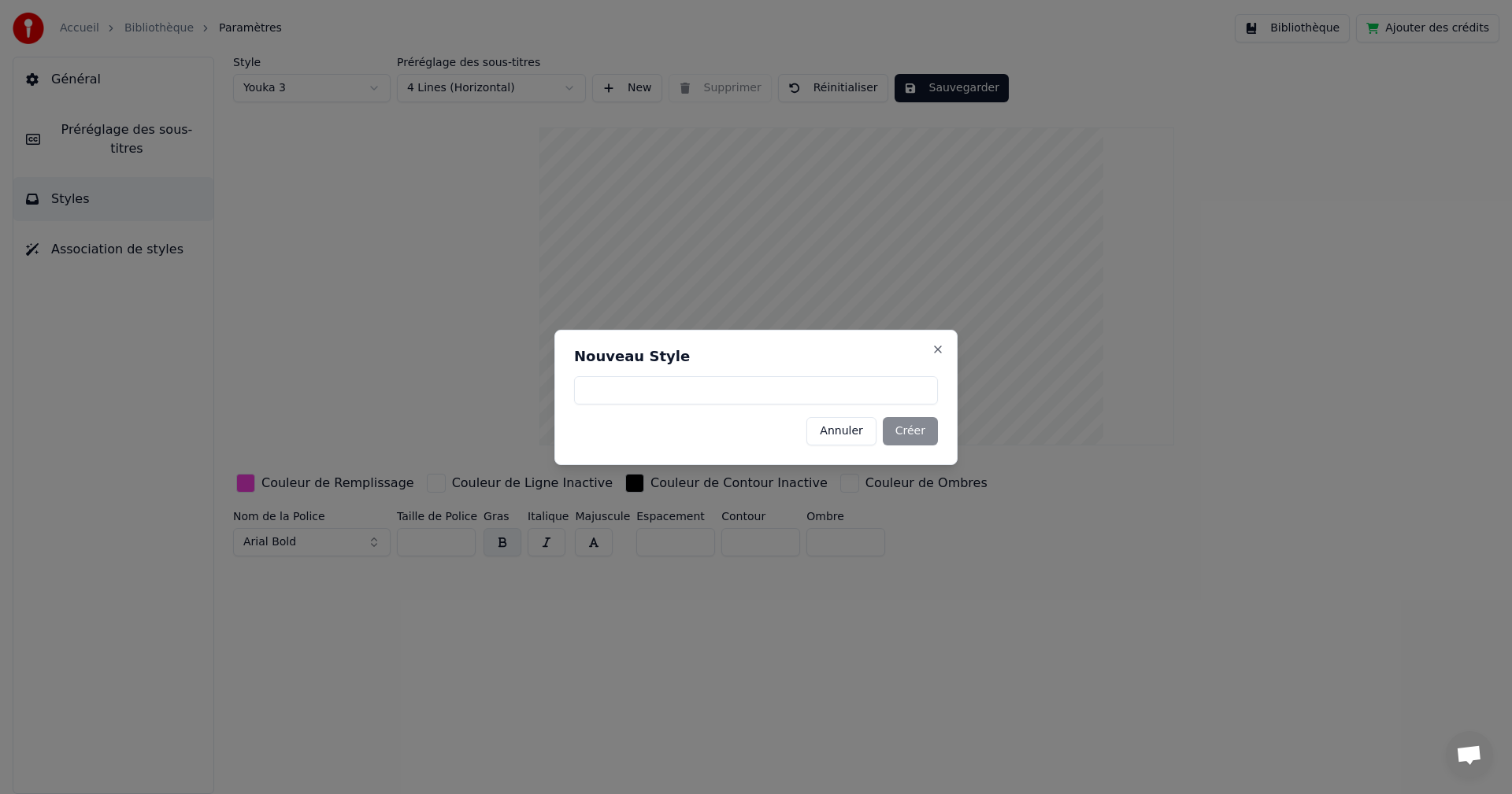
click at [865, 406] on div "Nouveau Style Annuler Créer Close" at bounding box center [756, 397] width 403 height 135
click at [816, 392] on input at bounding box center [756, 390] width 364 height 28
type input "**********"
click at [919, 427] on button "Créer" at bounding box center [910, 431] width 55 height 28
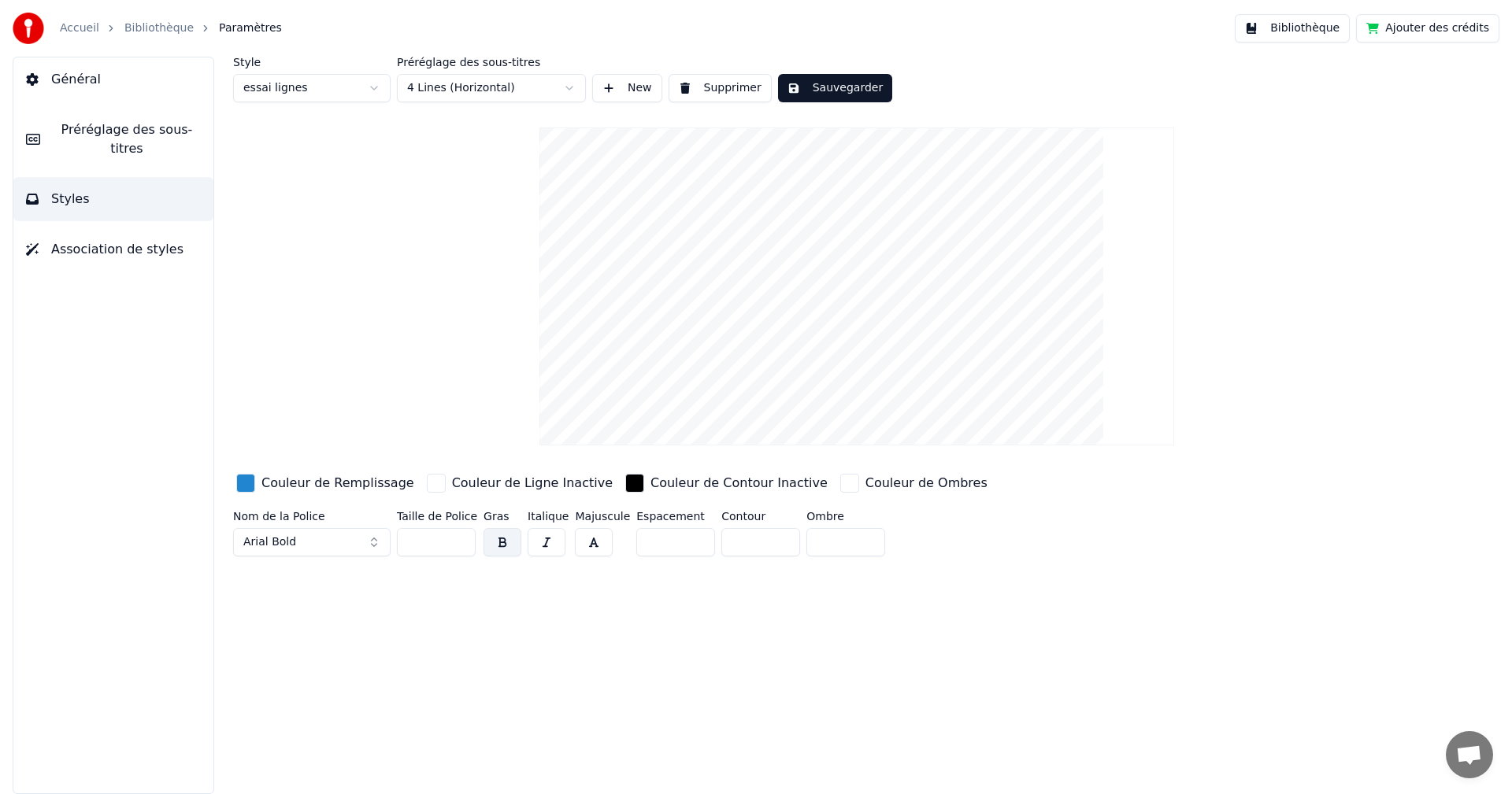
click at [85, 240] on span "Association de styles" at bounding box center [117, 249] width 132 height 19
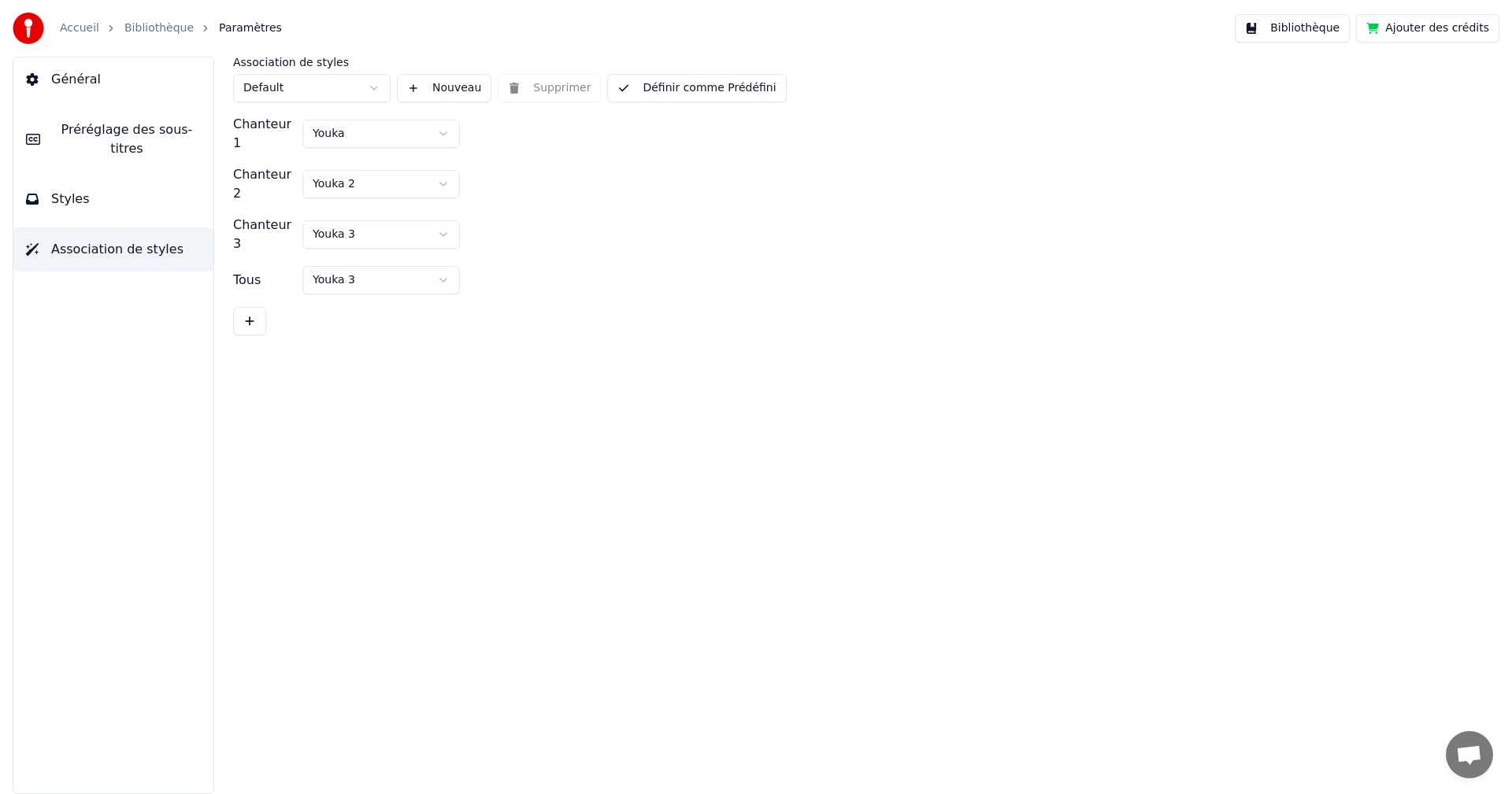
click at [69, 189] on span "Styles" at bounding box center [70, 199] width 38 height 19
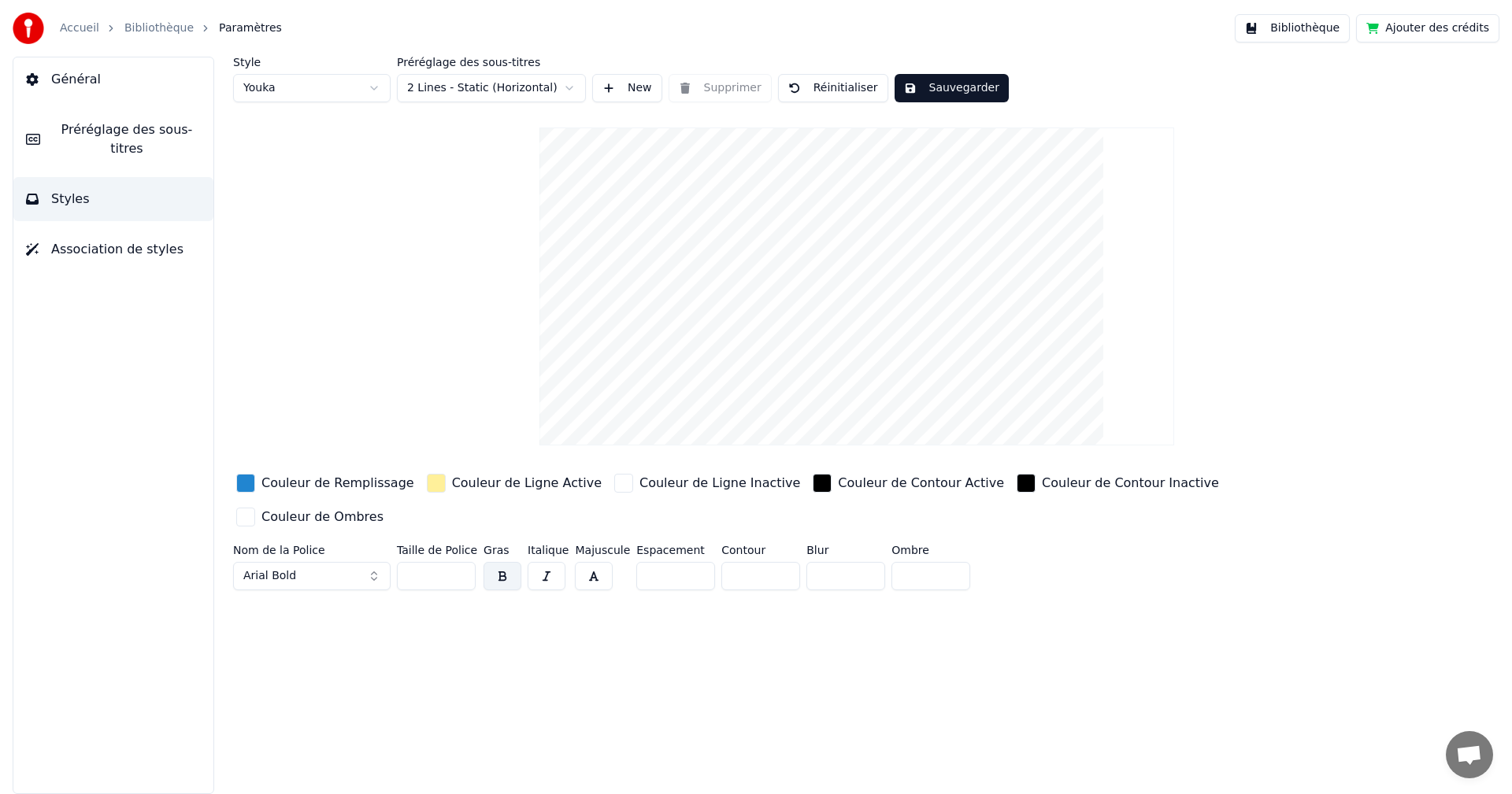
click at [86, 127] on span "Préréglage des sous-titres" at bounding box center [127, 139] width 148 height 37
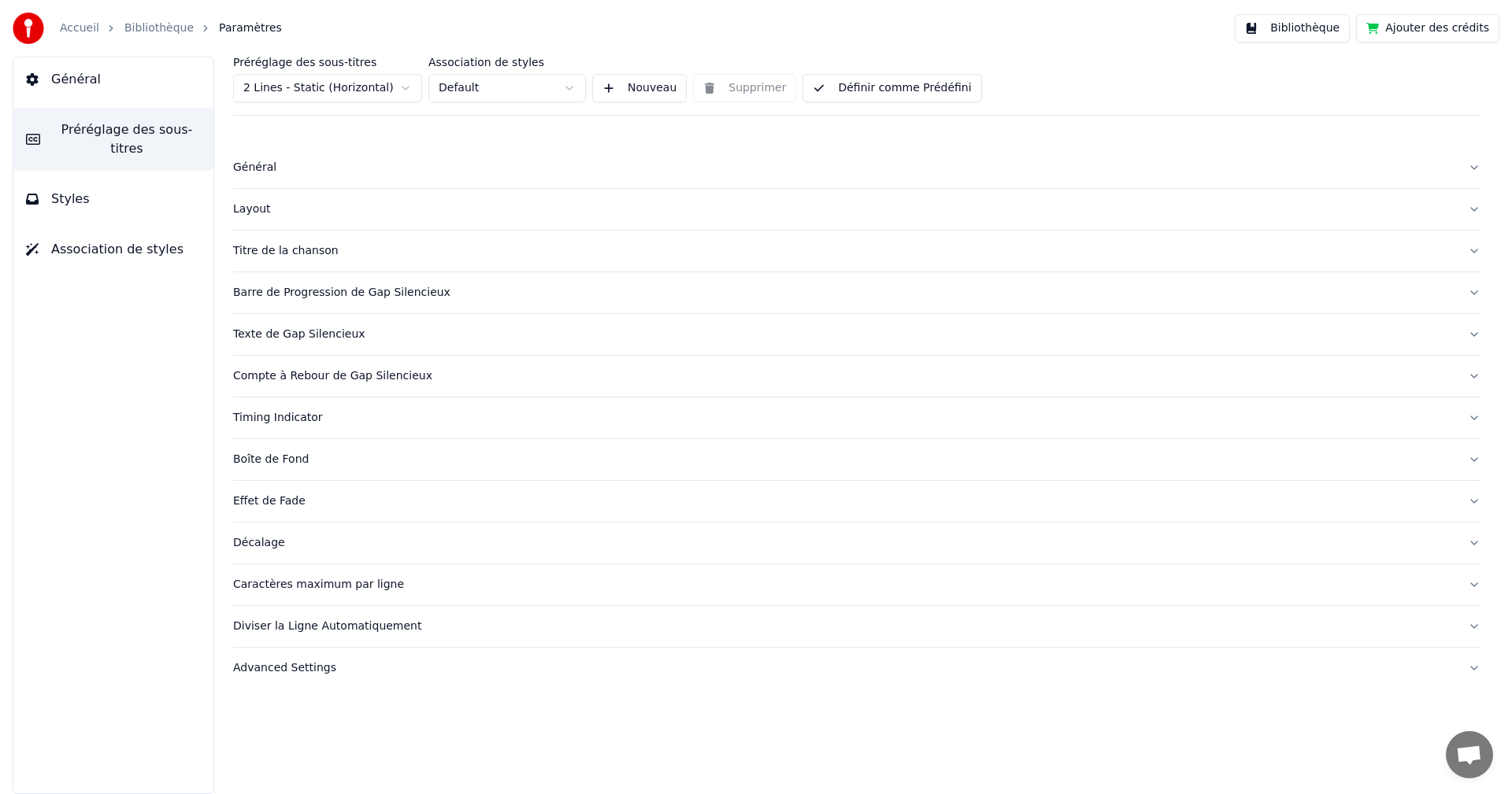
click at [251, 159] on button "Général" at bounding box center [856, 168] width 1247 height 41
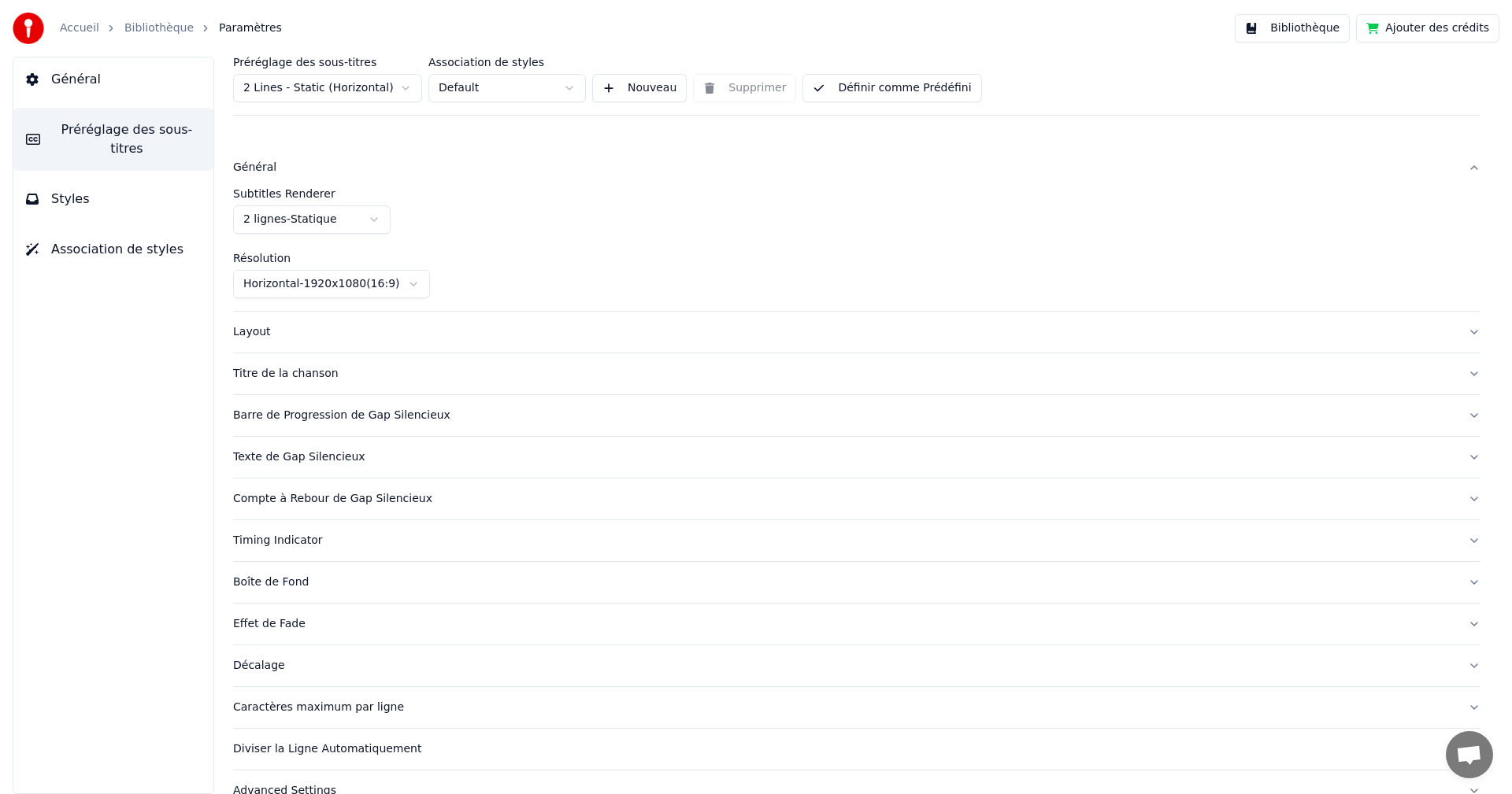
click at [366, 215] on html "Accueil Bibliothèque Paramètres Bibliothèque Ajouter des crédits Général Prérég…" at bounding box center [756, 397] width 1512 height 794
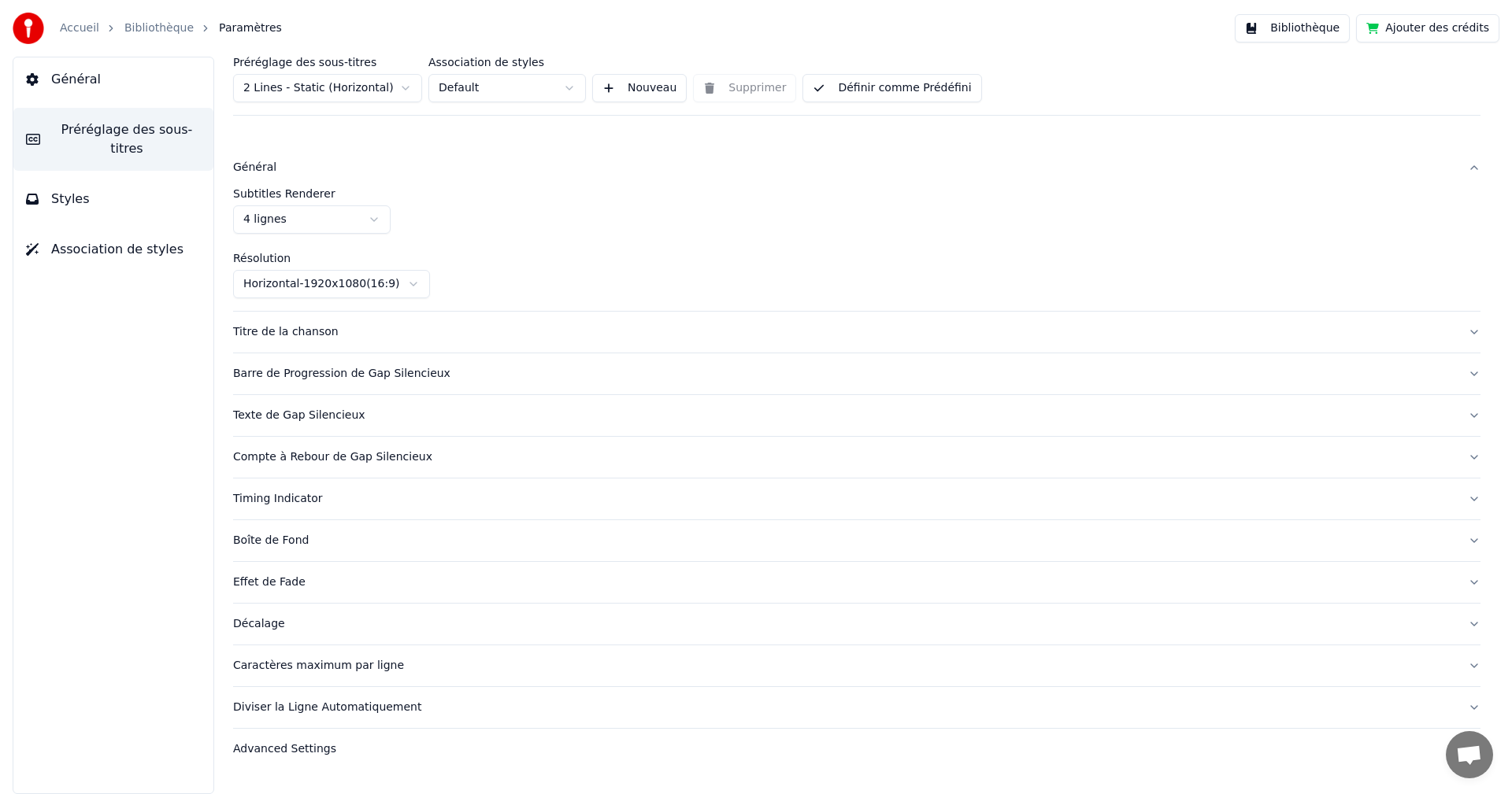
click at [387, 371] on div "Barre de Progression de Gap Silencieux" at bounding box center [843, 373] width 1222 height 16
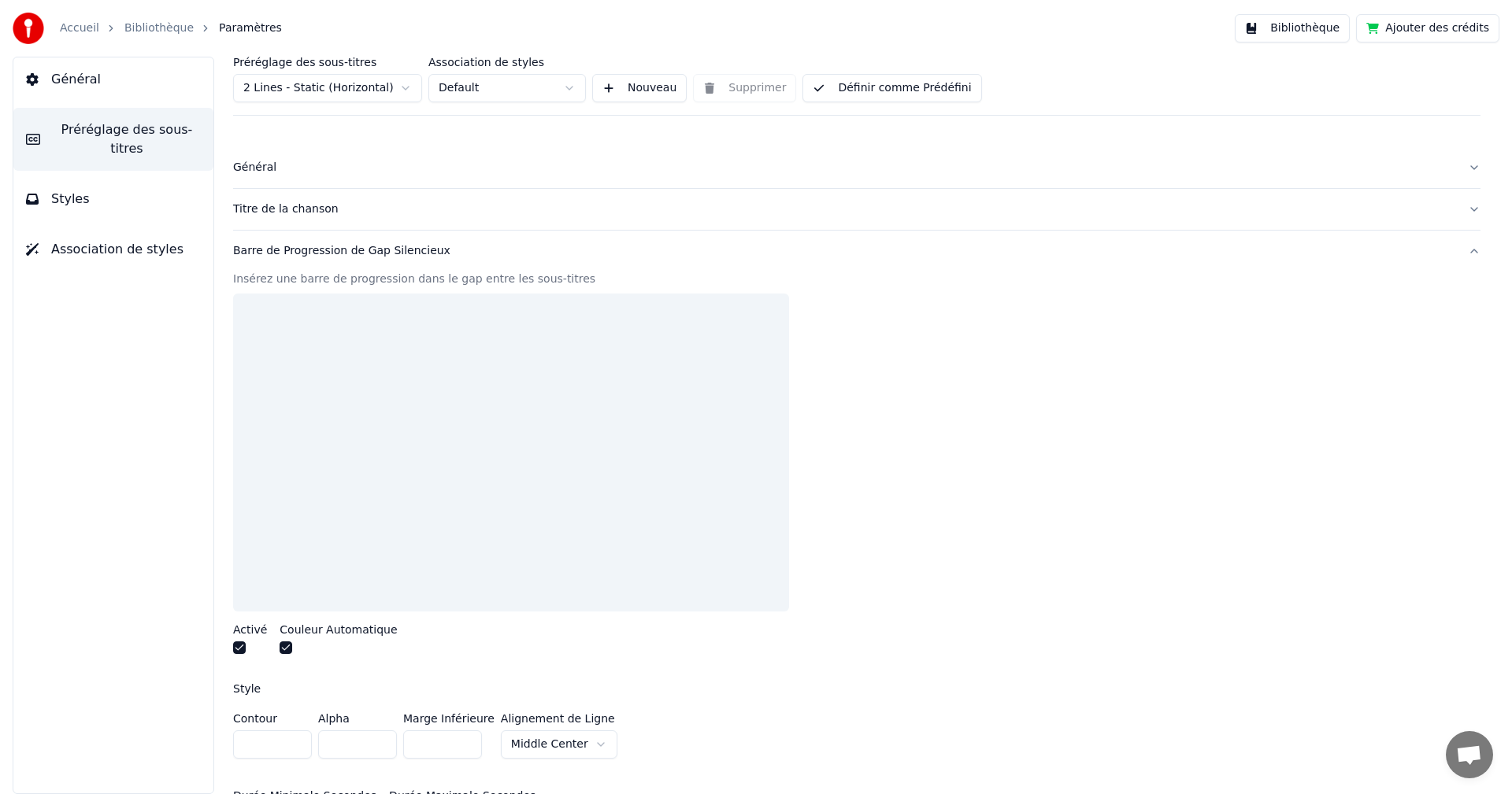
click at [381, 248] on div "Barre de Progression de Gap Silencieux" at bounding box center [843, 250] width 1222 height 16
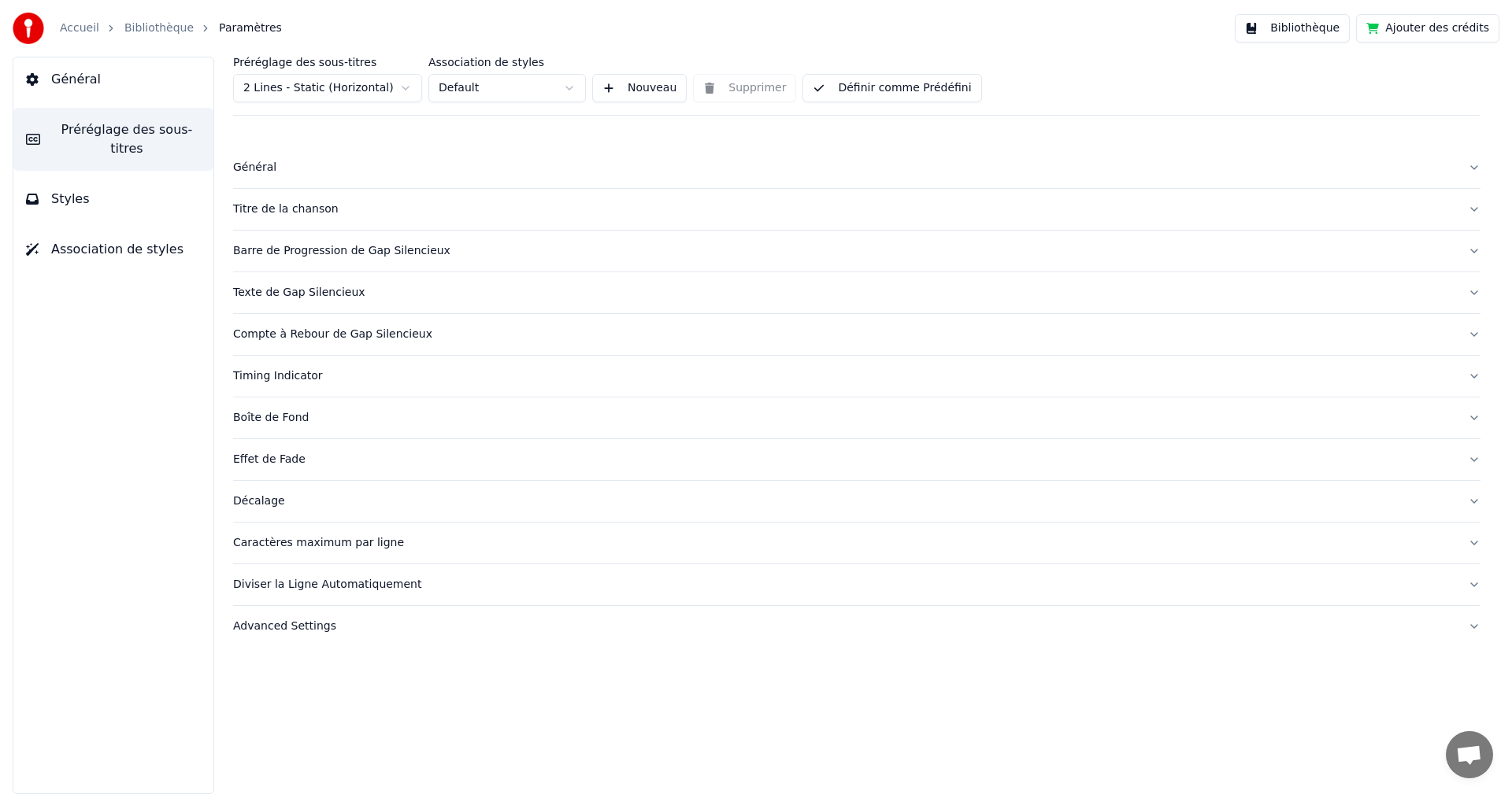
click at [325, 286] on div "Texte de Gap Silencieux" at bounding box center [843, 292] width 1222 height 16
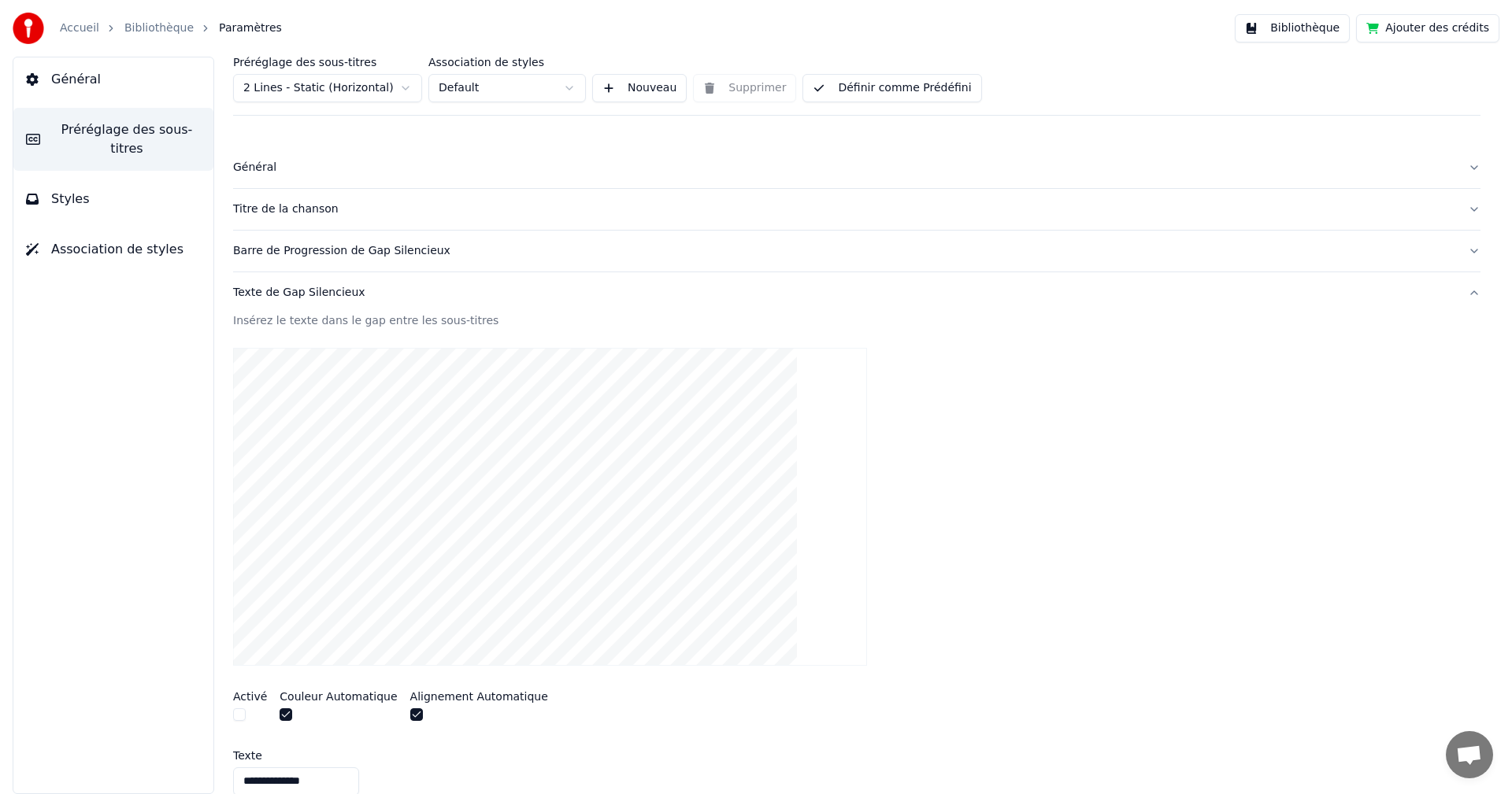
click at [325, 287] on div "Texte de Gap Silencieux" at bounding box center [843, 292] width 1222 height 16
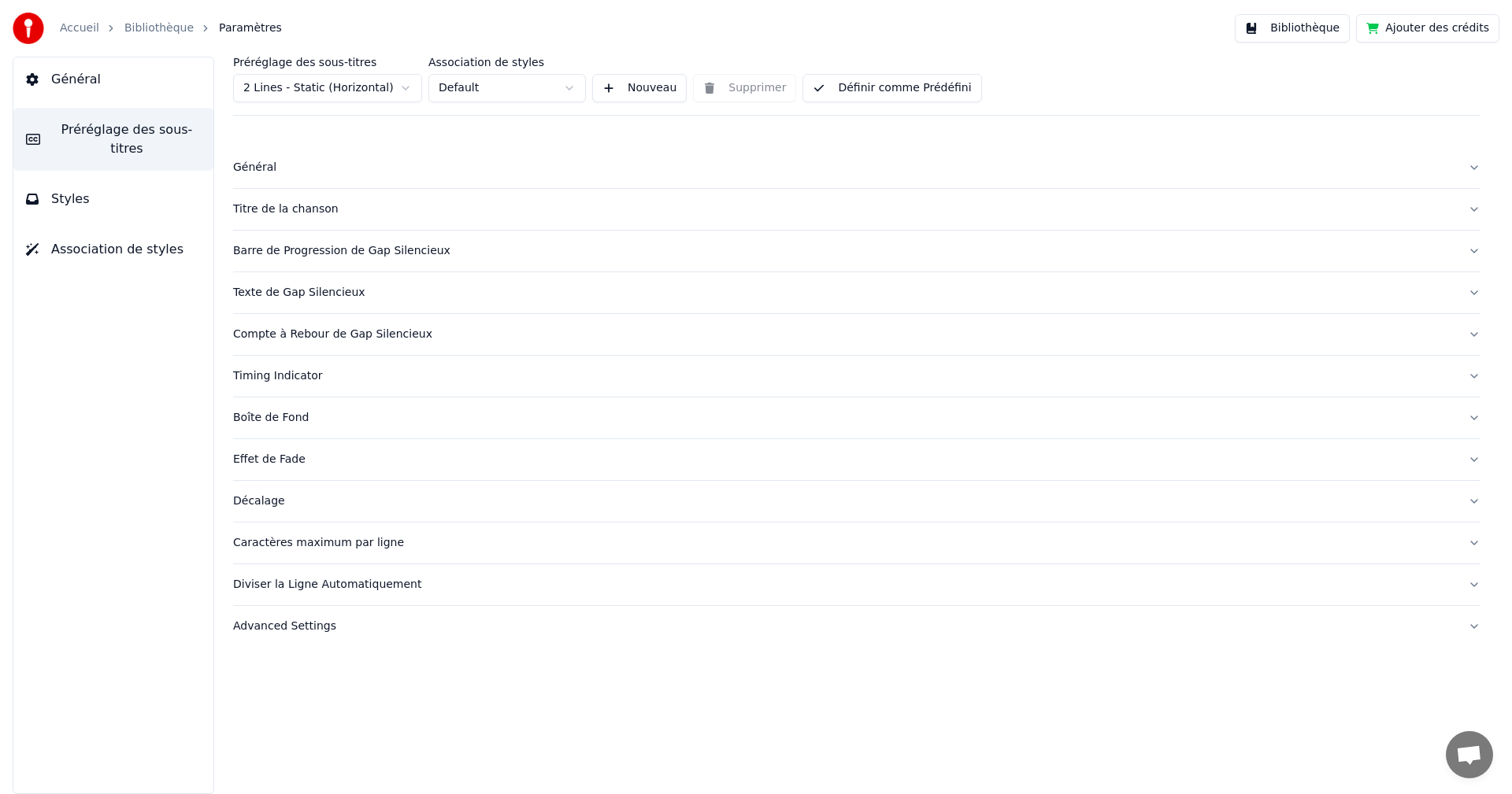
click at [310, 371] on div "Timing Indicator" at bounding box center [843, 376] width 1222 height 16
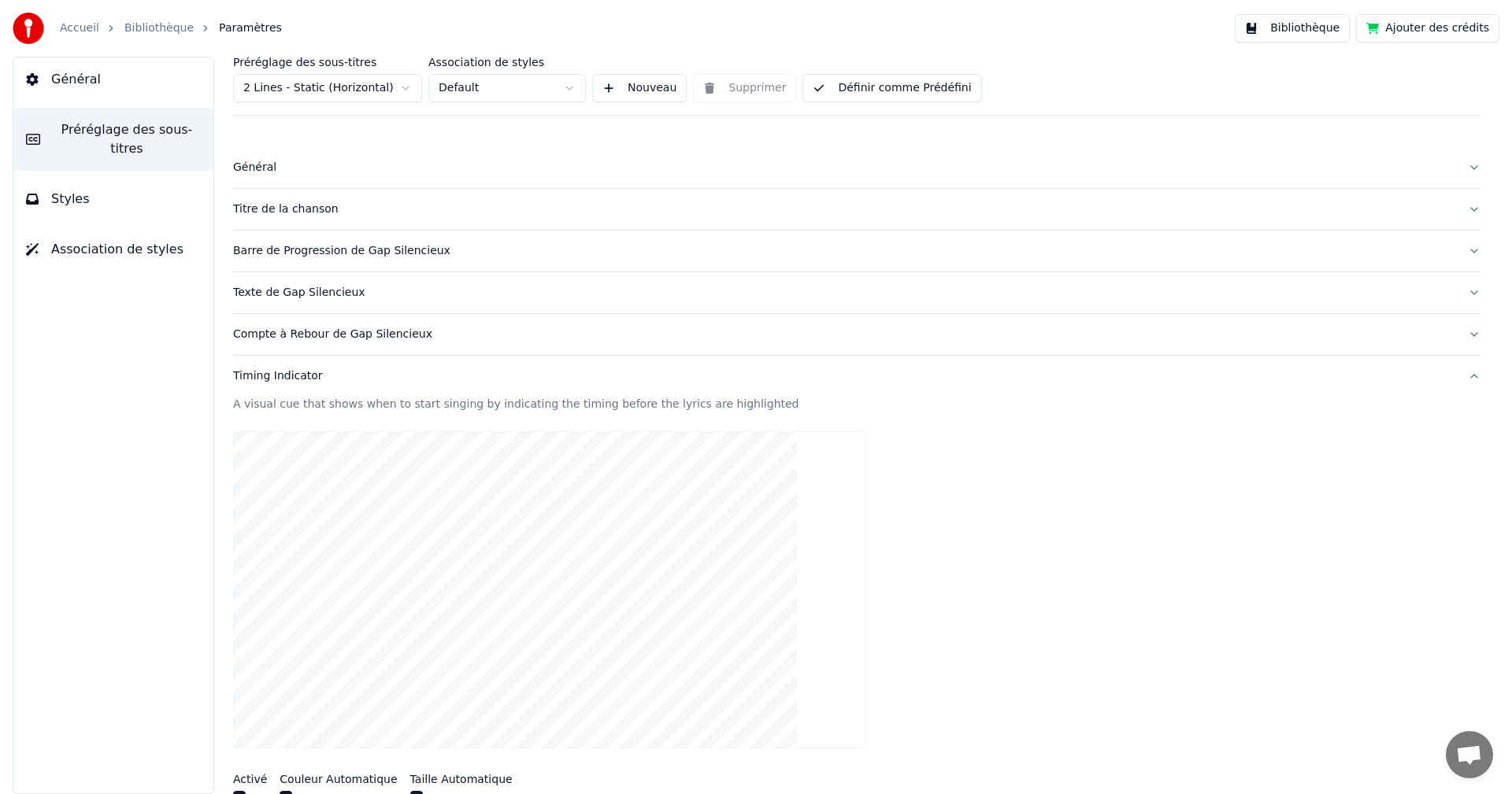
click at [310, 371] on div "Timing Indicator" at bounding box center [843, 376] width 1222 height 16
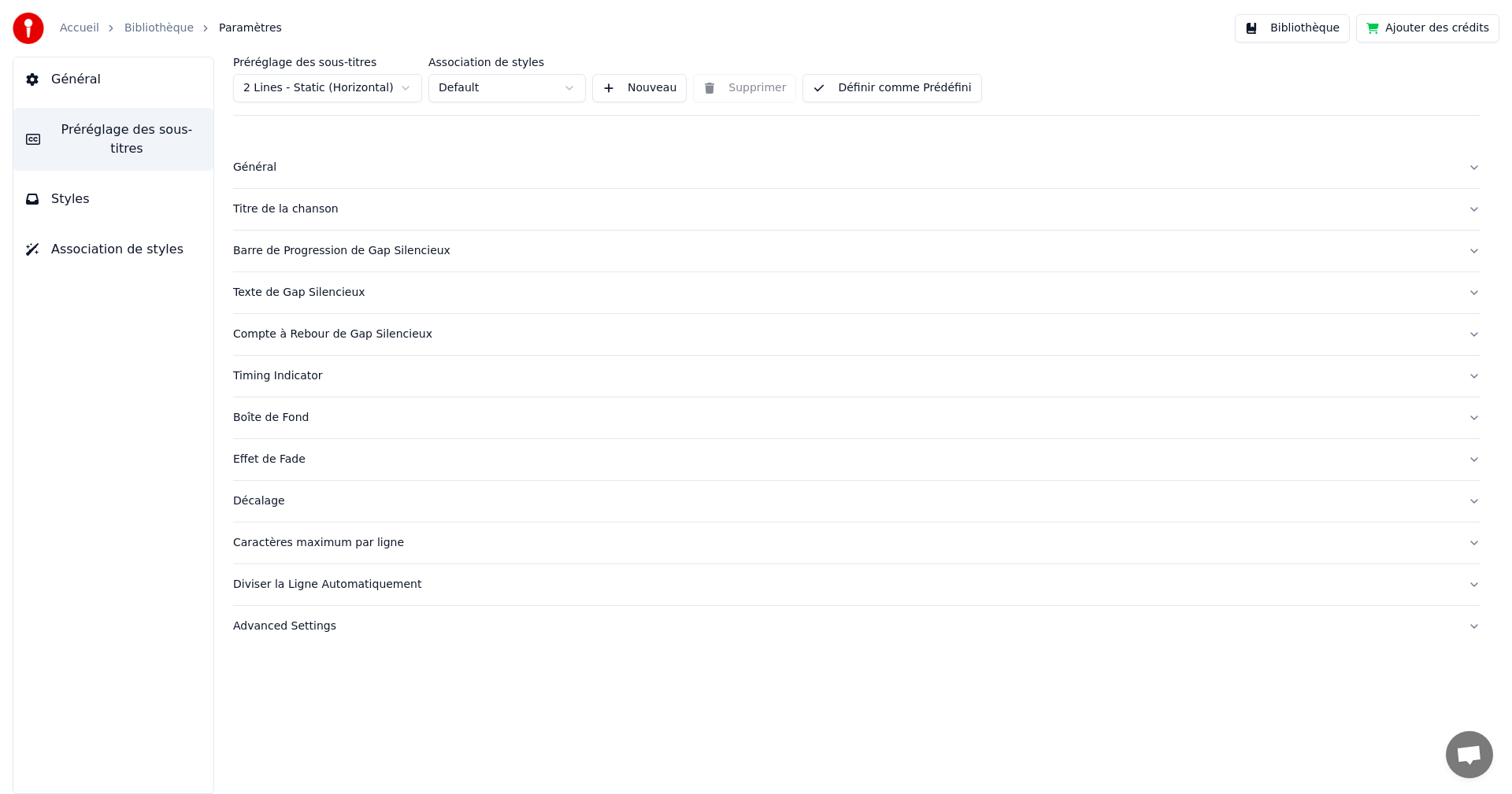
click at [336, 336] on div "Compte à Rebour de Gap Silencieux" at bounding box center [843, 334] width 1222 height 16
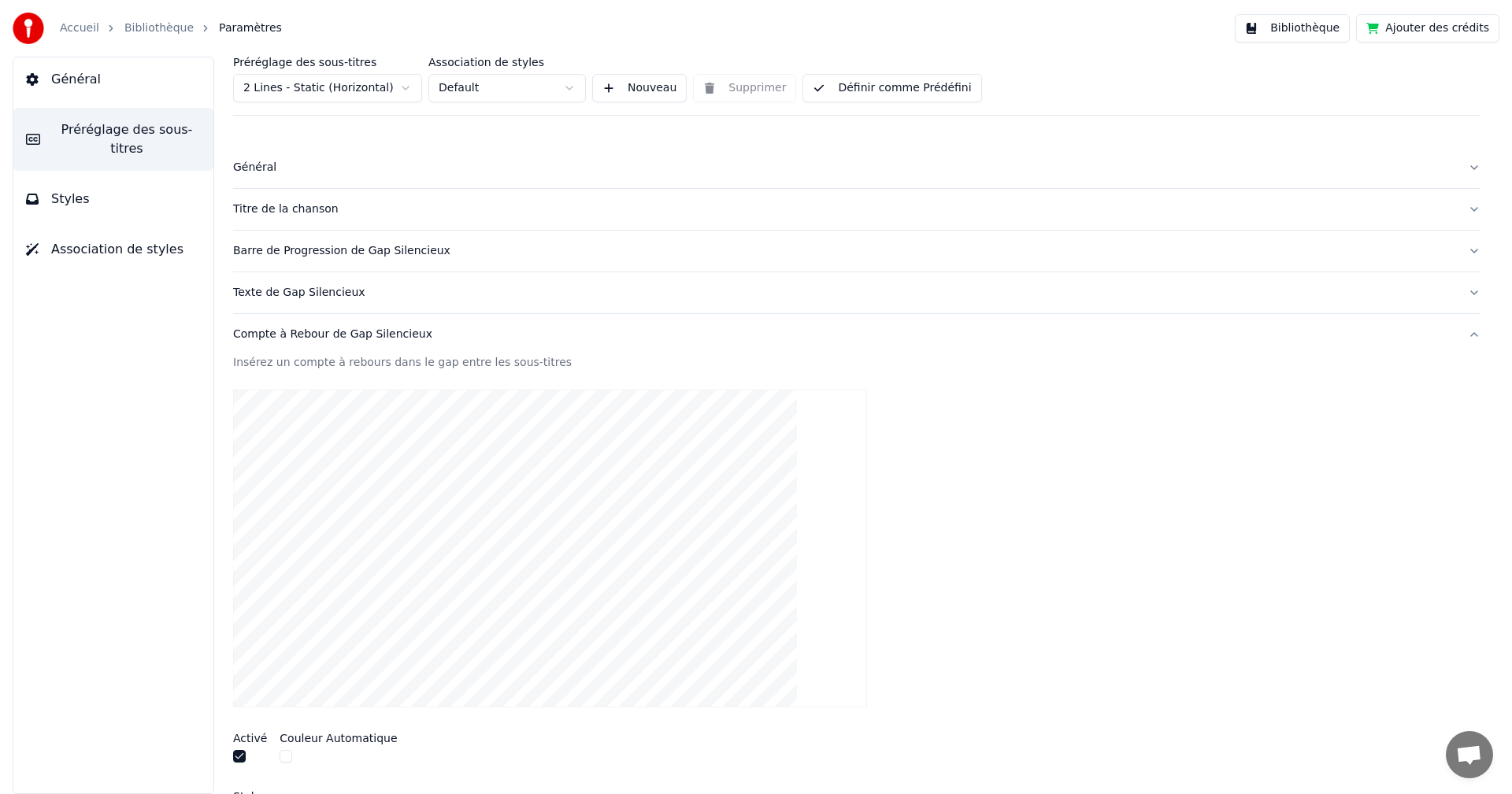
click at [336, 336] on div "Compte à Rebour de Gap Silencieux" at bounding box center [843, 334] width 1222 height 16
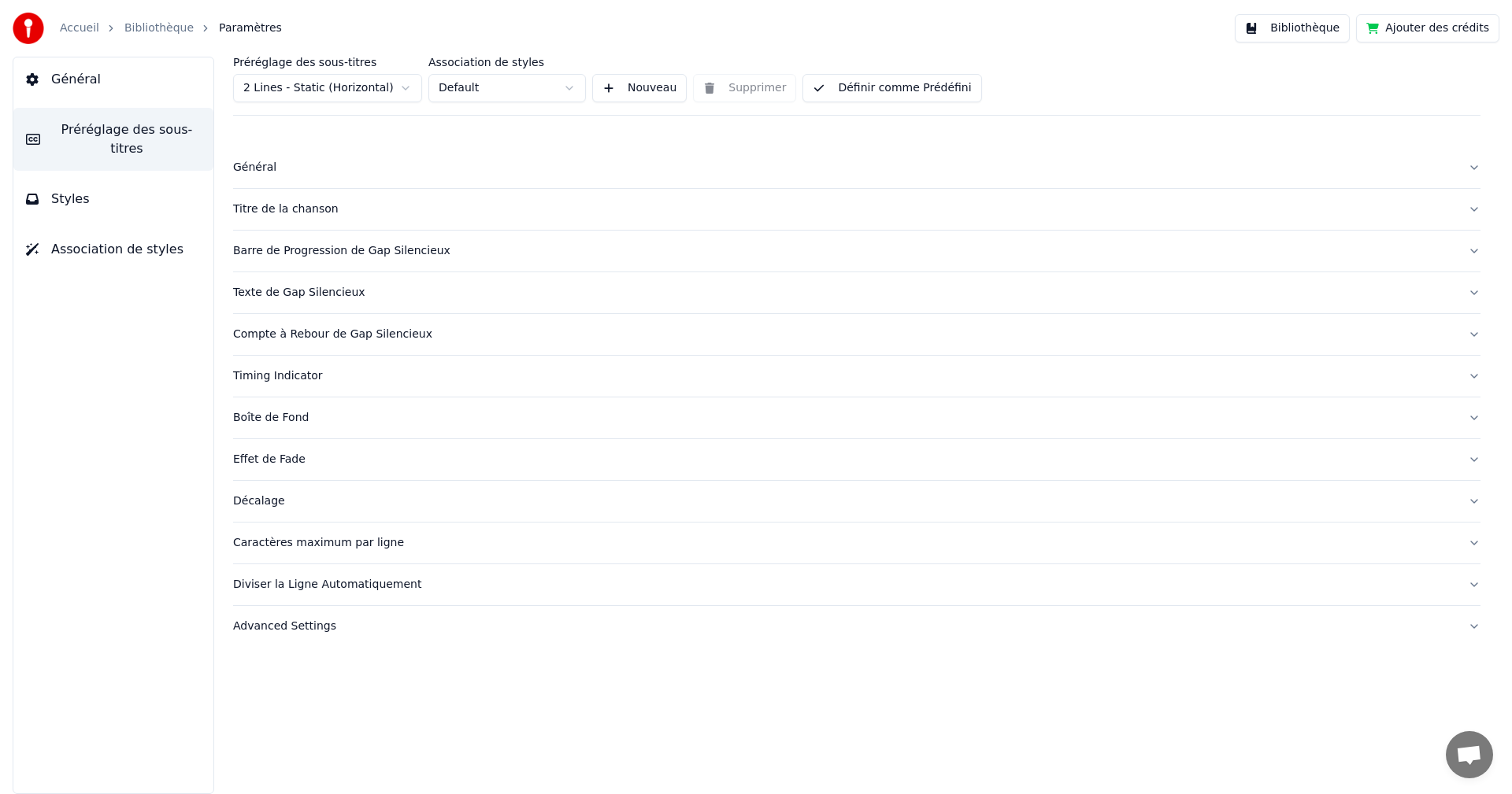
click at [320, 292] on div "Texte de Gap Silencieux" at bounding box center [843, 292] width 1222 height 16
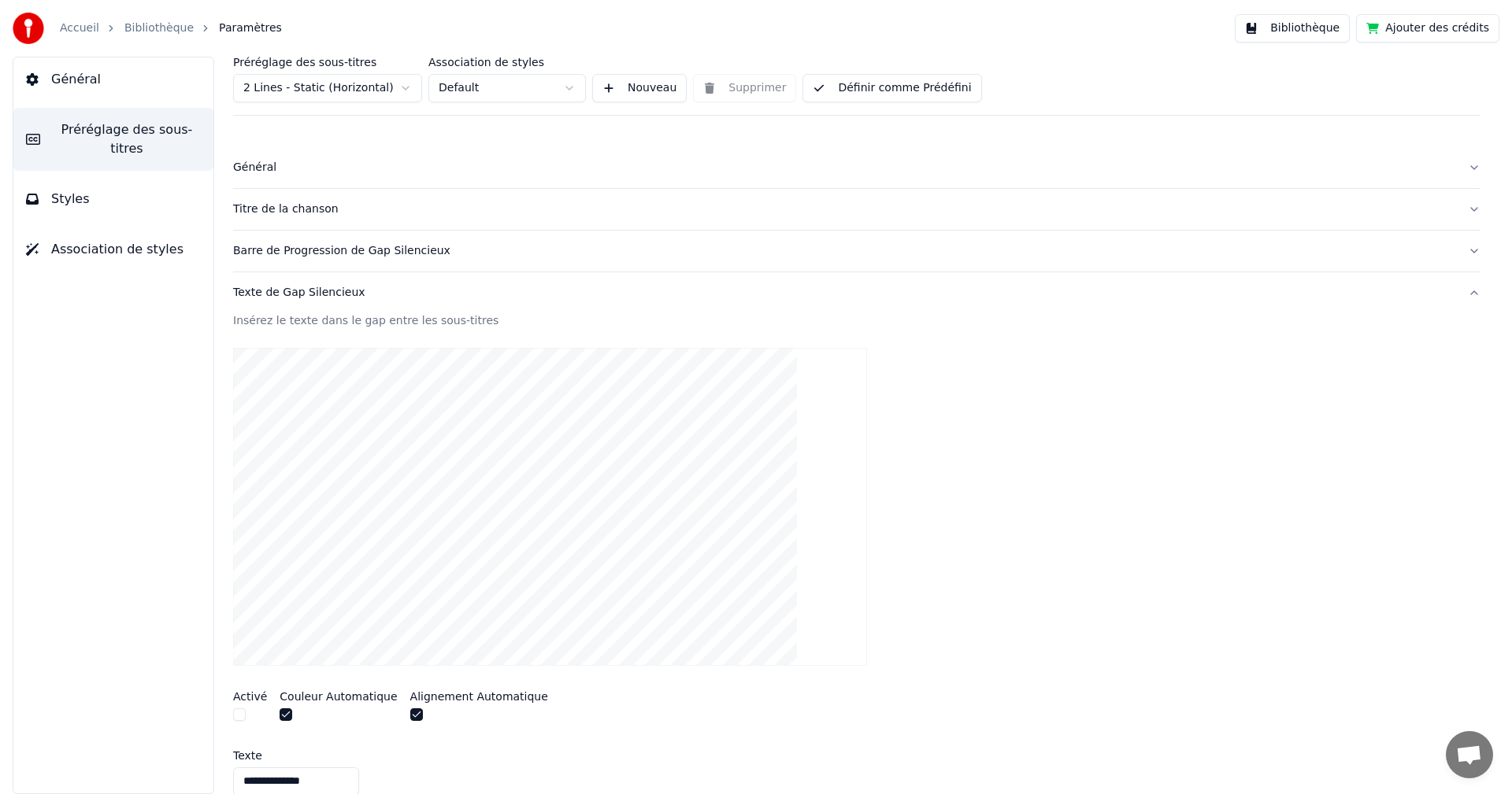
click at [320, 292] on div "Texte de Gap Silencieux" at bounding box center [843, 292] width 1222 height 16
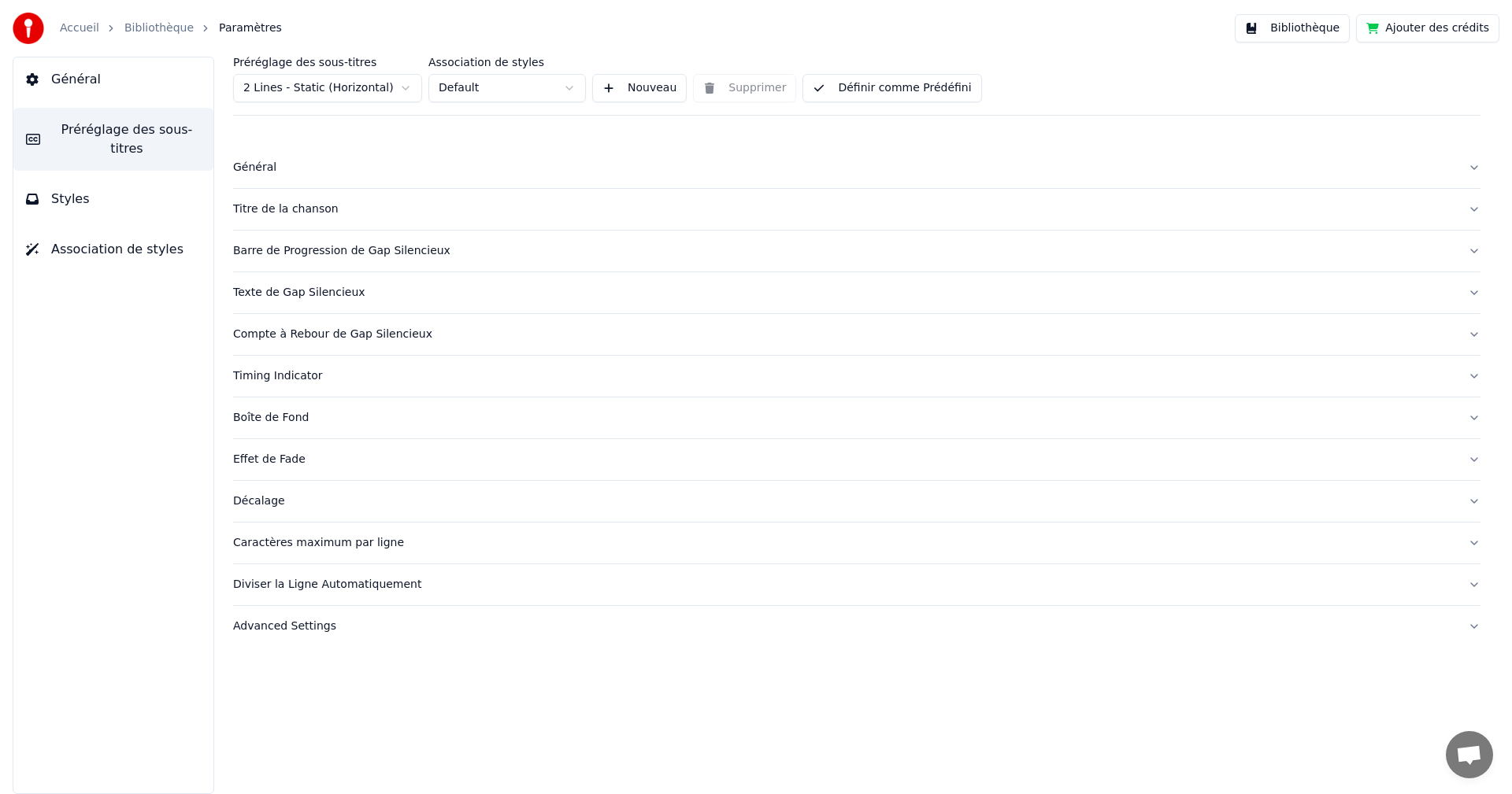
click at [294, 413] on div "Boîte de Fond" at bounding box center [843, 417] width 1222 height 16
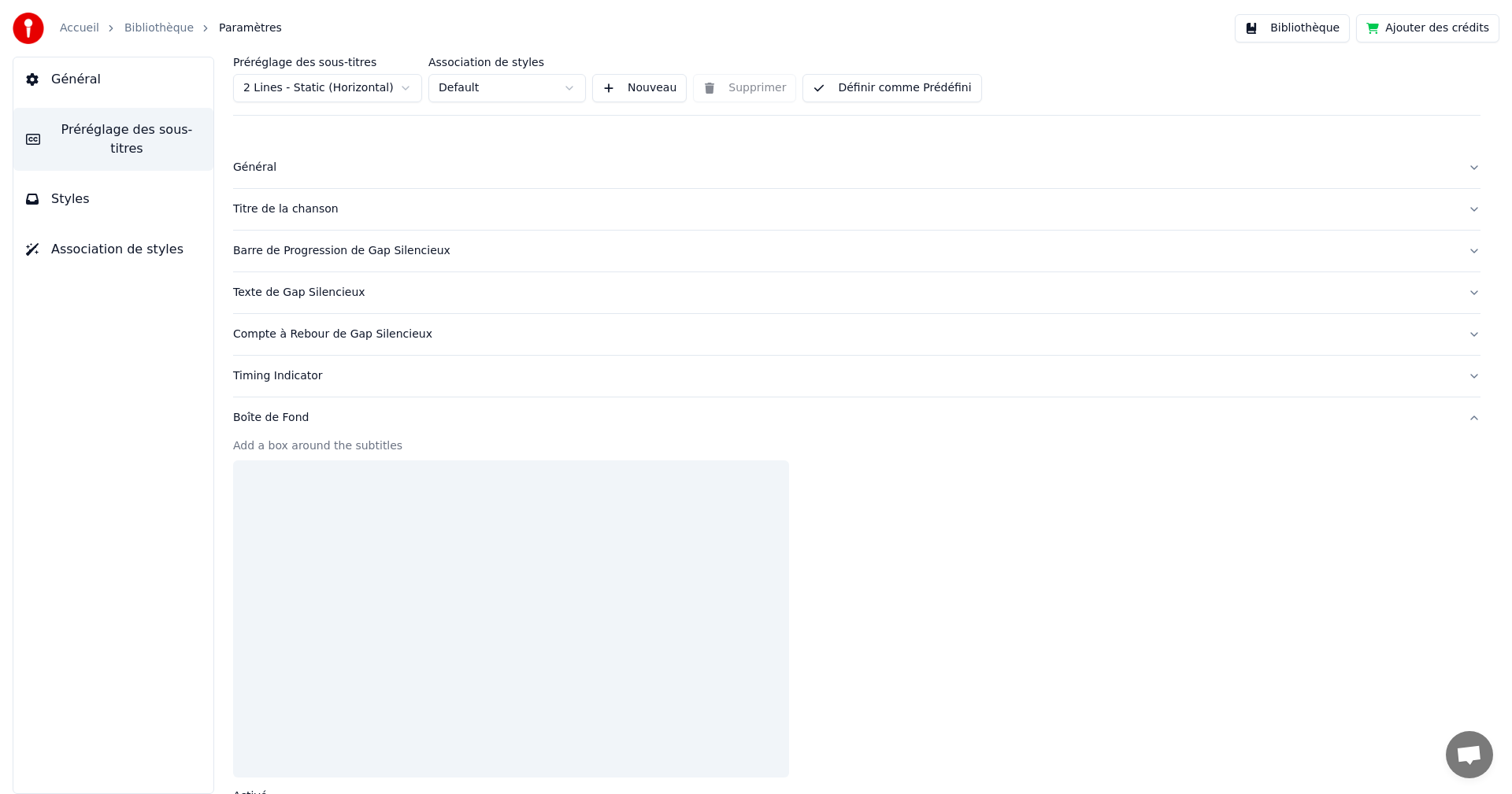
click at [294, 413] on div "Boîte de Fond" at bounding box center [843, 417] width 1222 height 16
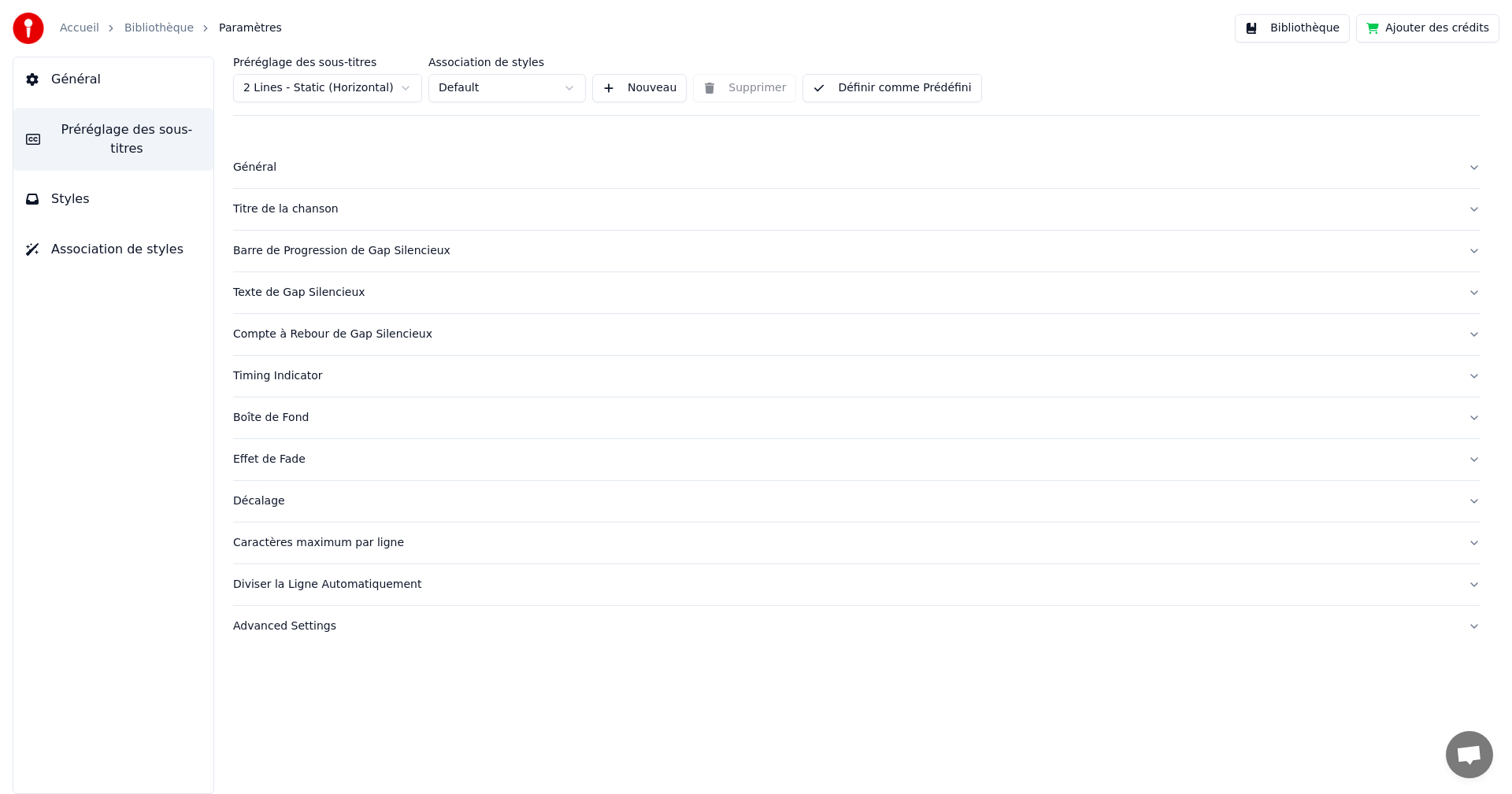
click at [309, 580] on div "Diviser la Ligne Automatiquement" at bounding box center [843, 584] width 1222 height 16
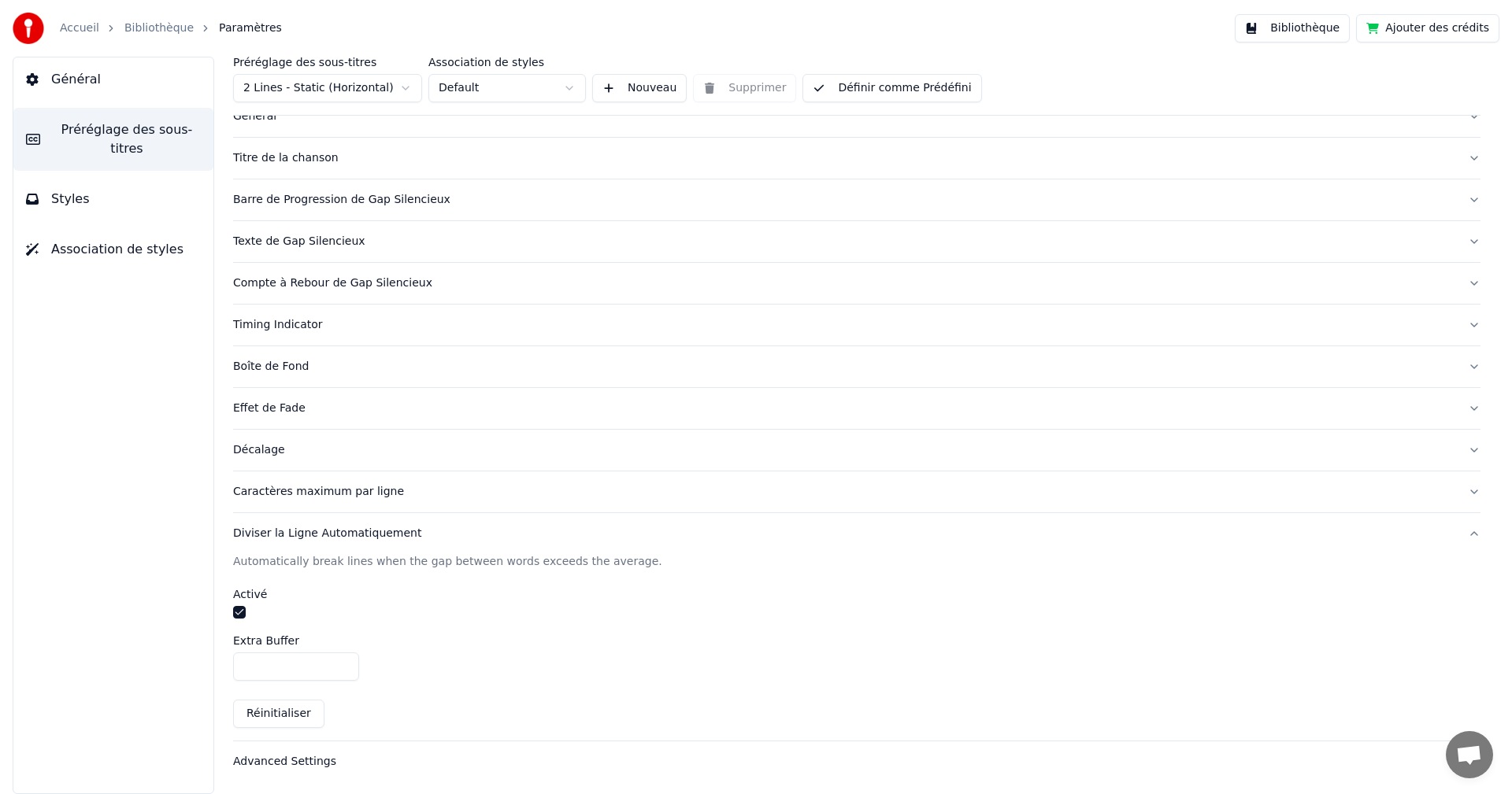
click at [336, 492] on div "Caractères maximum par ligne" at bounding box center [843, 491] width 1222 height 16
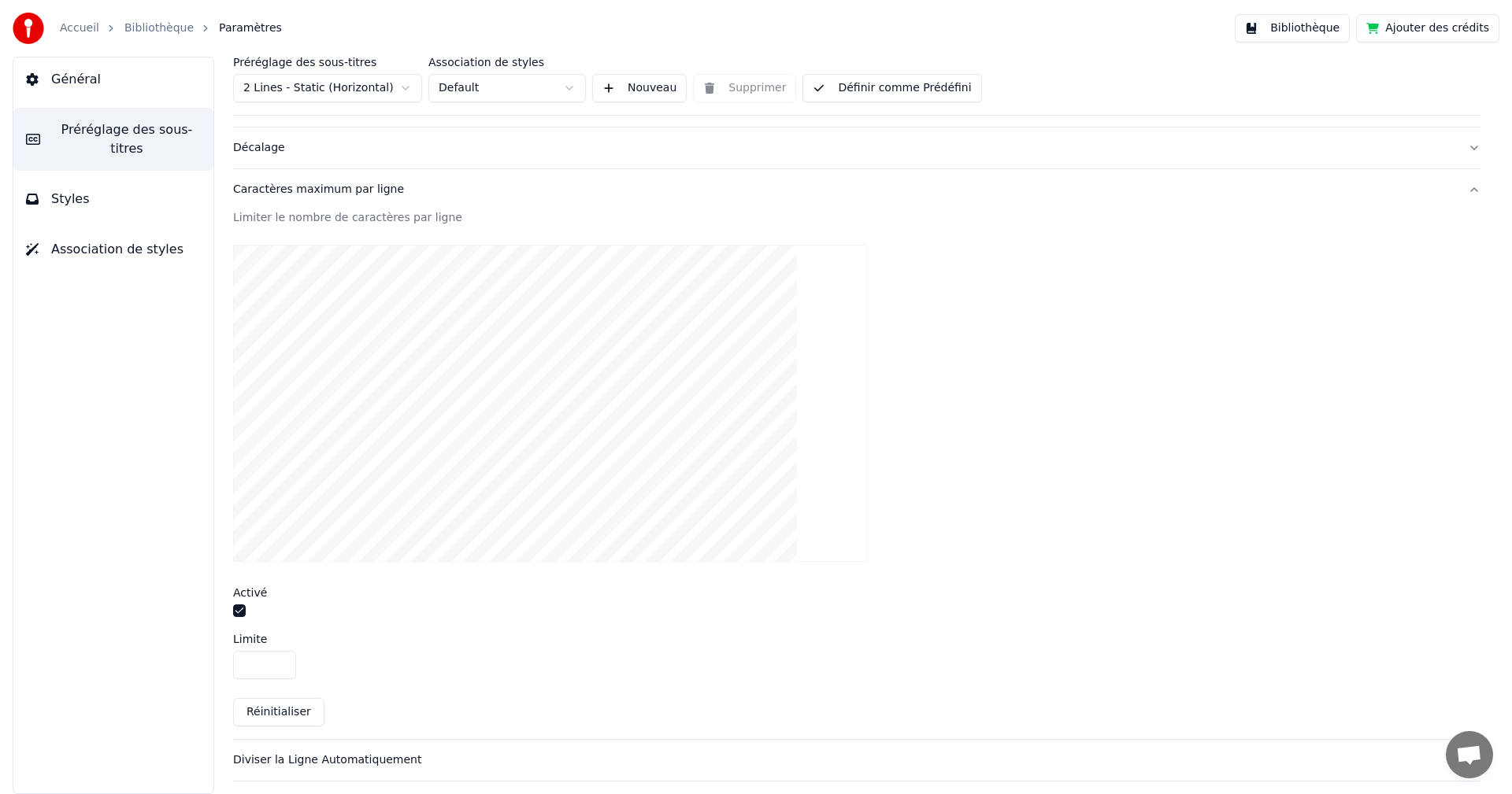
scroll to position [366, 0]
drag, startPoint x: 269, startPoint y: 652, endPoint x: 219, endPoint y: 644, distance: 50.6
click at [219, 644] on div "Préréglage des sous-titres 2 Lines - Static (Horizontal) Association de styles …" at bounding box center [856, 425] width 1310 height 737
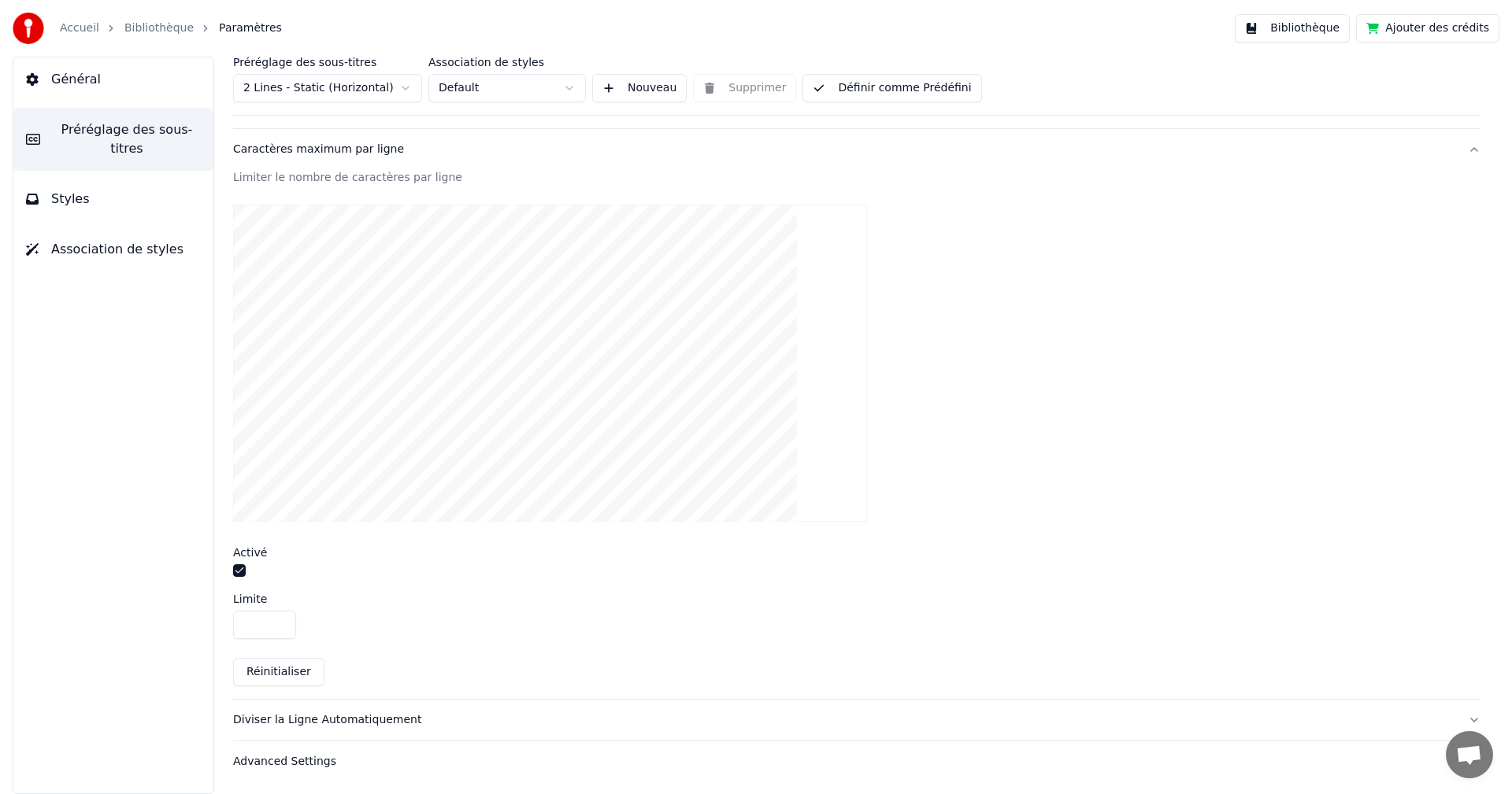
type input "**"
click at [356, 716] on div "Diviser la Ligne Automatiquement" at bounding box center [843, 720] width 1222 height 16
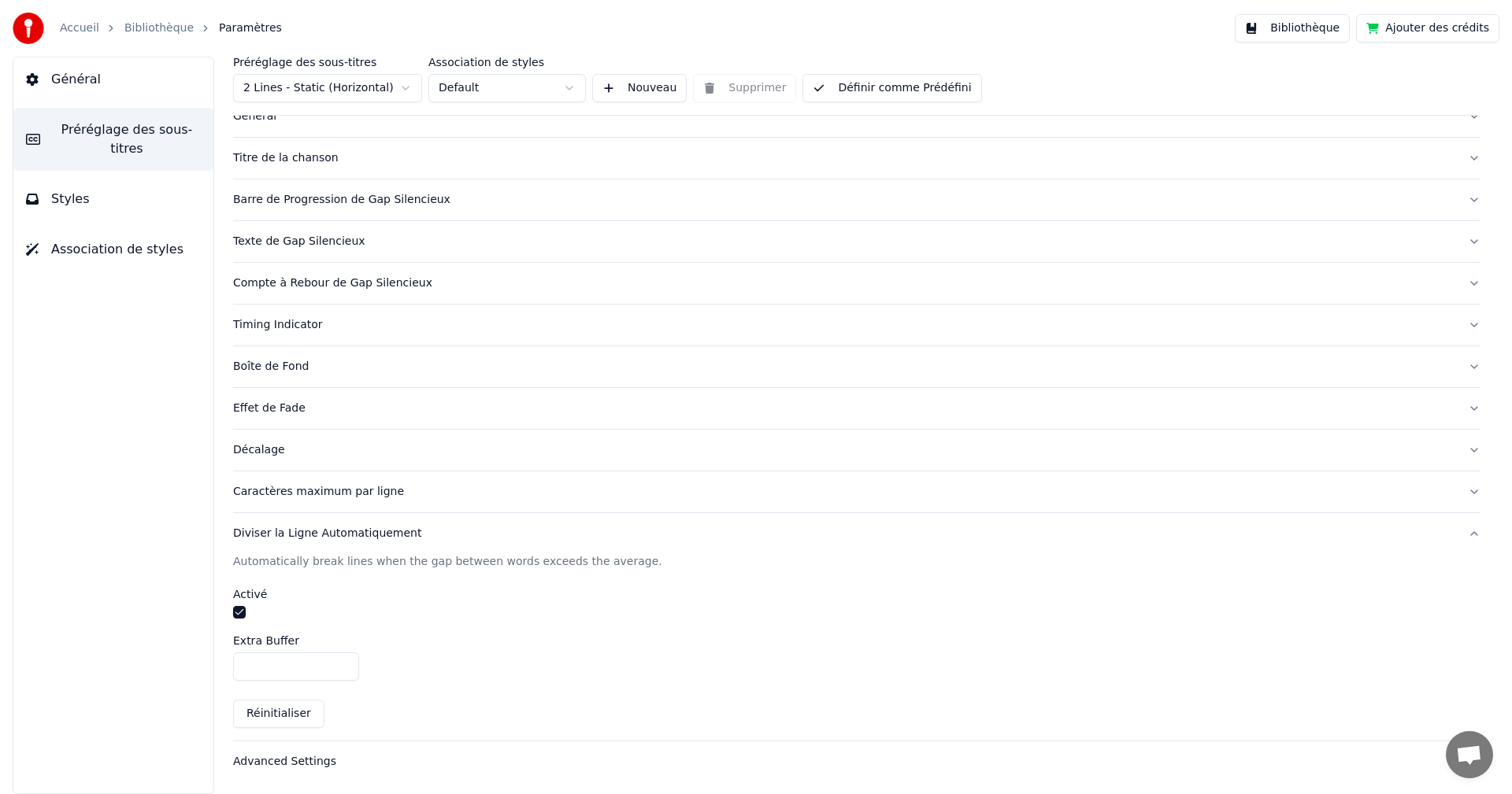
scroll to position [0, 0]
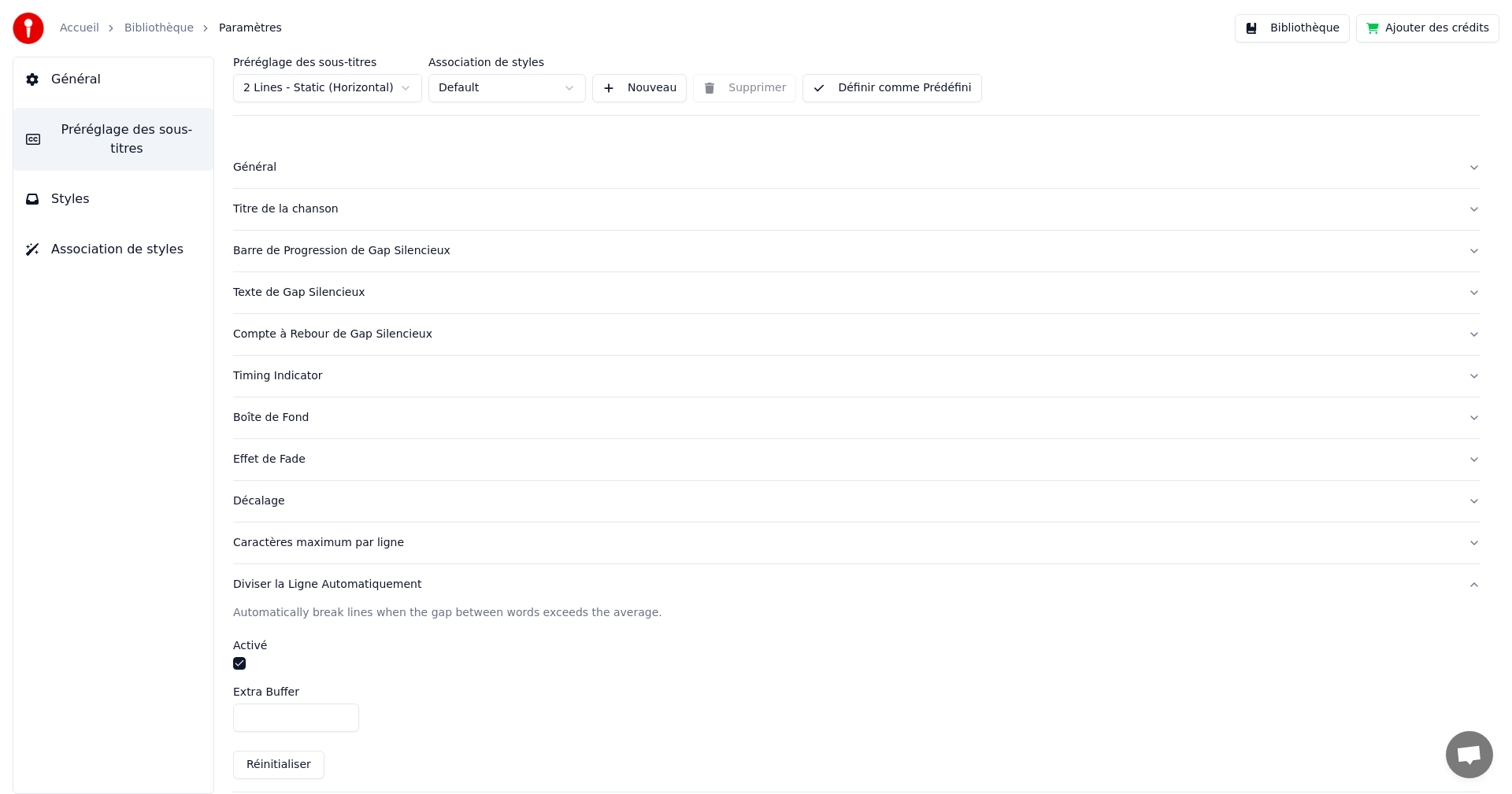
click at [261, 172] on div "Général" at bounding box center [843, 167] width 1222 height 16
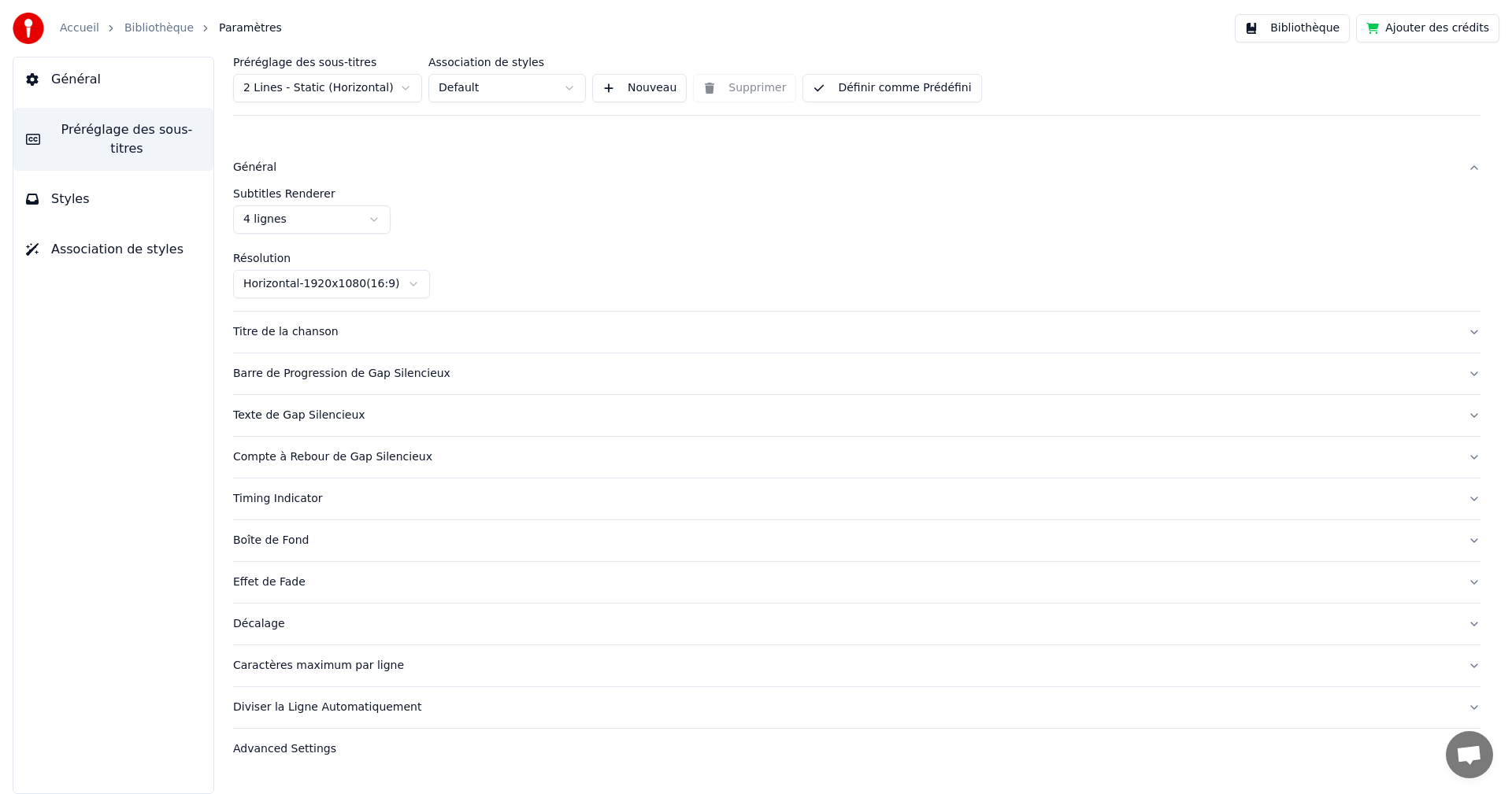
click at [409, 278] on html "Accueil Bibliothèque Paramètres Bibliothèque Ajouter des crédits Général Prérég…" at bounding box center [756, 397] width 1512 height 794
click at [318, 326] on div "Titre de la chanson" at bounding box center [843, 332] width 1222 height 16
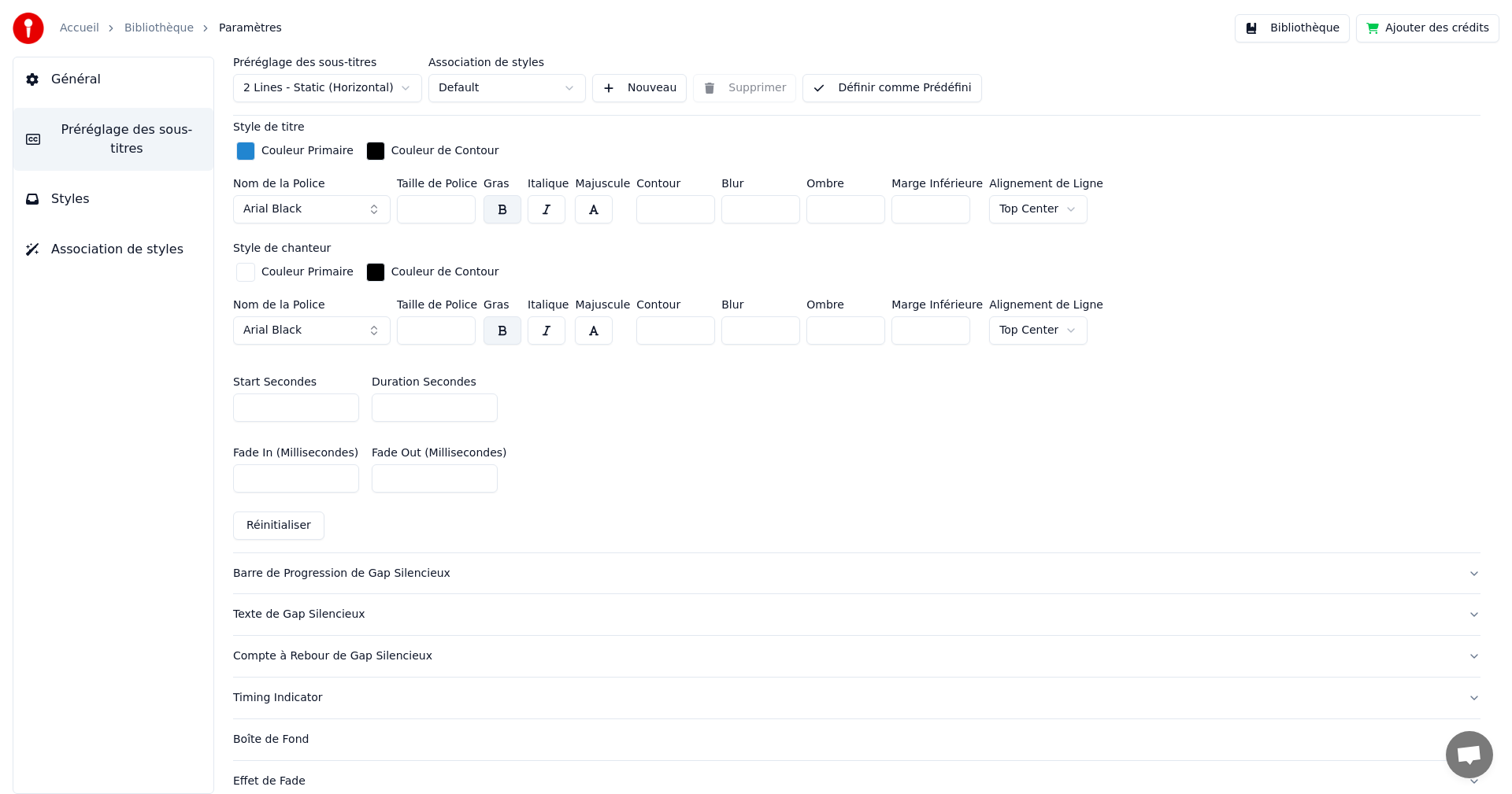
scroll to position [551, 0]
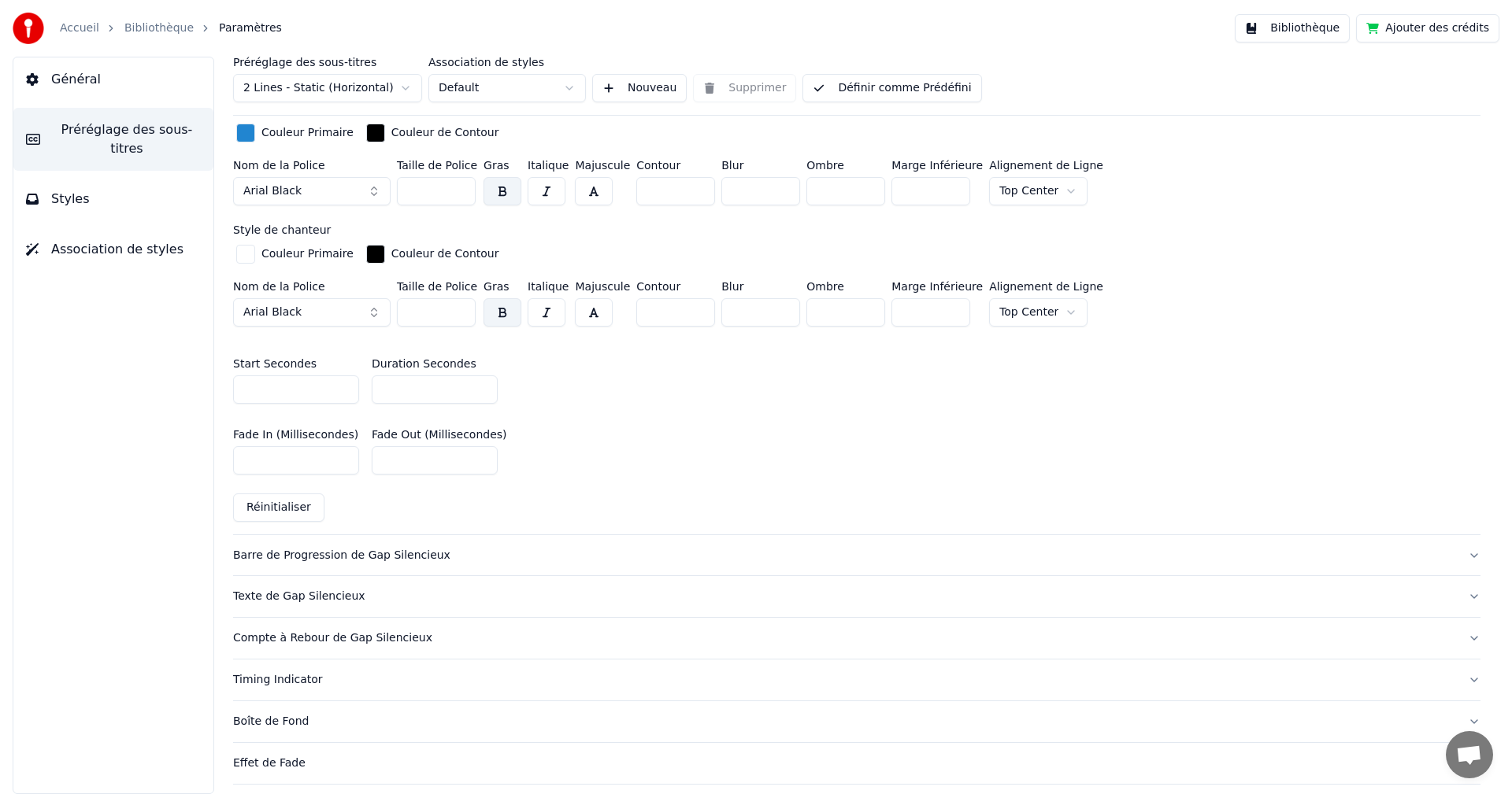
click at [355, 558] on div "Barre de Progression de Gap Silencieux" at bounding box center [843, 555] width 1222 height 16
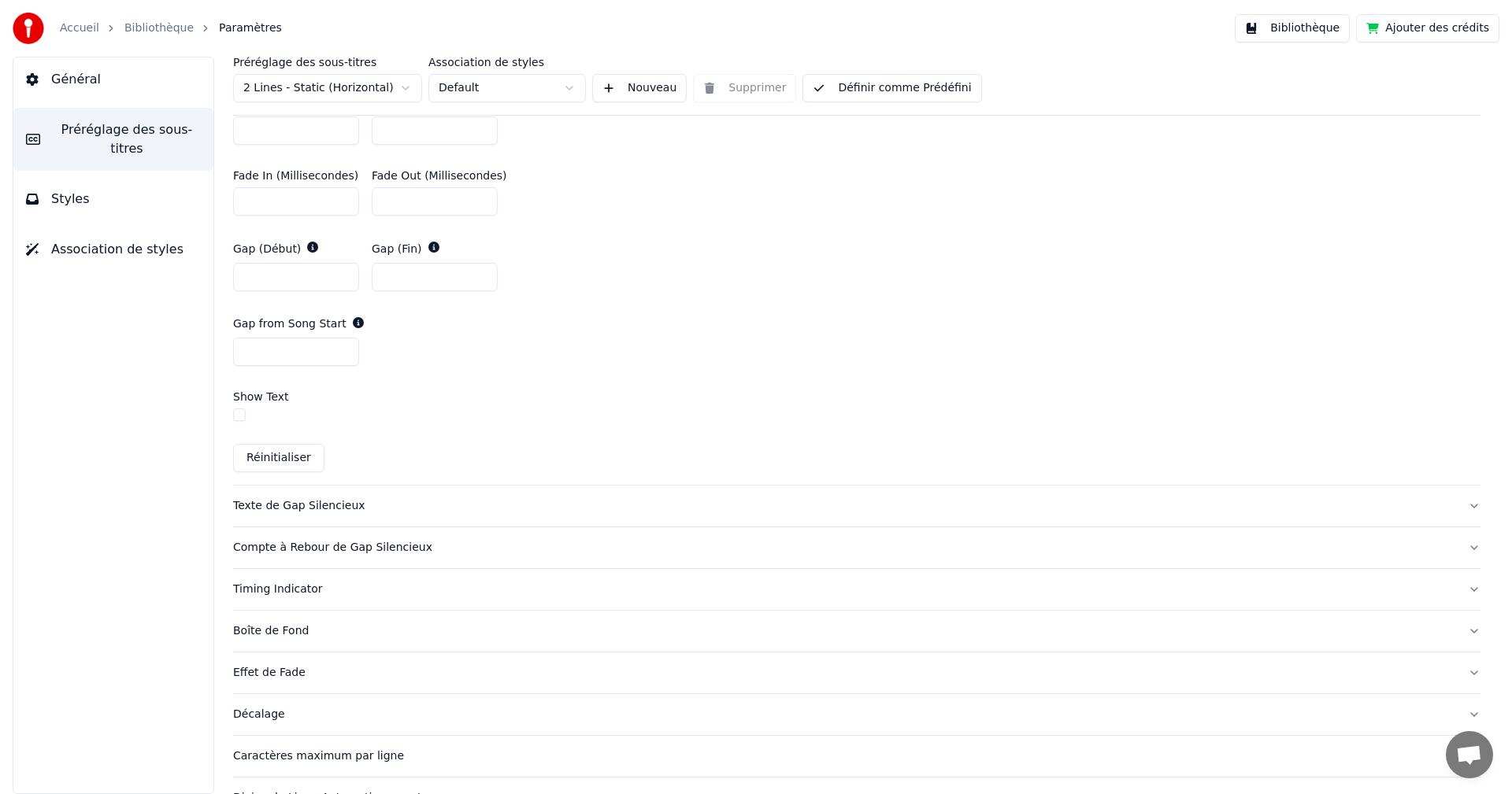
click at [323, 510] on div "Texte de Gap Silencieux" at bounding box center [843, 505] width 1222 height 16
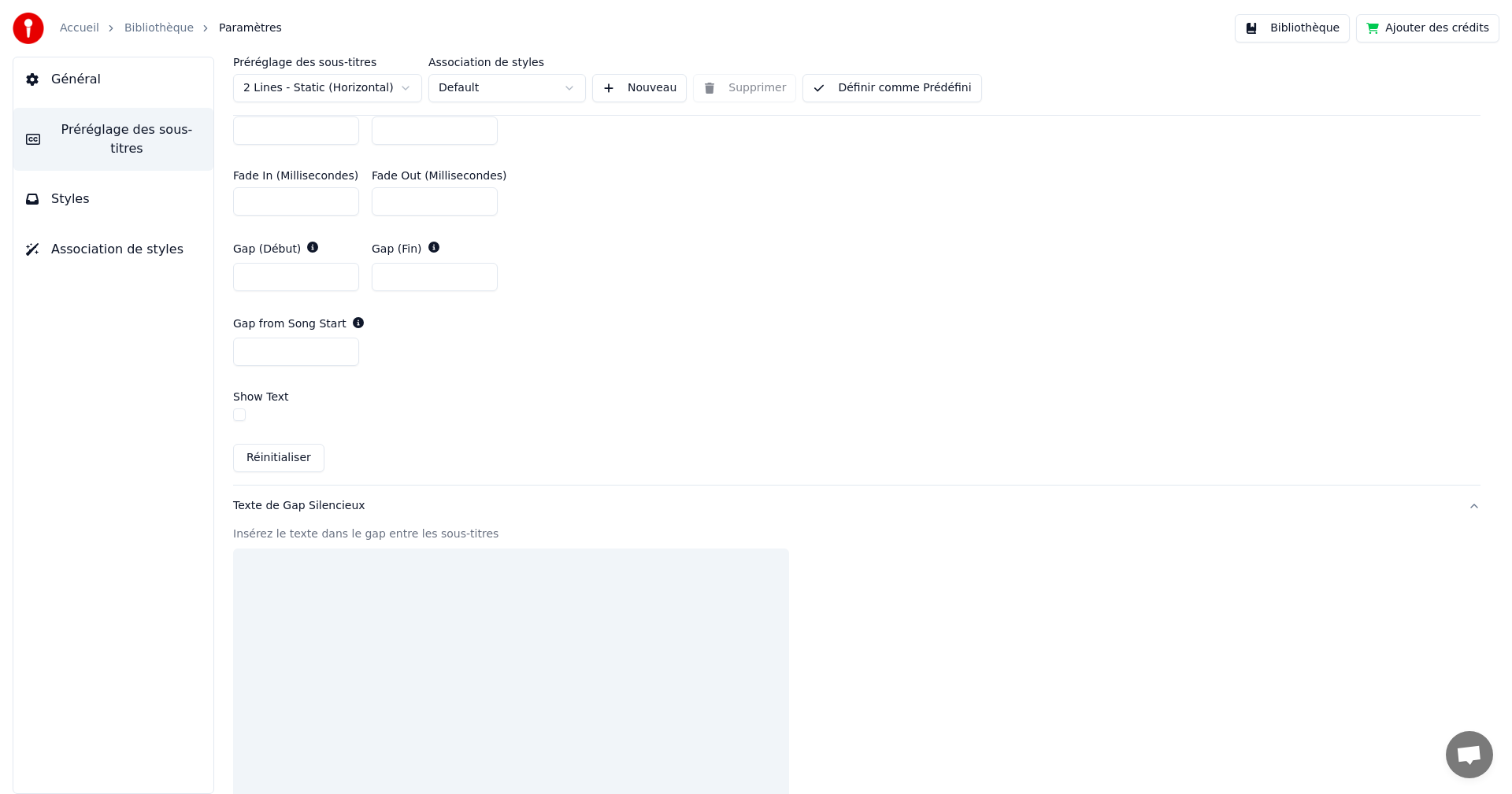
scroll to position [220, 0]
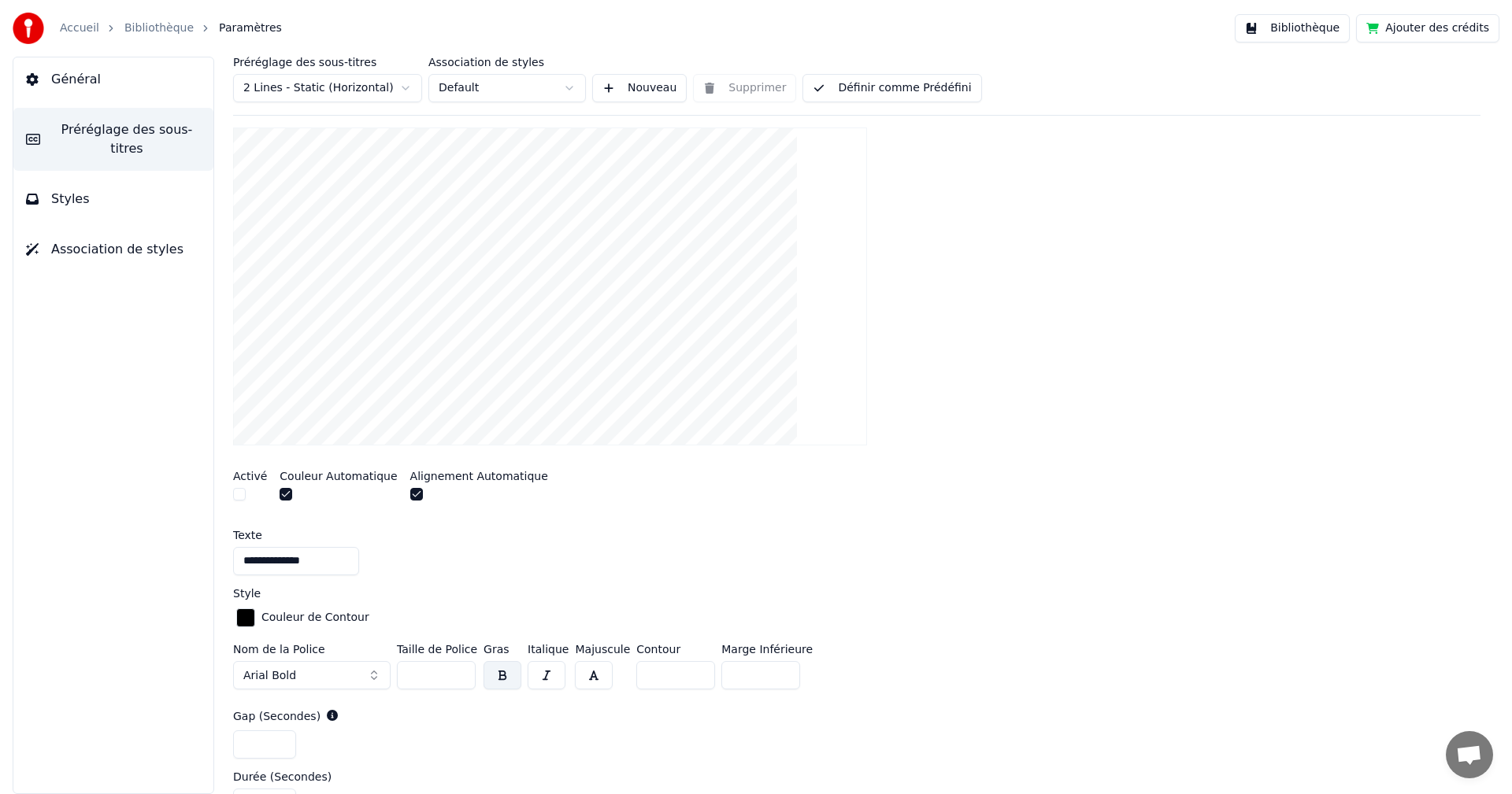
click at [389, 72] on div "Préréglage des sous-titres 2 Lines - Static (Horizontal)" at bounding box center [326, 79] width 189 height 46
click at [404, 83] on html "**********" at bounding box center [756, 397] width 1512 height 794
click at [580, 91] on html "**********" at bounding box center [756, 397] width 1512 height 794
click at [61, 189] on span "Styles" at bounding box center [70, 199] width 38 height 19
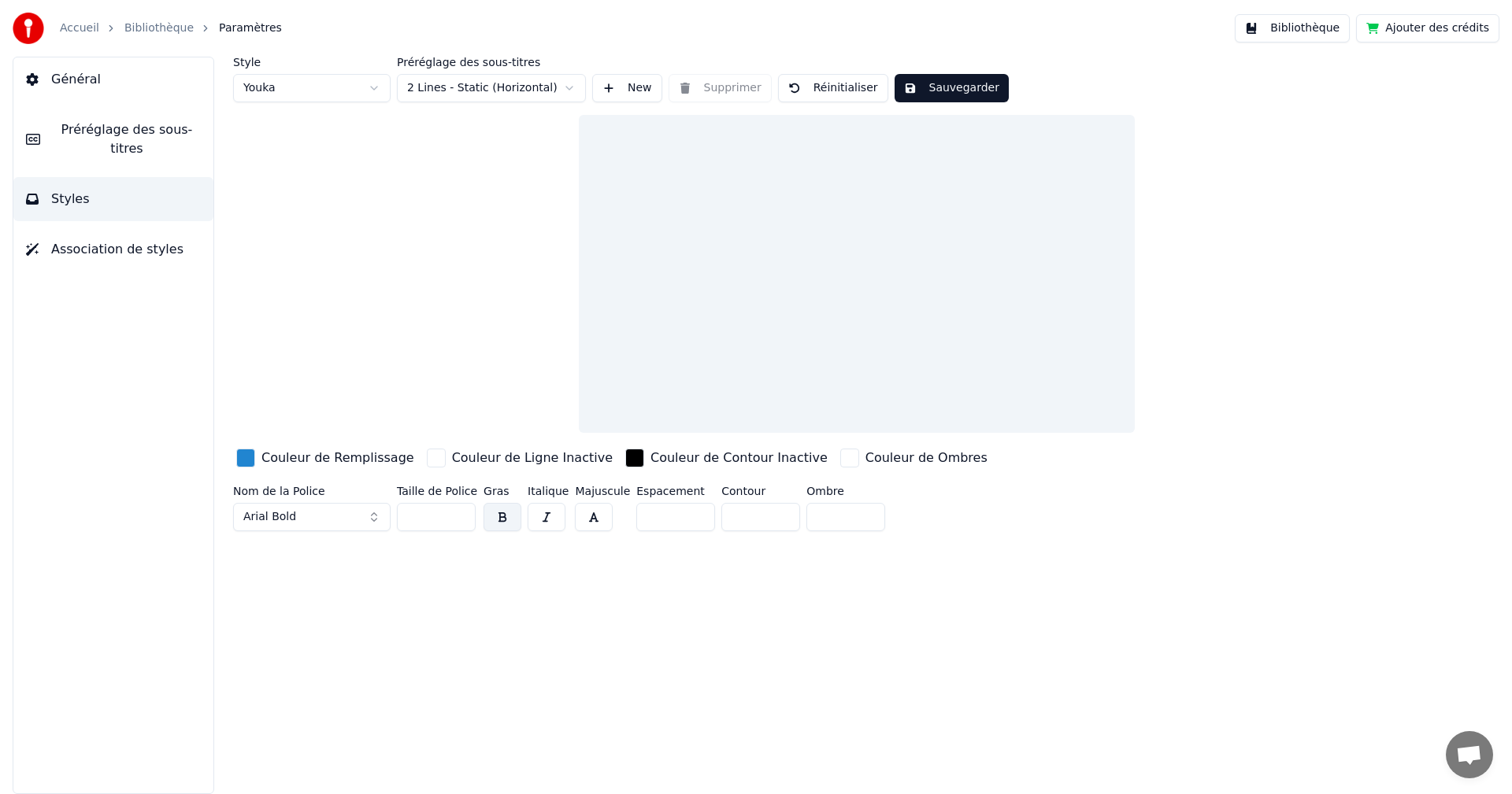
scroll to position [0, 0]
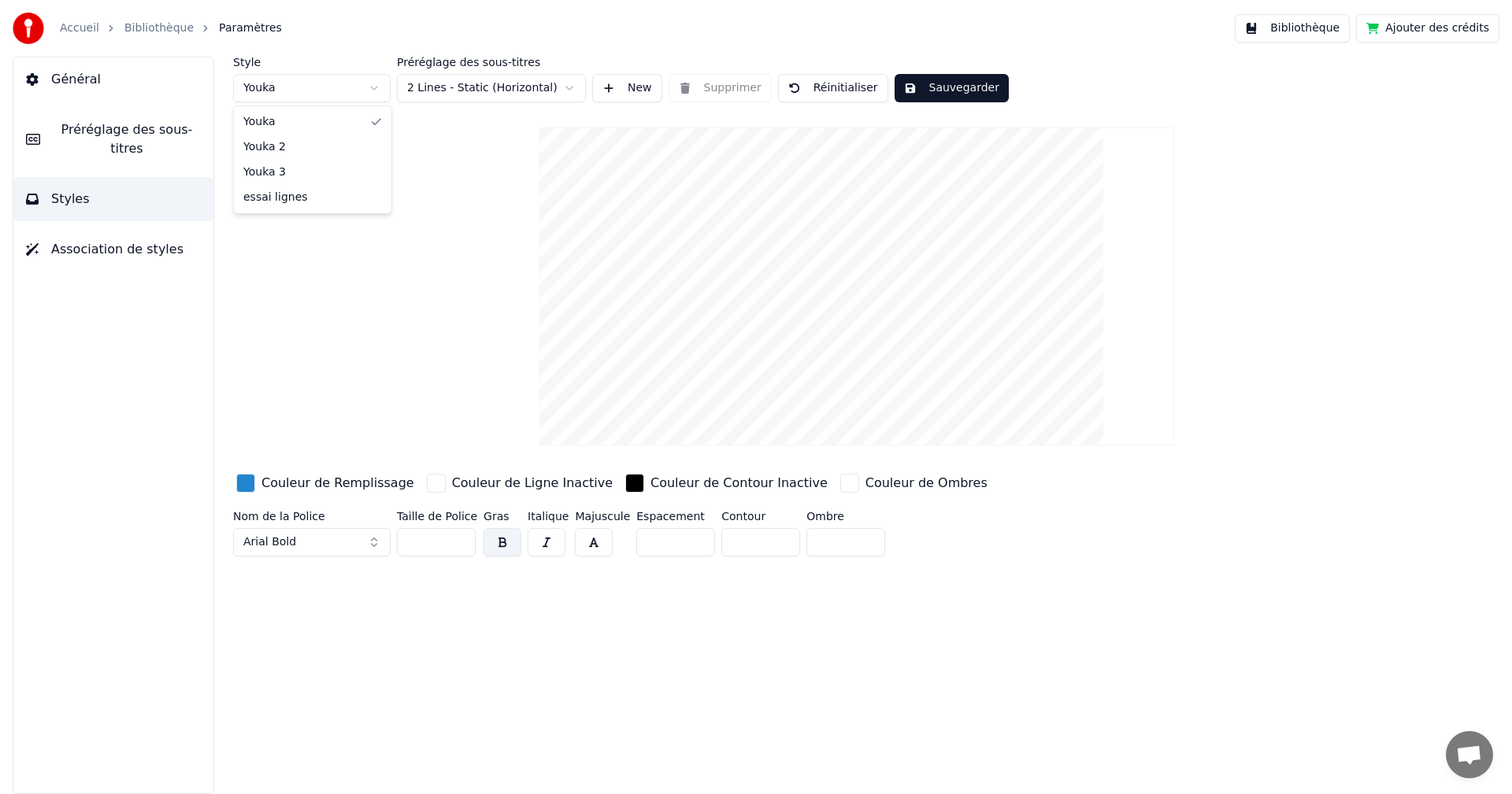
click at [375, 91] on html "Accueil Bibliothèque Paramètres Bibliothèque Ajouter des crédits Général Prérég…" at bounding box center [756, 397] width 1512 height 794
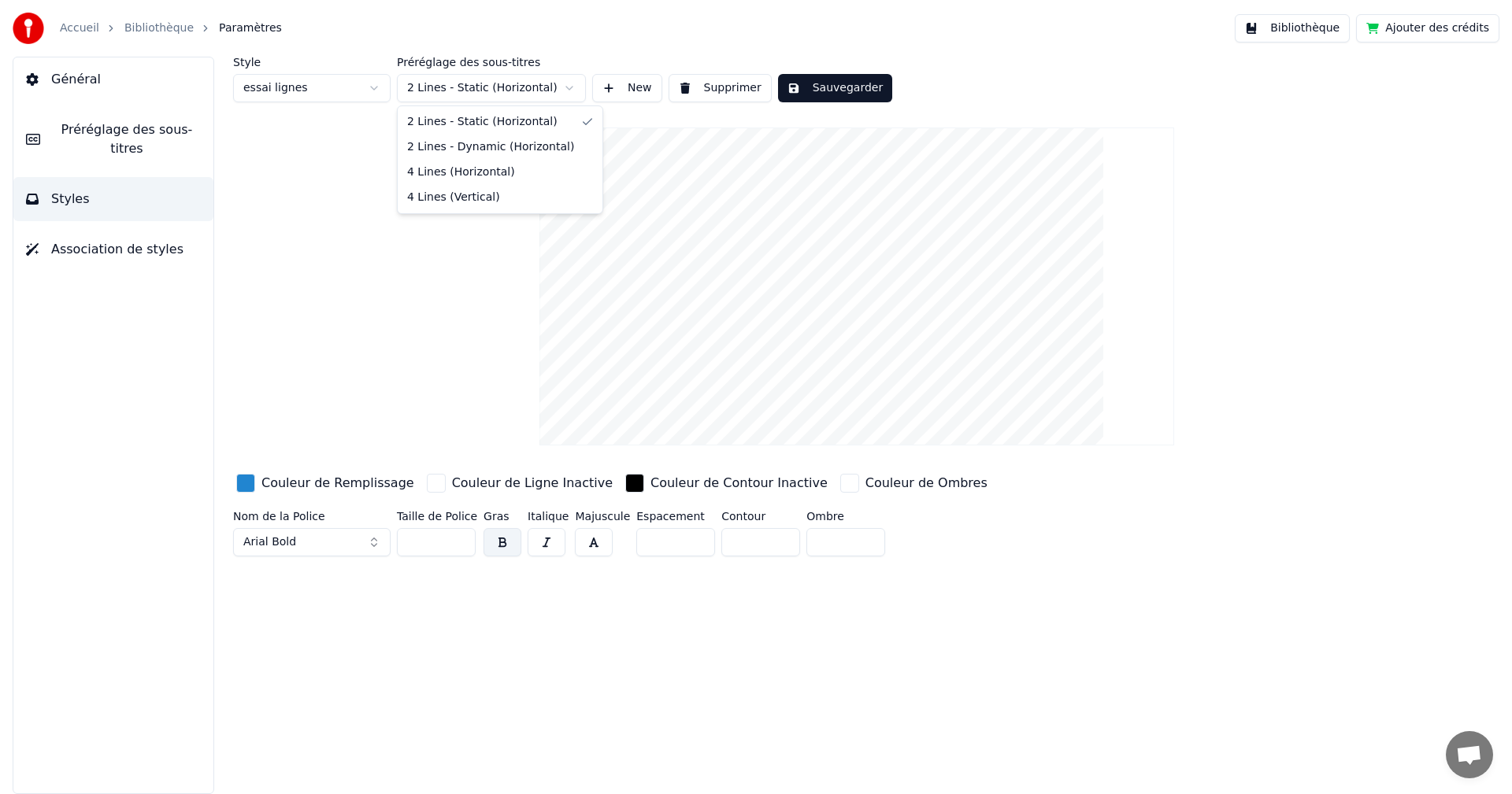
click at [547, 85] on html "Accueil Bibliothèque Paramètres Bibliothèque Ajouter des crédits Général Prérég…" at bounding box center [756, 397] width 1512 height 794
click at [419, 327] on div "Style essai lignes Préréglage des sous-titres 4 Lines (Horizontal) New Supprime…" at bounding box center [856, 309] width 1247 height 506
click at [129, 240] on span "Association de styles" at bounding box center [117, 249] width 132 height 19
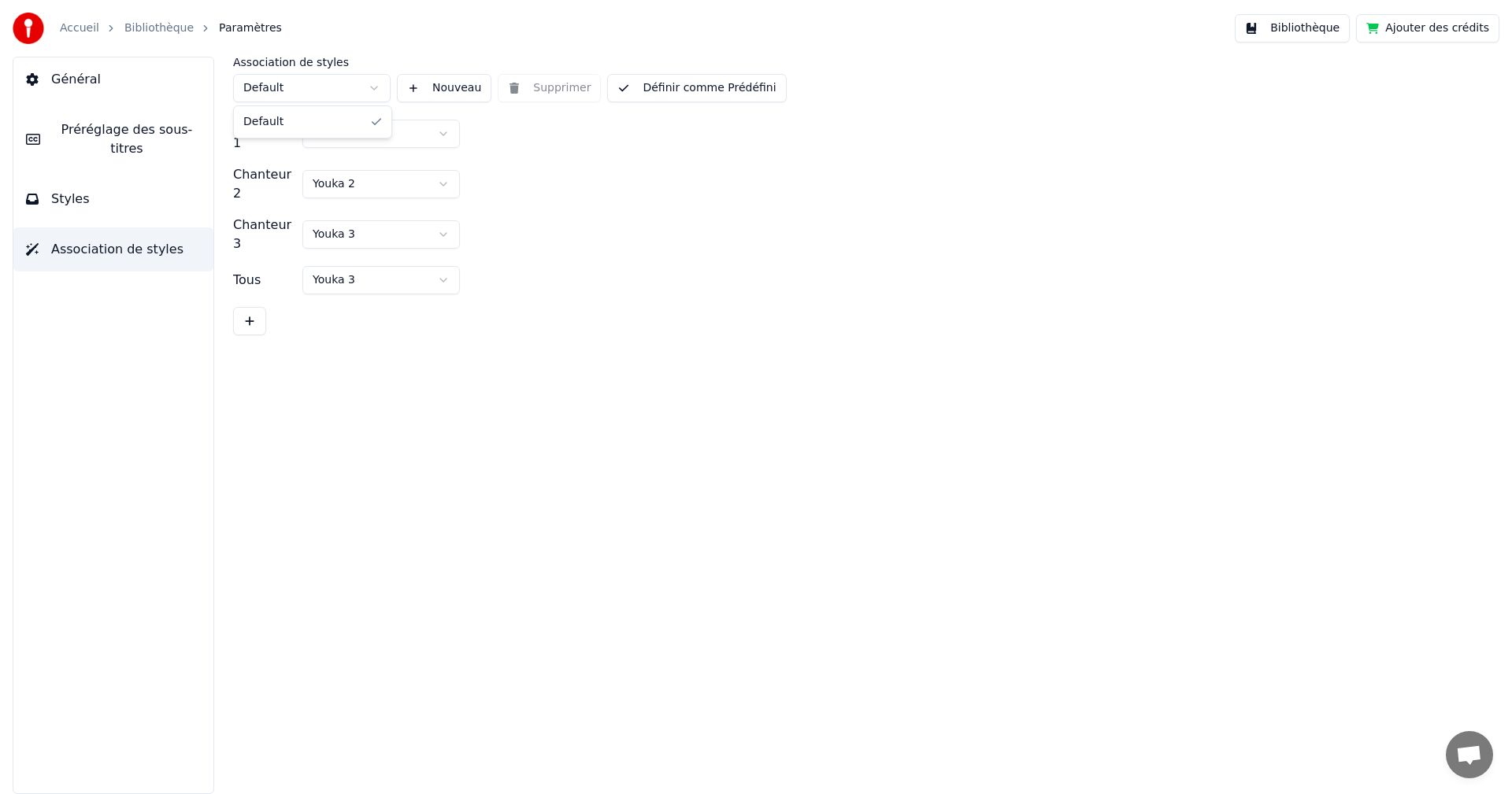
click at [345, 89] on html "Accueil Bibliothèque Paramètres Bibliothèque Ajouter des crédits Général Prérég…" at bounding box center [756, 397] width 1512 height 794
click at [101, 132] on html "Accueil Bibliothèque Paramètres Bibliothèque Ajouter des crédits Général Prérég…" at bounding box center [756, 397] width 1512 height 794
click at [68, 81] on span "Général" at bounding box center [76, 80] width 50 height 19
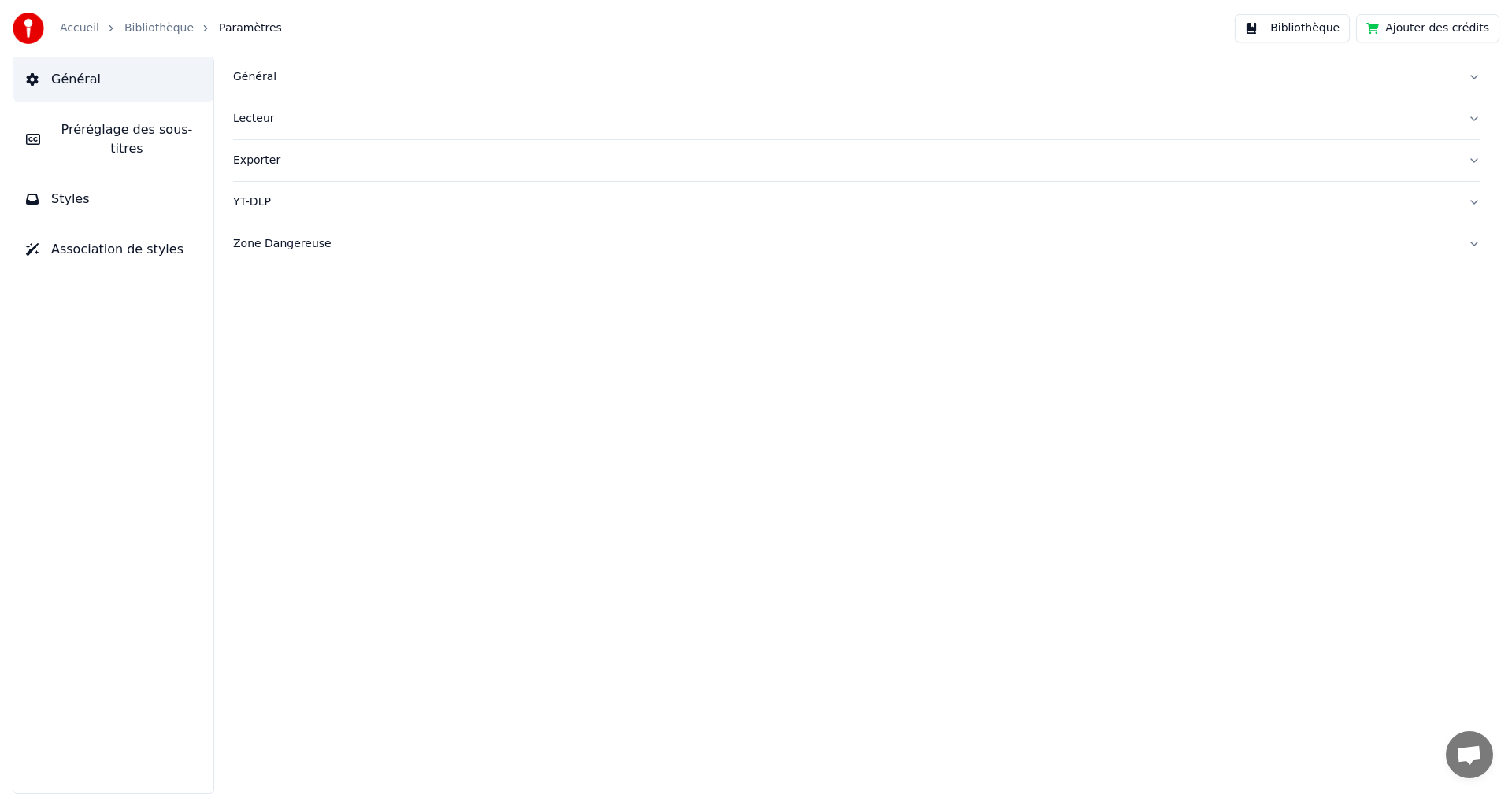
click at [270, 83] on div "Général" at bounding box center [843, 77] width 1222 height 16
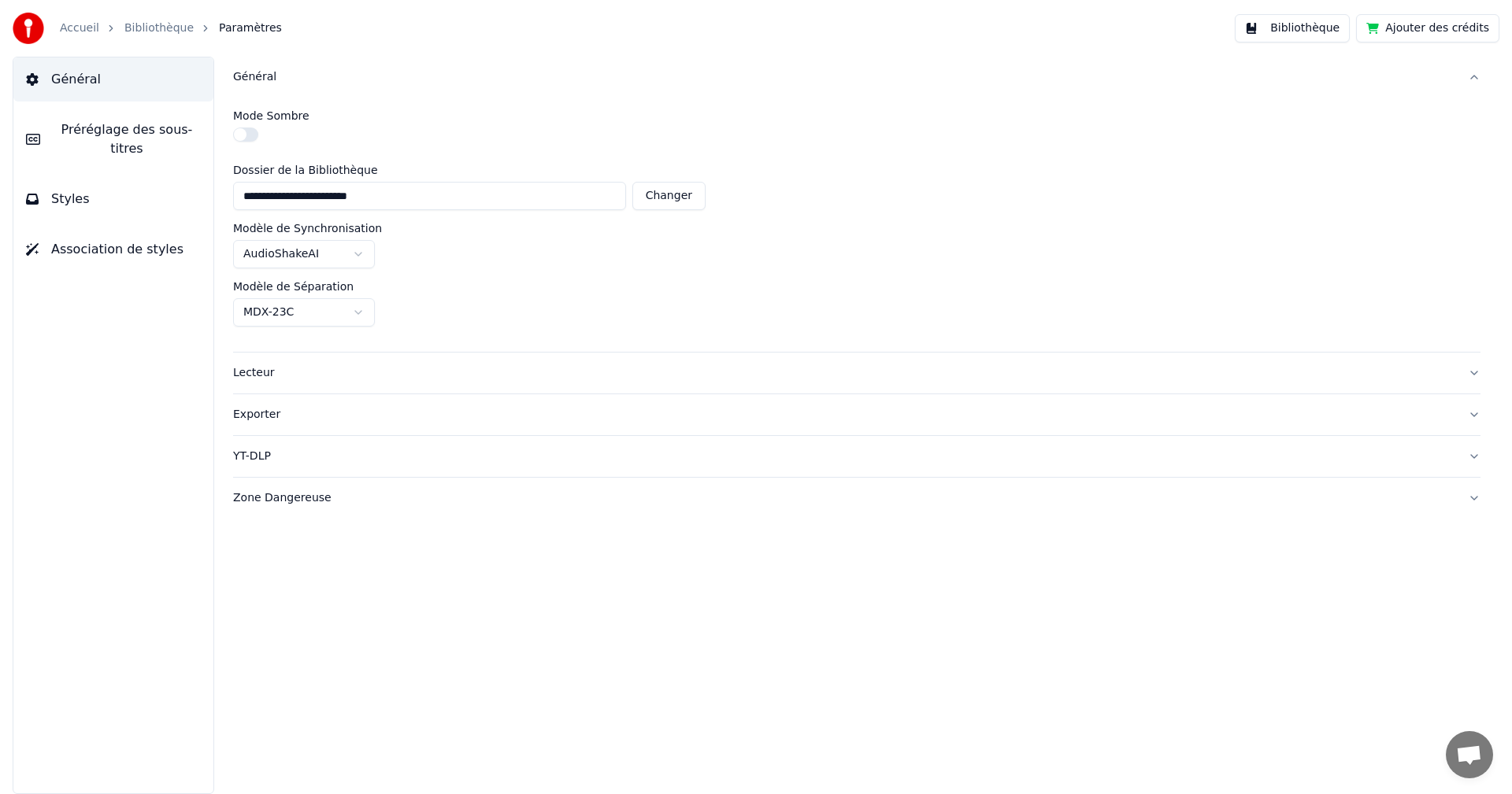
click at [270, 83] on div "Général" at bounding box center [843, 77] width 1222 height 16
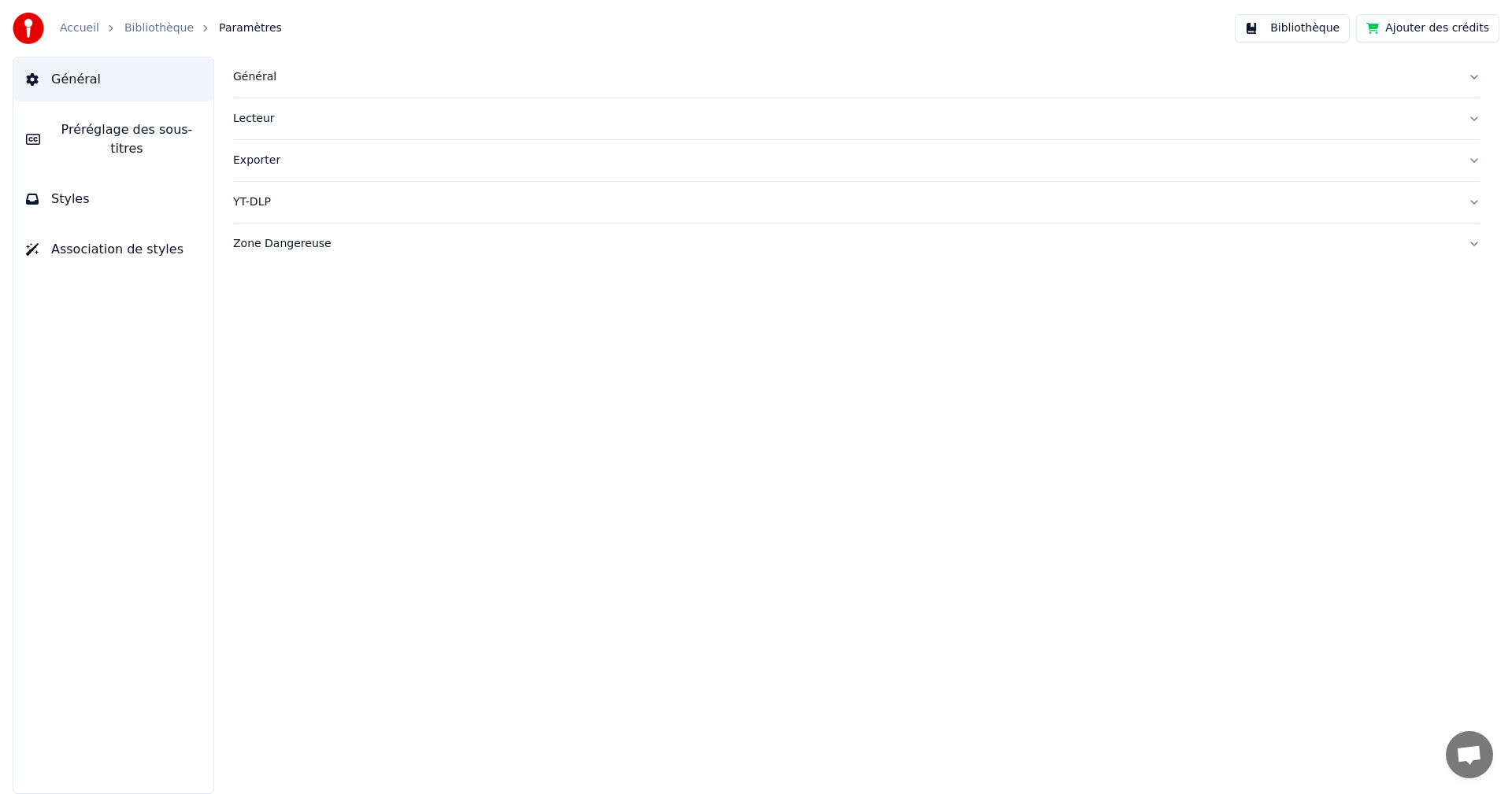
click at [268, 121] on div "Lecteur" at bounding box center [843, 118] width 1222 height 16
click at [264, 121] on div "Lecteur" at bounding box center [843, 118] width 1222 height 16
click at [255, 162] on div "Exporter" at bounding box center [843, 160] width 1222 height 16
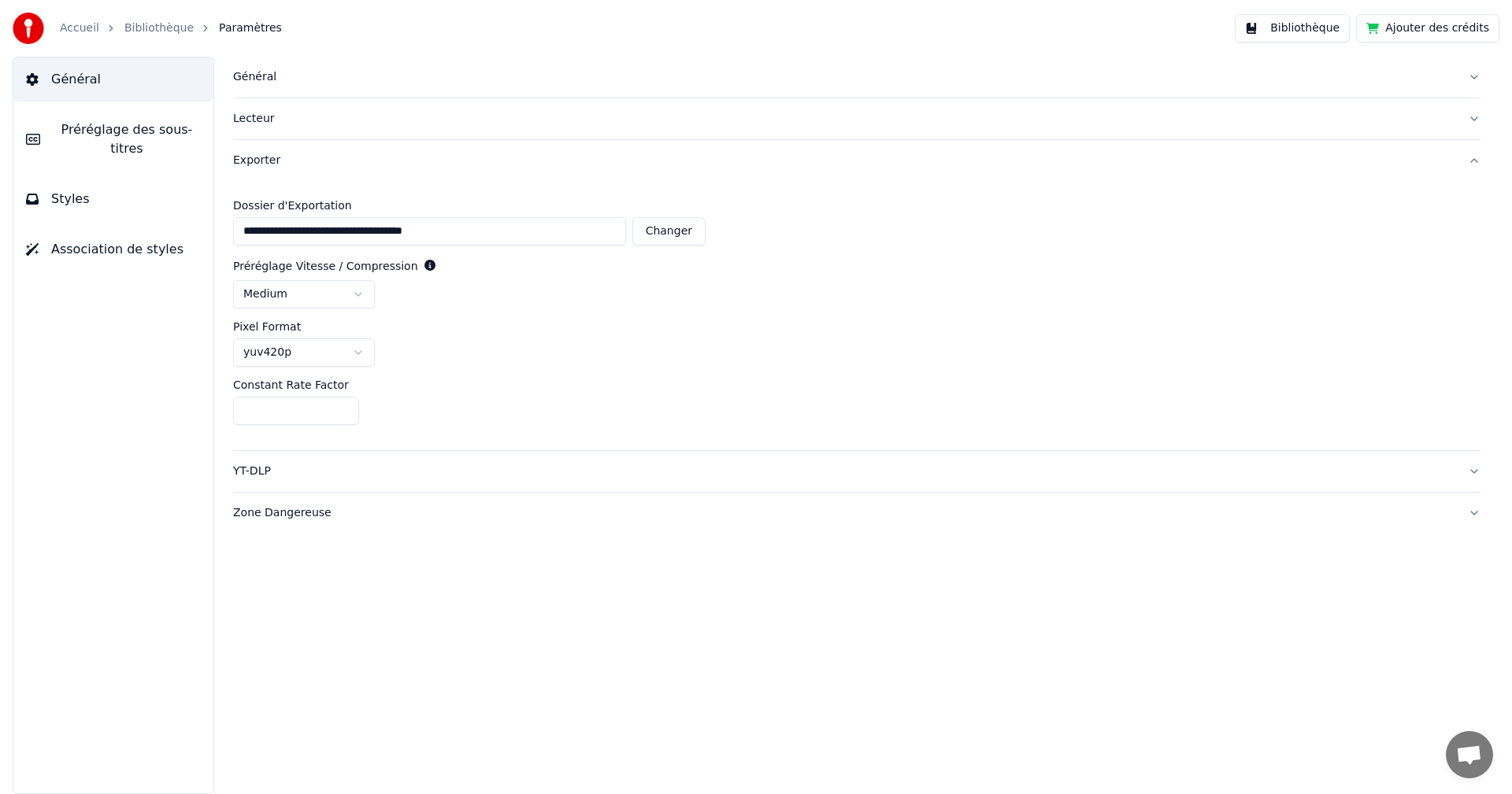
click at [255, 162] on div "Exporter" at bounding box center [843, 160] width 1222 height 16
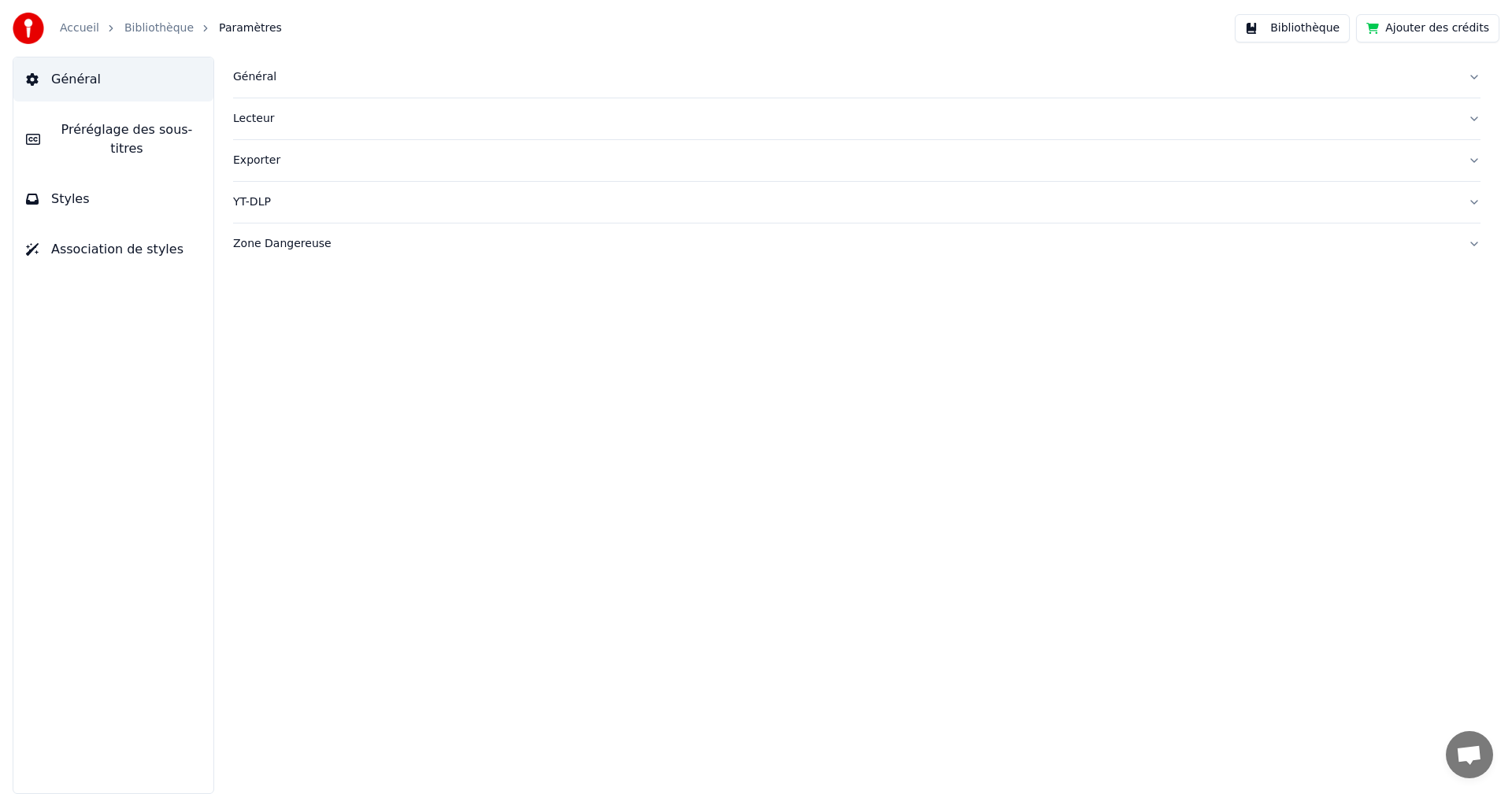
click at [249, 197] on div "YT-DLP" at bounding box center [843, 202] width 1222 height 16
click at [267, 380] on div "Zone Dangereuse" at bounding box center [843, 380] width 1222 height 16
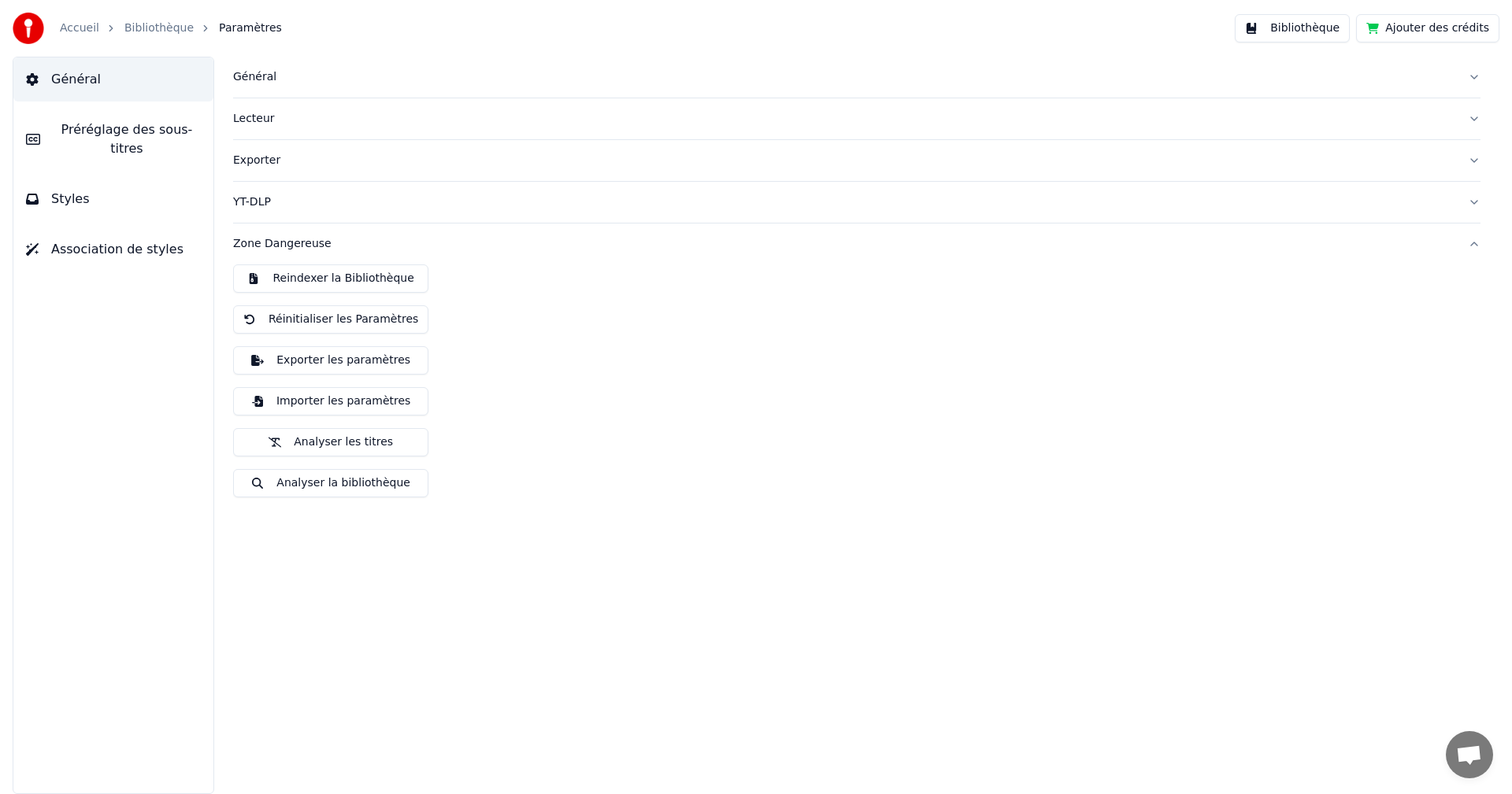
click at [719, 322] on div "Reindexer la Bibliothèque Réinitialiser les Paramètres Exporter les paramètres …" at bounding box center [856, 387] width 1247 height 246
click at [152, 32] on link "Bibliothèque" at bounding box center [159, 28] width 69 height 16
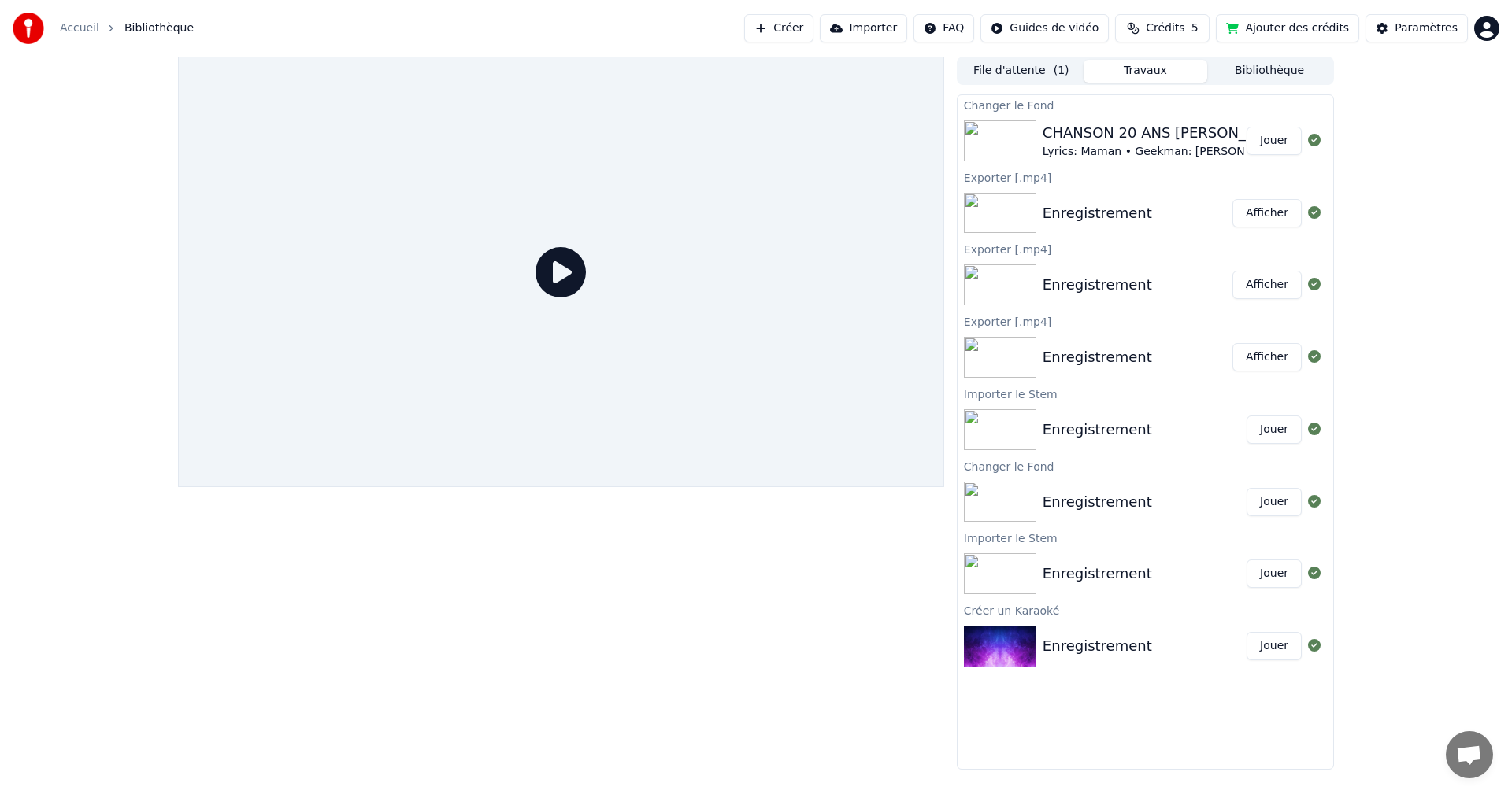
click at [471, 427] on div at bounding box center [561, 271] width 766 height 430
click at [1266, 67] on button "Bibliothèque" at bounding box center [1269, 71] width 125 height 22
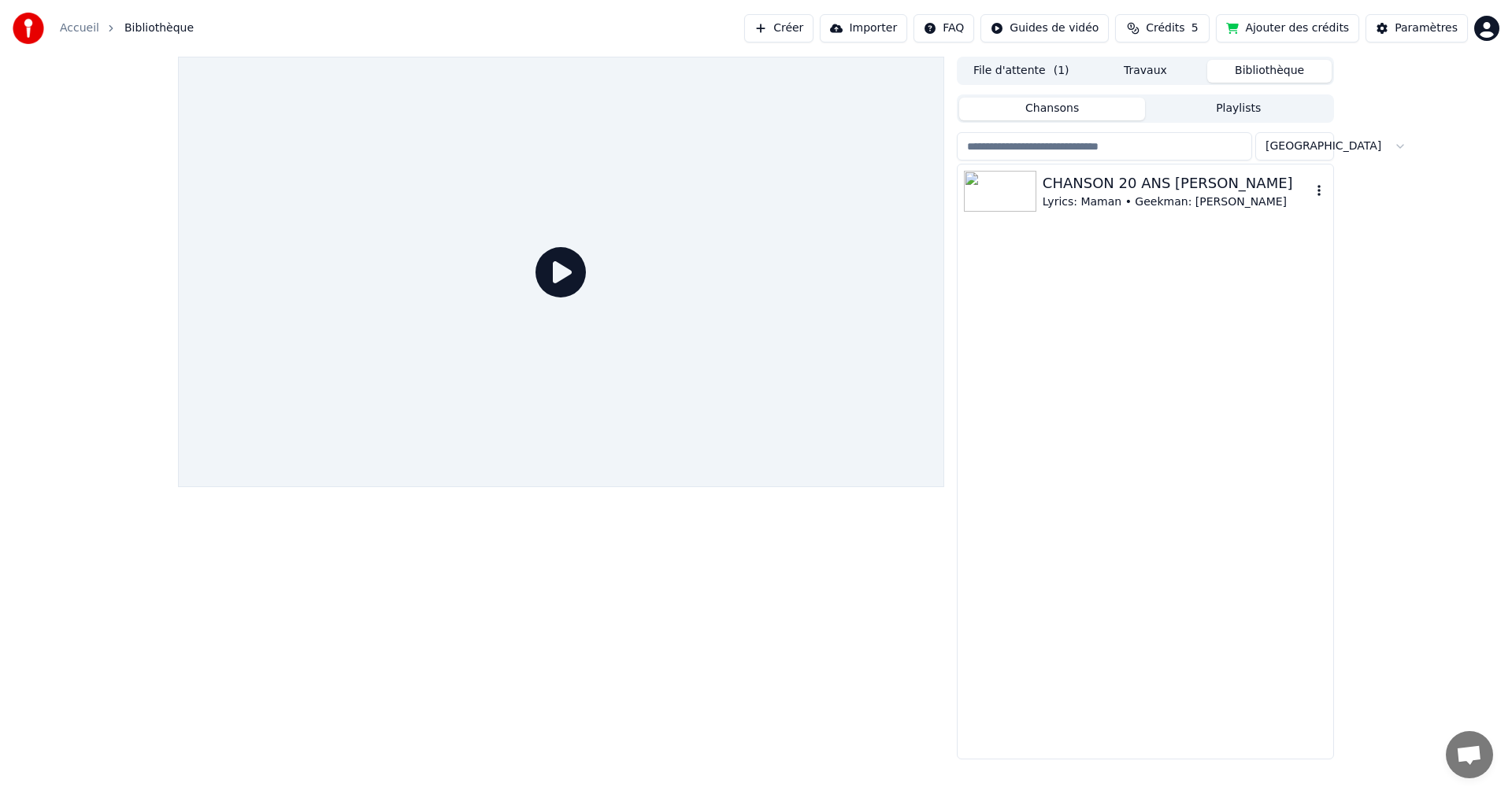
click at [1069, 199] on div "Lyrics: Maman • Geekman: [PERSON_NAME]" at bounding box center [1176, 202] width 268 height 16
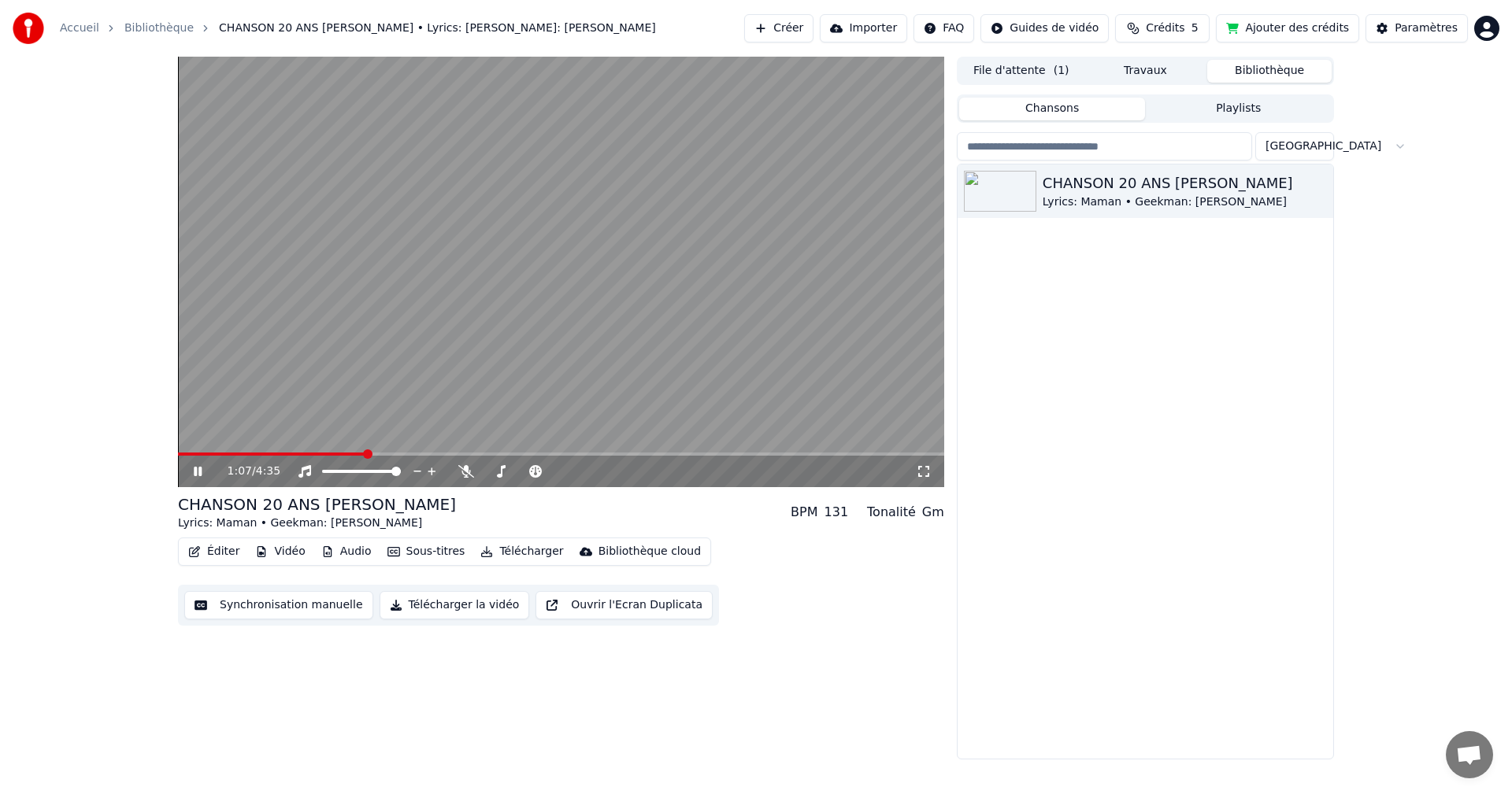
click at [212, 553] on button "Éditer" at bounding box center [214, 552] width 64 height 22
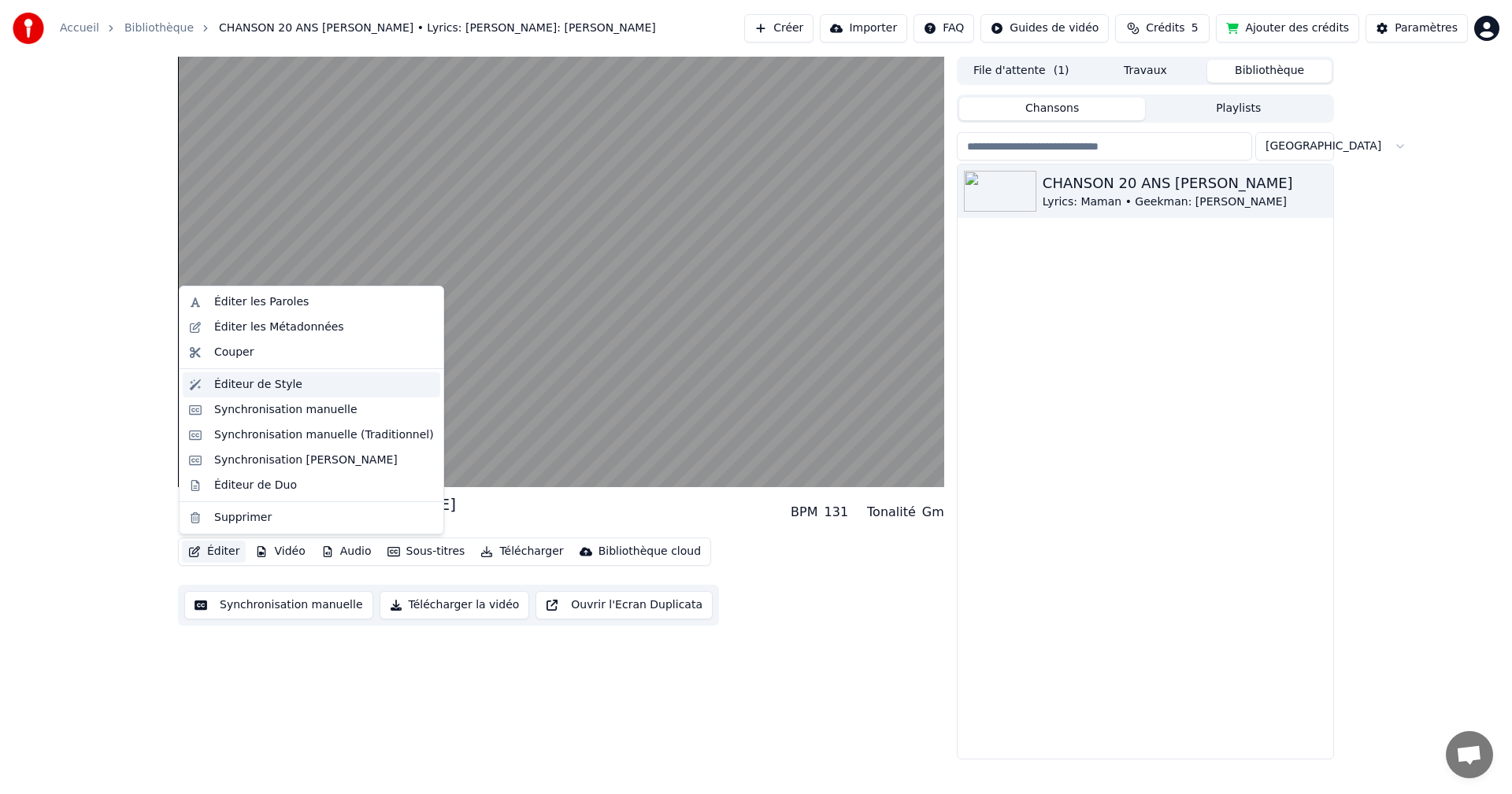
click at [277, 390] on div "Éditeur de Style" at bounding box center [258, 384] width 88 height 16
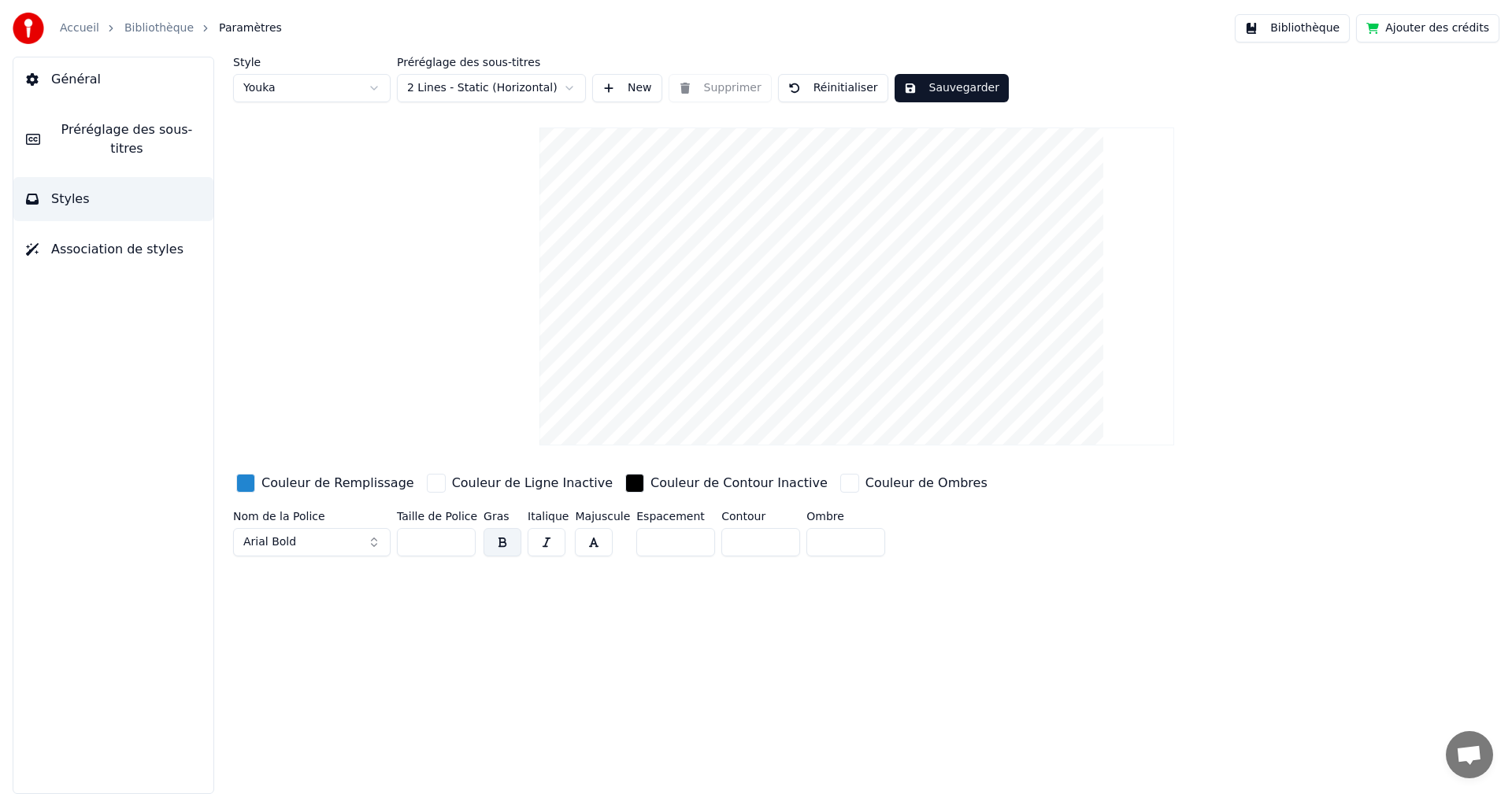
click at [520, 89] on html "Accueil Bibliothèque Paramètres Bibliothèque Ajouter des crédits Général Prérég…" at bounding box center [756, 397] width 1512 height 794
click at [457, 536] on input "**" at bounding box center [436, 542] width 79 height 28
click at [457, 536] on input "***" at bounding box center [436, 542] width 79 height 28
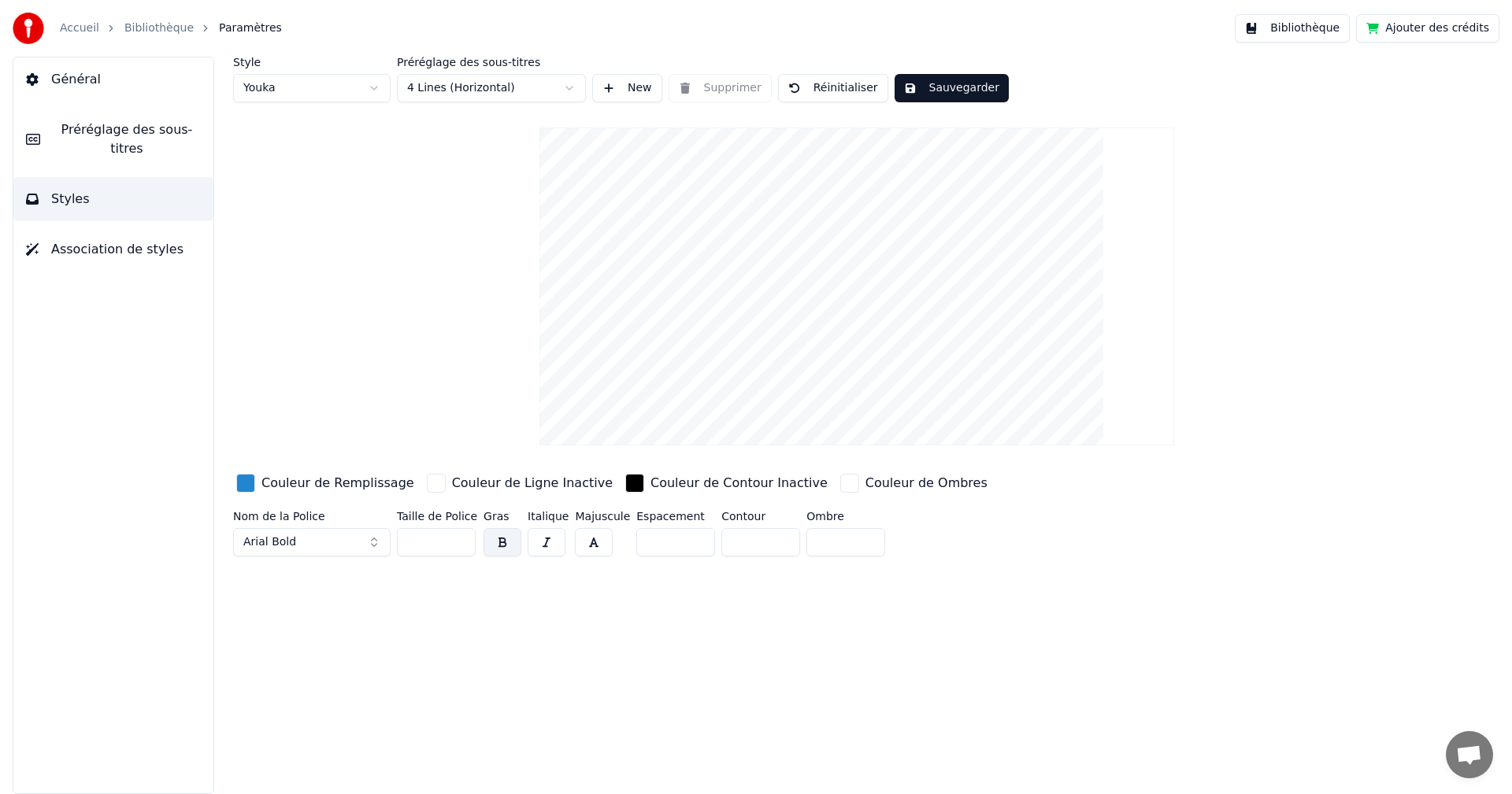
click at [457, 536] on input "***" at bounding box center [436, 542] width 79 height 28
type input "***"
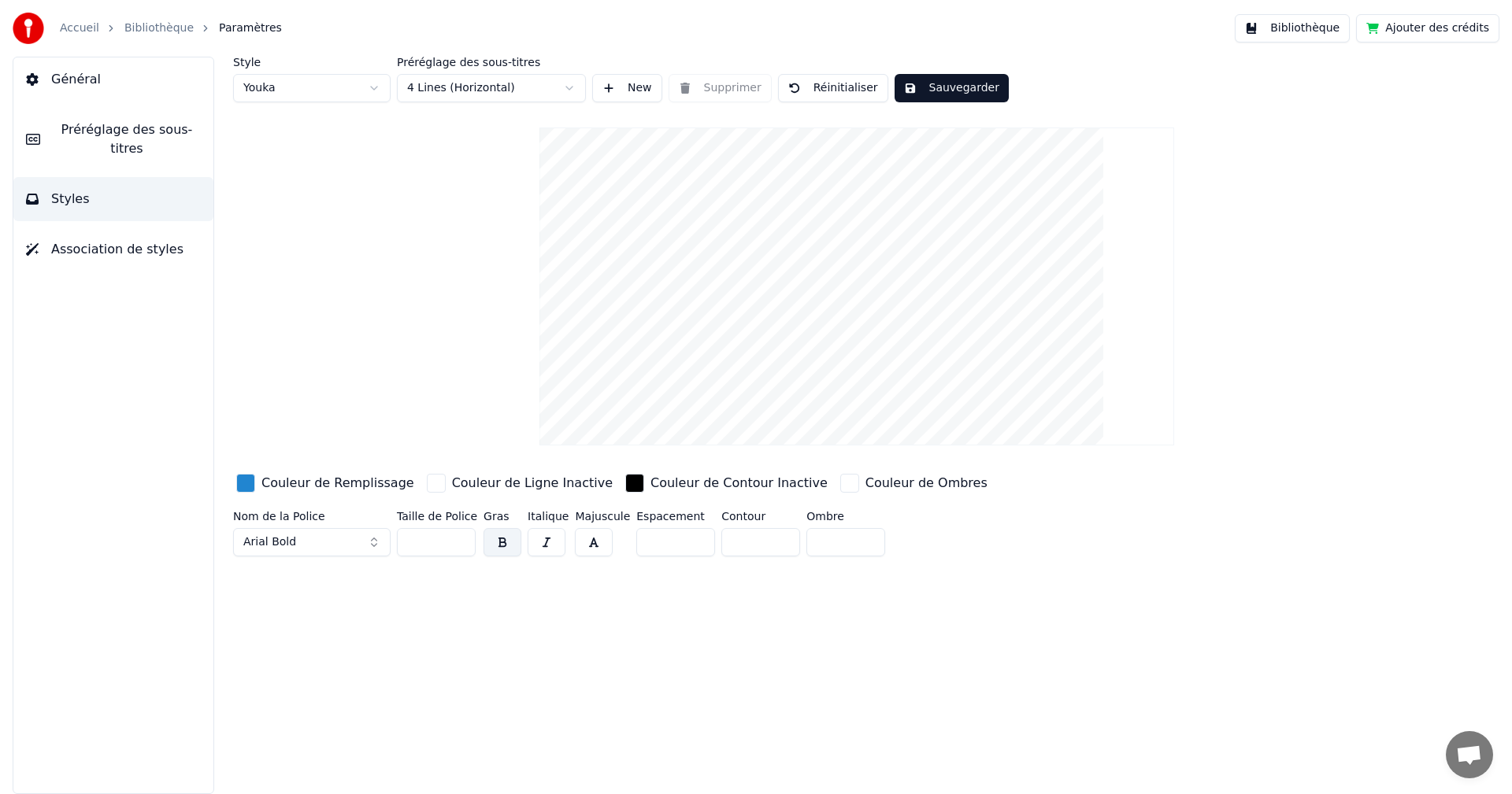
click at [457, 536] on input "***" at bounding box center [436, 542] width 79 height 28
click at [1100, 563] on div "Style Youka Préréglage des sous-titres 4 Lines (Horizontal) New Supprimer Réini…" at bounding box center [856, 425] width 1310 height 737
click at [960, 89] on button "Sauvegarder" at bounding box center [952, 88] width 114 height 28
click at [159, 27] on link "Bibliothèque" at bounding box center [159, 28] width 69 height 16
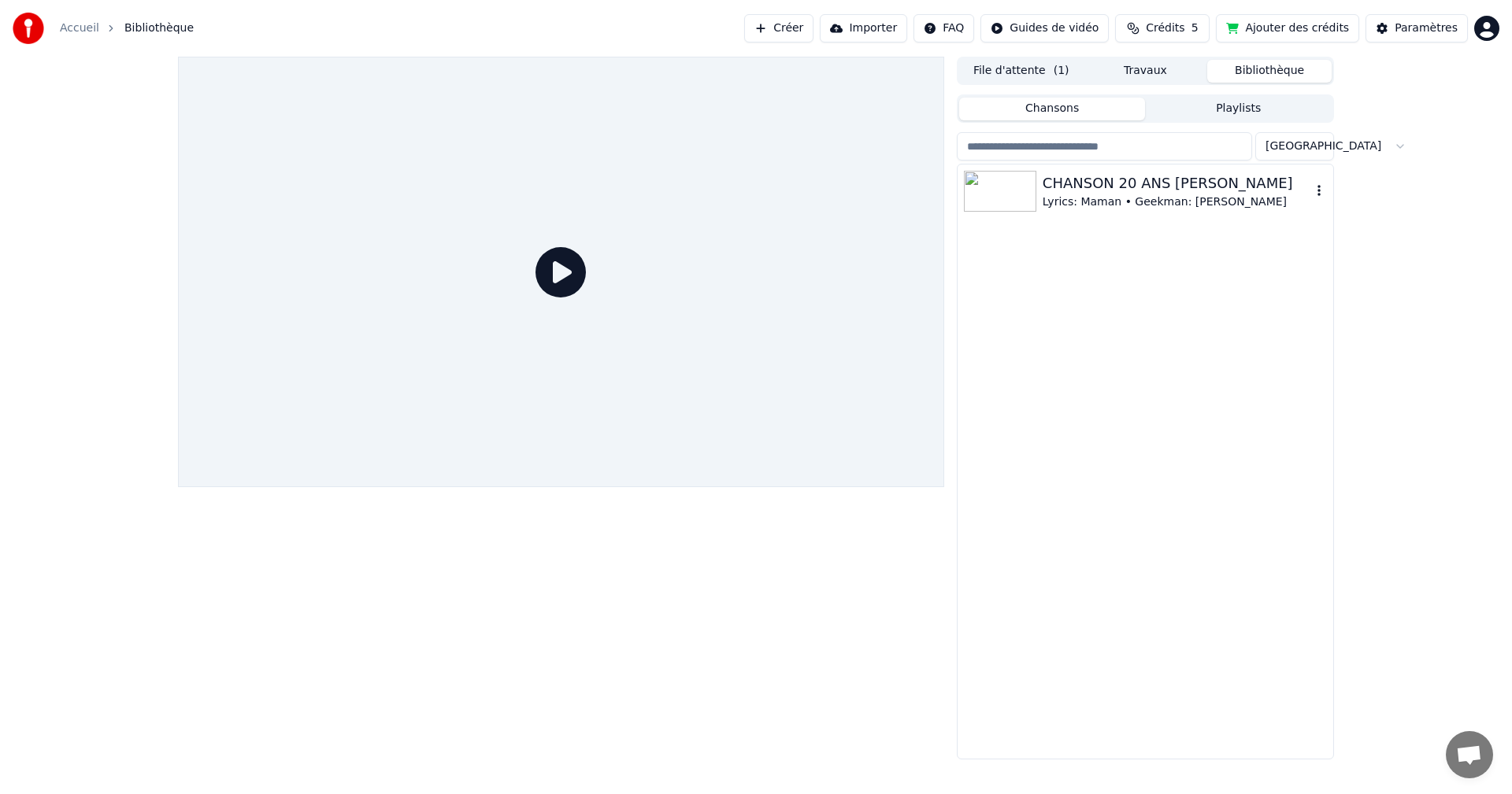
click at [1081, 188] on div "CHANSON 20 ANS [PERSON_NAME]" at bounding box center [1176, 184] width 268 height 22
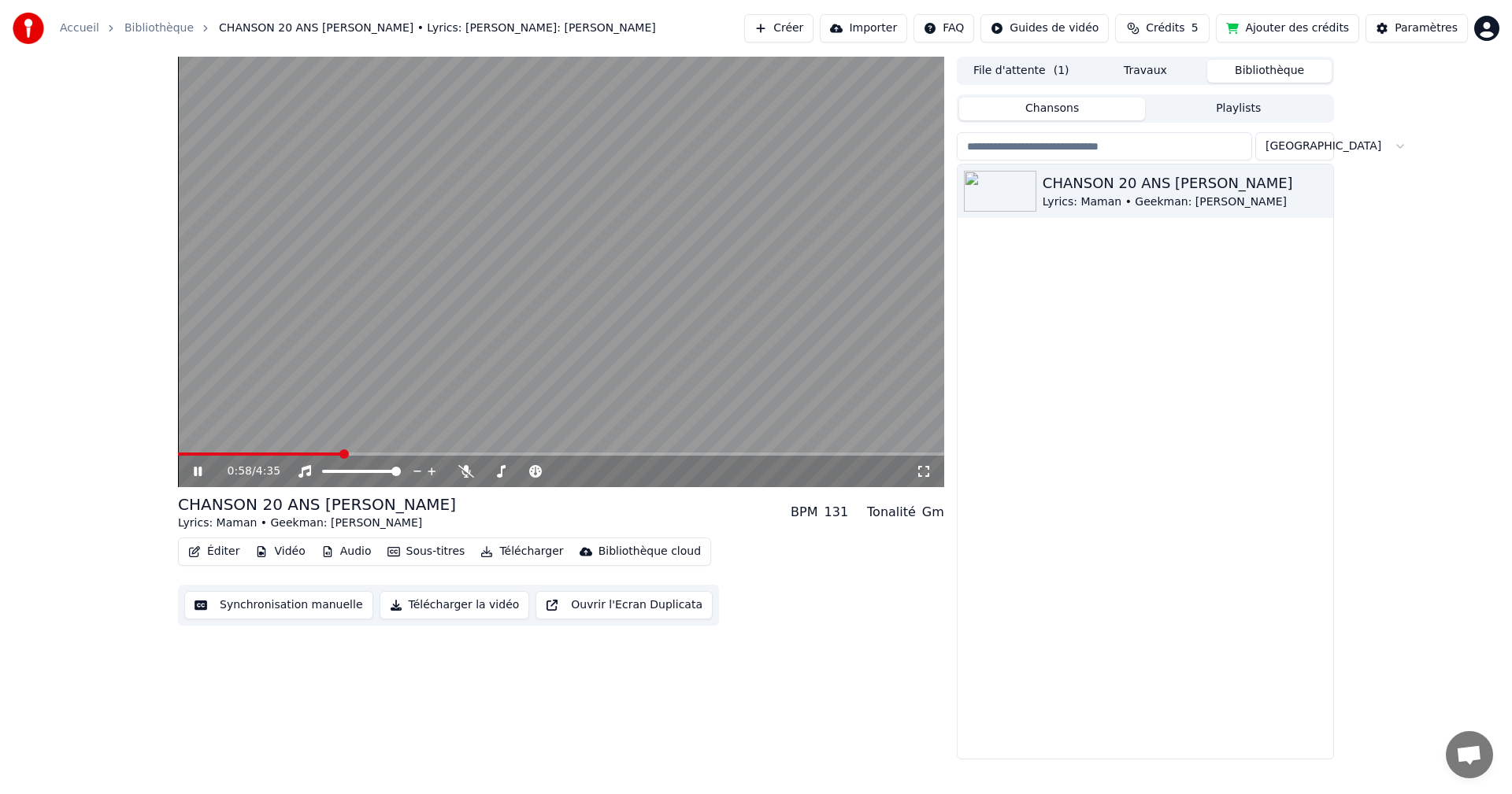
click at [525, 551] on button "Télécharger" at bounding box center [522, 552] width 96 height 22
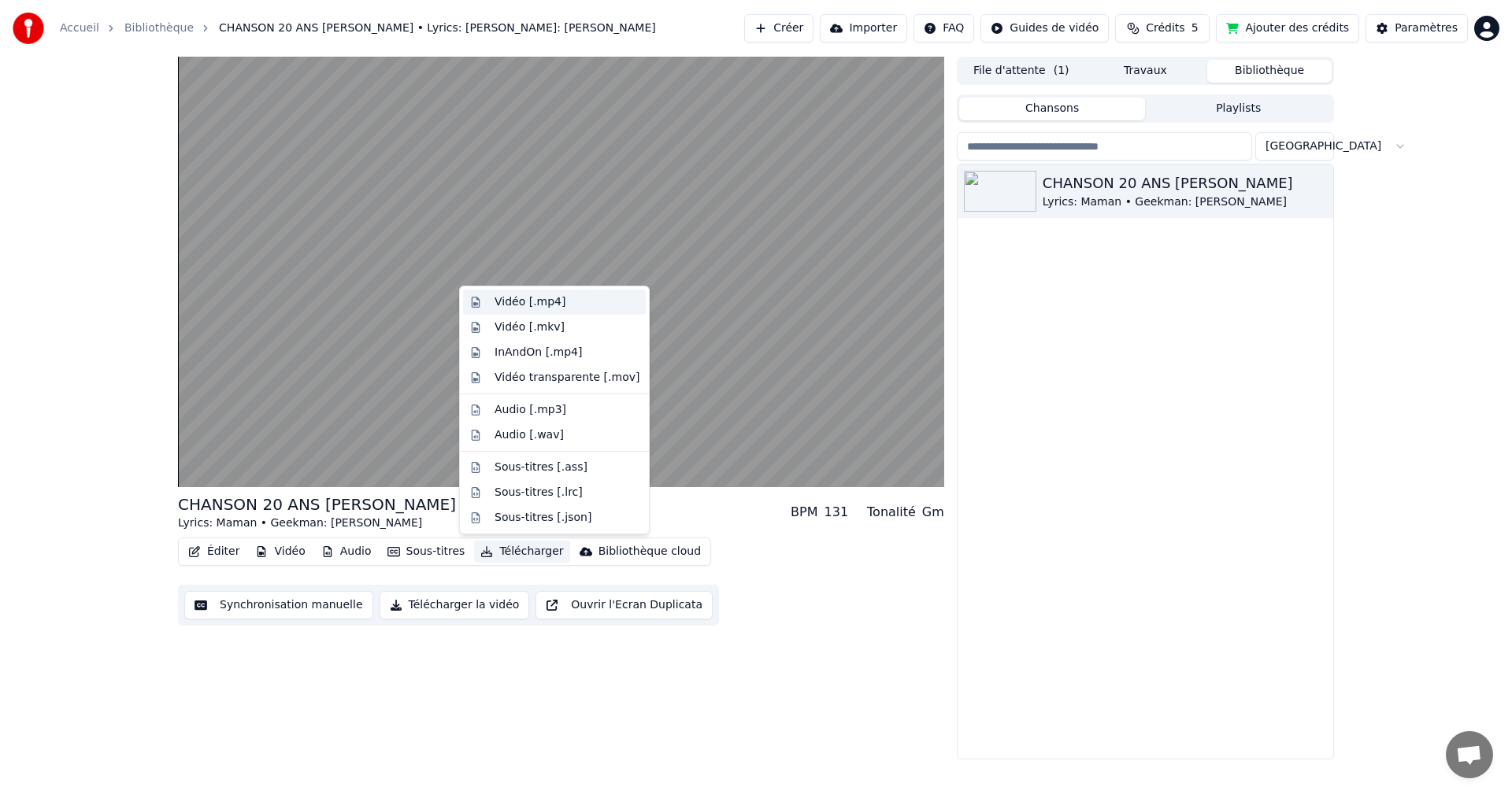
click at [552, 301] on div "Vidéo [.mp4]" at bounding box center [530, 302] width 71 height 16
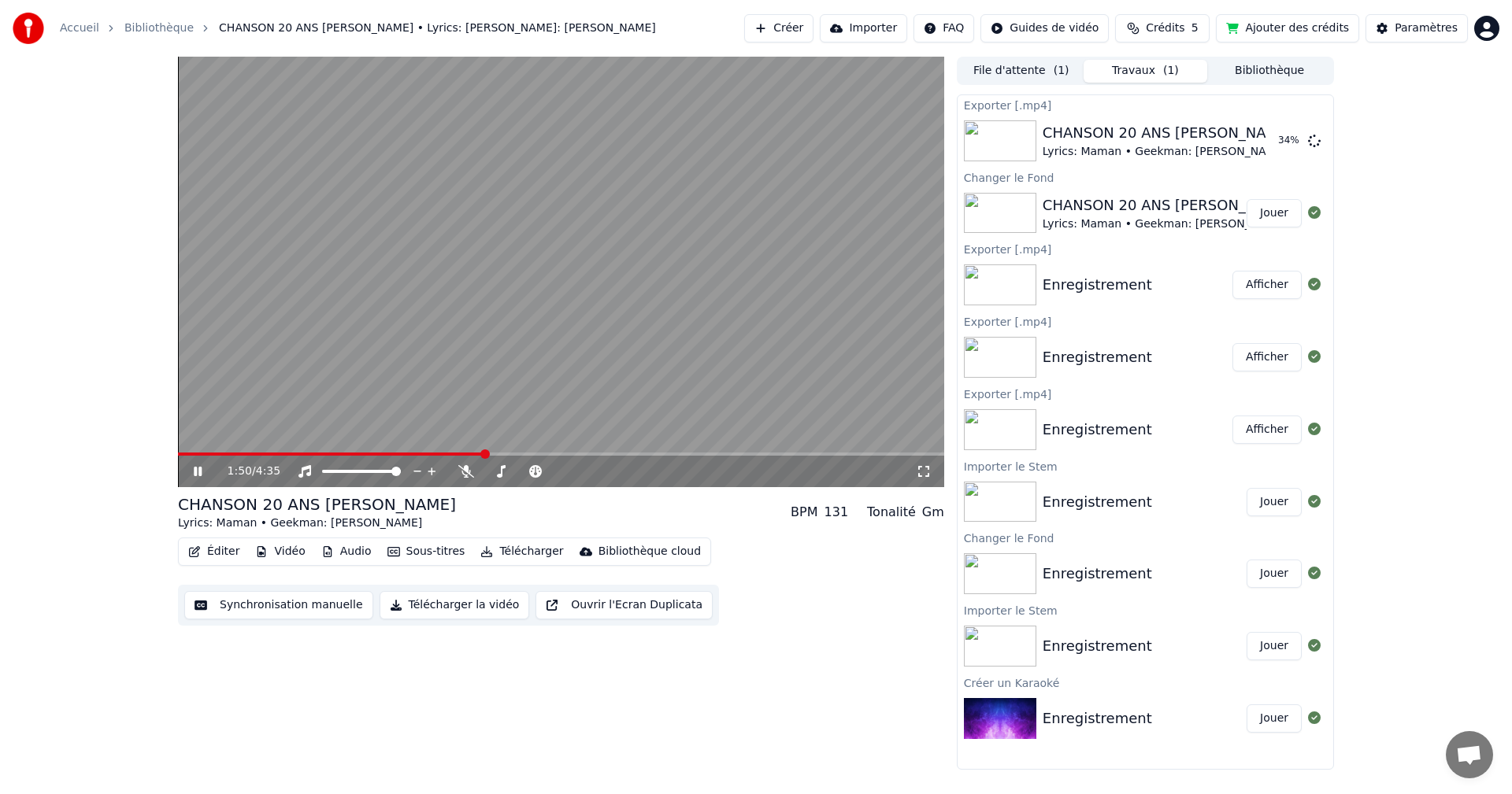
click at [235, 451] on video at bounding box center [561, 271] width 766 height 430
click at [236, 453] on div "1:50 / 4:35" at bounding box center [561, 271] width 766 height 430
click at [234, 454] on span at bounding box center [331, 454] width 307 height 3
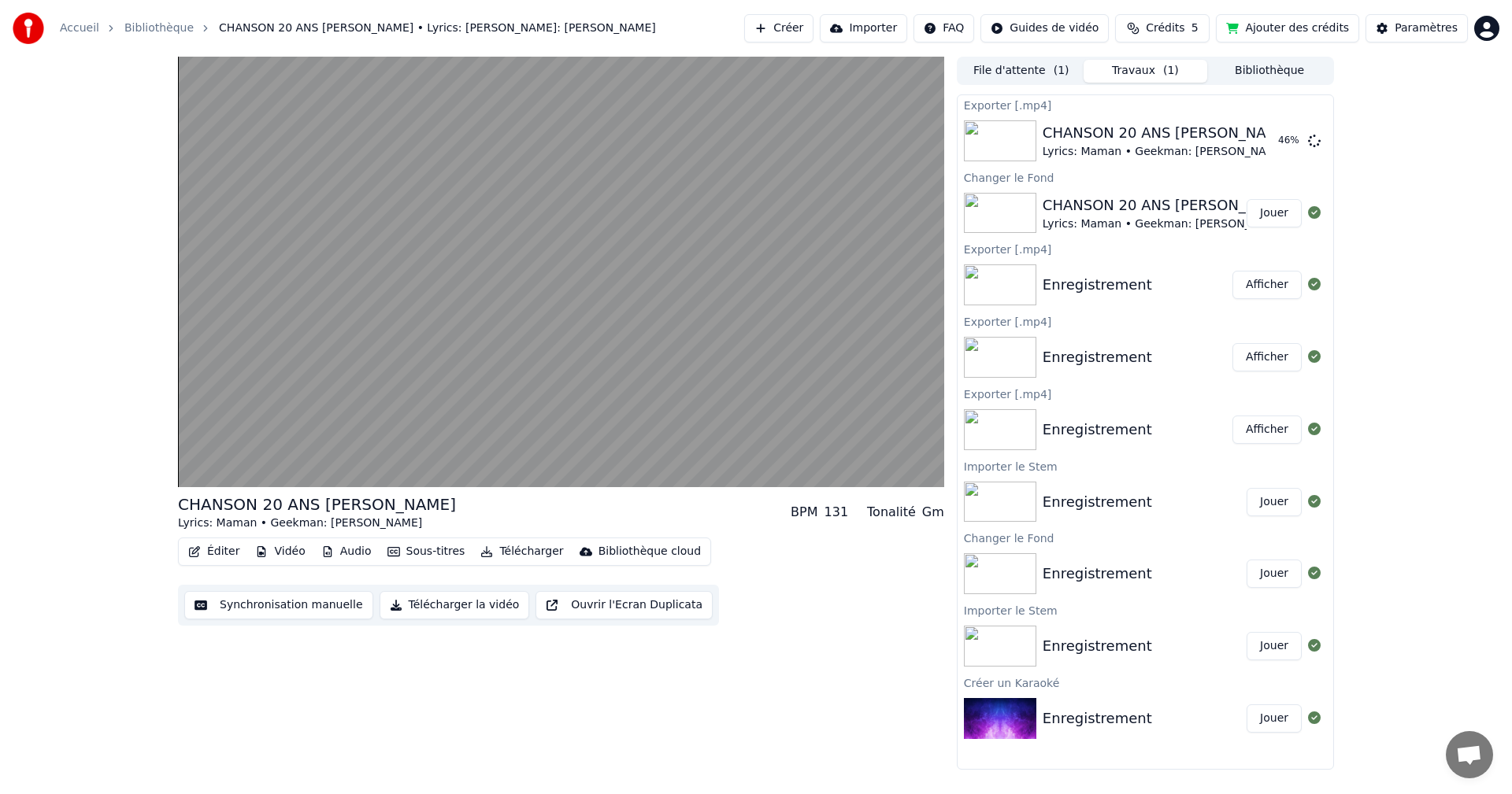
click at [277, 607] on button "Synchronisation manuelle" at bounding box center [278, 605] width 189 height 28
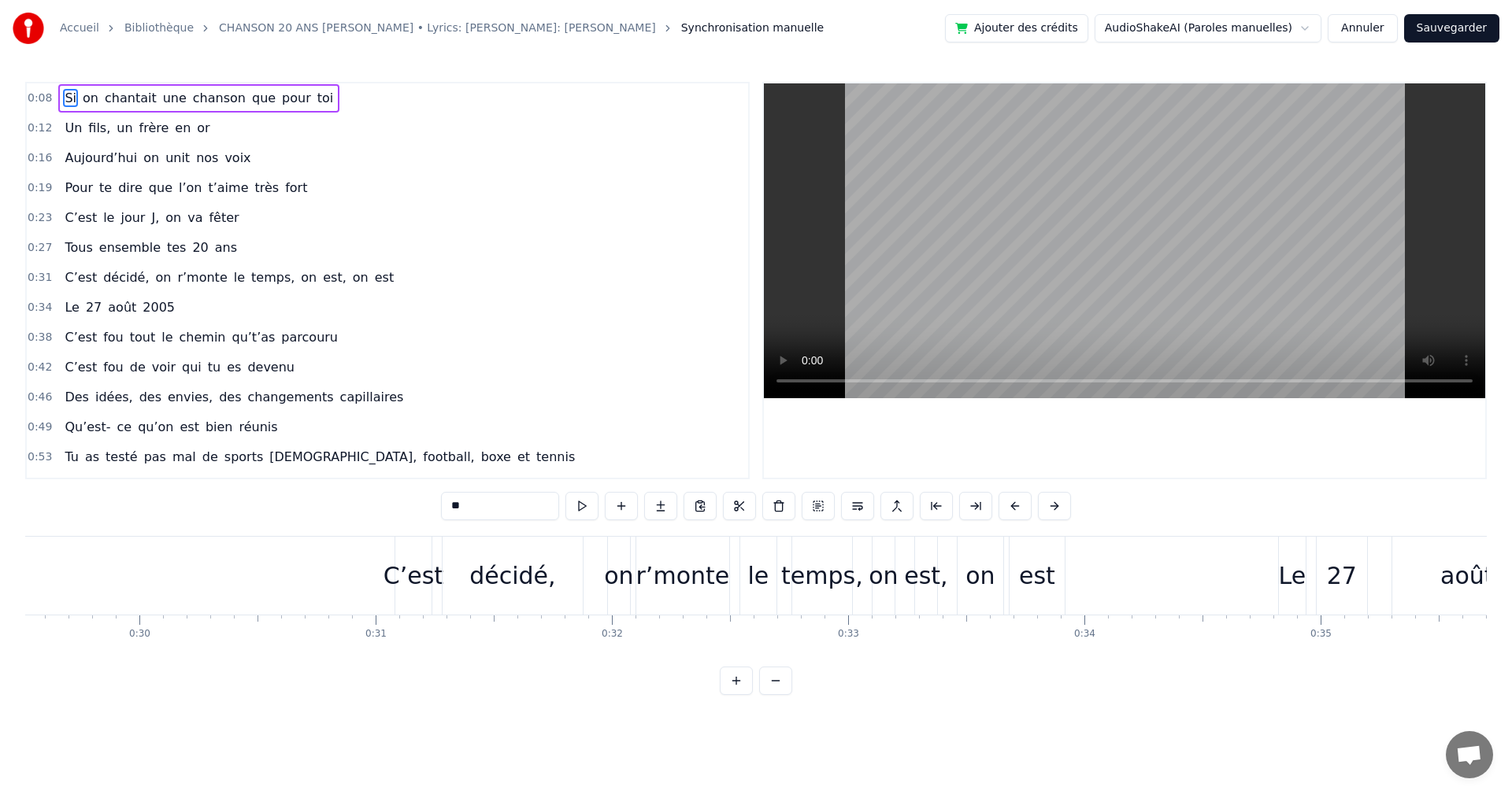
scroll to position [0, 7008]
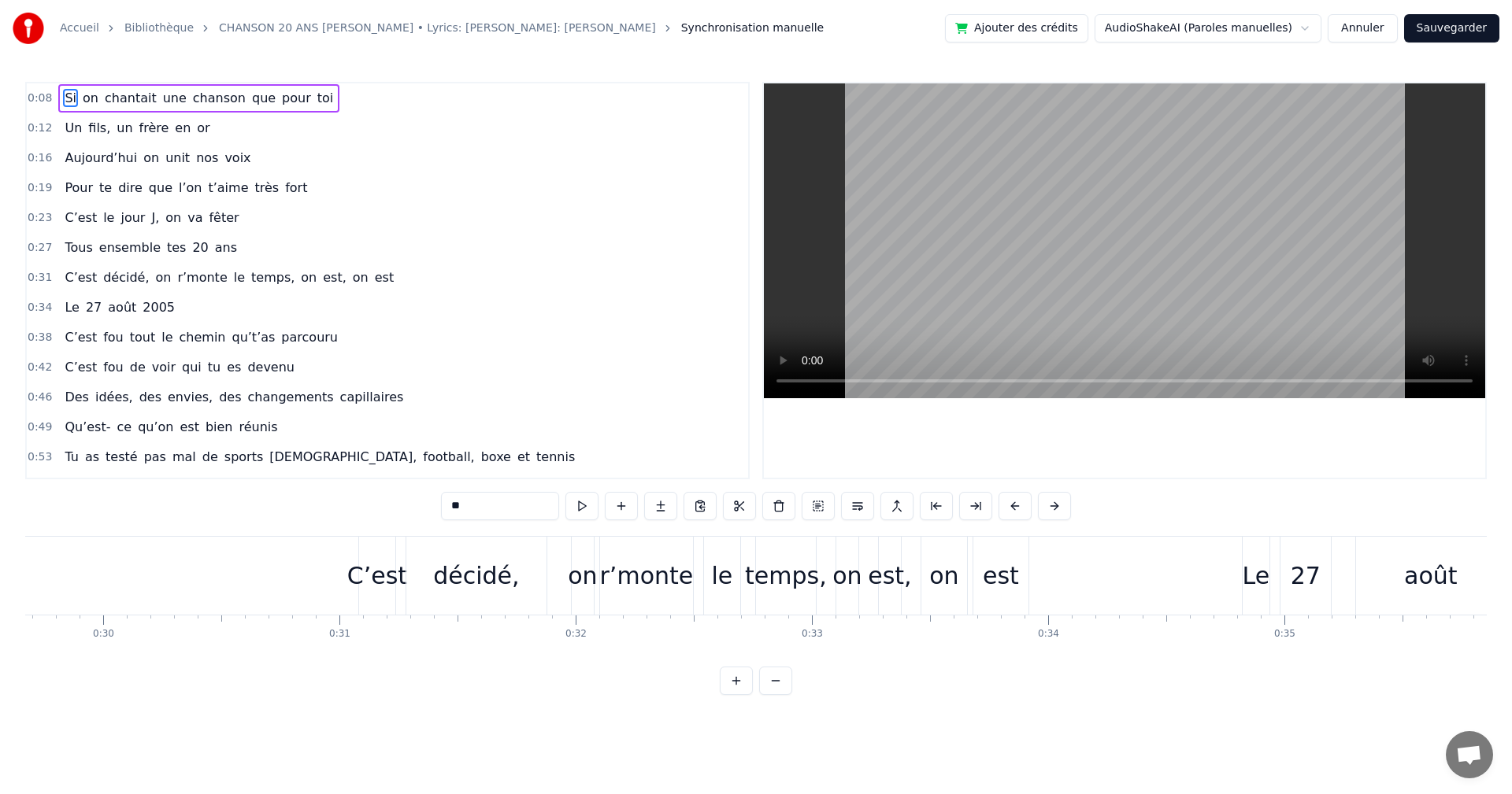
click at [356, 568] on div "C’est" at bounding box center [377, 576] width 60 height 36
type input "*****"
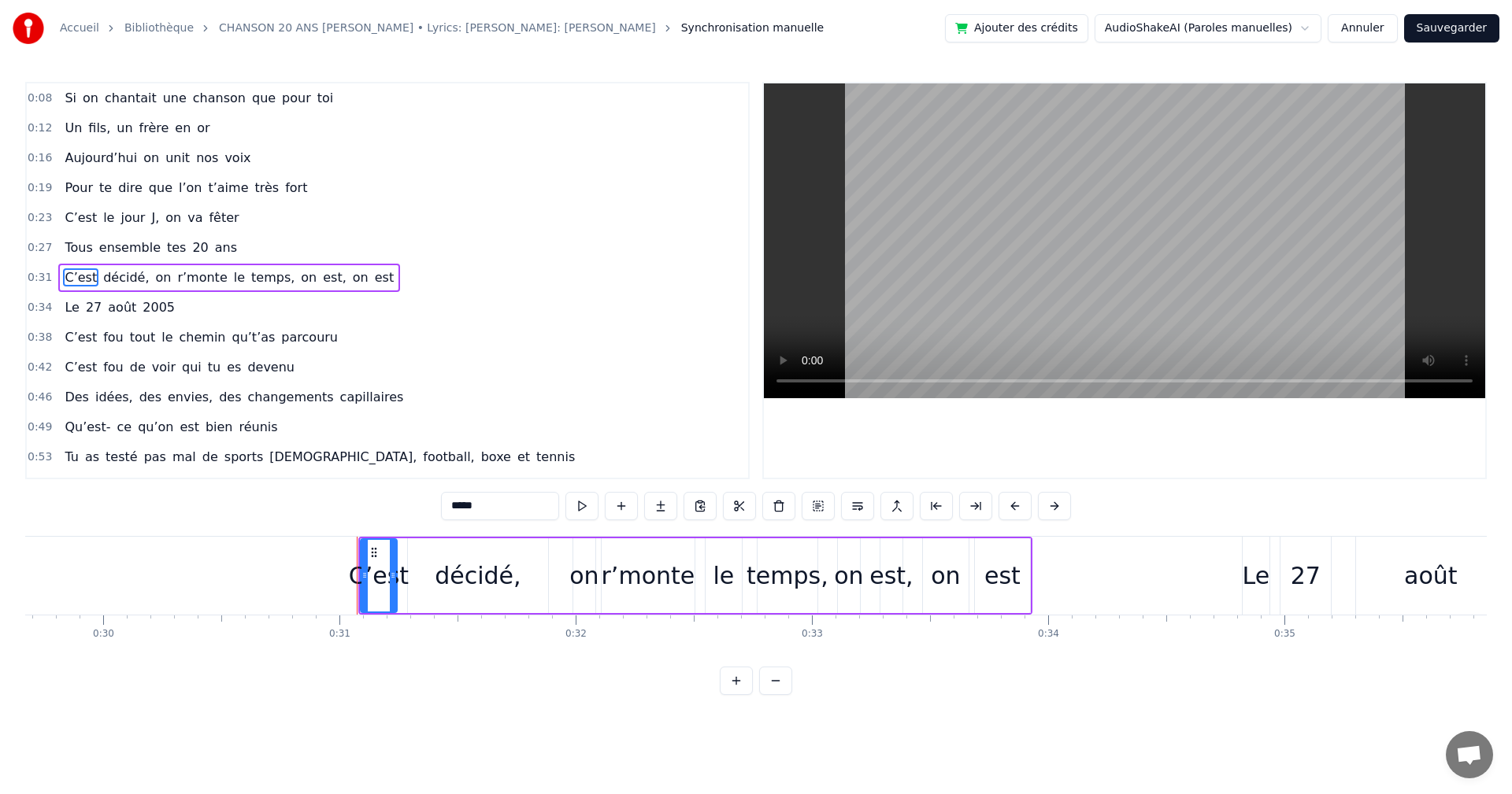
click at [826, 578] on div "C’est décidé, on r’monte le temps, on est, on est" at bounding box center [695, 575] width 673 height 78
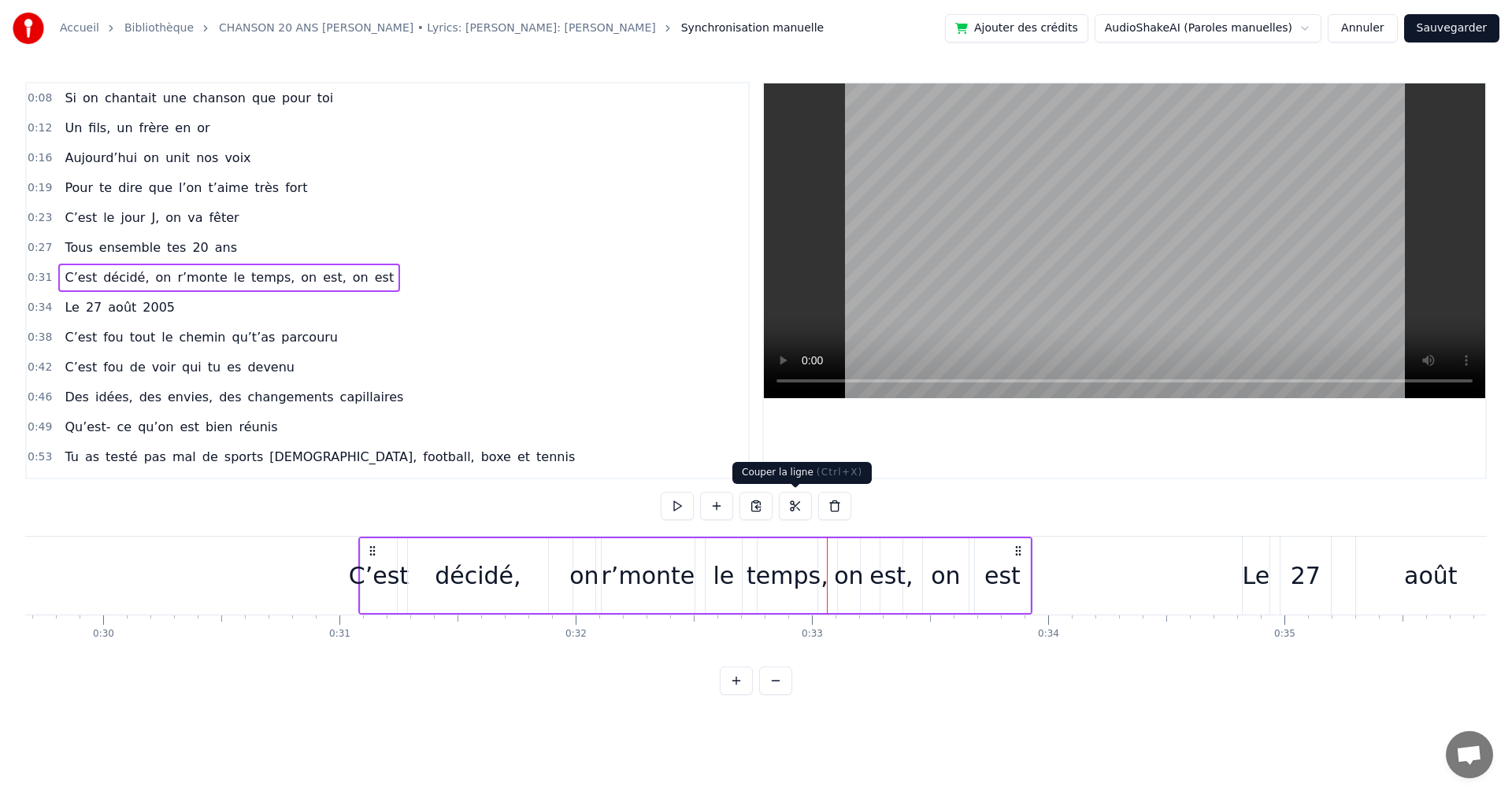
click at [796, 509] on button at bounding box center [794, 506] width 33 height 28
click at [1108, 644] on div "Si on chantait une chanson que pour toi Un fils, un frère en or [DATE] on unit …" at bounding box center [756, 595] width 1461 height 118
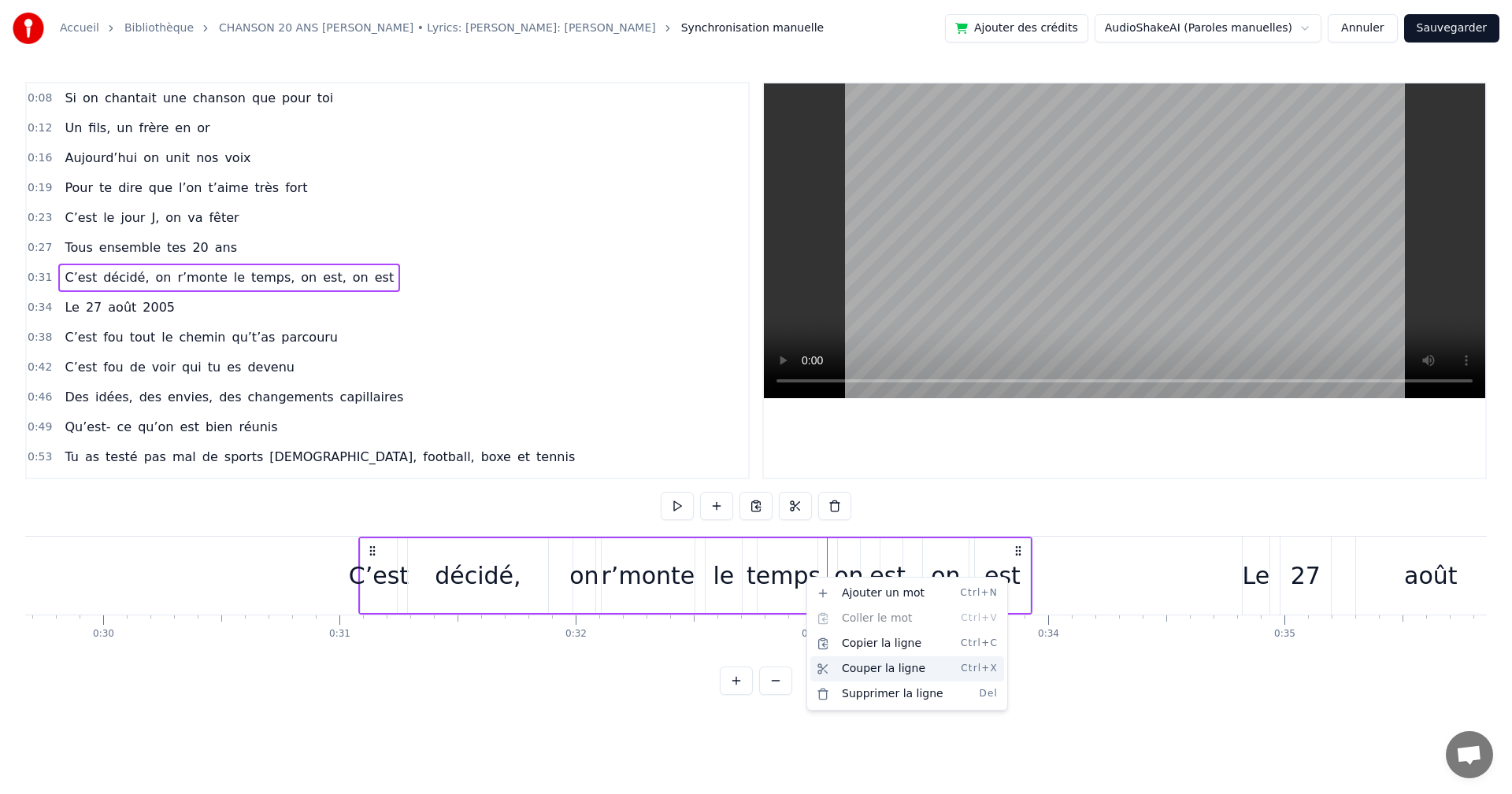
click at [899, 663] on div "Couper la ligne Ctrl+X" at bounding box center [907, 668] width 193 height 25
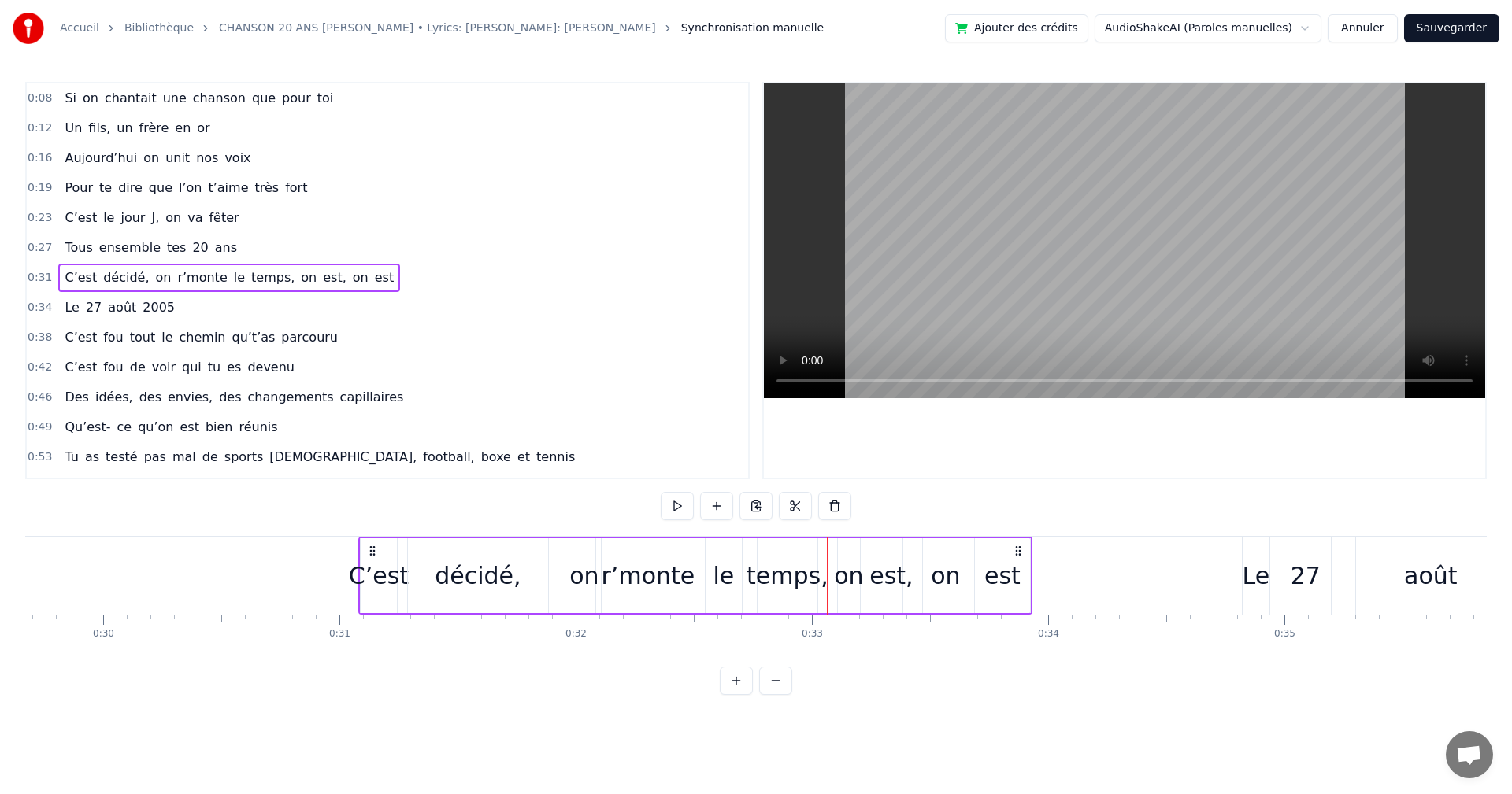
click at [1017, 547] on icon at bounding box center [1018, 550] width 12 height 12
click at [854, 576] on div "on" at bounding box center [848, 576] width 29 height 36
click at [917, 505] on button at bounding box center [915, 506] width 33 height 28
drag, startPoint x: 859, startPoint y: 581, endPoint x: 839, endPoint y: 588, distance: 21.2
click at [839, 588] on div at bounding box center [839, 576] width 7 height 71
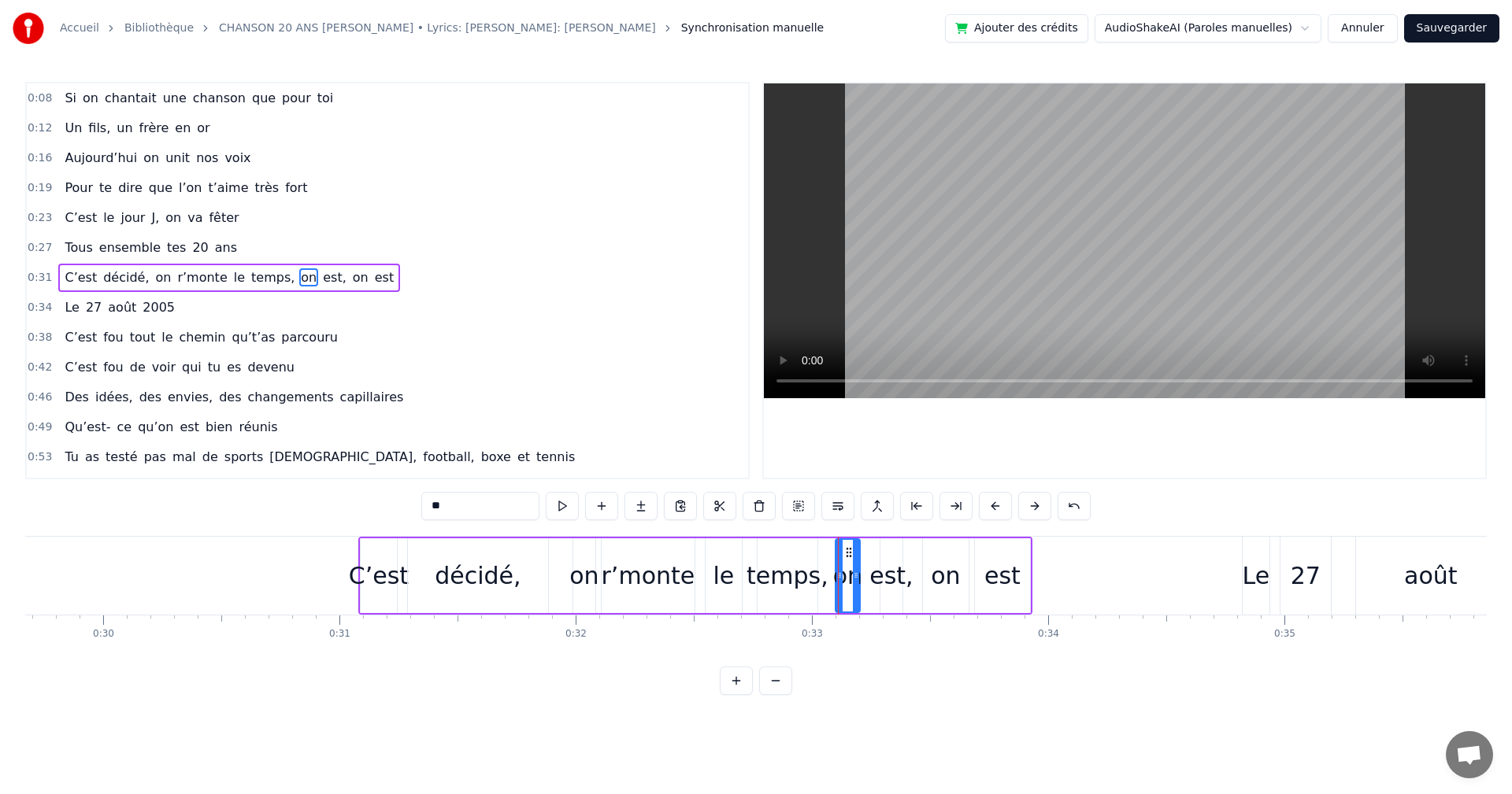
click at [876, 548] on div "C’est décidé, on r’monte le temps, on est, on est" at bounding box center [695, 575] width 673 height 78
click at [840, 586] on div "on" at bounding box center [847, 576] width 29 height 36
click at [1028, 502] on button at bounding box center [1034, 506] width 33 height 28
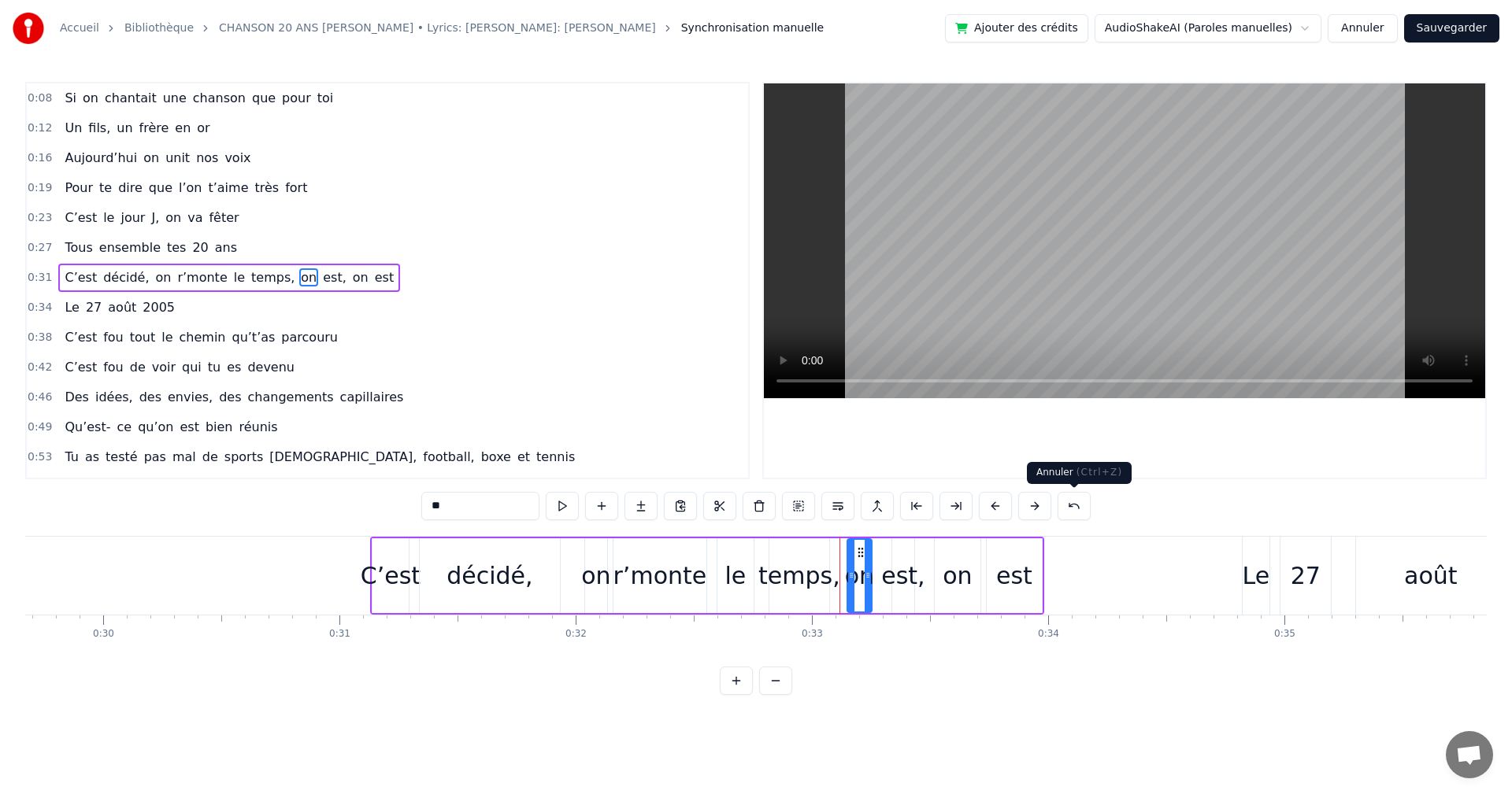
click at [1066, 502] on button at bounding box center [1073, 506] width 33 height 28
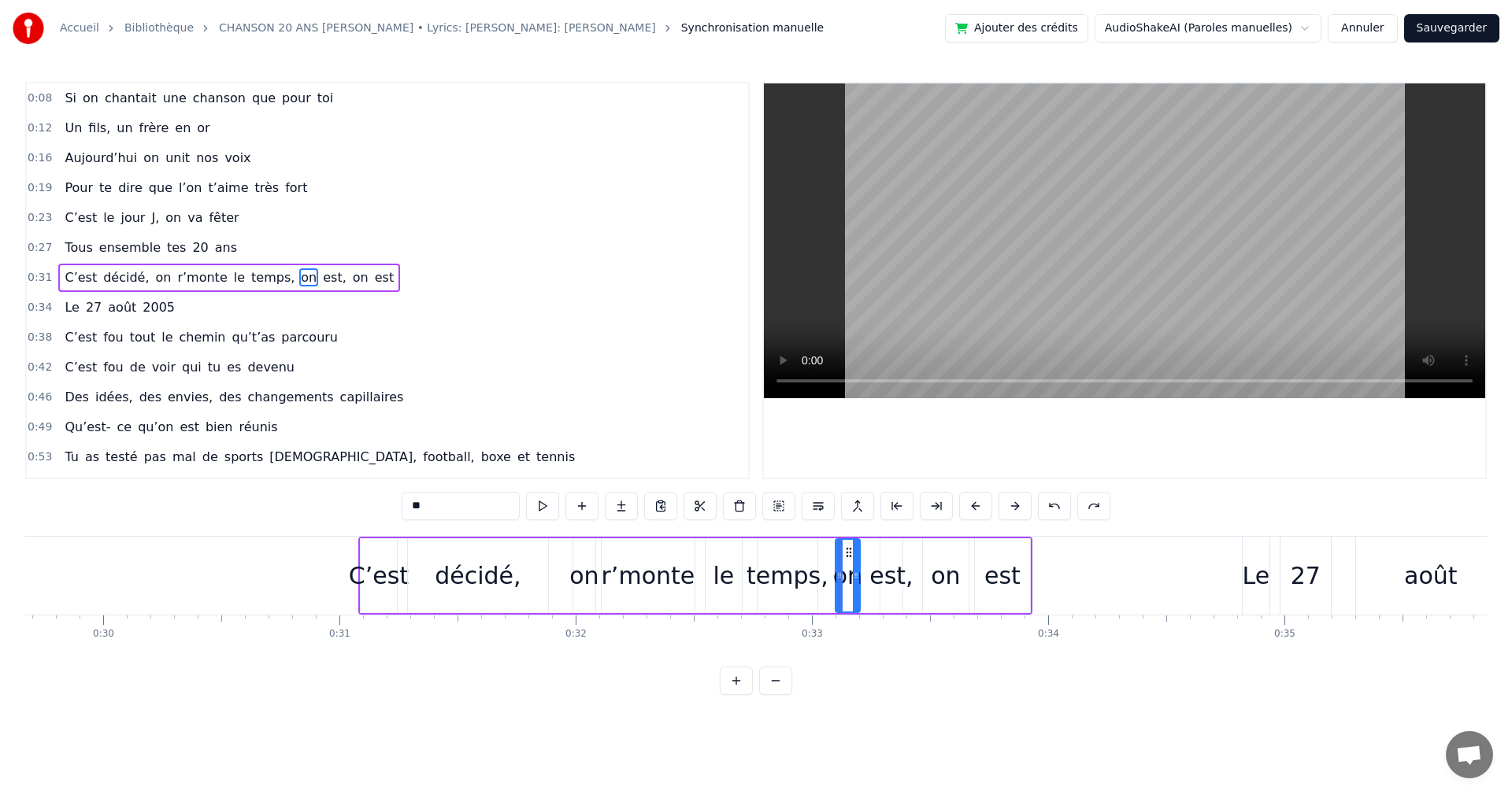
click at [1066, 502] on button at bounding box center [1053, 506] width 33 height 28
click at [1062, 502] on button at bounding box center [1053, 506] width 33 height 28
click at [830, 579] on div "C’est décidé, on r’monte le temps, on est, on est" at bounding box center [695, 575] width 673 height 78
click at [819, 585] on div "temps," at bounding box center [787, 576] width 82 height 36
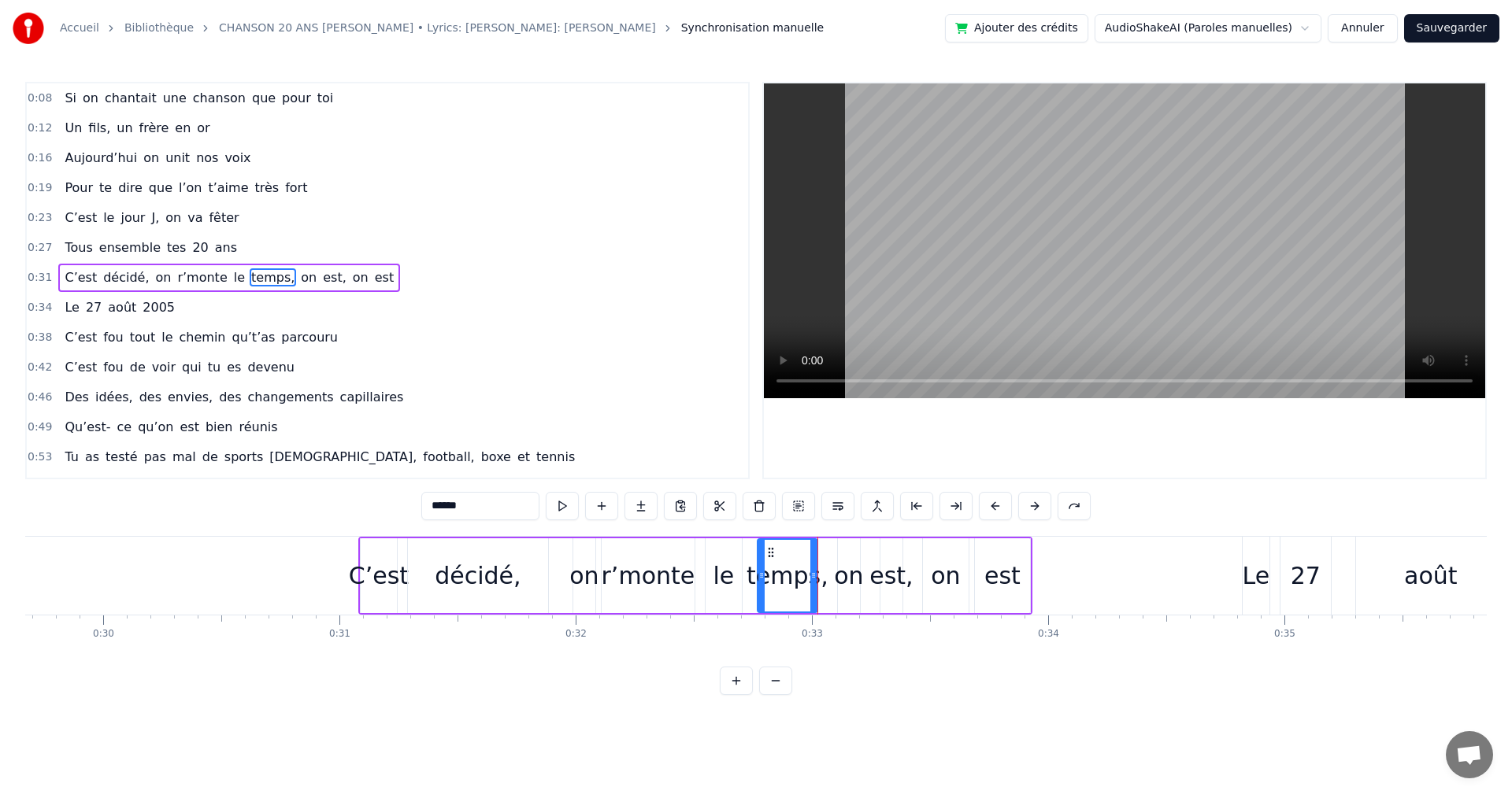
click at [1213, 463] on div at bounding box center [1124, 280] width 721 height 395
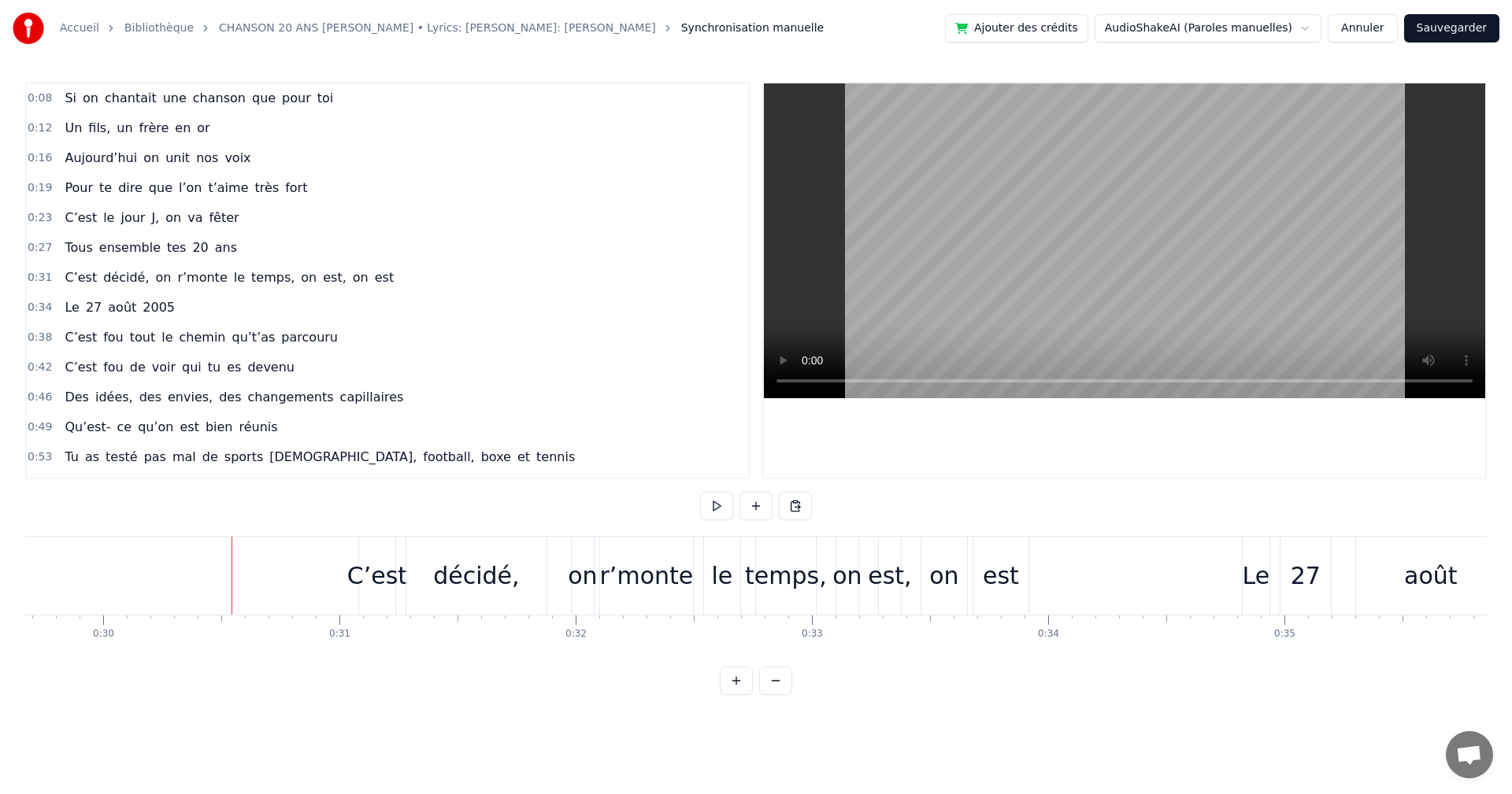
click at [1380, 30] on button "Annuler" at bounding box center [1362, 28] width 69 height 28
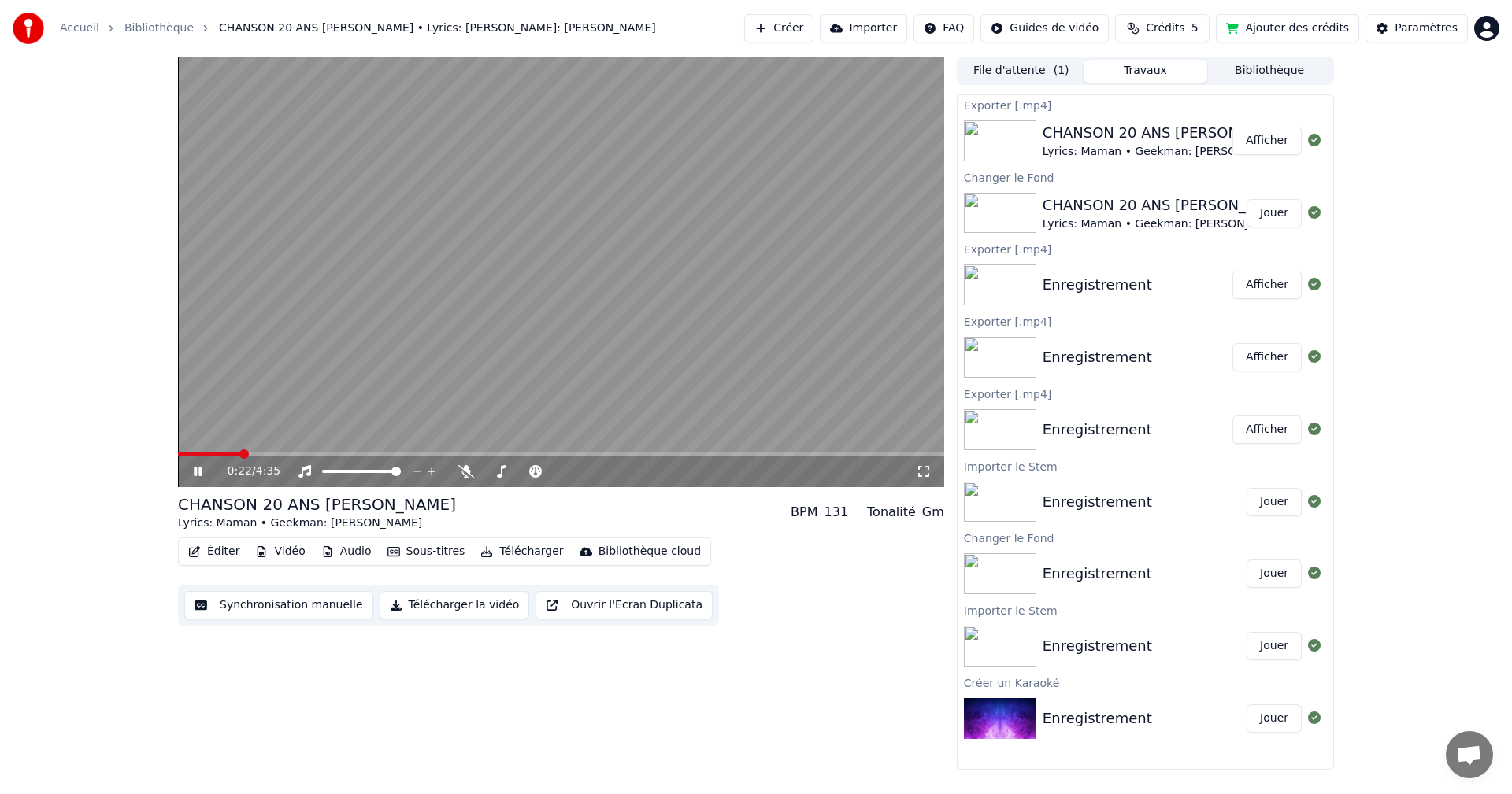
click at [199, 472] on icon at bounding box center [208, 471] width 37 height 12
